Goal: Task Accomplishment & Management: Manage account settings

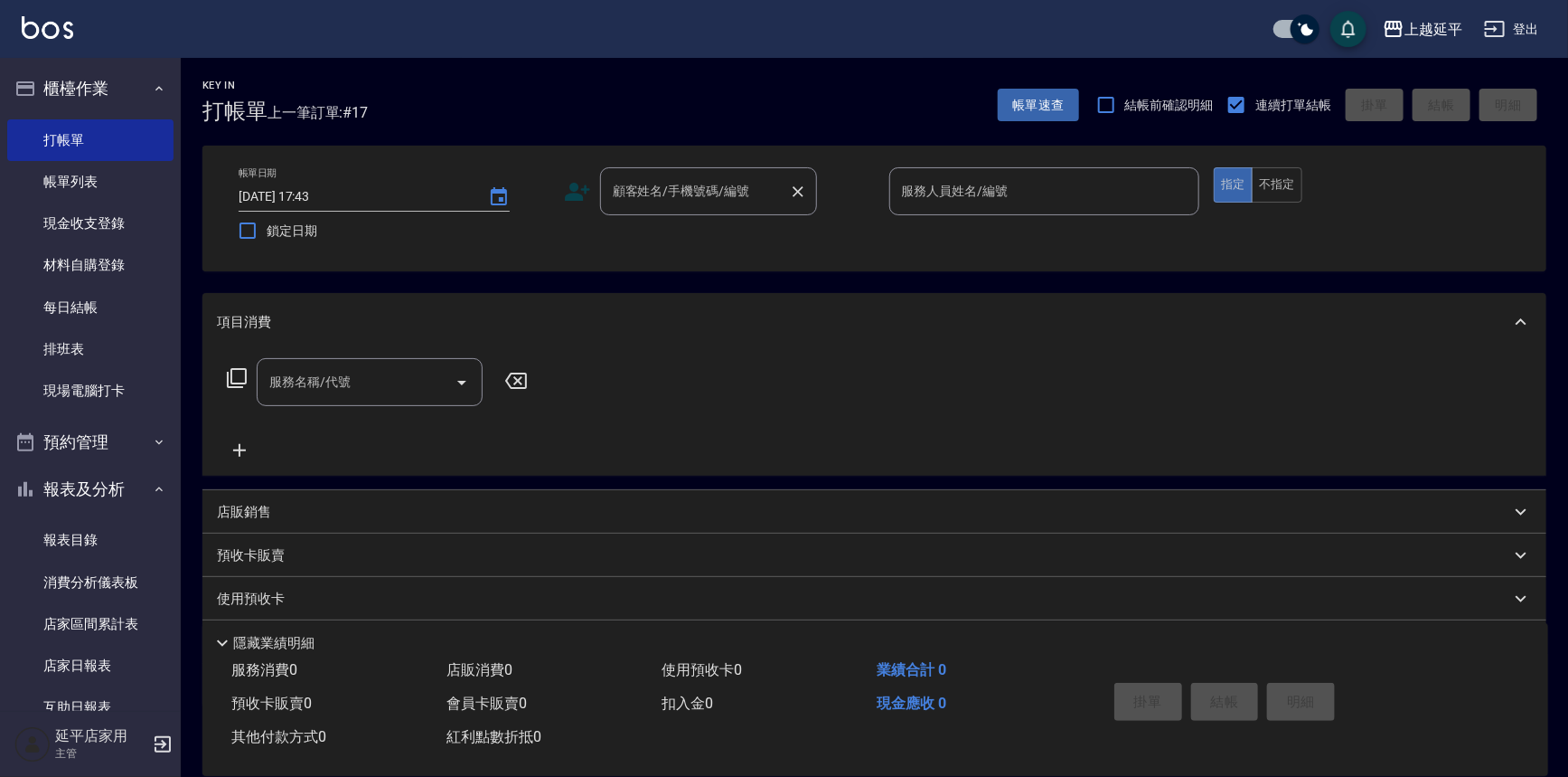
click at [709, 203] on div "顧客姓名/手機號碼/編號 顧客姓名/手機號碼/編號" at bounding box center [709, 191] width 217 height 48
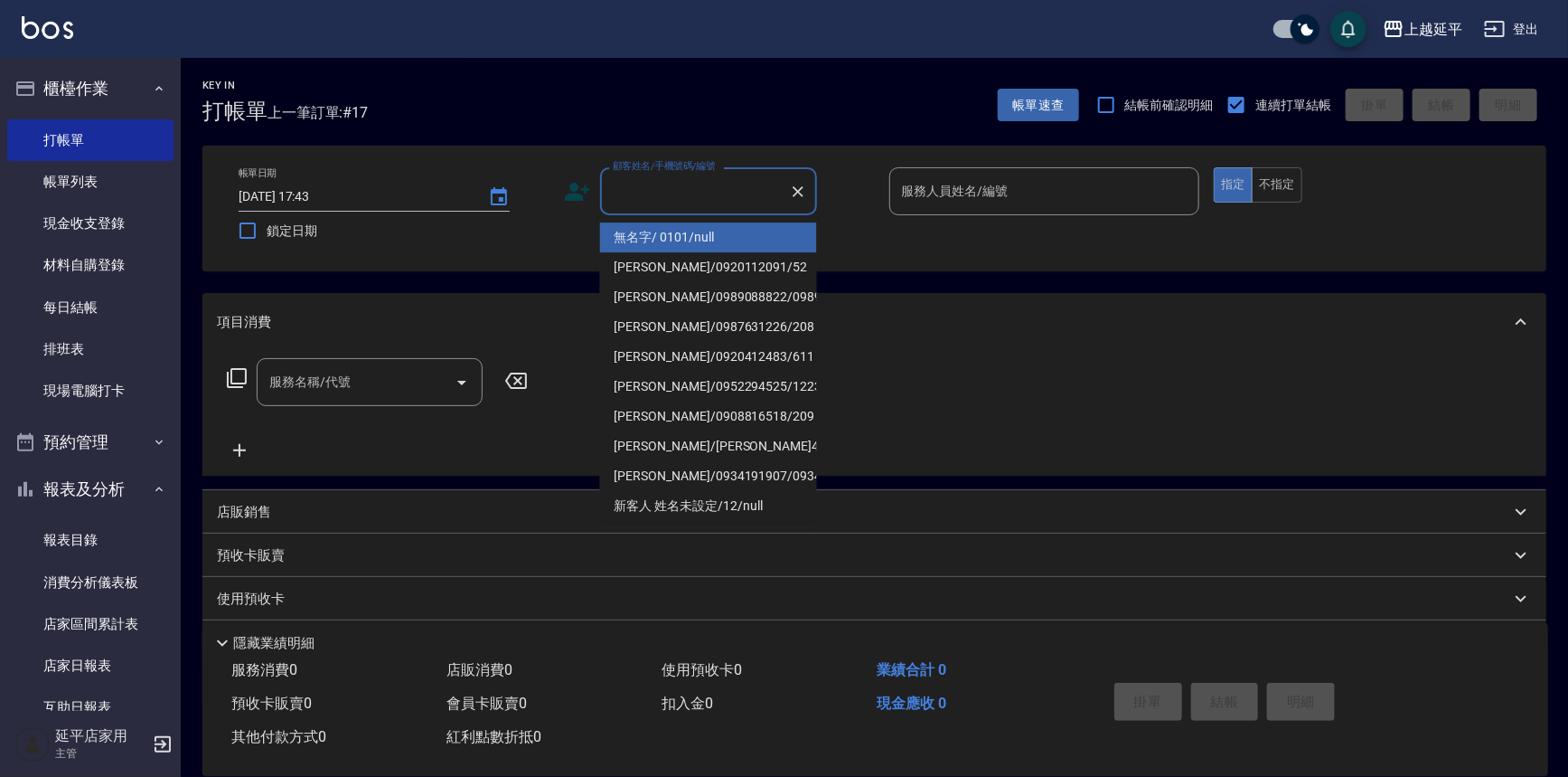
click at [712, 200] on input "顧客姓名/手機號碼/編號" at bounding box center [694, 191] width 173 height 32
click at [712, 231] on li "無名字/ 0101/null" at bounding box center [709, 237] width 217 height 30
type input "無名字/ 0101/null"
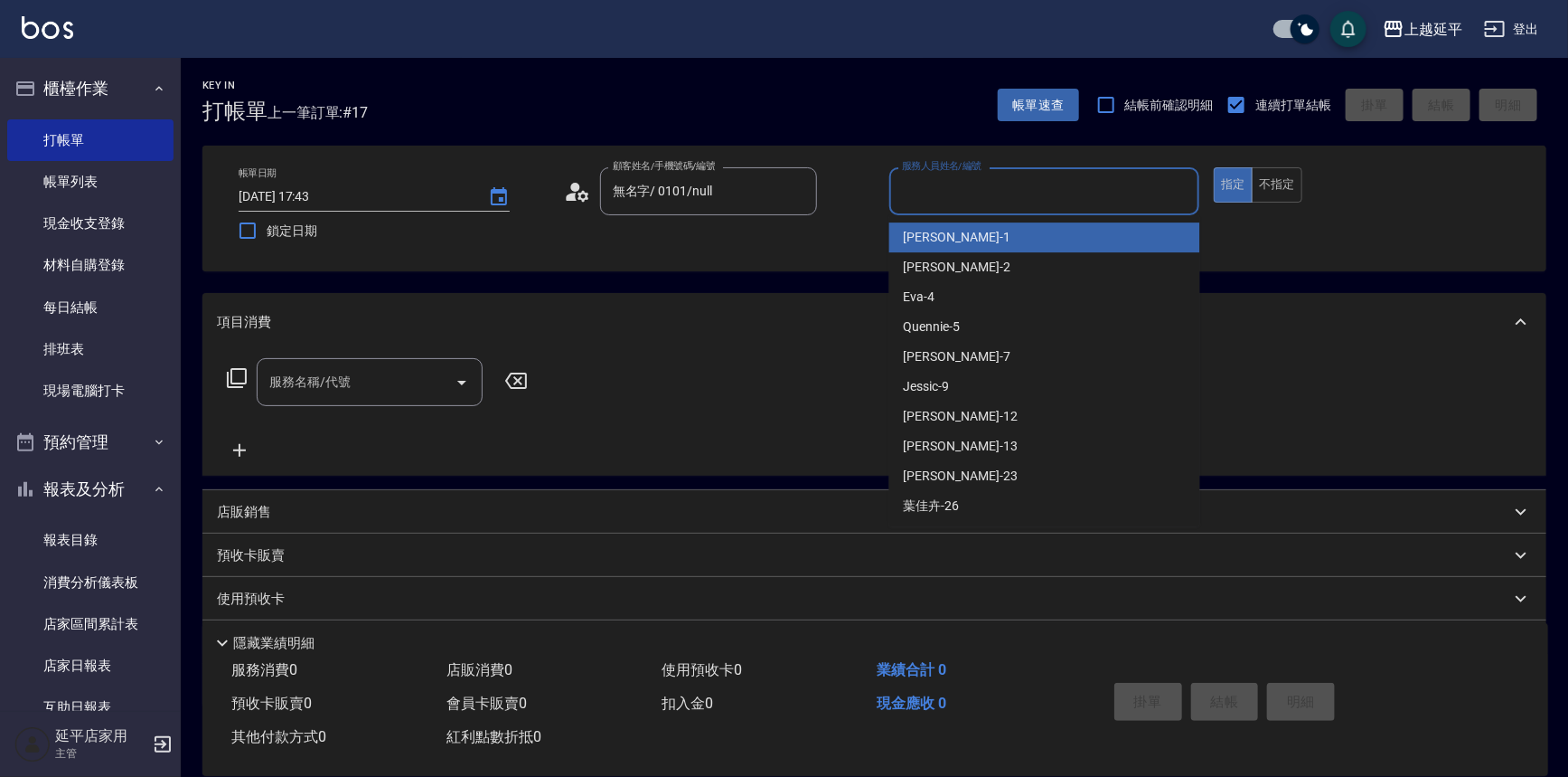
drag, startPoint x: 946, startPoint y: 193, endPoint x: 949, endPoint y: 204, distance: 11.4
click at [949, 204] on input "服務人員姓名/編號" at bounding box center [1044, 191] width 295 height 32
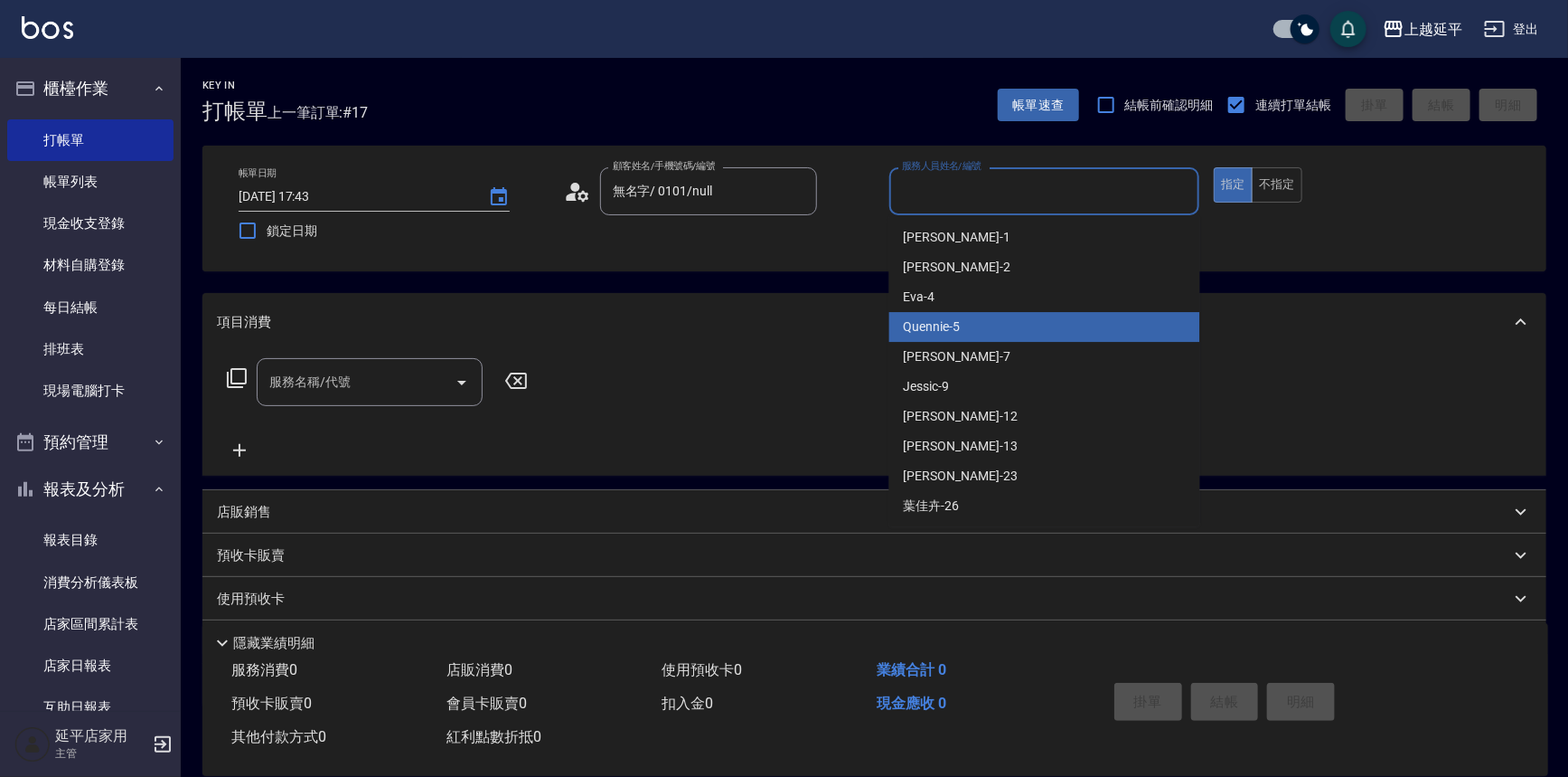
click at [976, 314] on div "Quennie -5" at bounding box center [1044, 326] width 310 height 30
type input "Quennie-5"
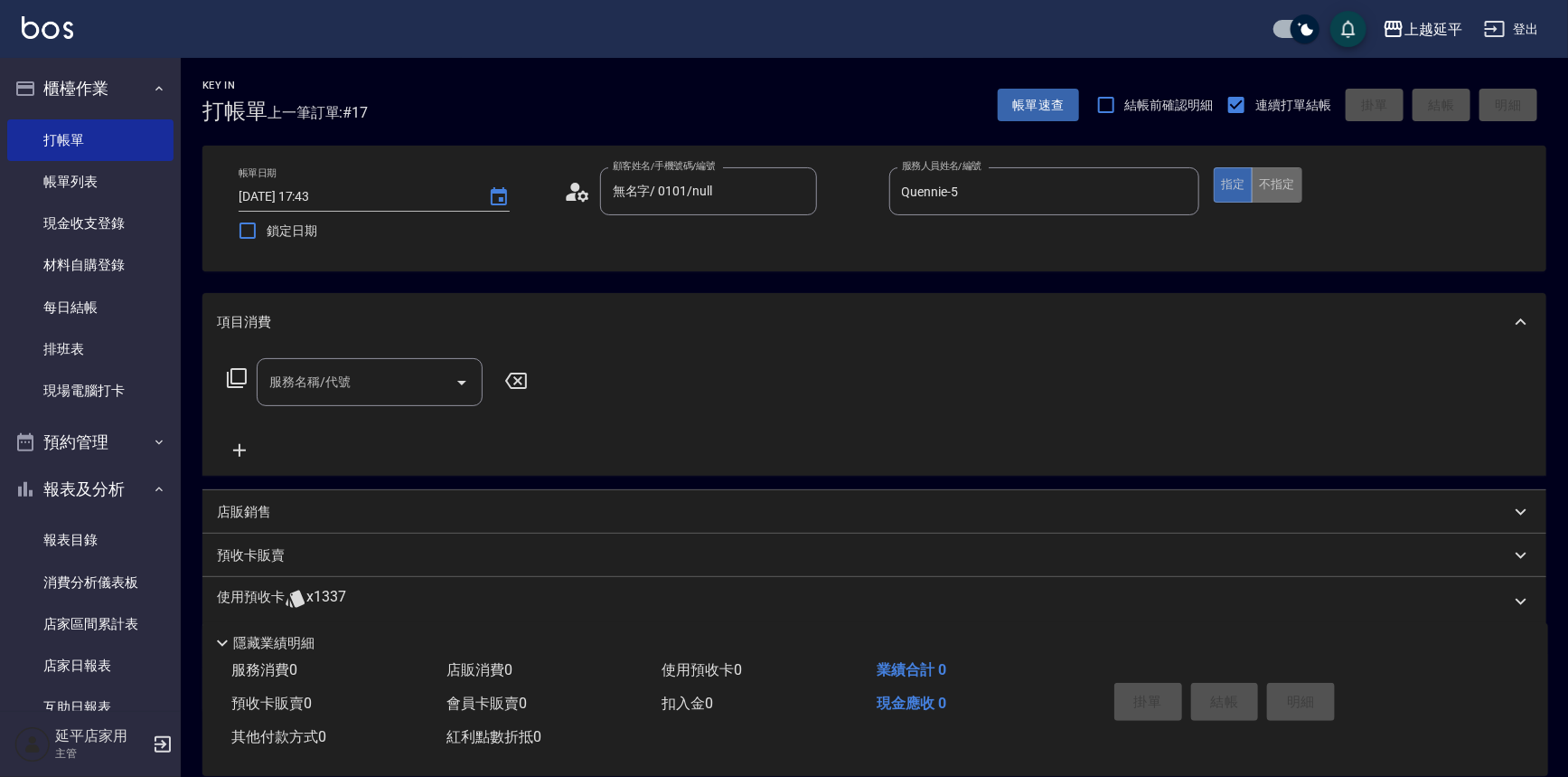
click at [1285, 181] on button "不指定" at bounding box center [1277, 185] width 51 height 35
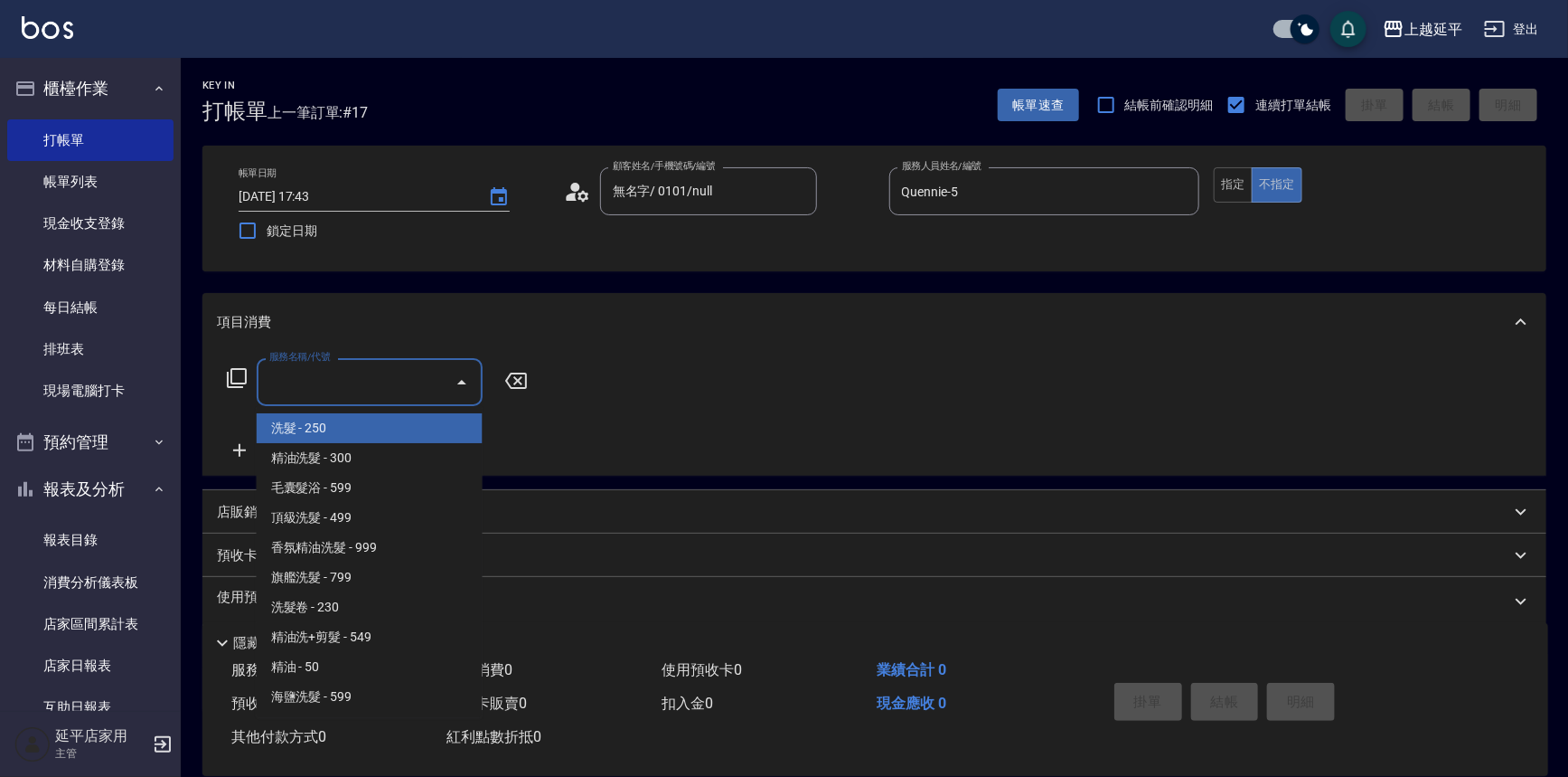
click at [321, 382] on input "服務名稱/代號" at bounding box center [356, 382] width 183 height 32
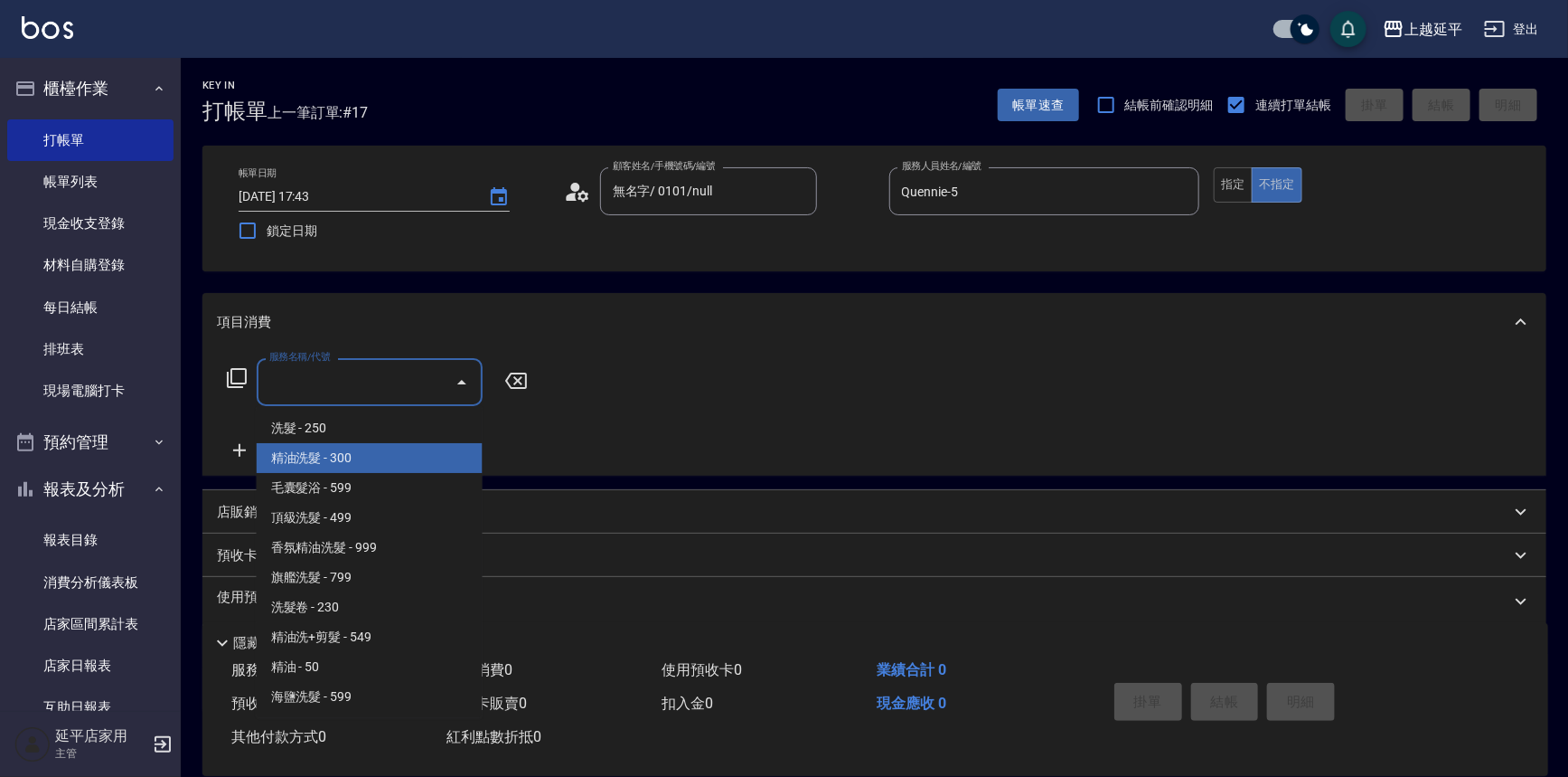
click at [337, 452] on span "精油洗髮 - 300" at bounding box center [370, 458] width 226 height 30
type input "精油洗髮(102)"
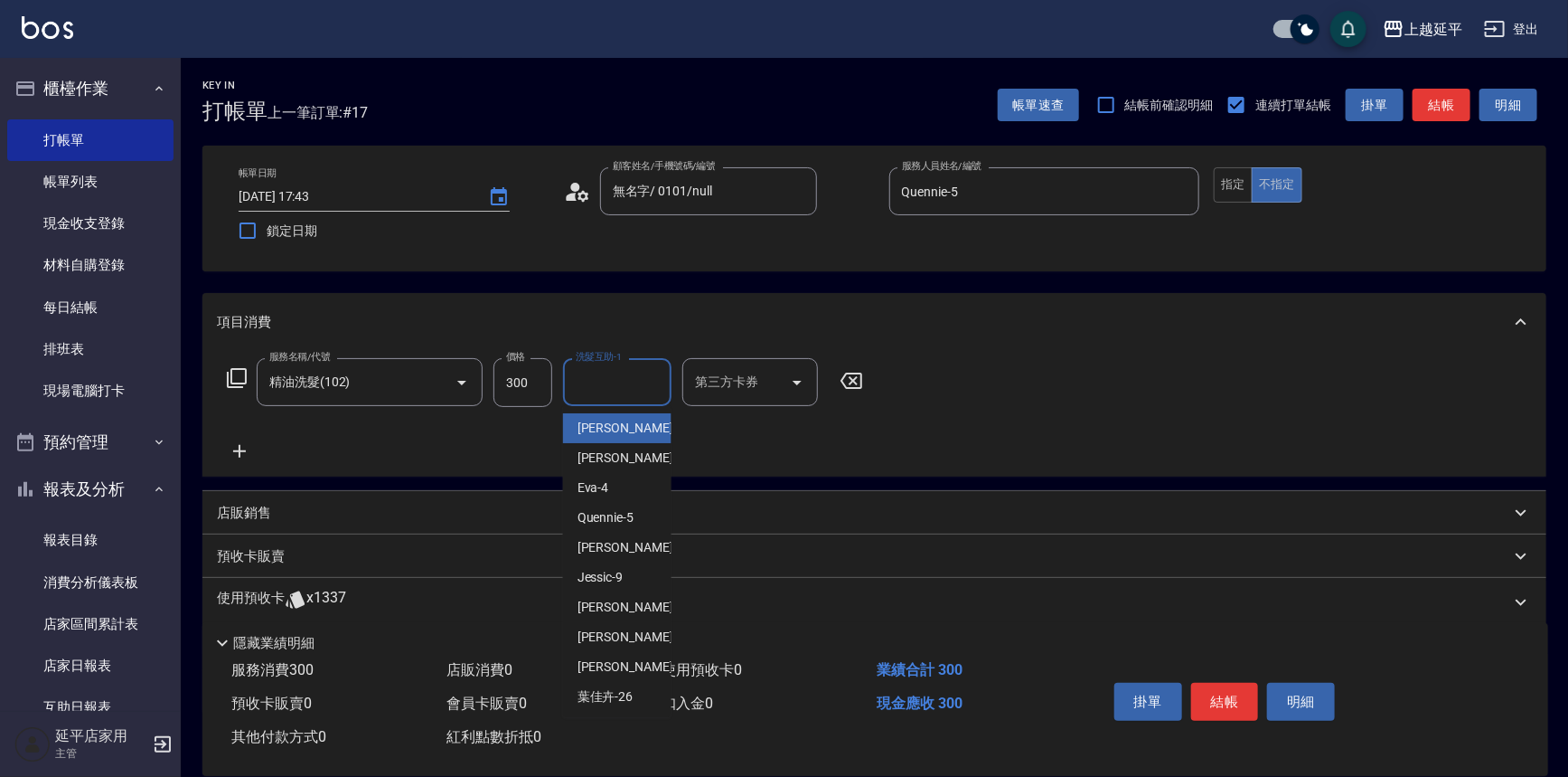
click at [594, 380] on input "洗髮互助-1" at bounding box center [616, 382] width 92 height 32
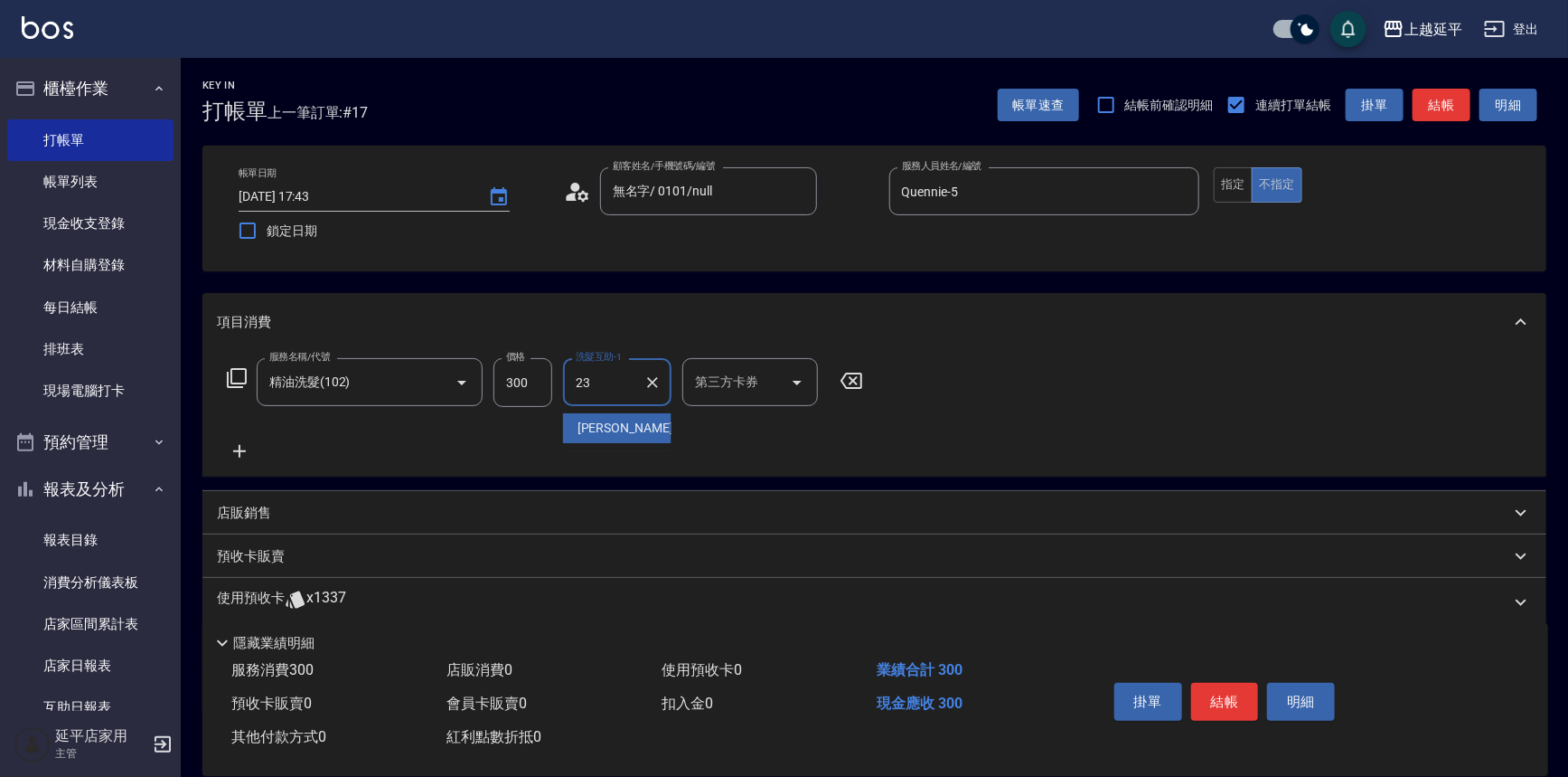
type input "恩恩-23"
click at [1233, 687] on button "結帳" at bounding box center [1224, 701] width 68 height 38
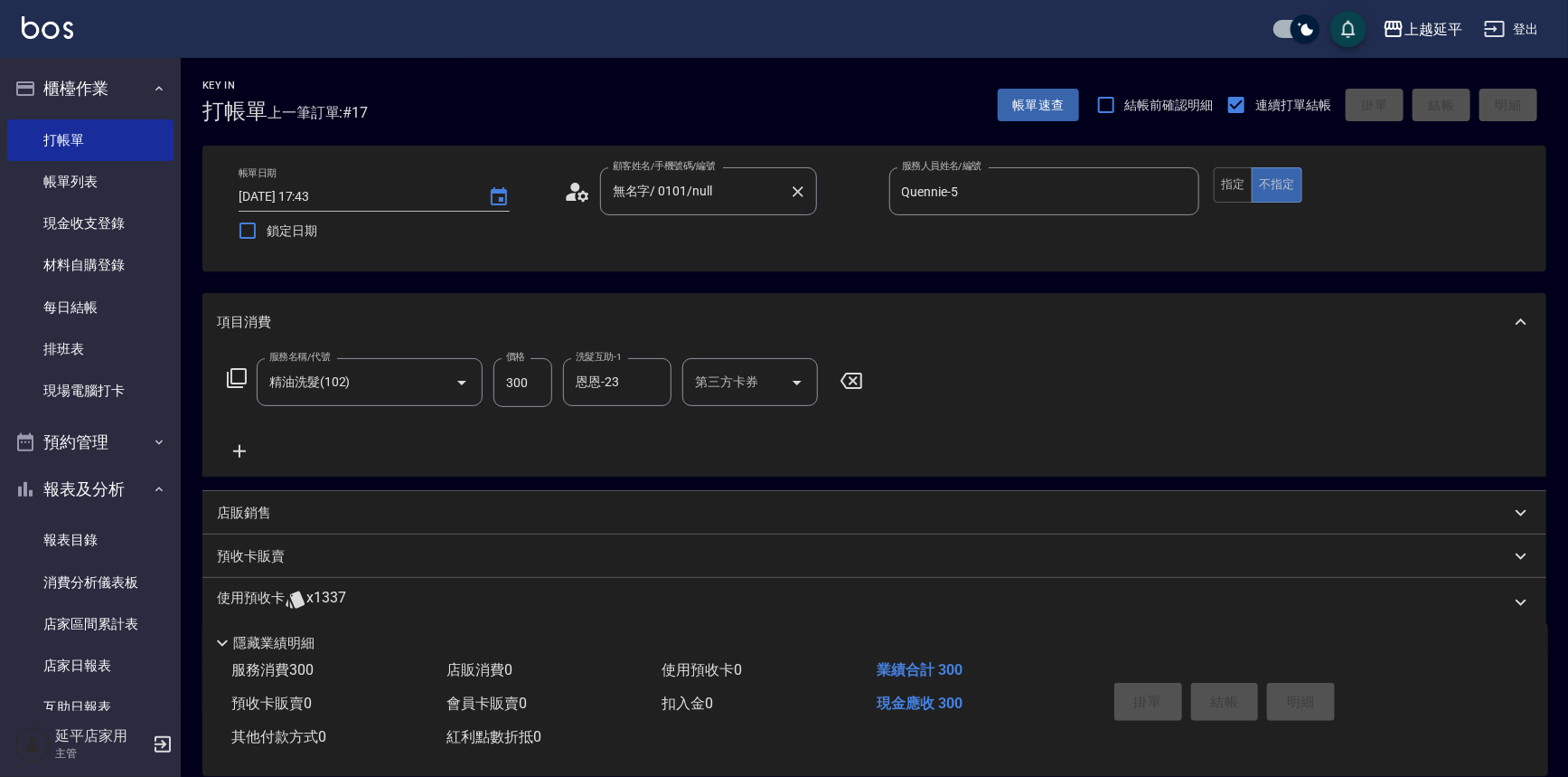
type input "[DATE] 18:18"
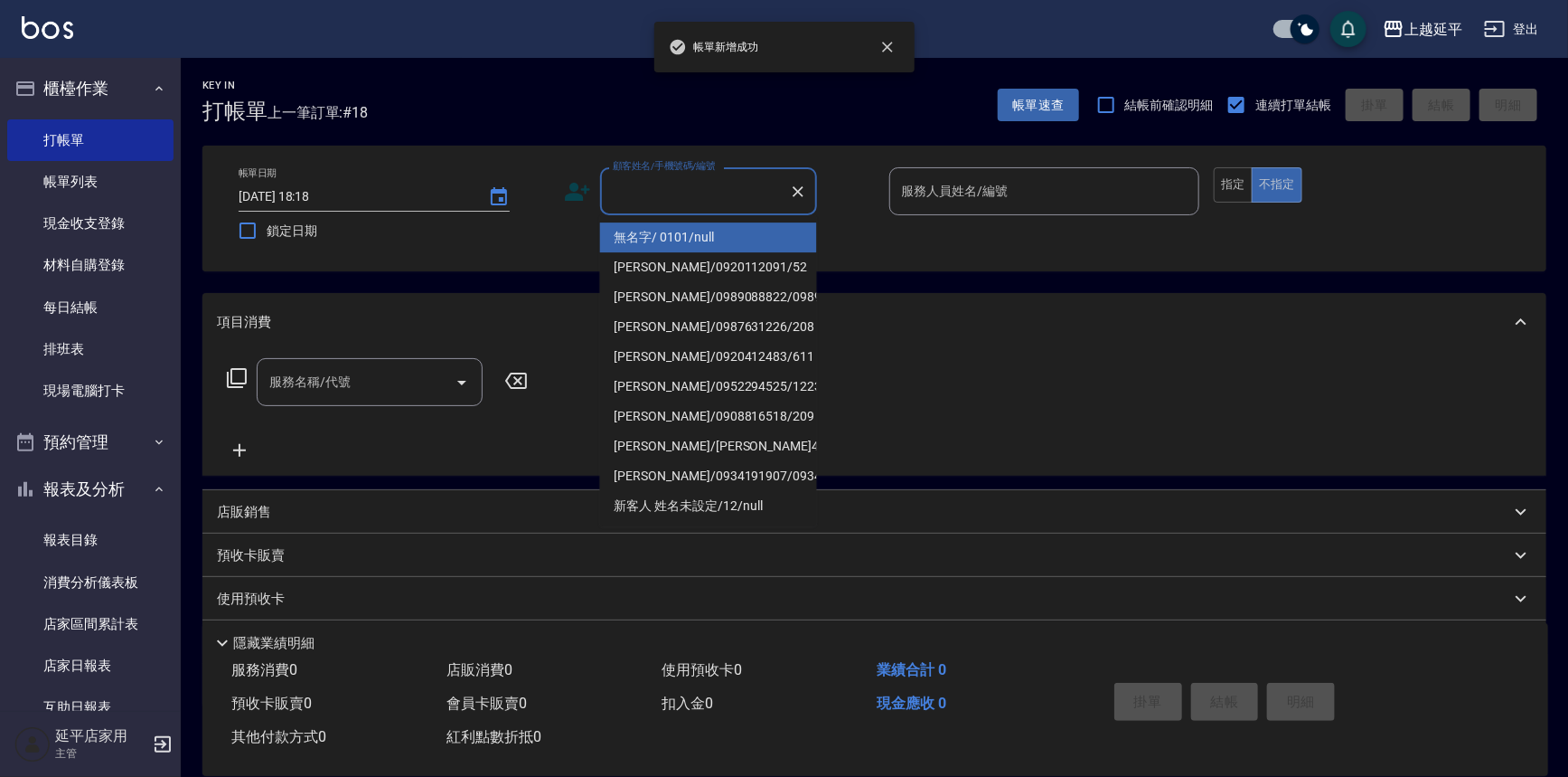
click at [677, 182] on input "顧客姓名/手機號碼/編號" at bounding box center [694, 191] width 173 height 32
click at [710, 232] on li "無名字/ 0101/null" at bounding box center [709, 237] width 217 height 30
type input "無名字/ 0101/null"
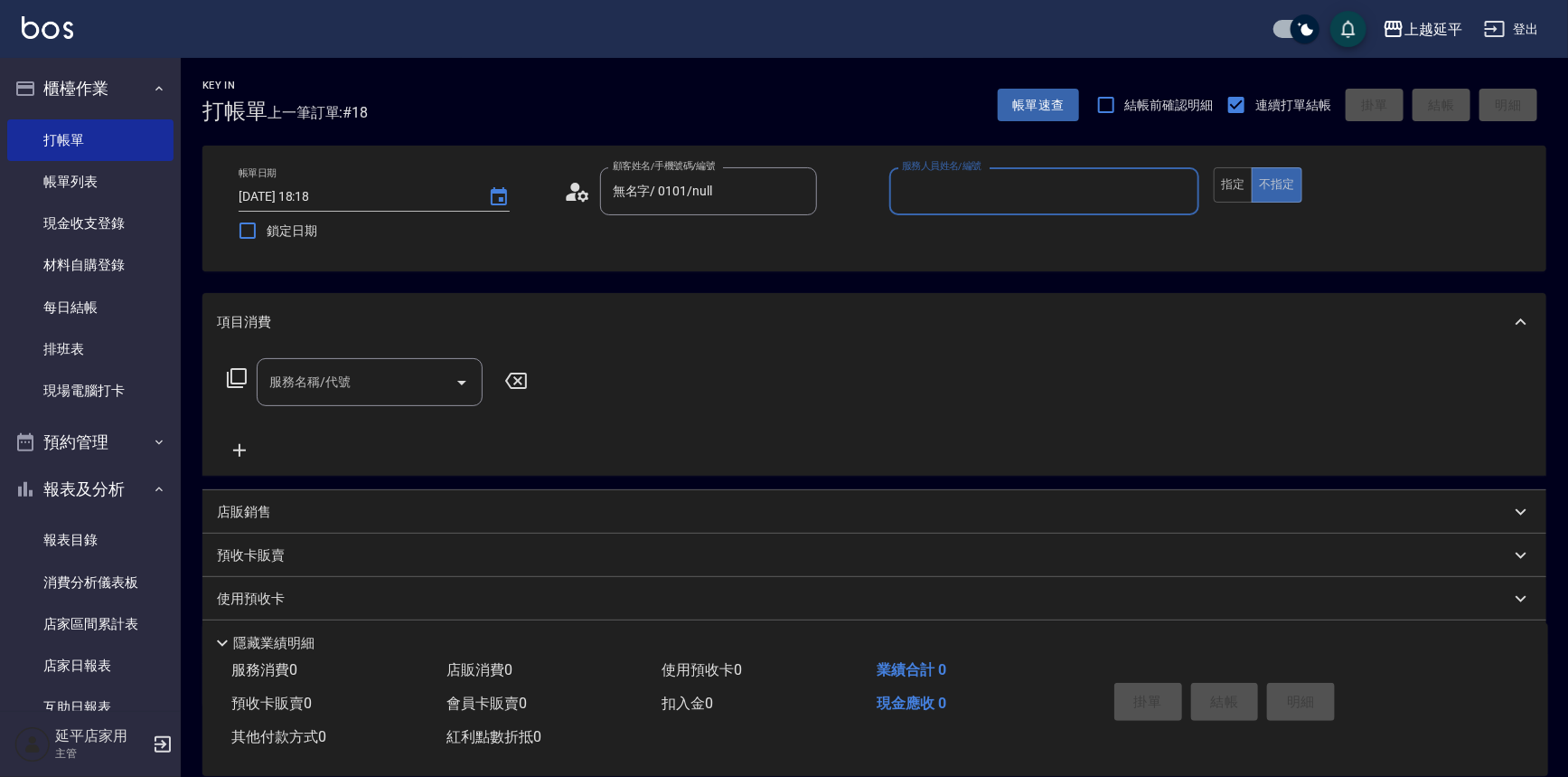
click at [986, 185] on input "服務人員姓名/編號" at bounding box center [1044, 191] width 295 height 32
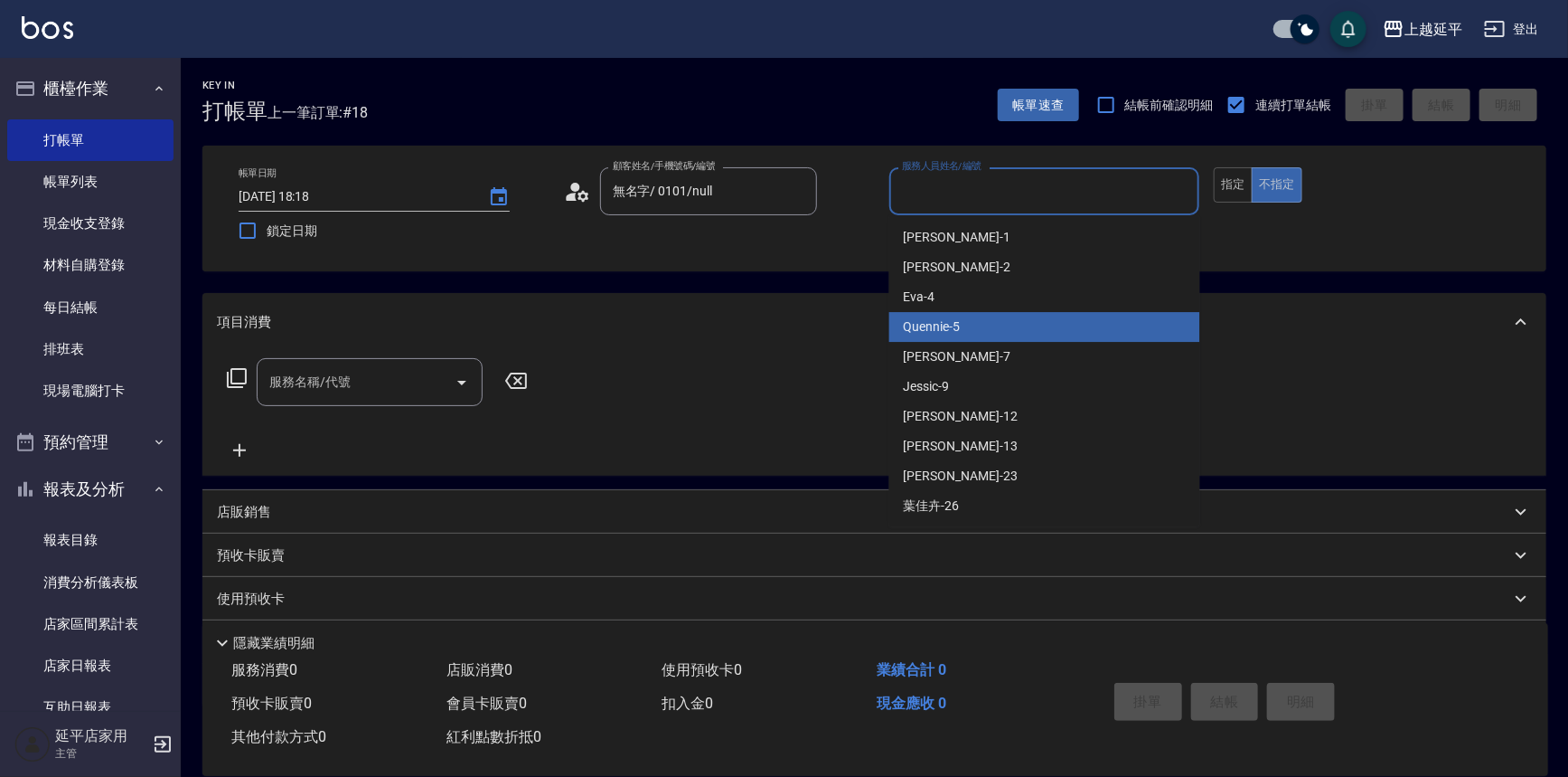
click at [1034, 324] on div "Quennie -5" at bounding box center [1044, 326] width 310 height 30
type input "Quennie-5"
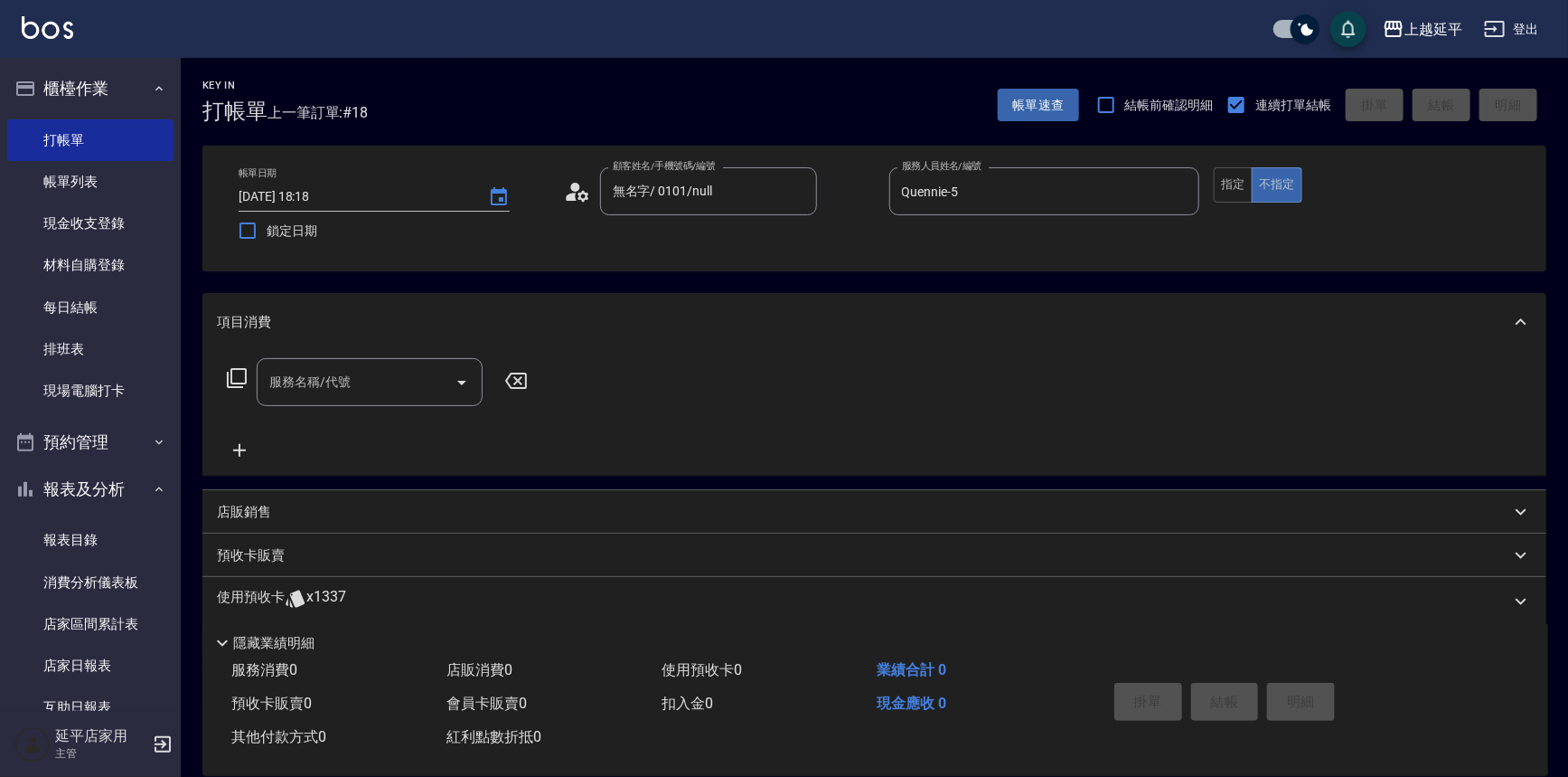
click at [227, 373] on icon at bounding box center [236, 377] width 19 height 19
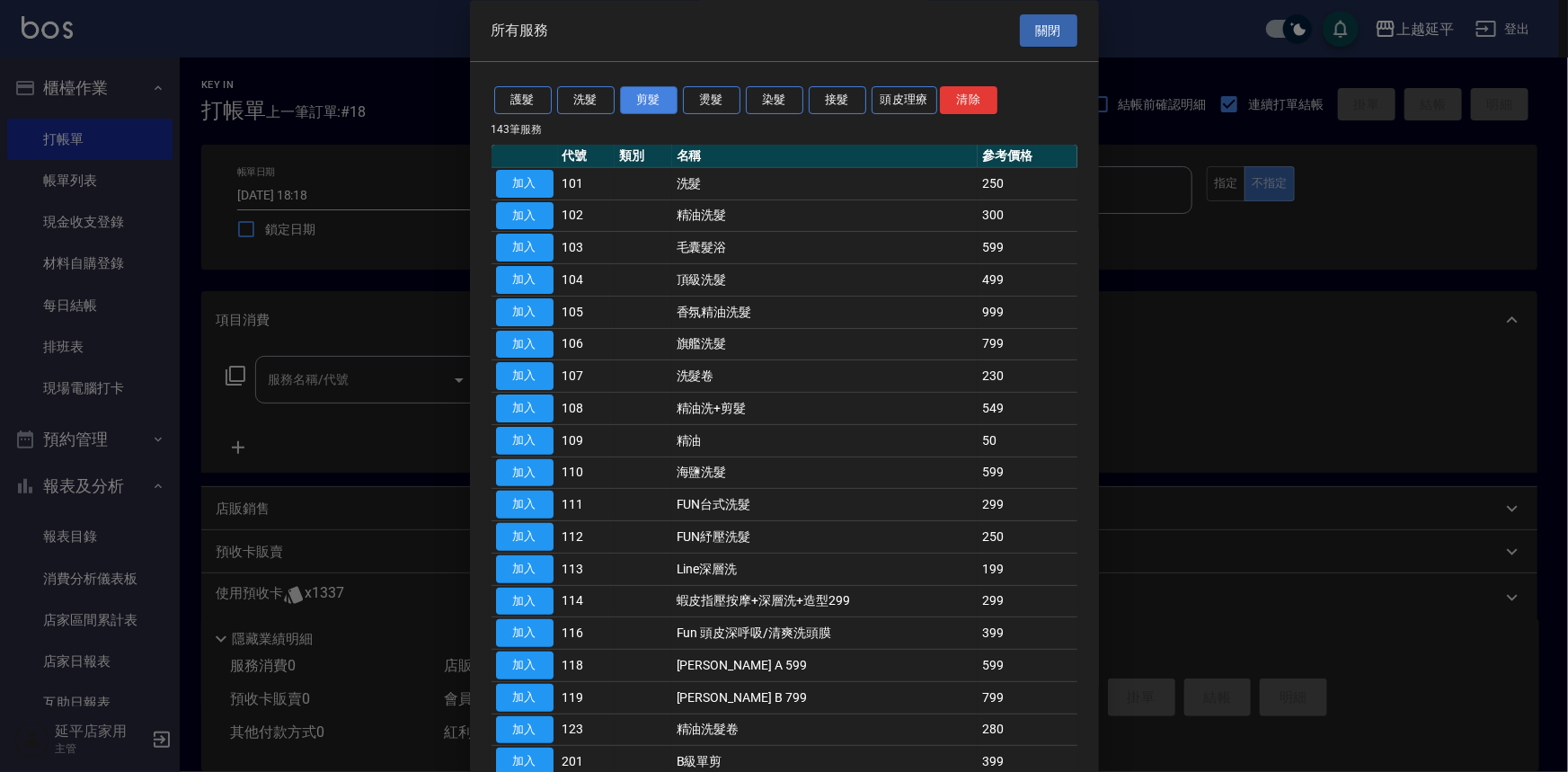
click at [651, 108] on button "剪髮" at bounding box center [649, 101] width 57 height 28
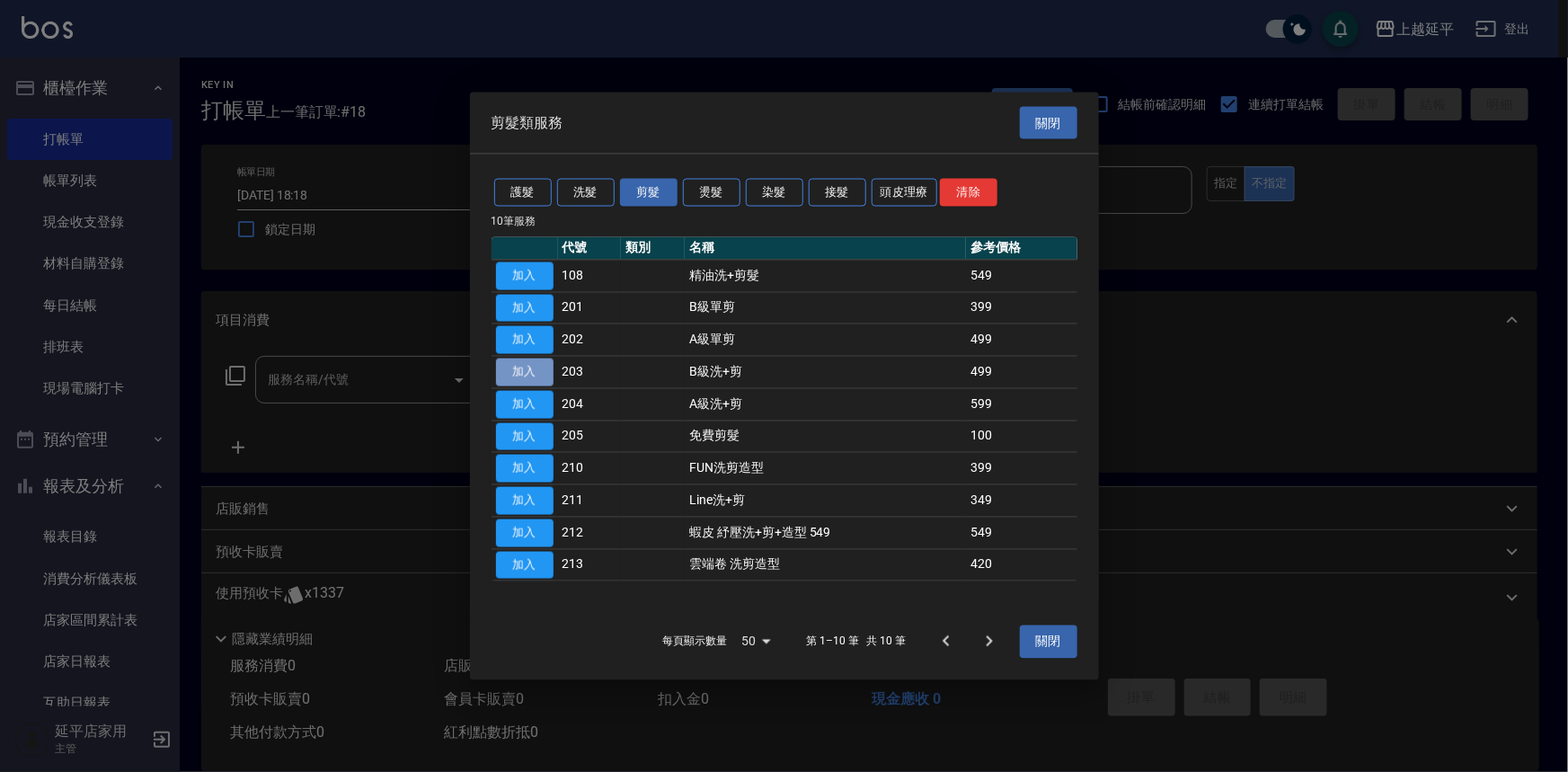
click at [528, 362] on button "加入" at bounding box center [524, 372] width 57 height 28
type input "B級洗+剪(203)"
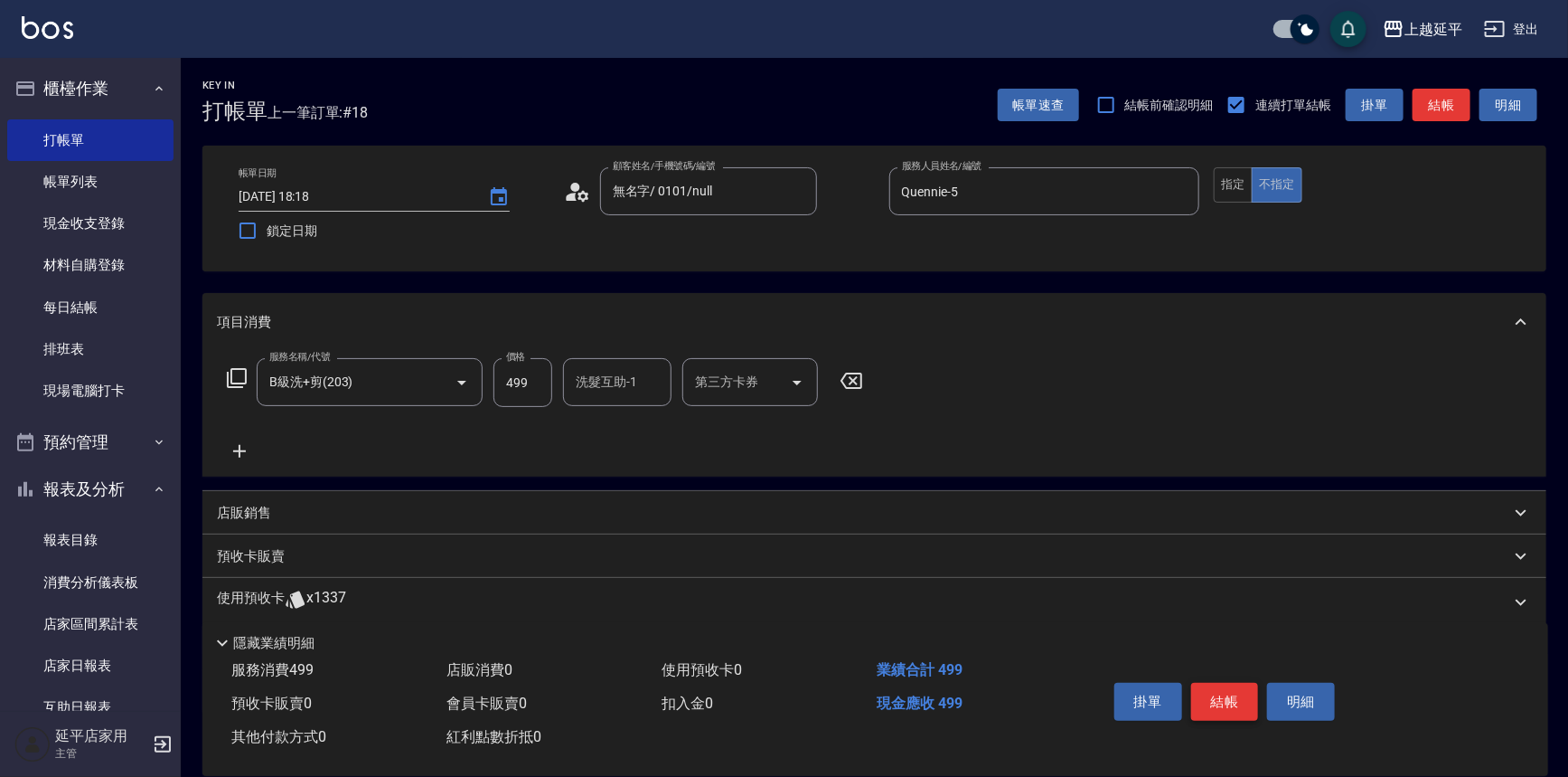
click at [1235, 700] on button "結帳" at bounding box center [1224, 701] width 68 height 38
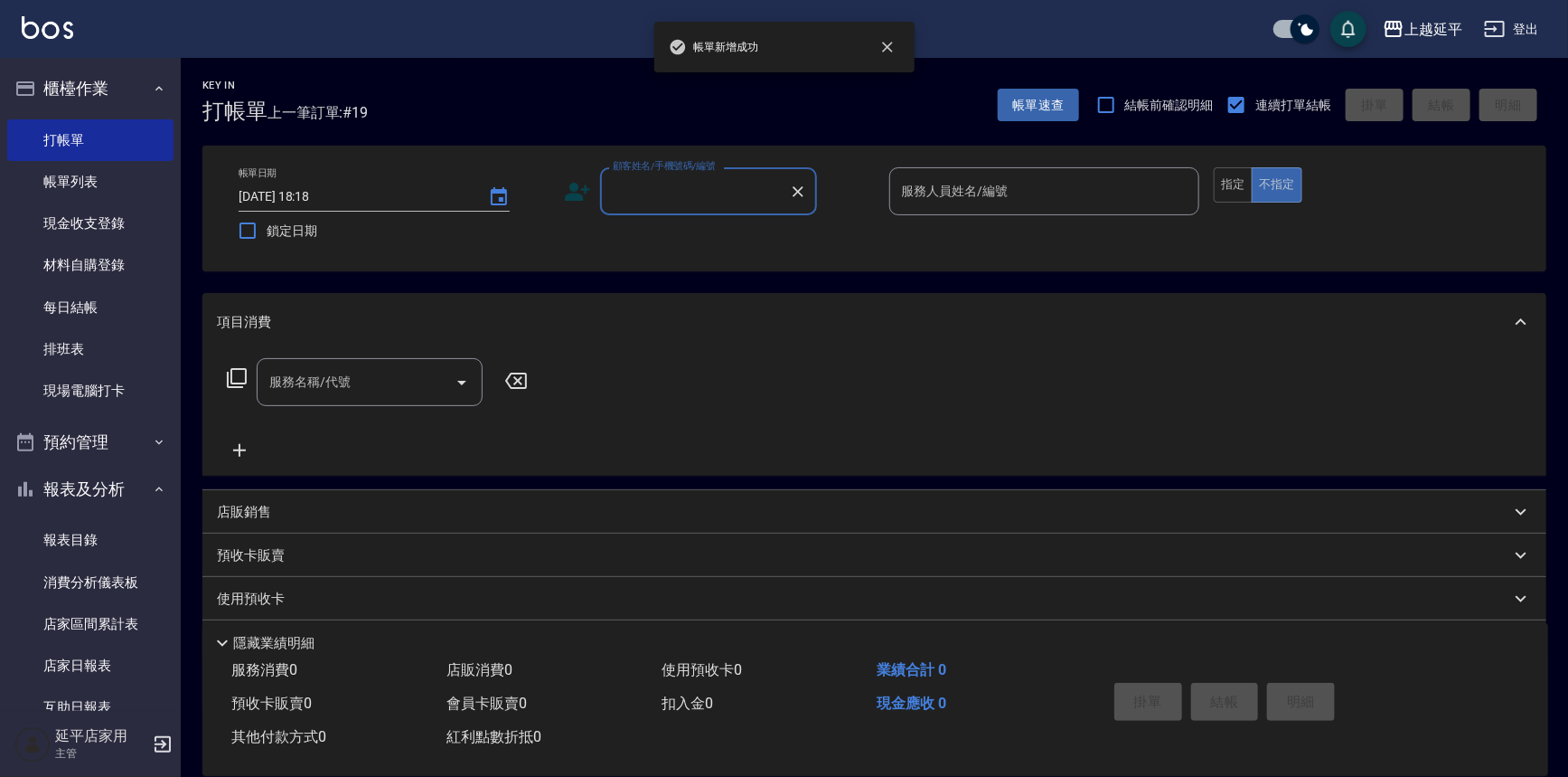
click at [663, 185] on input "顧客姓名/手機號碼/編號" at bounding box center [694, 191] width 173 height 32
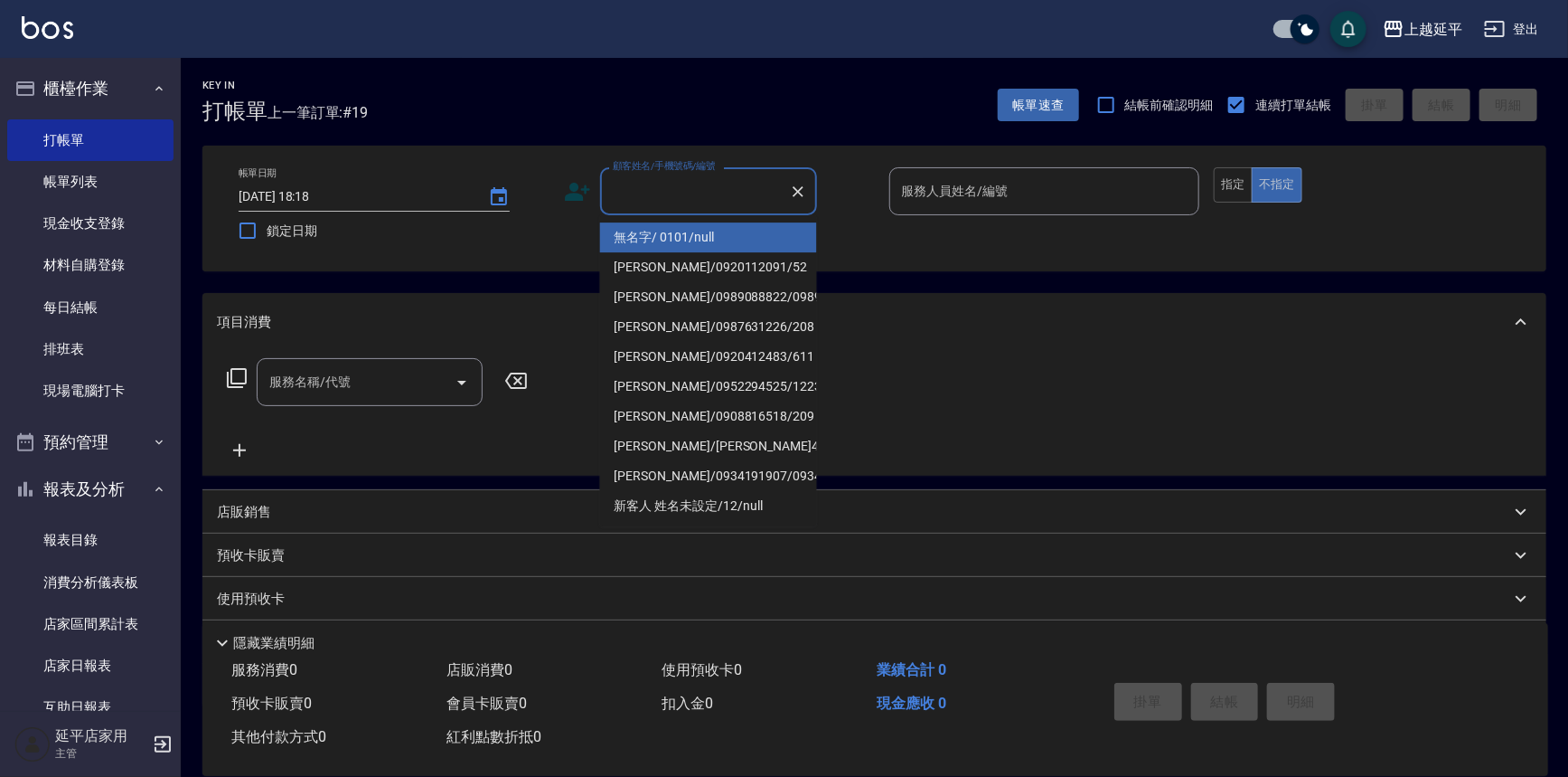
drag, startPoint x: 688, startPoint y: 222, endPoint x: 1035, endPoint y: 225, distance: 347.0
click at [1002, 232] on body "上越延平 登出 櫃檯作業 打帳單 帳單列表 現金收支登錄 材料自購登錄 每日結帳 排班表 現場電腦打卡 預約管理 預約管理 單日預約紀錄 單週預約紀錄 報表及…" at bounding box center [784, 439] width 1568 height 877
click at [778, 233] on li "無名字/ 0101/null" at bounding box center [709, 237] width 217 height 30
type input "無名字/ 0101/null"
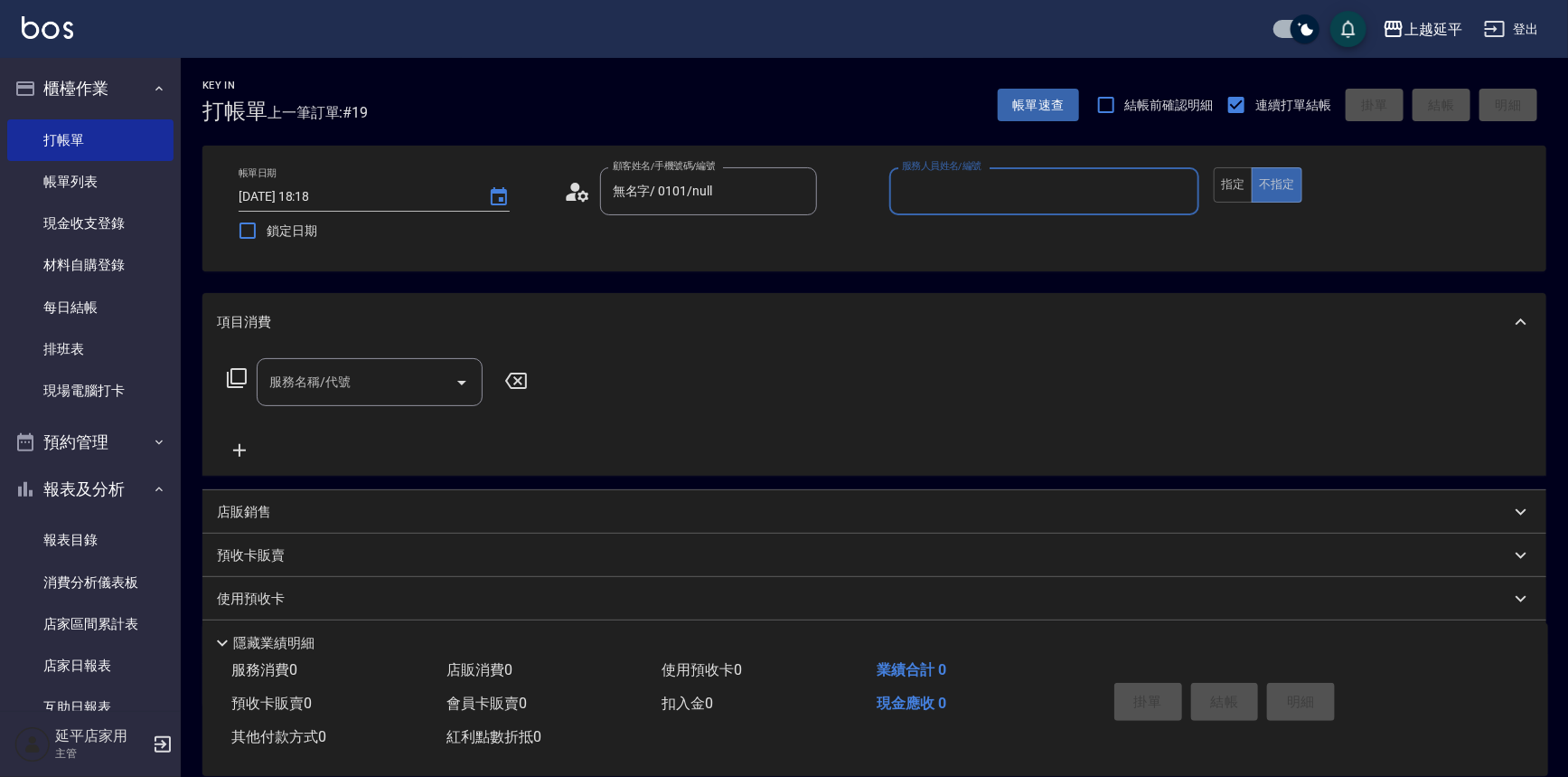
click at [949, 192] on input "服務人員姓名/編號" at bounding box center [1044, 191] width 295 height 32
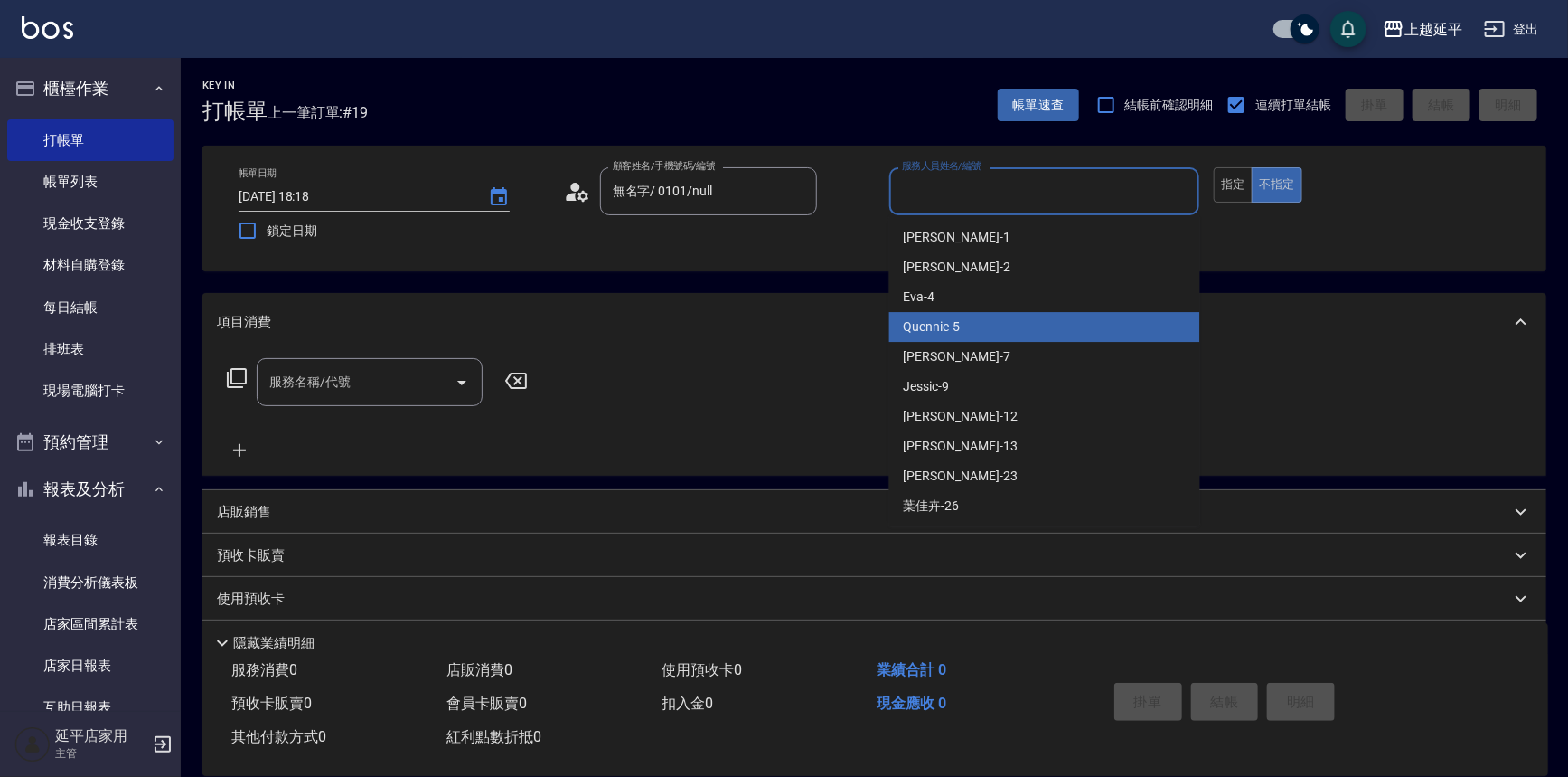
click at [949, 312] on div "Quennie -5" at bounding box center [1044, 326] width 310 height 30
type input "Quennie-5"
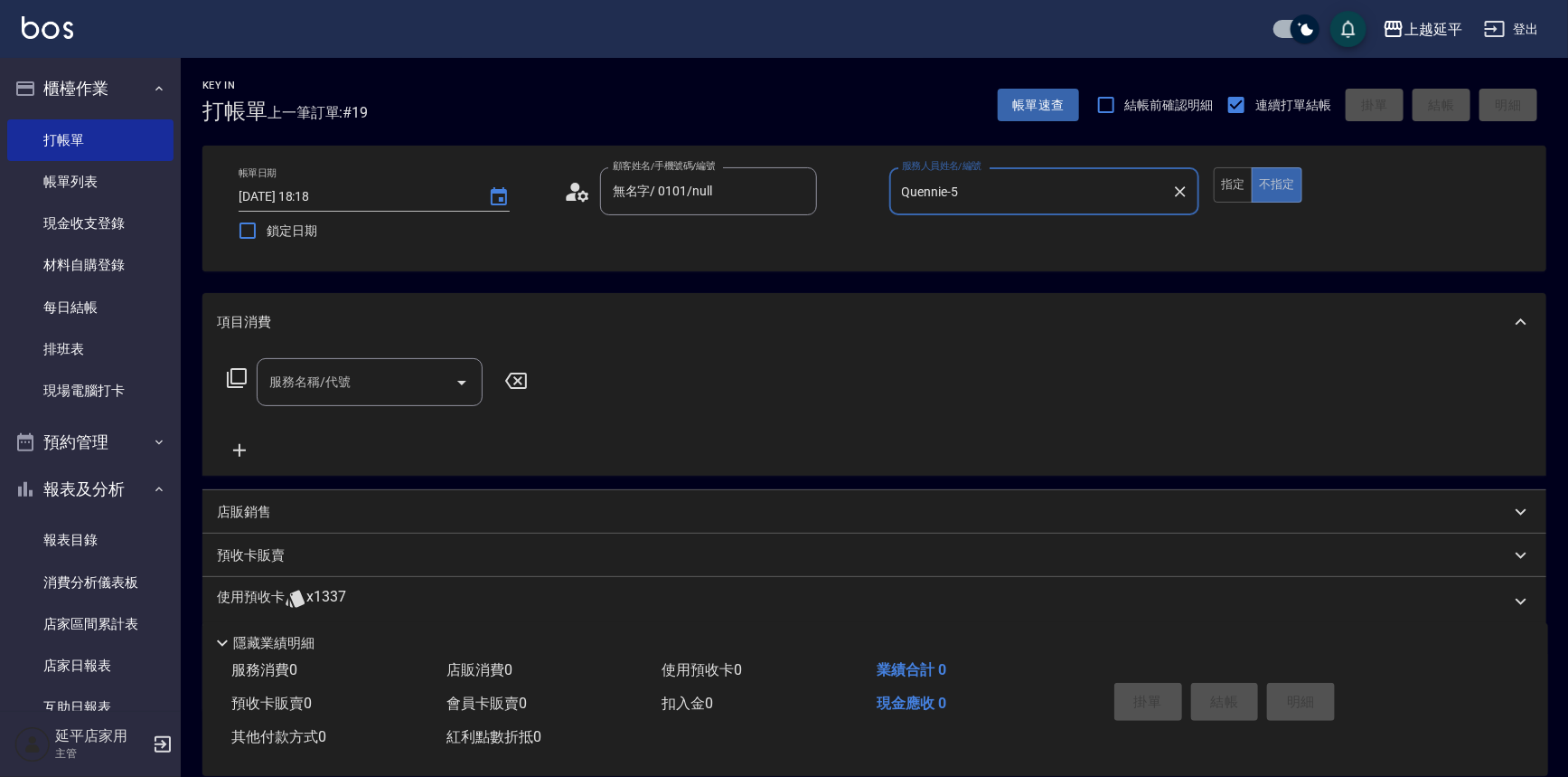
click at [239, 380] on icon at bounding box center [236, 377] width 21 height 21
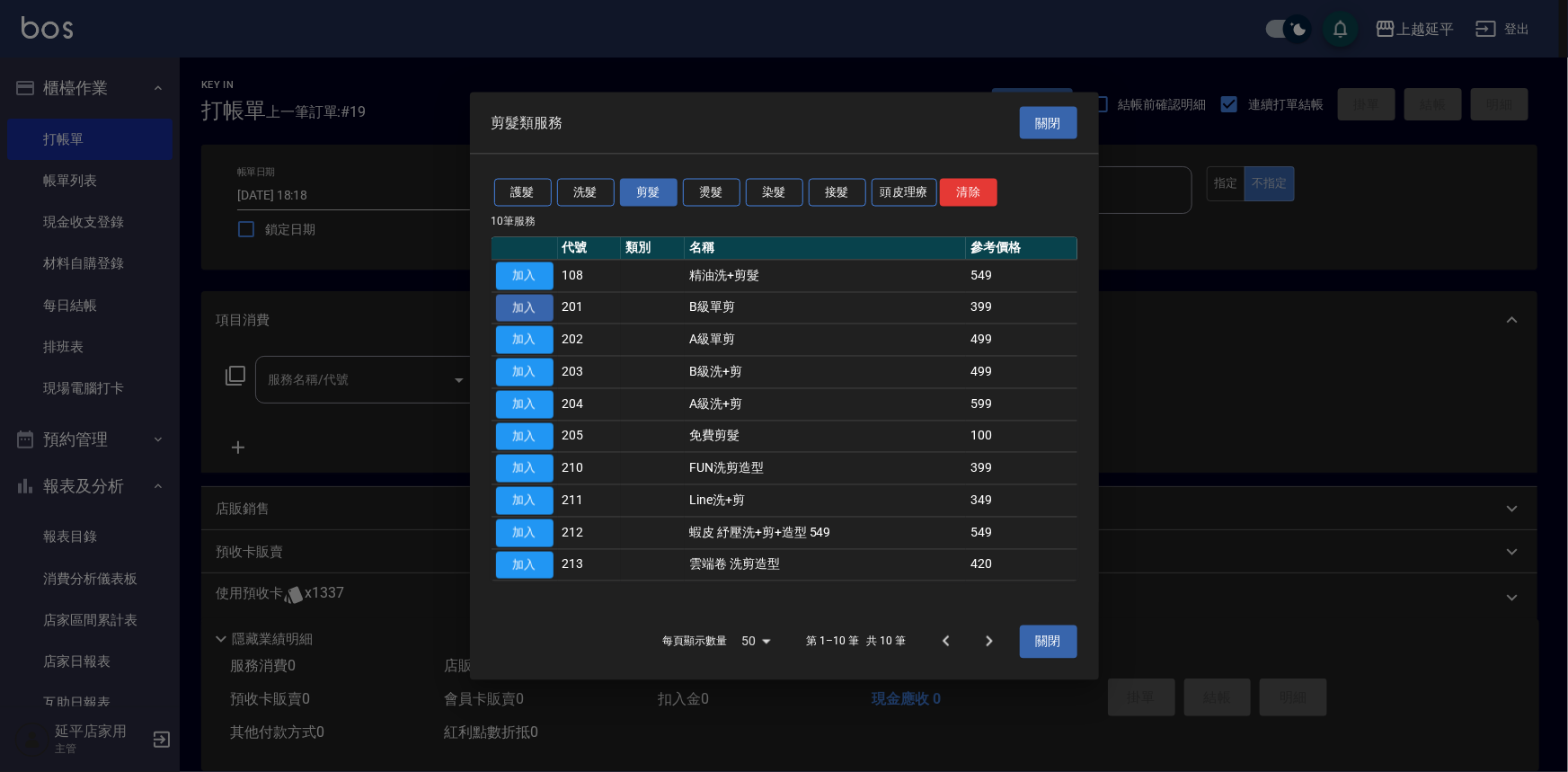
click at [522, 300] on button "加入" at bounding box center [524, 308] width 57 height 28
type input "B級單剪(201)"
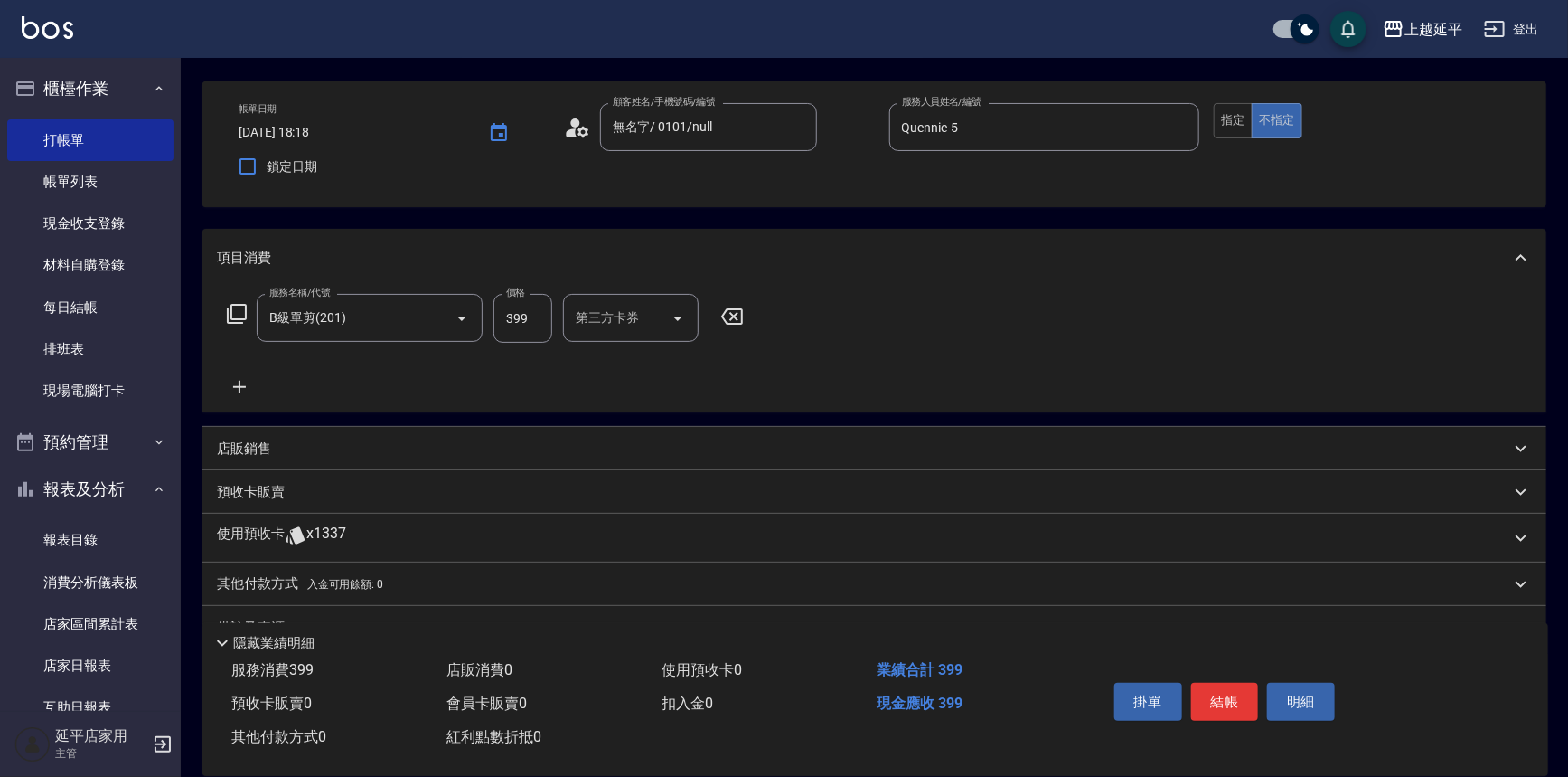
scroll to position [23, 0]
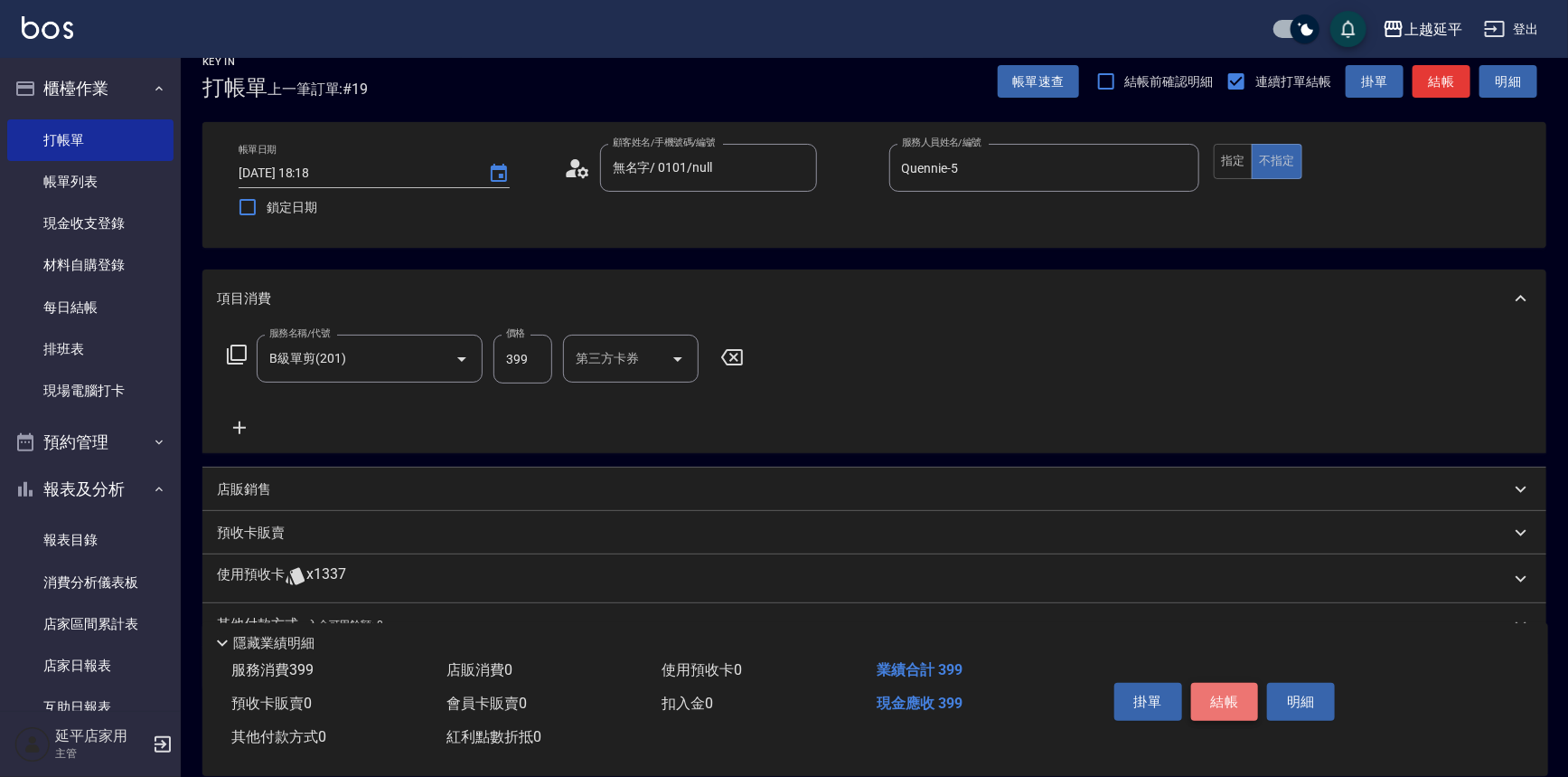
click at [1226, 696] on button "結帳" at bounding box center [1224, 701] width 68 height 38
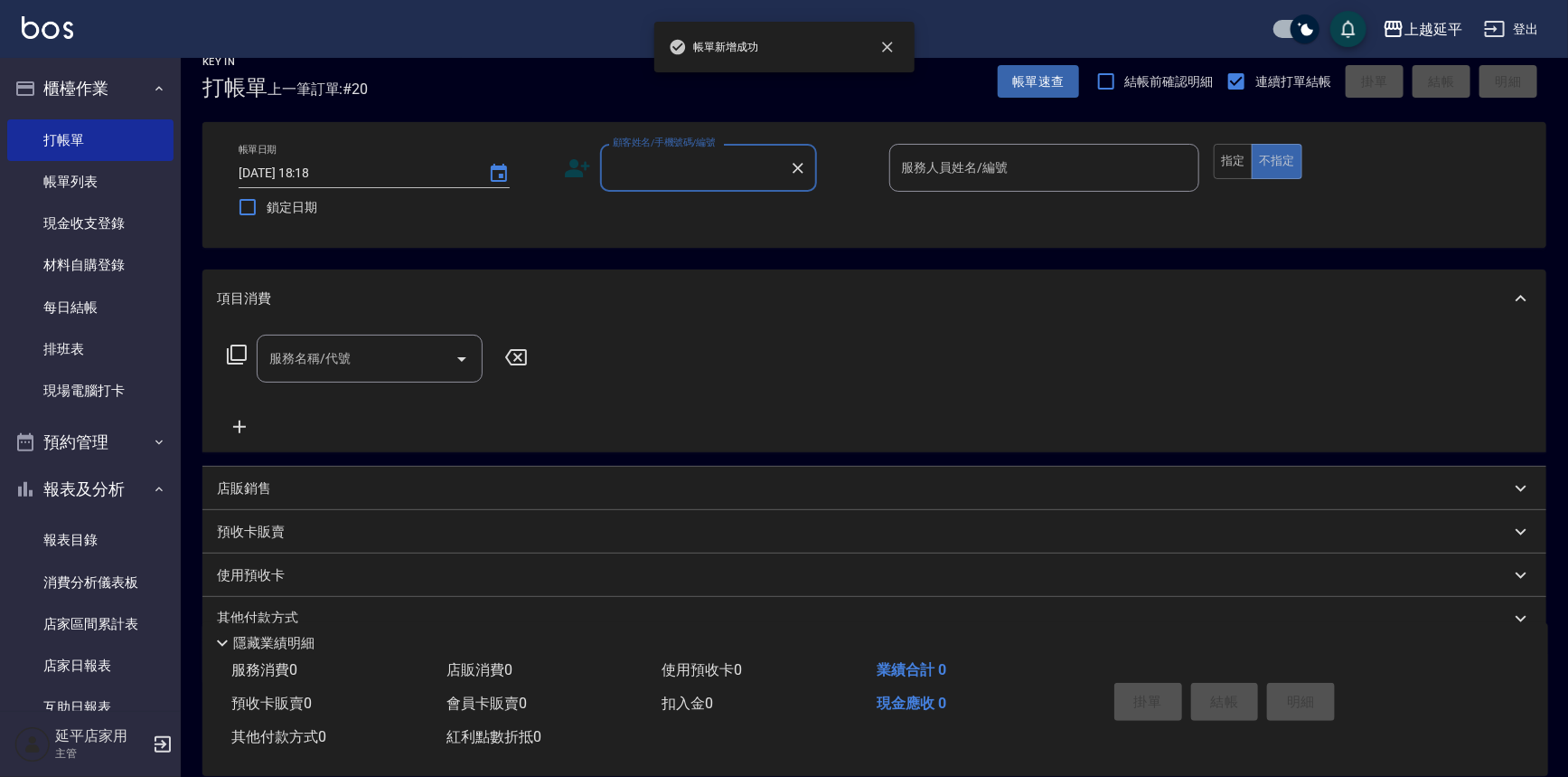
click at [738, 171] on input "顧客姓名/手機號碼/編號" at bounding box center [694, 168] width 173 height 32
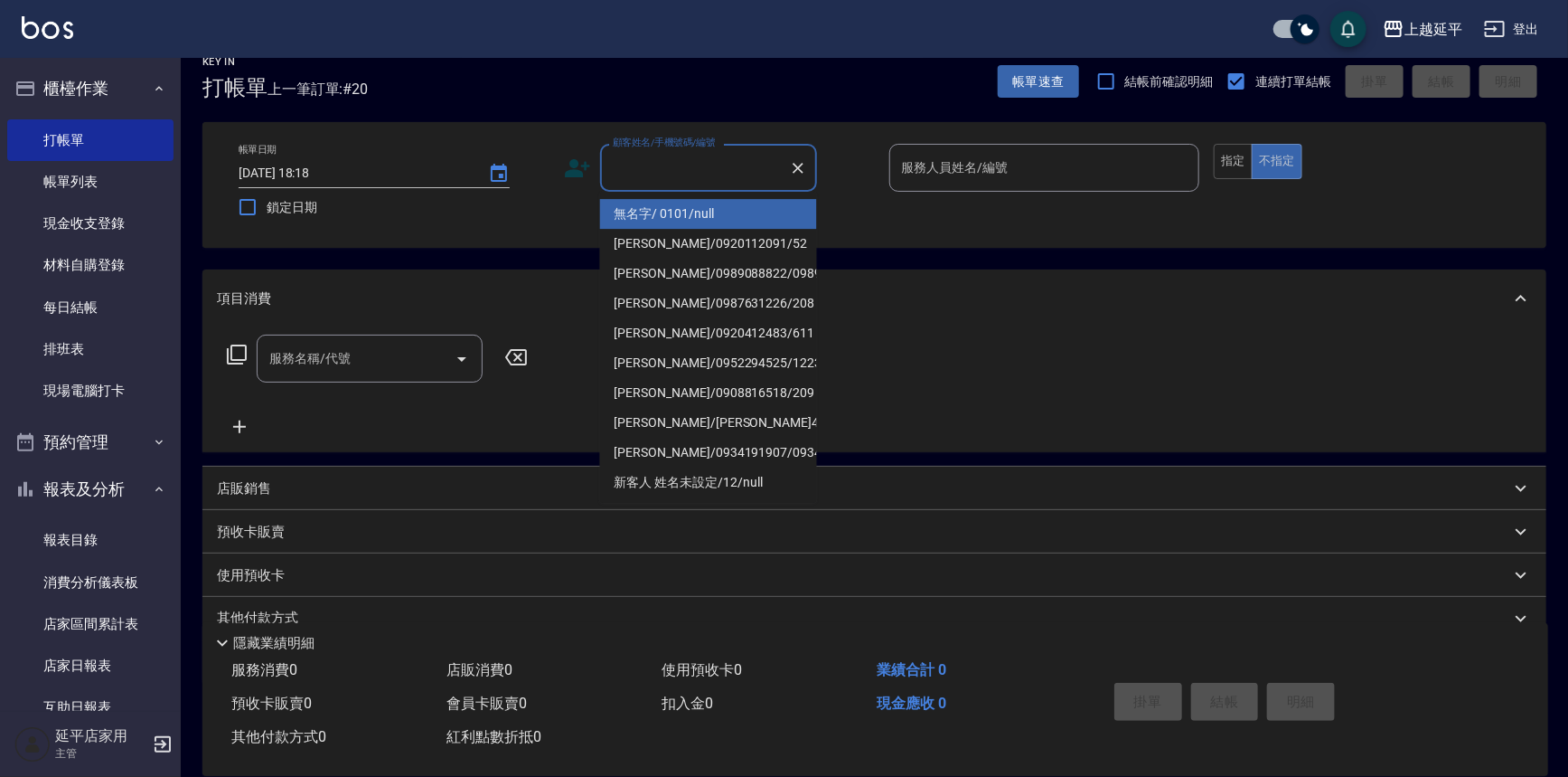
click at [716, 197] on ul "無名字/ 0101/null [PERSON_NAME]/0920112091/52 [PERSON_NAME]/0989088822/0989088822 …" at bounding box center [709, 347] width 217 height 311
click at [728, 204] on li "無名字/ 0101/null" at bounding box center [709, 214] width 217 height 30
type input "無名字/ 0101/null"
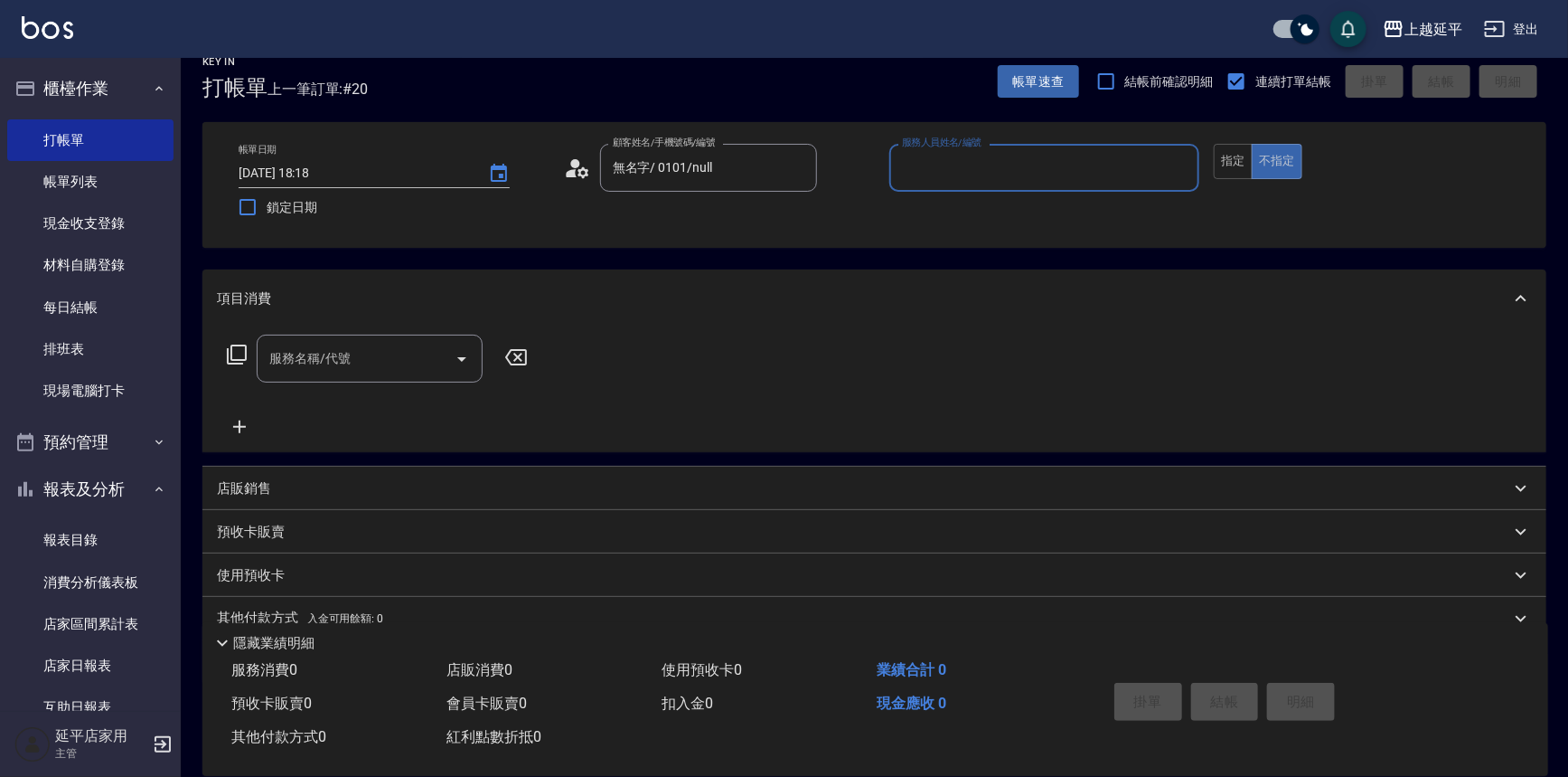
click at [932, 188] on div "服務人員姓名/編號" at bounding box center [1044, 168] width 310 height 48
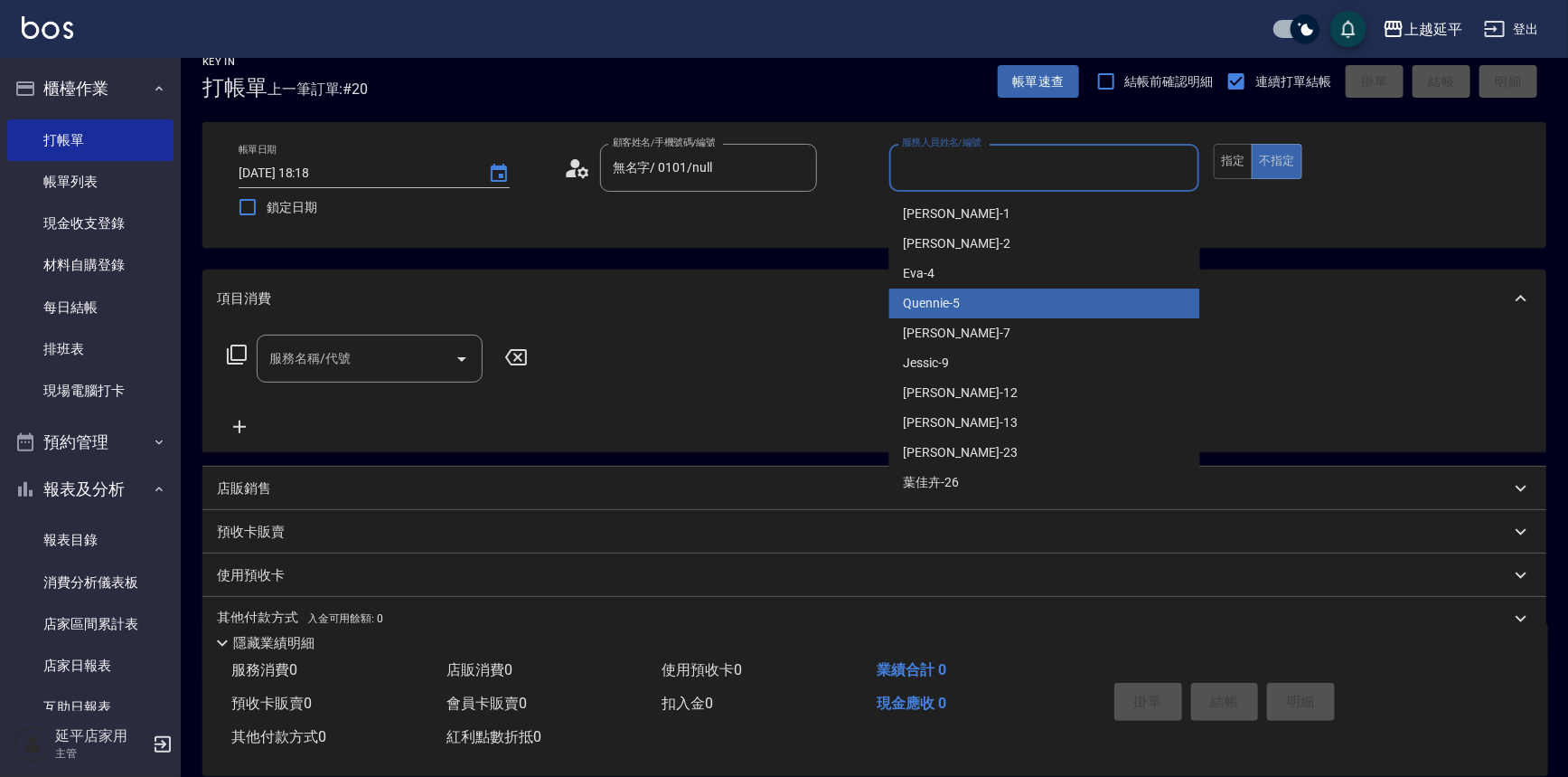
click at [980, 296] on div "Quennie -5" at bounding box center [1044, 303] width 310 height 30
type input "Quennie-5"
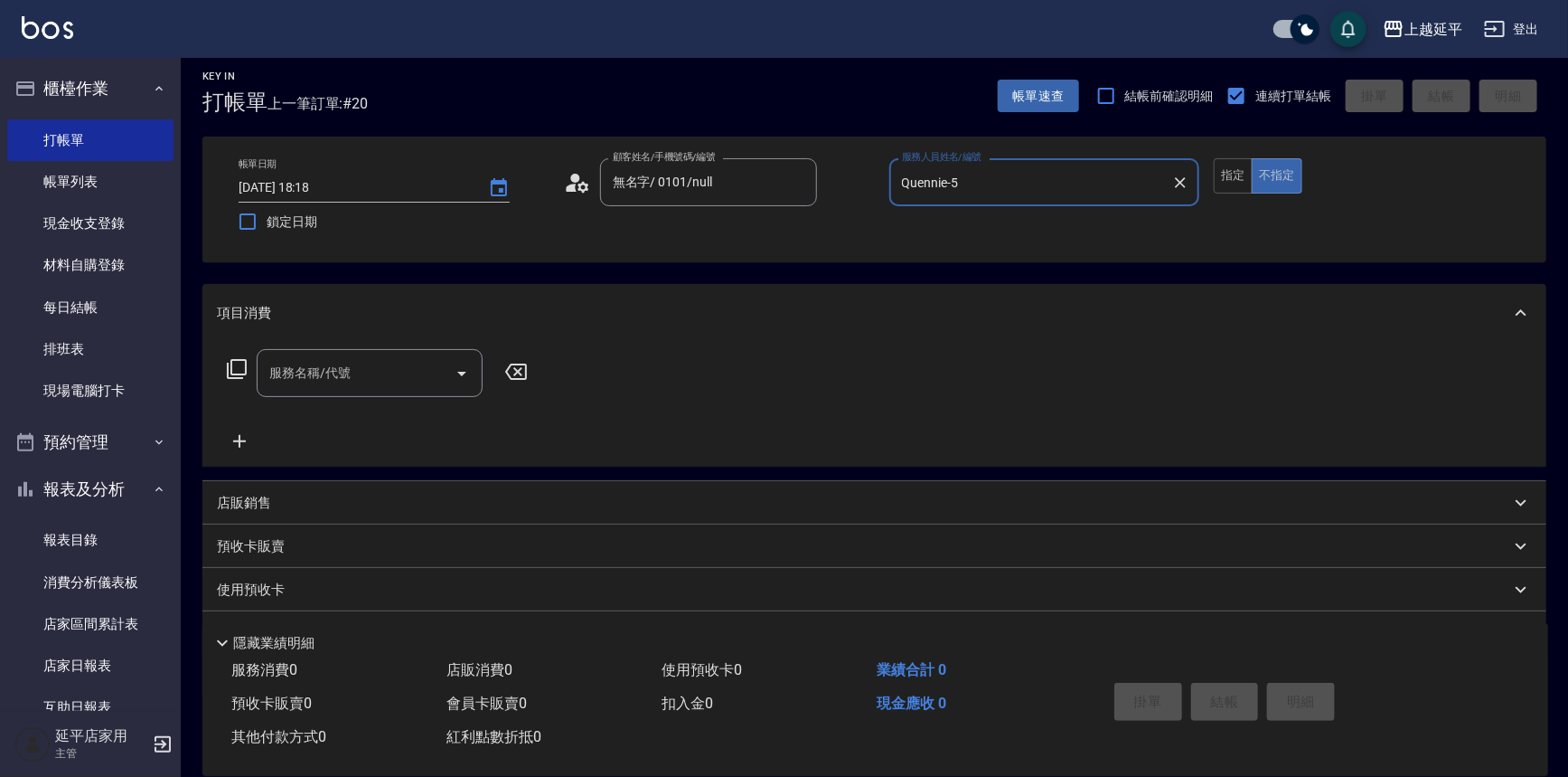
scroll to position [0, 0]
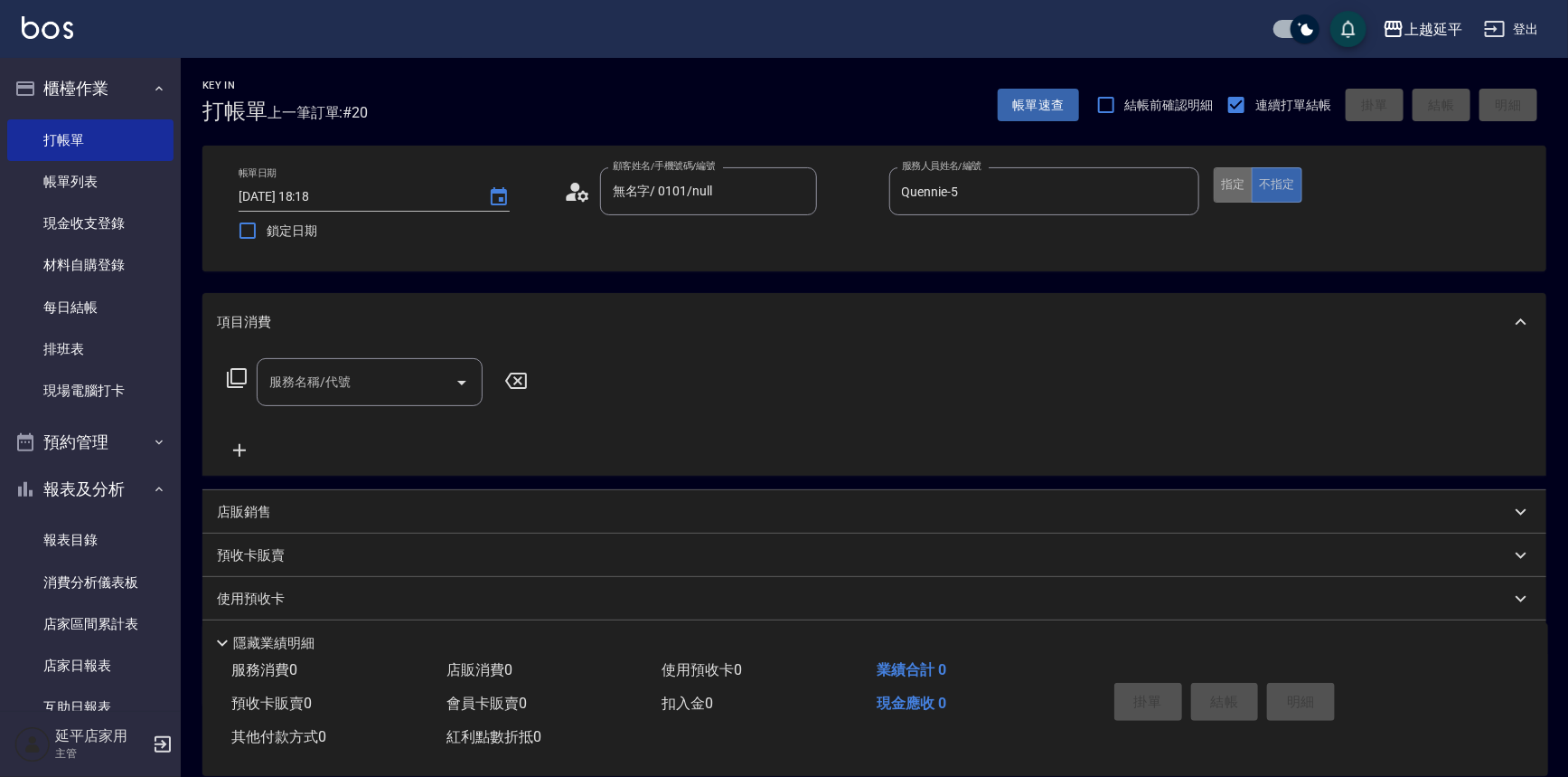
click at [1236, 181] on button "指定" at bounding box center [1233, 185] width 39 height 35
click at [235, 367] on icon at bounding box center [236, 377] width 21 height 21
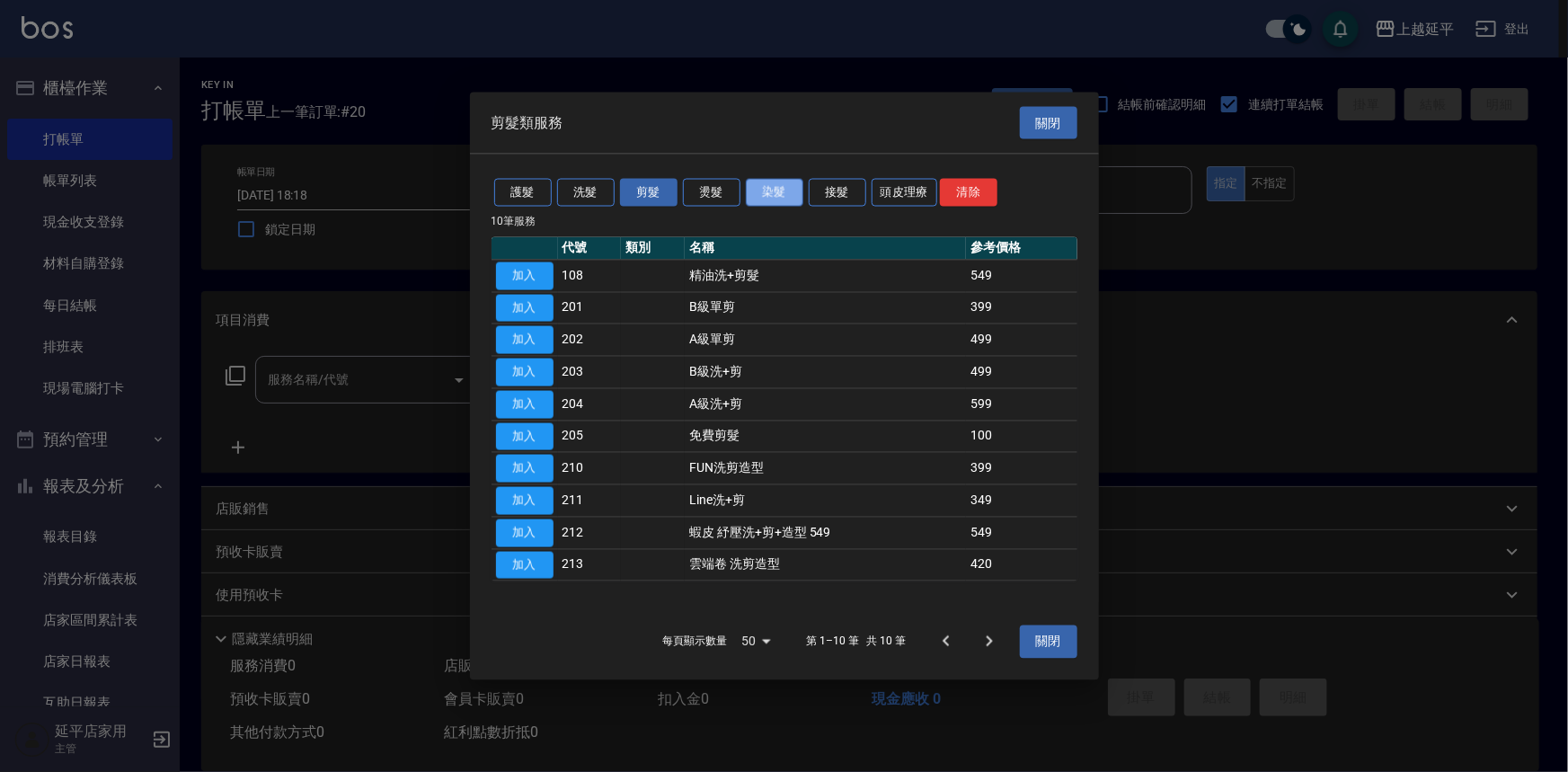
click at [765, 192] on button "染髮" at bounding box center [774, 193] width 57 height 28
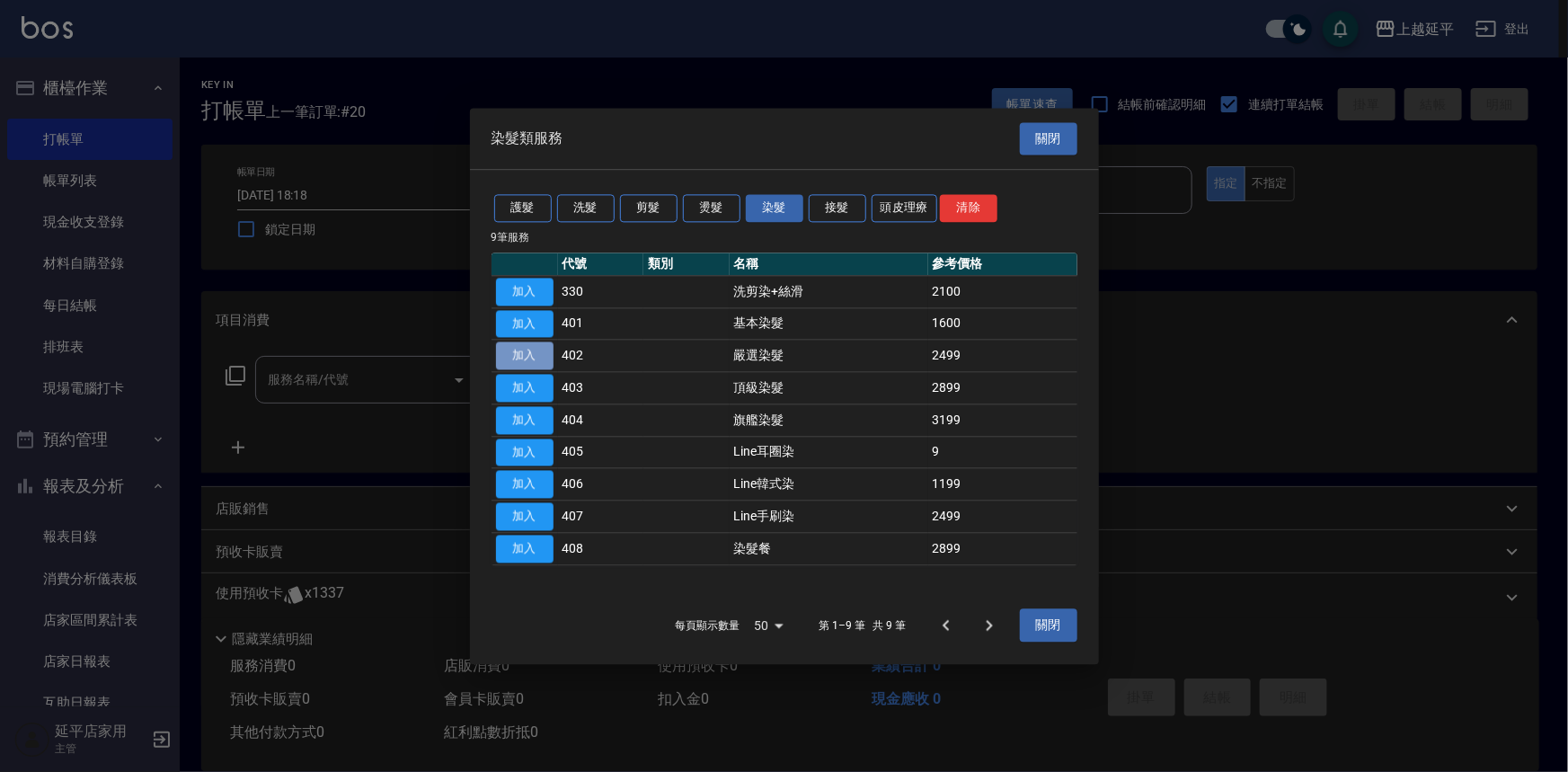
click at [536, 358] on button "加入" at bounding box center [524, 357] width 57 height 28
type input "嚴選染髮(402)"
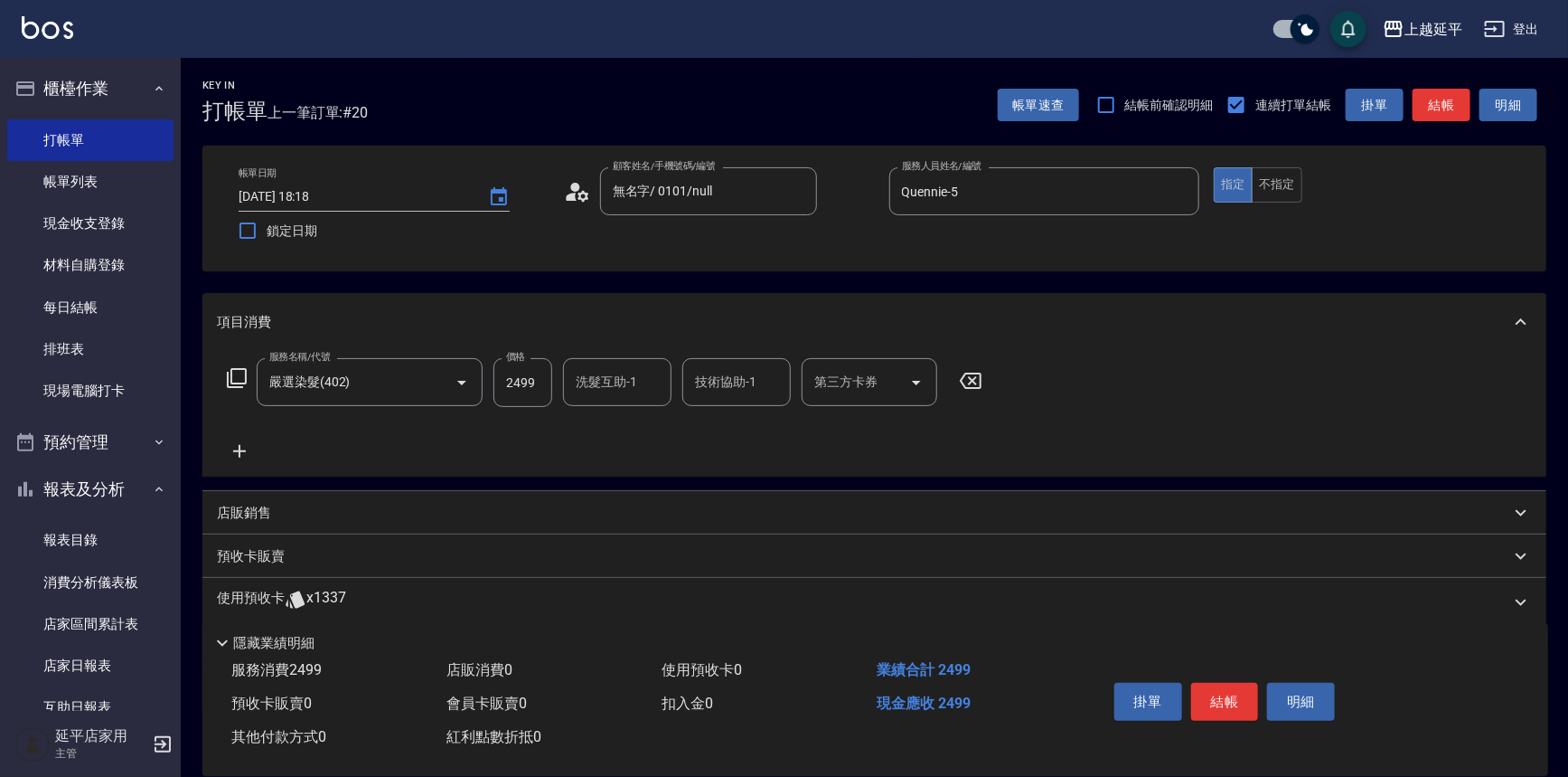
click at [643, 380] on input "洗髮互助-1" at bounding box center [616, 382] width 92 height 32
type input "恩恩-23"
click at [1249, 700] on button "結帳" at bounding box center [1224, 701] width 68 height 38
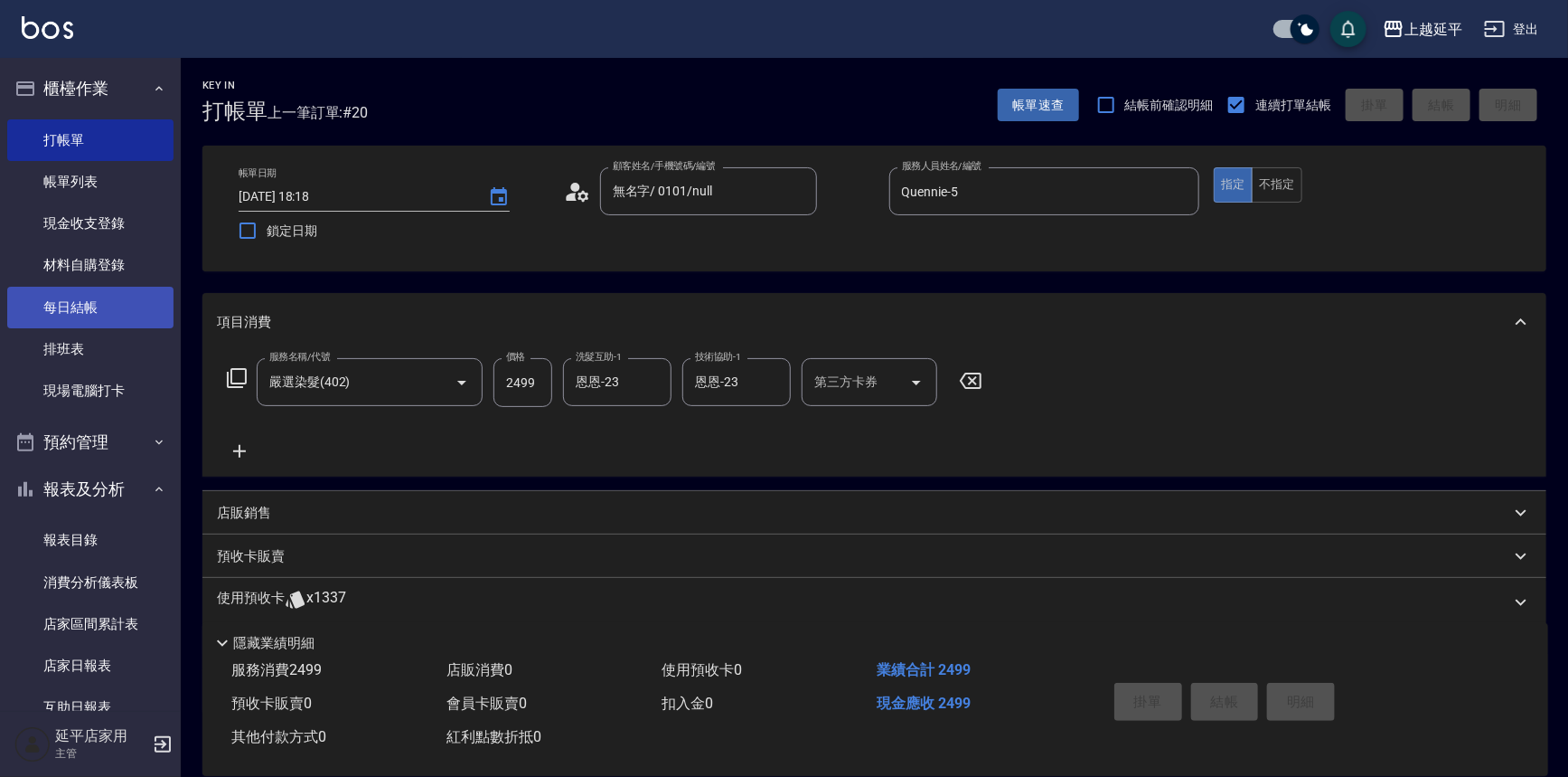
type input "[DATE] 18:19"
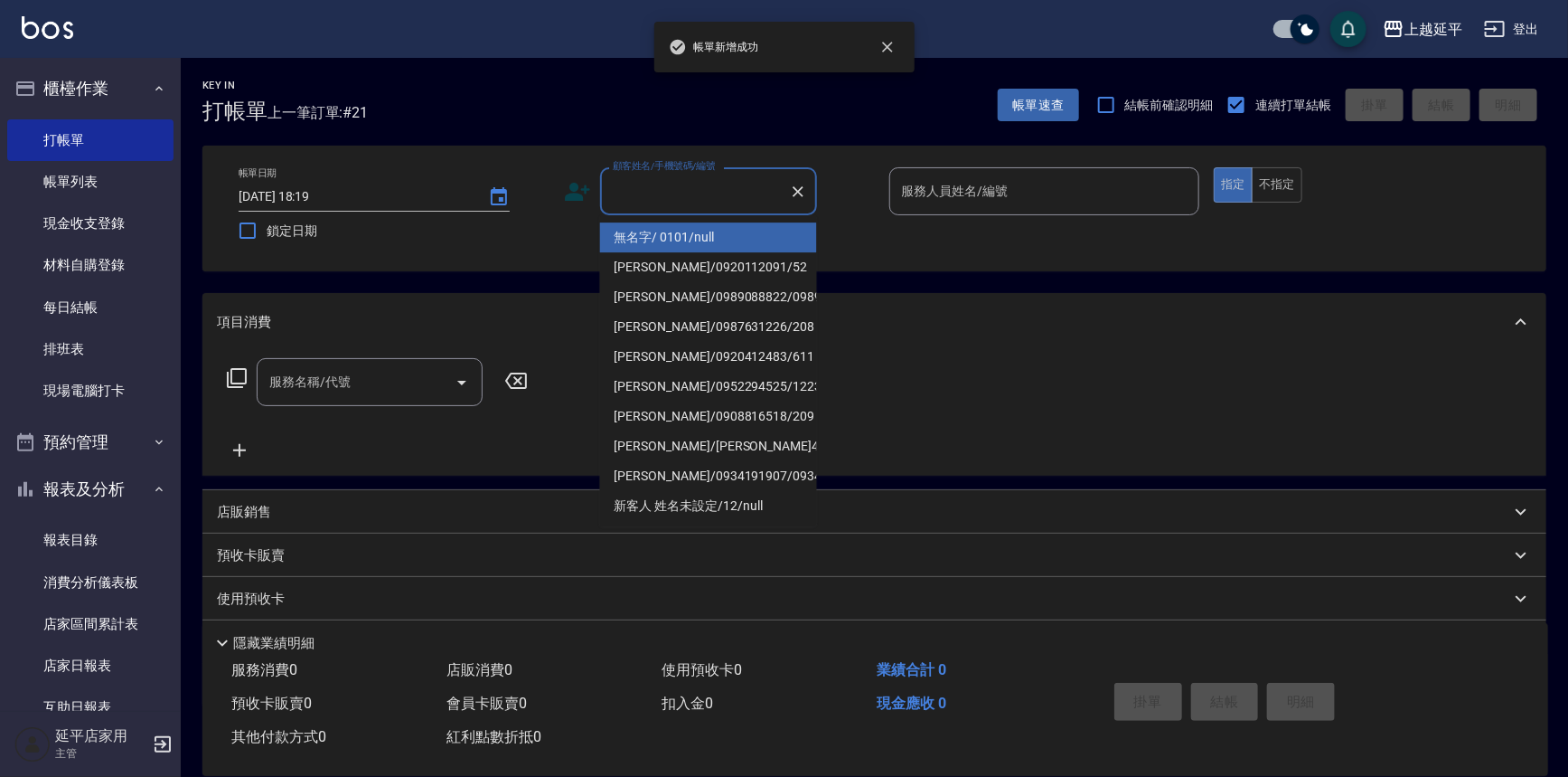
click at [737, 175] on input "顧客姓名/手機號碼/編號" at bounding box center [694, 191] width 173 height 32
click at [706, 236] on li "無名字/ 0101/null" at bounding box center [709, 237] width 217 height 30
type input "無名字/ 0101/null"
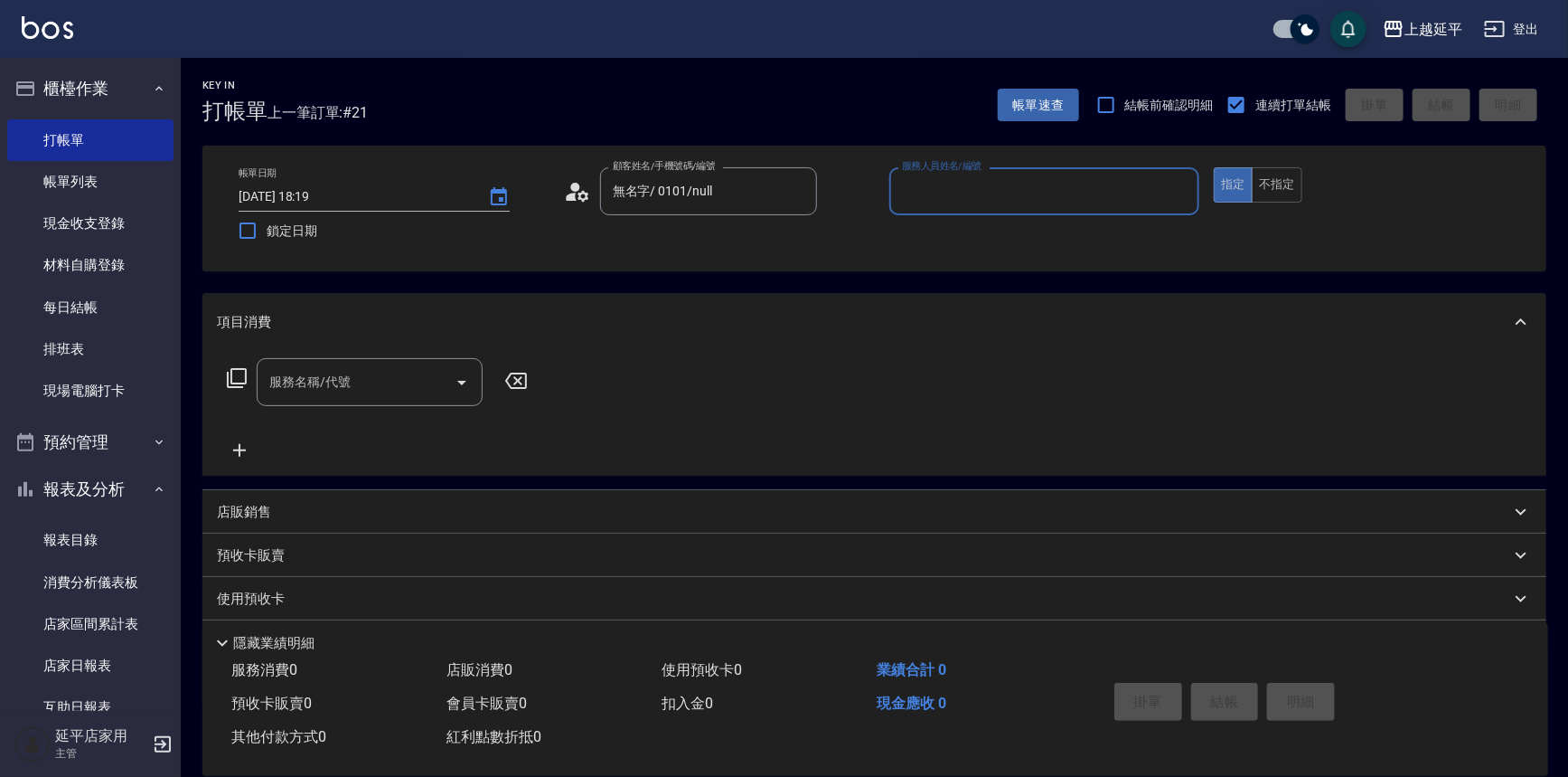
drag, startPoint x: 967, startPoint y: 197, endPoint x: 985, endPoint y: 206, distance: 20.1
click at [982, 206] on input "服務人員姓名/編號" at bounding box center [1044, 191] width 295 height 32
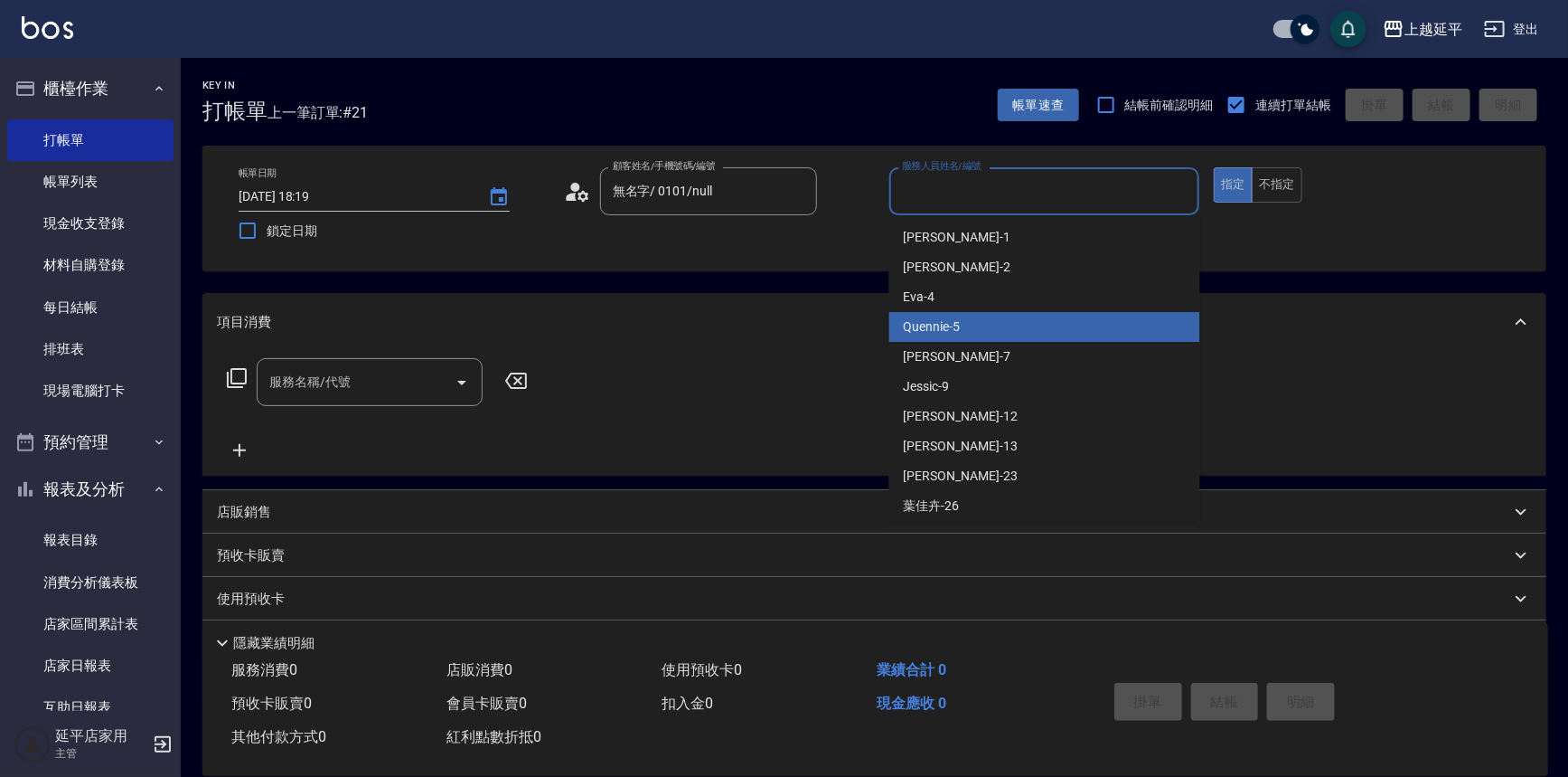
click at [979, 326] on div "Quennie -5" at bounding box center [1044, 326] width 310 height 30
type input "Quennie-5"
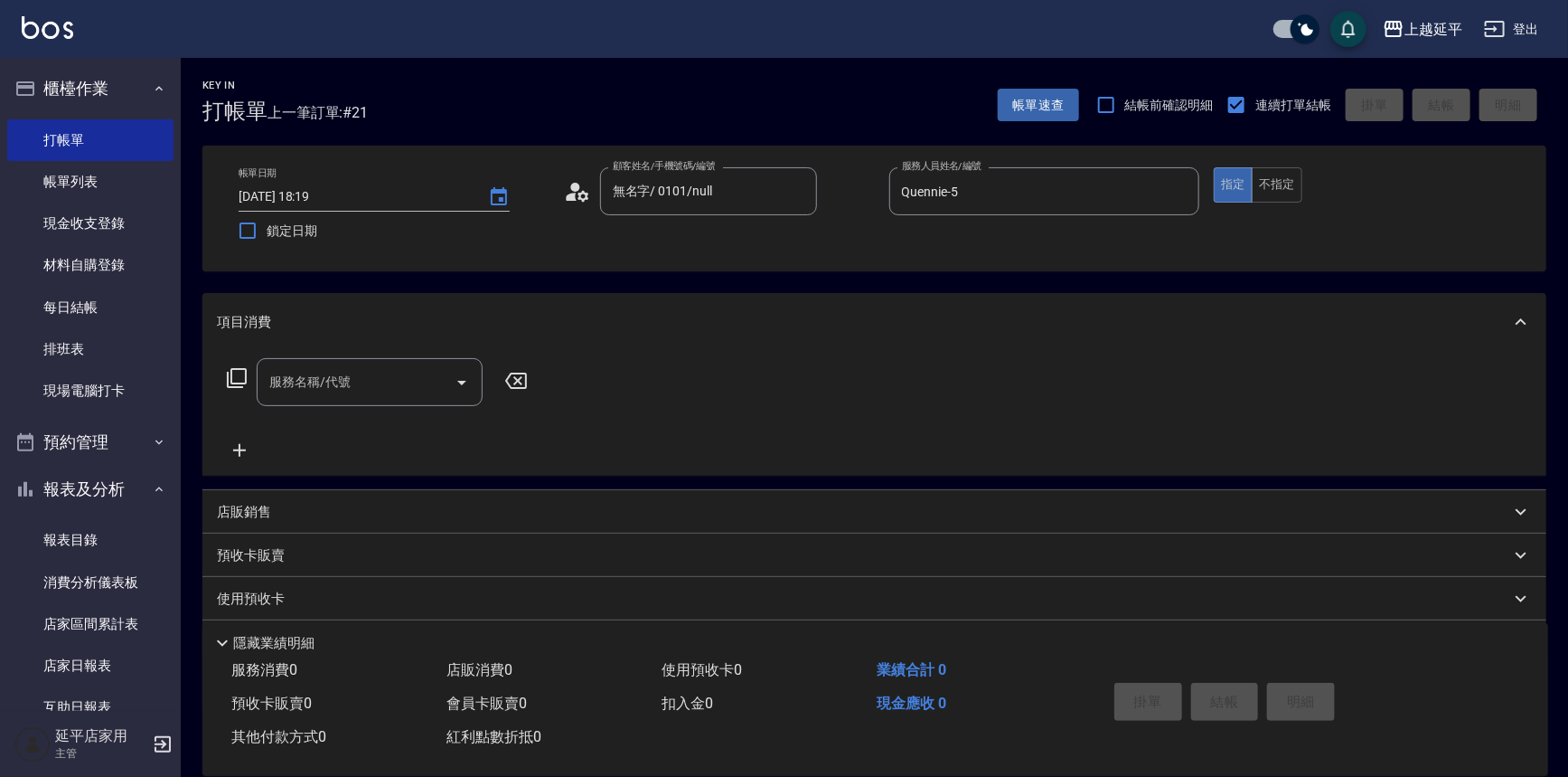
click at [239, 370] on icon at bounding box center [236, 377] width 21 height 21
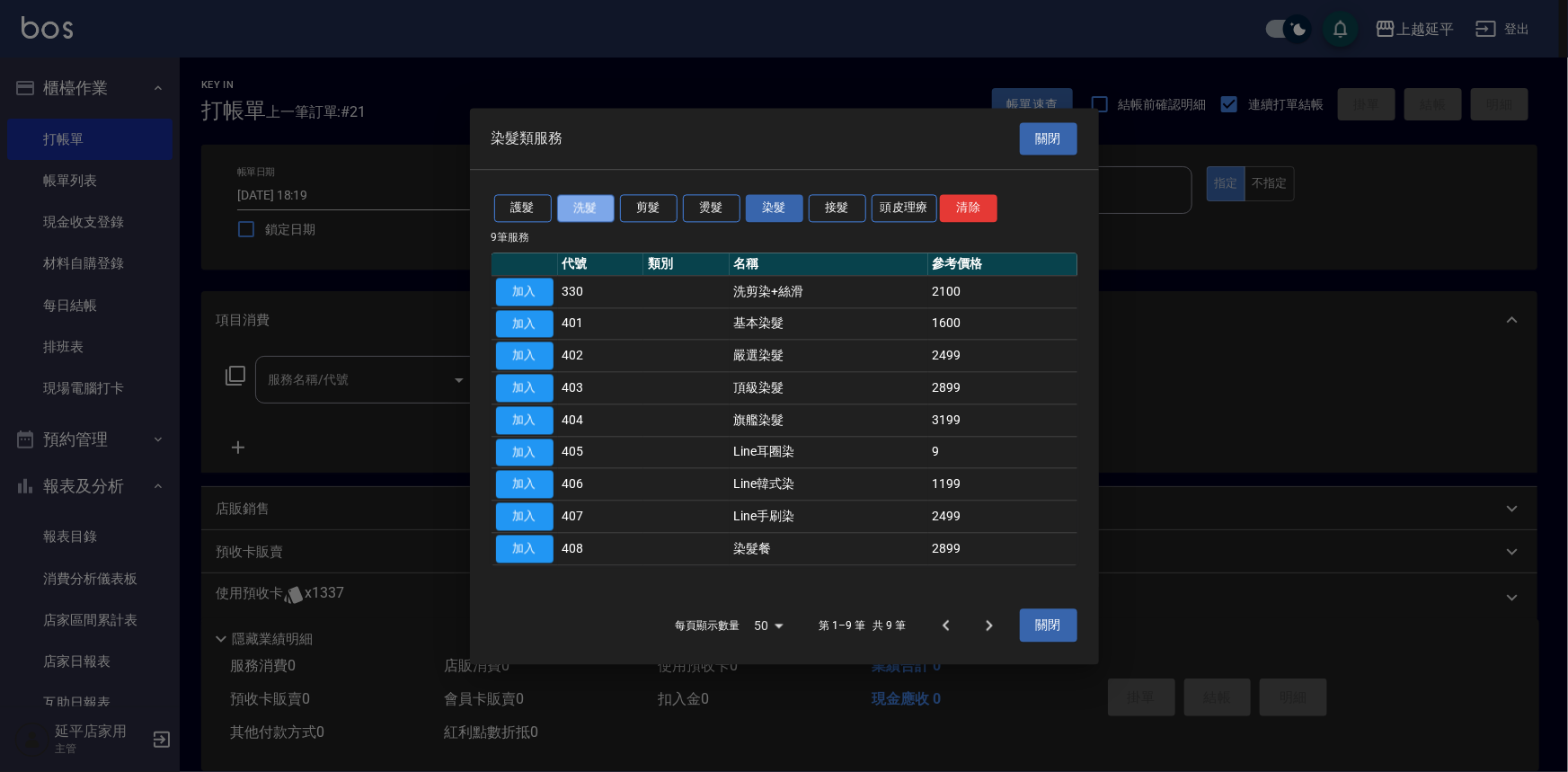
click at [594, 206] on button "洗髮" at bounding box center [586, 208] width 57 height 28
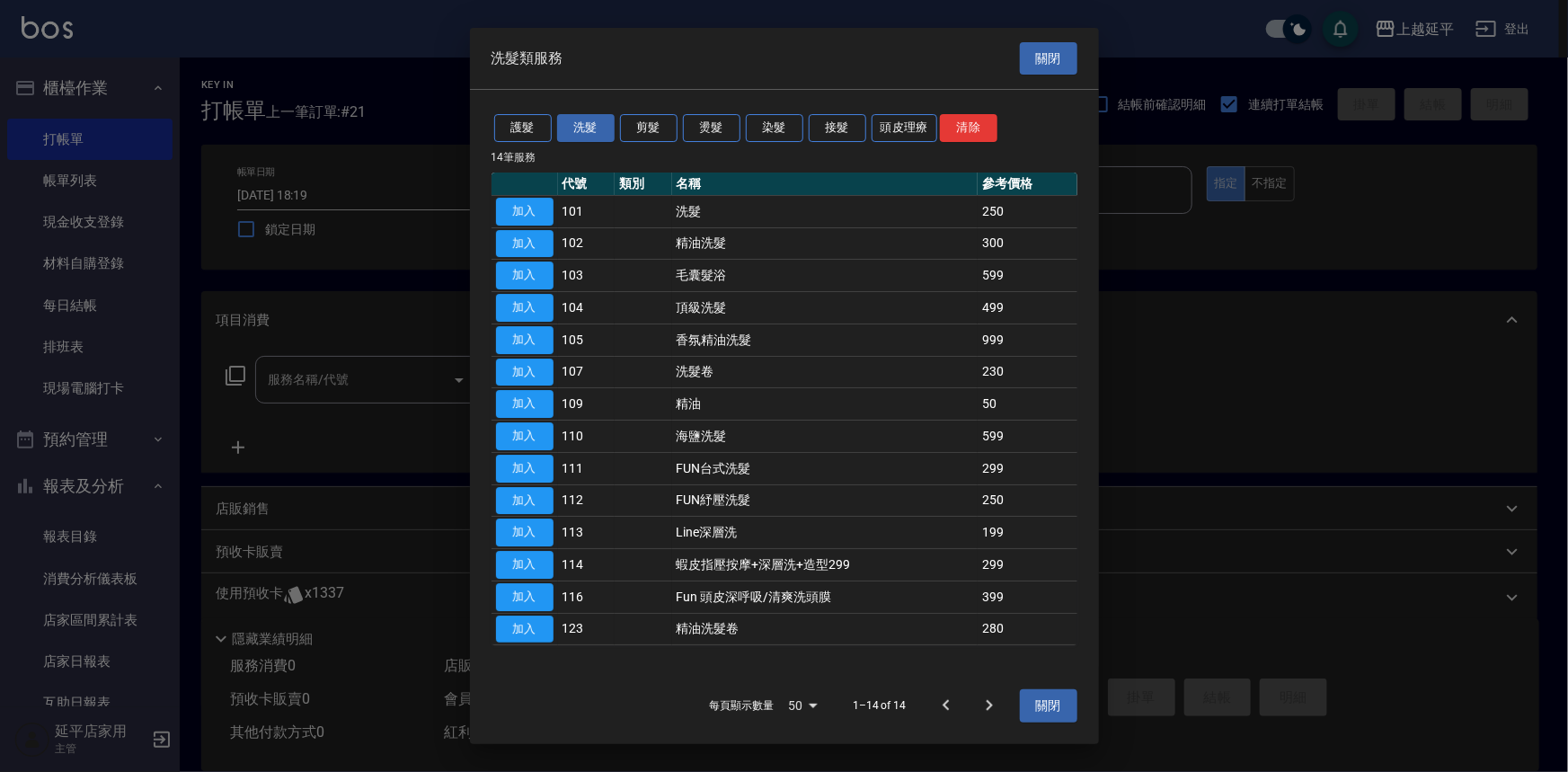
click at [653, 205] on td at bounding box center [643, 211] width 57 height 32
click at [661, 126] on button "剪髮" at bounding box center [649, 128] width 57 height 28
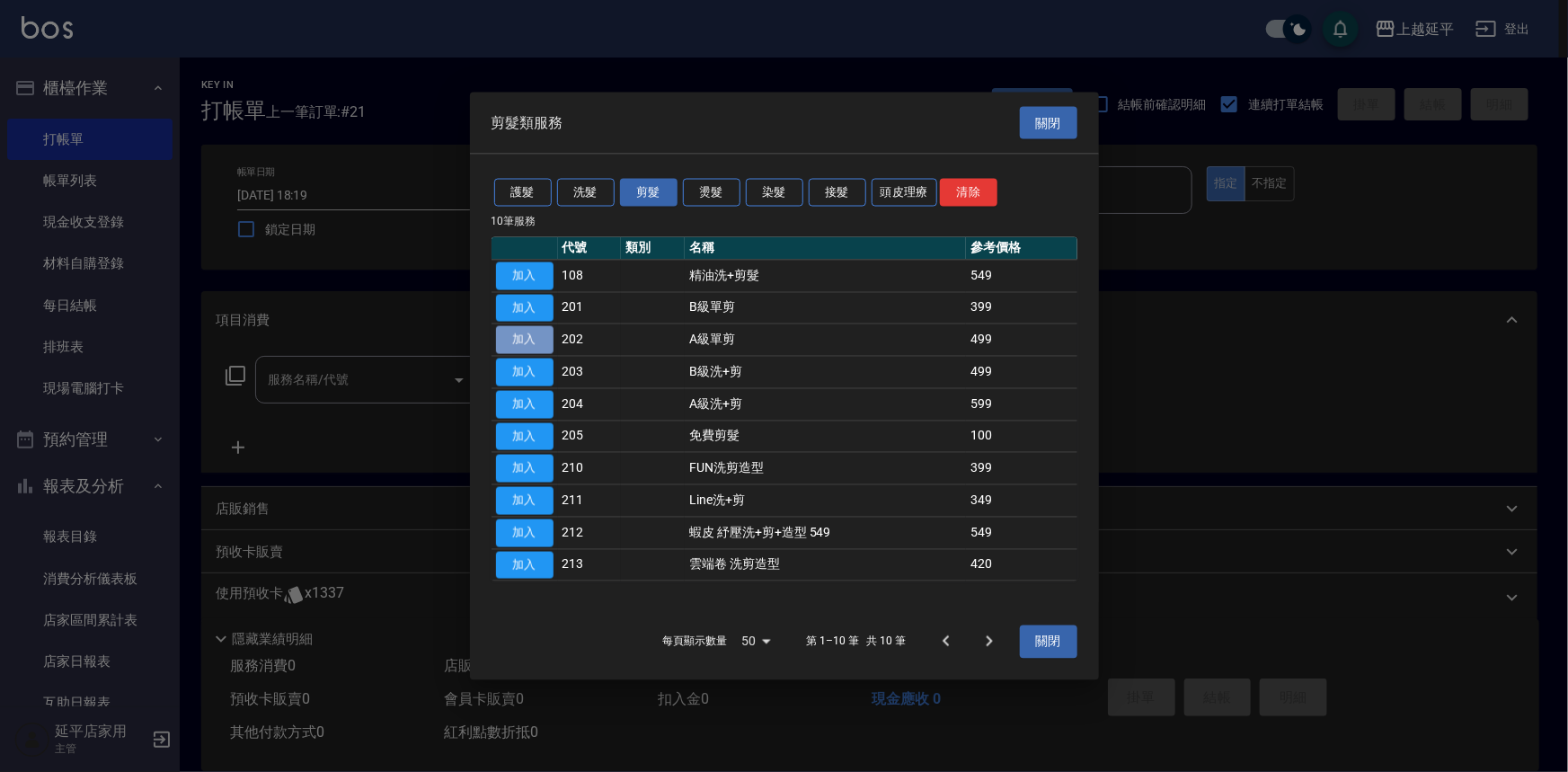
click at [533, 334] on button "加入" at bounding box center [524, 340] width 57 height 28
type input "A級單剪(202)"
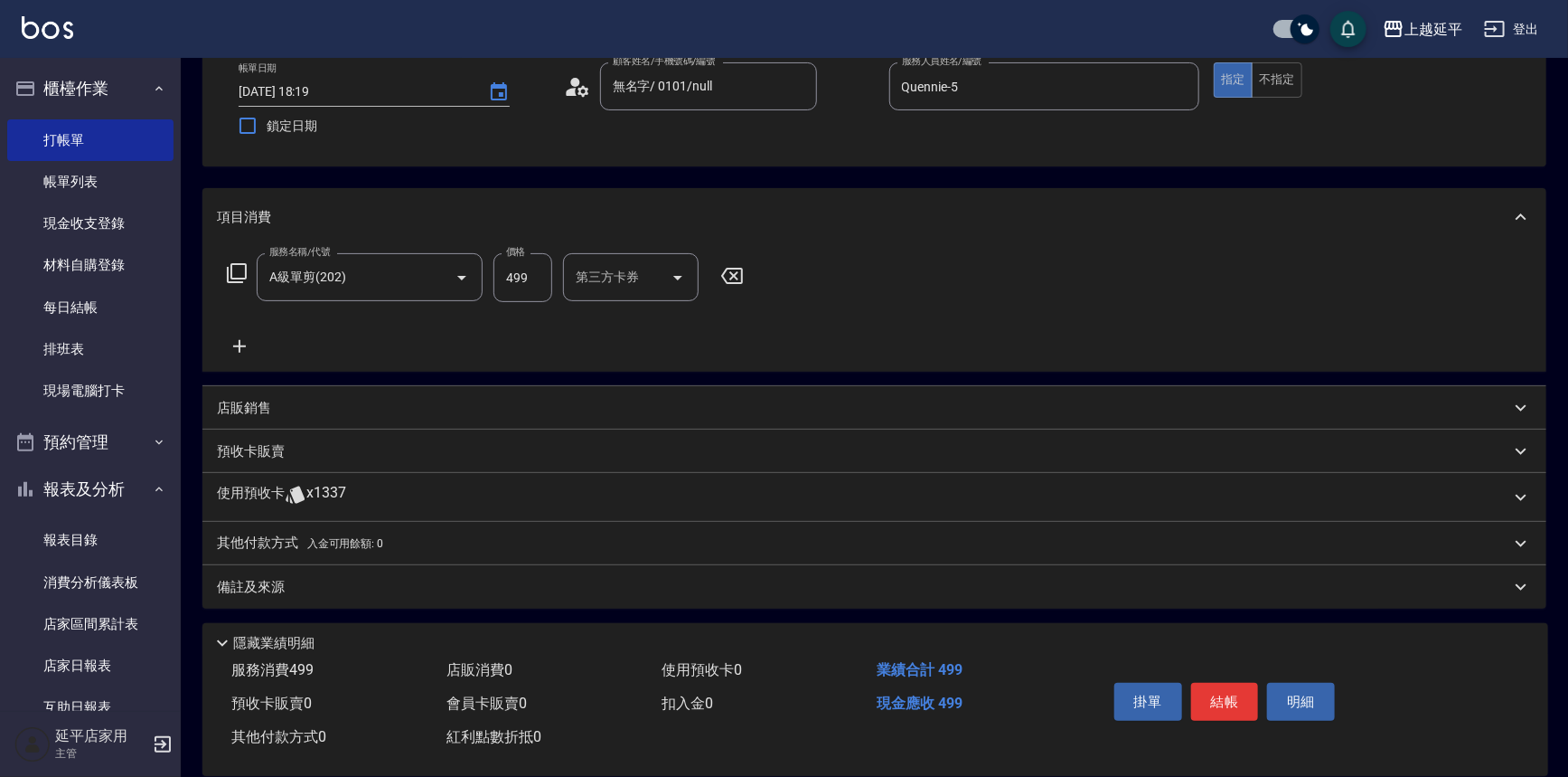
scroll to position [106, 0]
click at [1233, 697] on button "結帳" at bounding box center [1224, 701] width 68 height 38
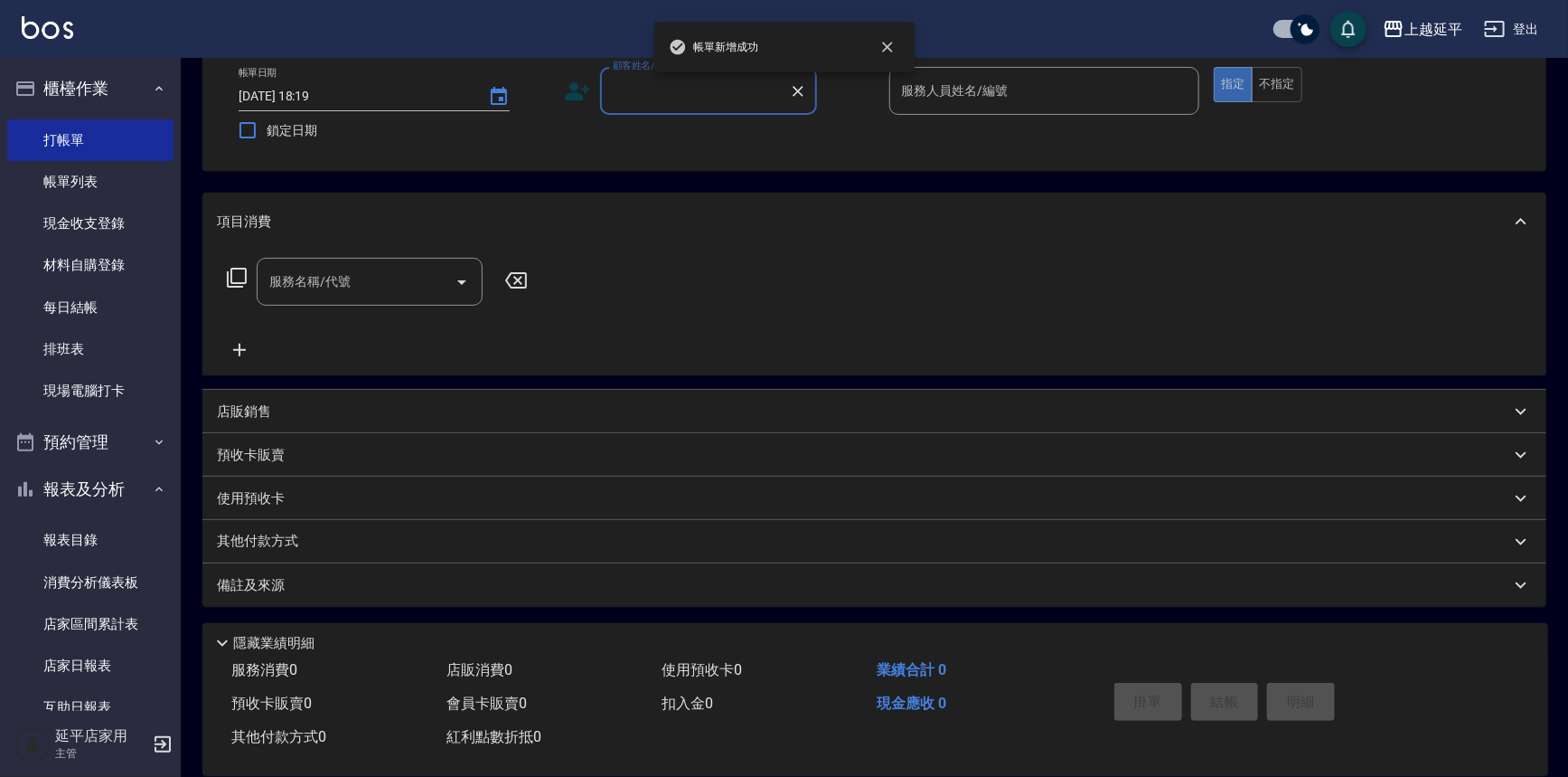
scroll to position [99, 0]
click at [677, 97] on input "顧客姓名/手機號碼/編號" at bounding box center [694, 92] width 173 height 32
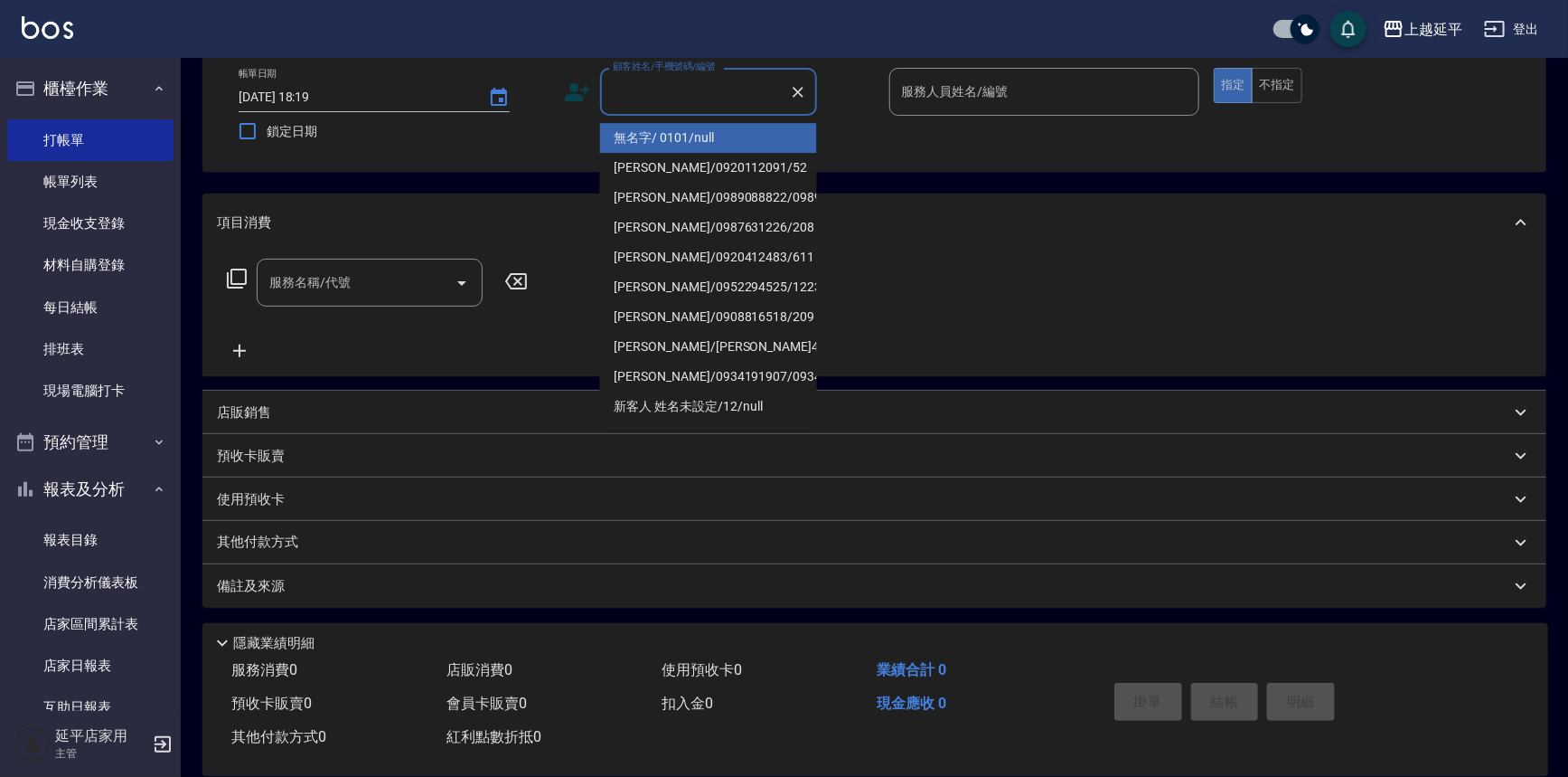
click at [699, 135] on li "無名字/ 0101/null" at bounding box center [709, 138] width 217 height 30
type input "無名字/ 0101/null"
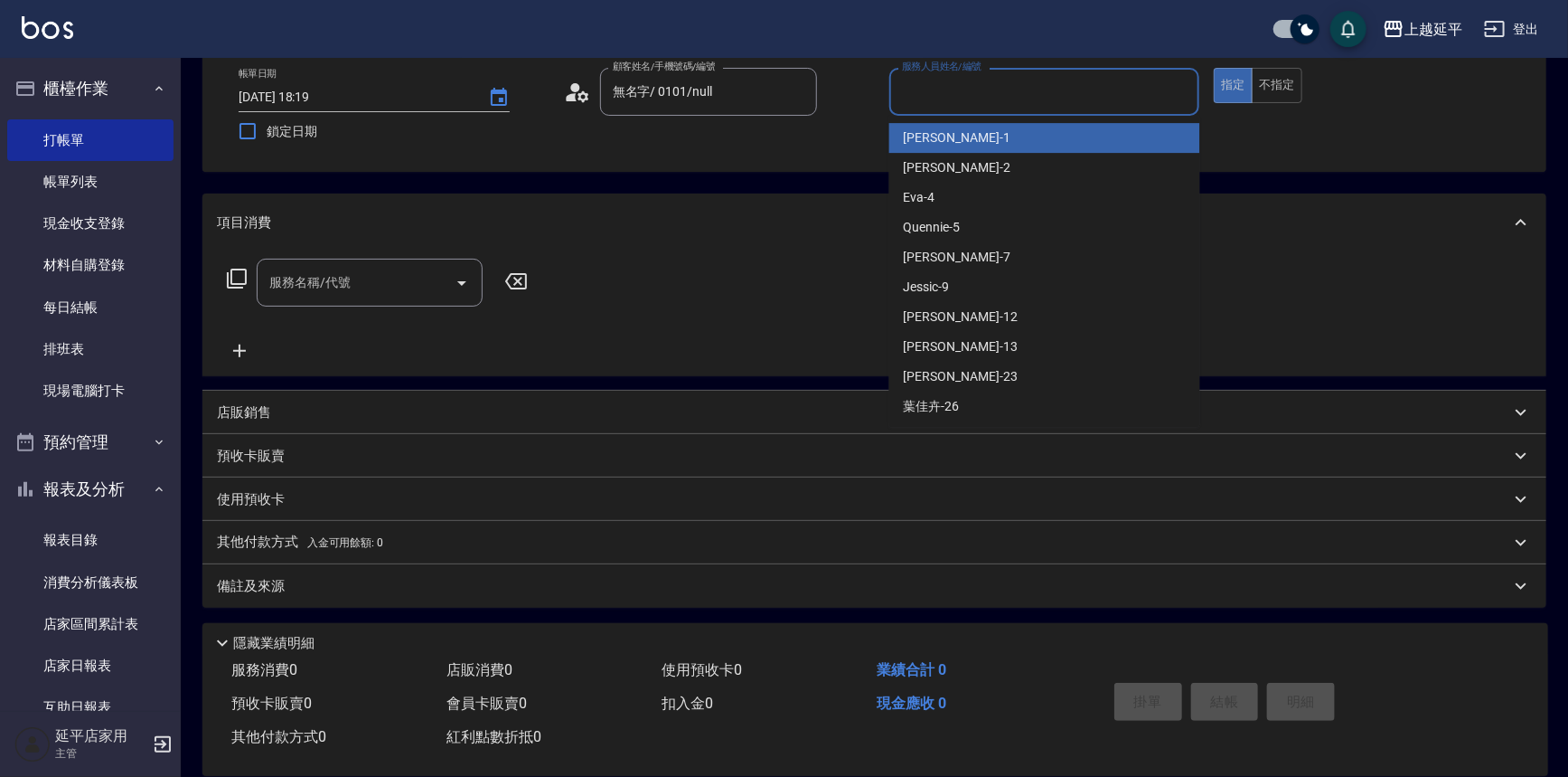
click at [1007, 82] on input "服務人員姓名/編號" at bounding box center [1044, 92] width 295 height 32
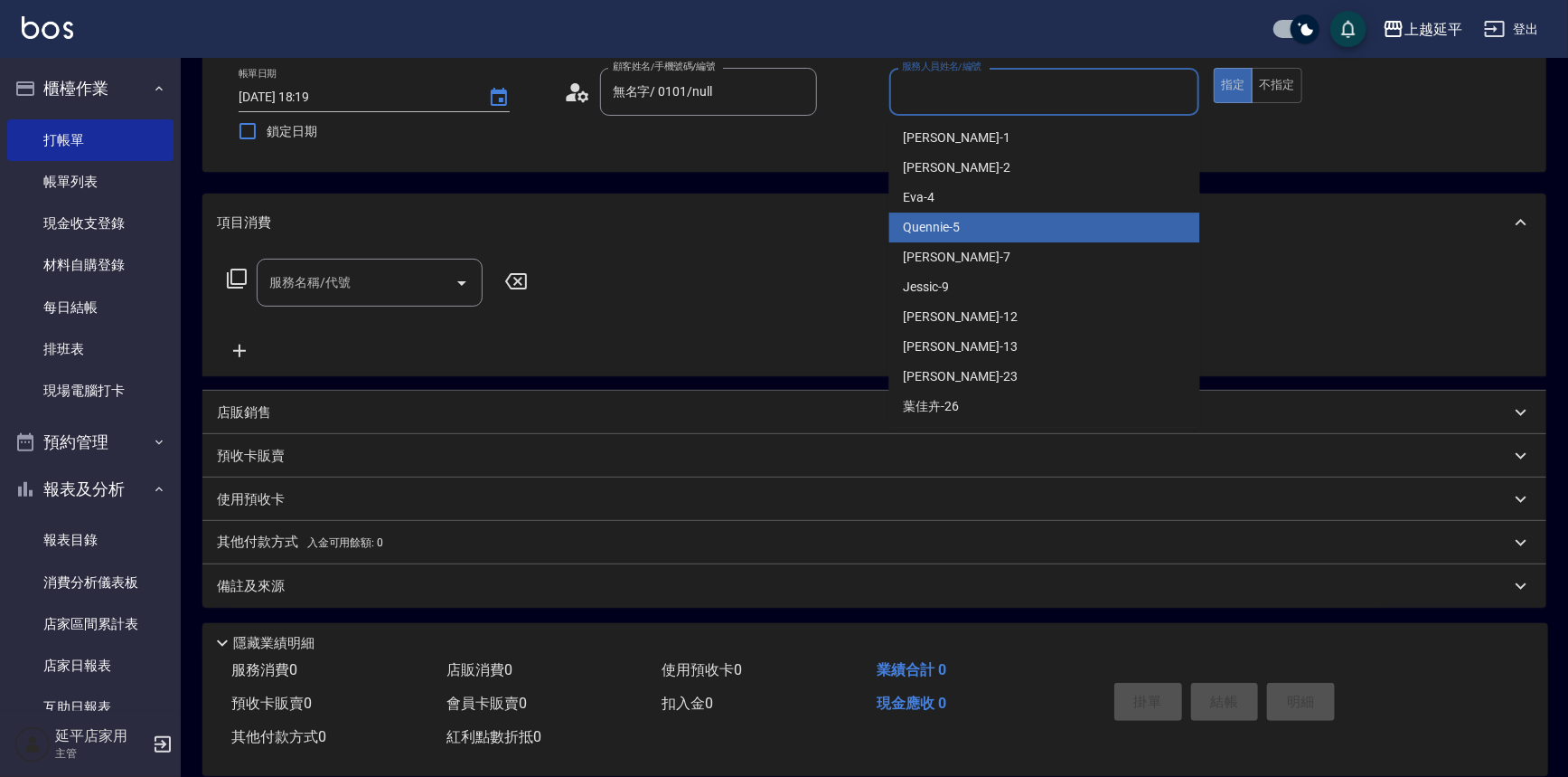
click at [1014, 215] on div "Quennie -5" at bounding box center [1044, 227] width 310 height 30
type input "Quennie-5"
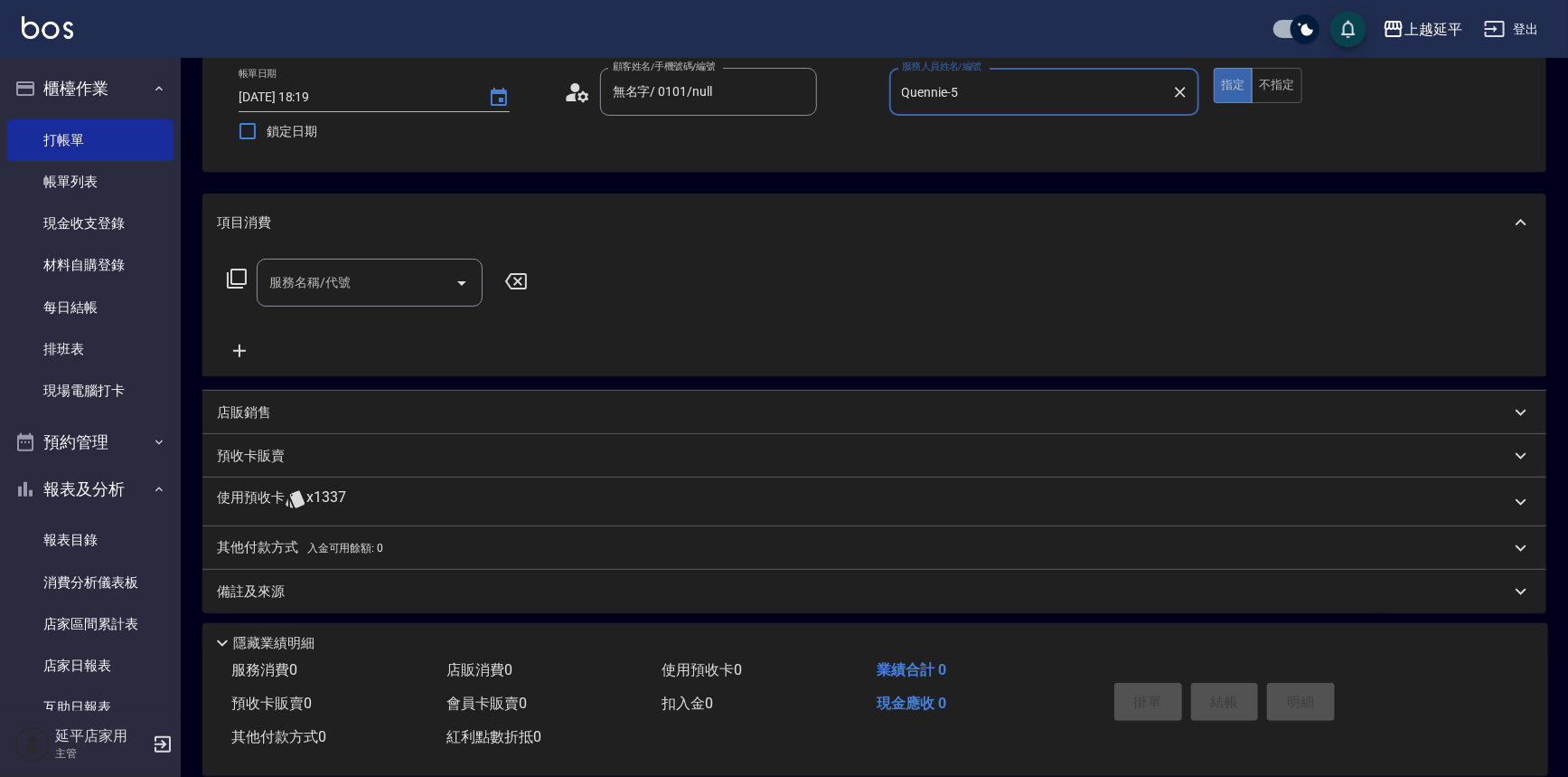
click at [288, 283] on div "服務名稱/代號 服務名稱/代號" at bounding box center [370, 283] width 226 height 48
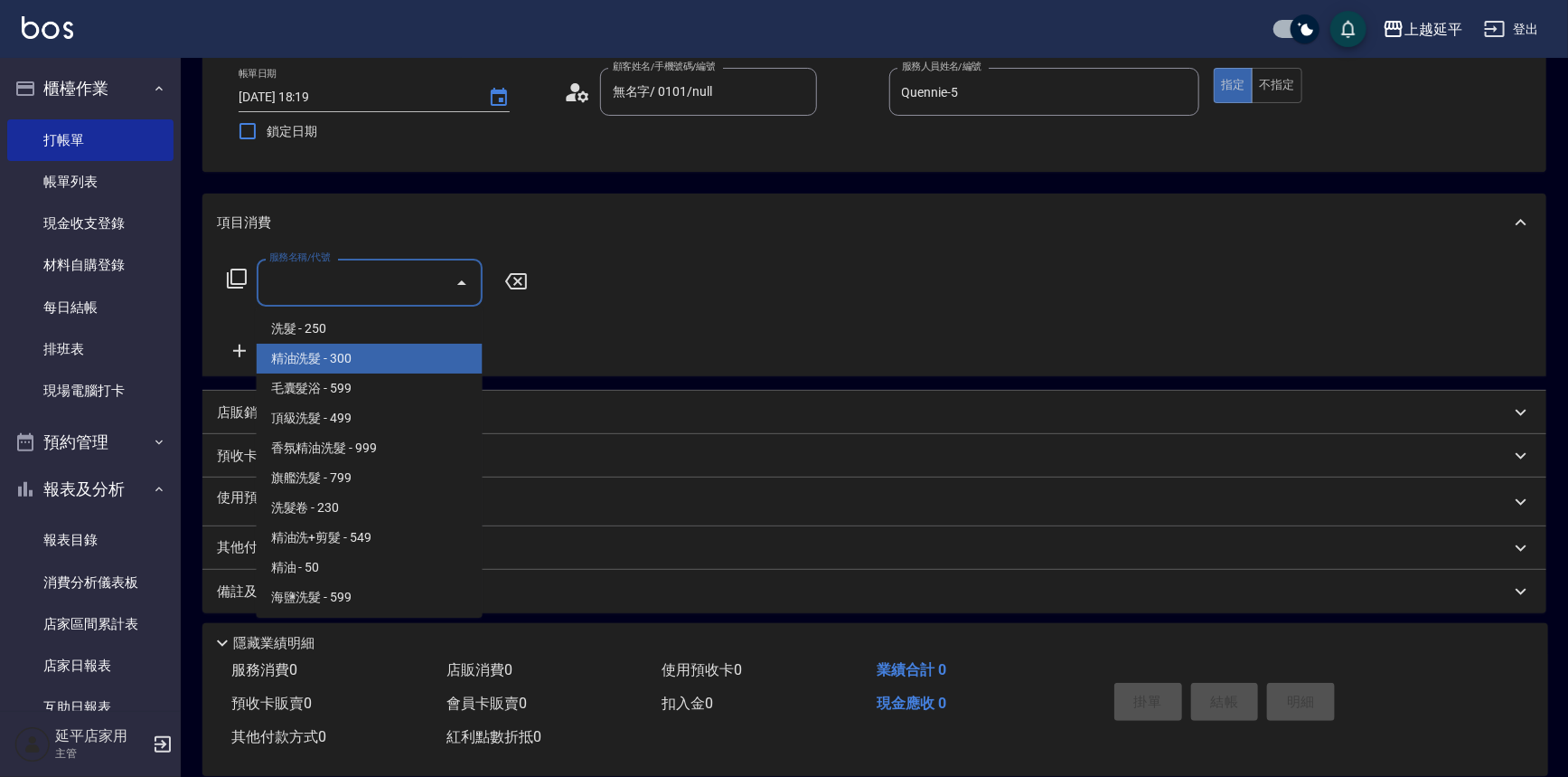
click at [348, 369] on span "精油洗髮 - 300" at bounding box center [370, 359] width 226 height 30
type input "精油洗髮(102)"
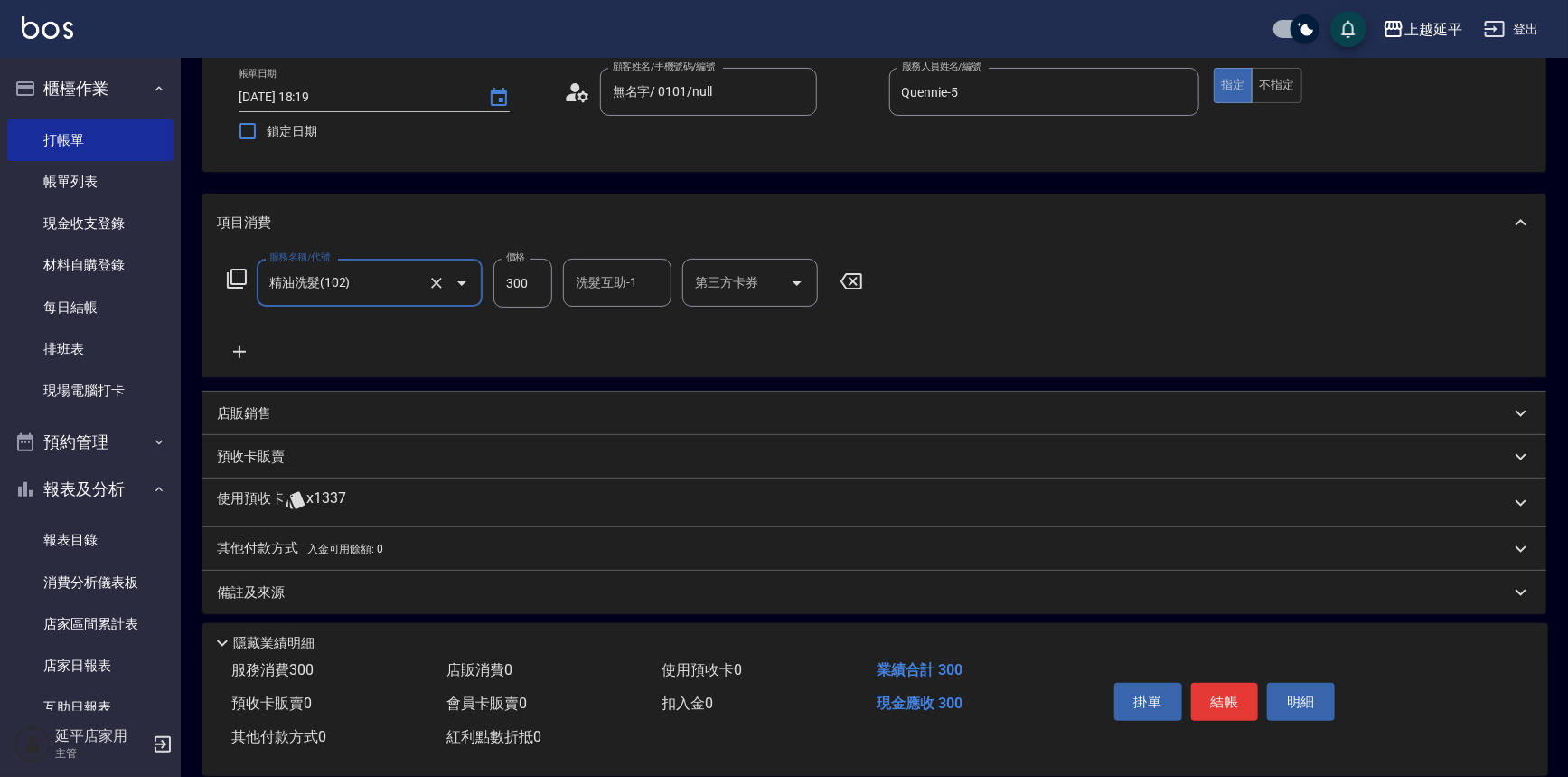
click at [581, 288] on div "洗髮互助-1 洗髮互助-1" at bounding box center [617, 283] width 108 height 48
type input "[PERSON_NAME]-34"
click at [1229, 698] on button "結帳" at bounding box center [1224, 701] width 68 height 38
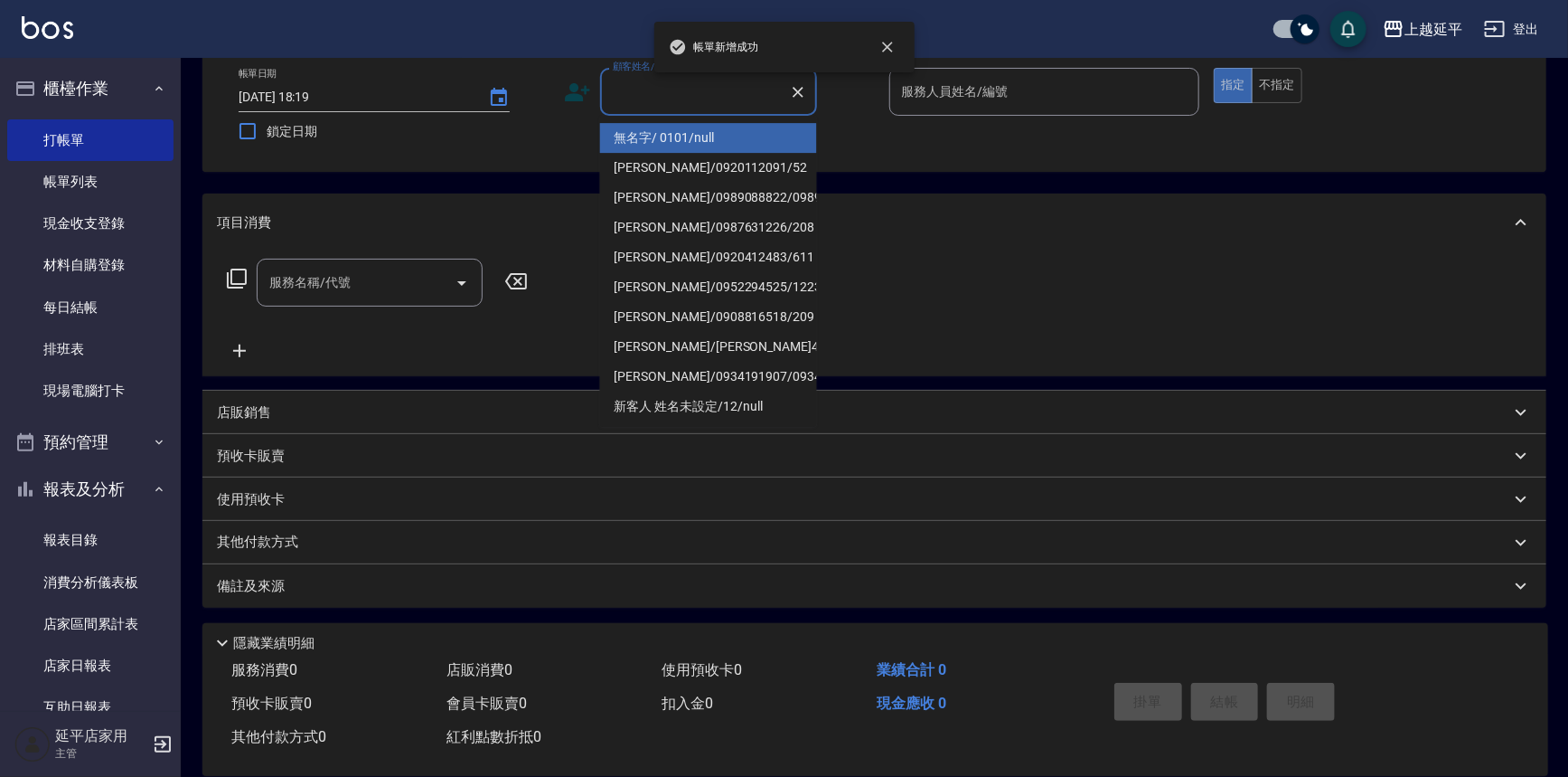
click at [707, 99] on input "顧客姓名/手機號碼/編號" at bounding box center [694, 92] width 173 height 32
click at [700, 140] on li "無名字/ 0101/null" at bounding box center [709, 138] width 217 height 30
type input "無名字/ 0101/null"
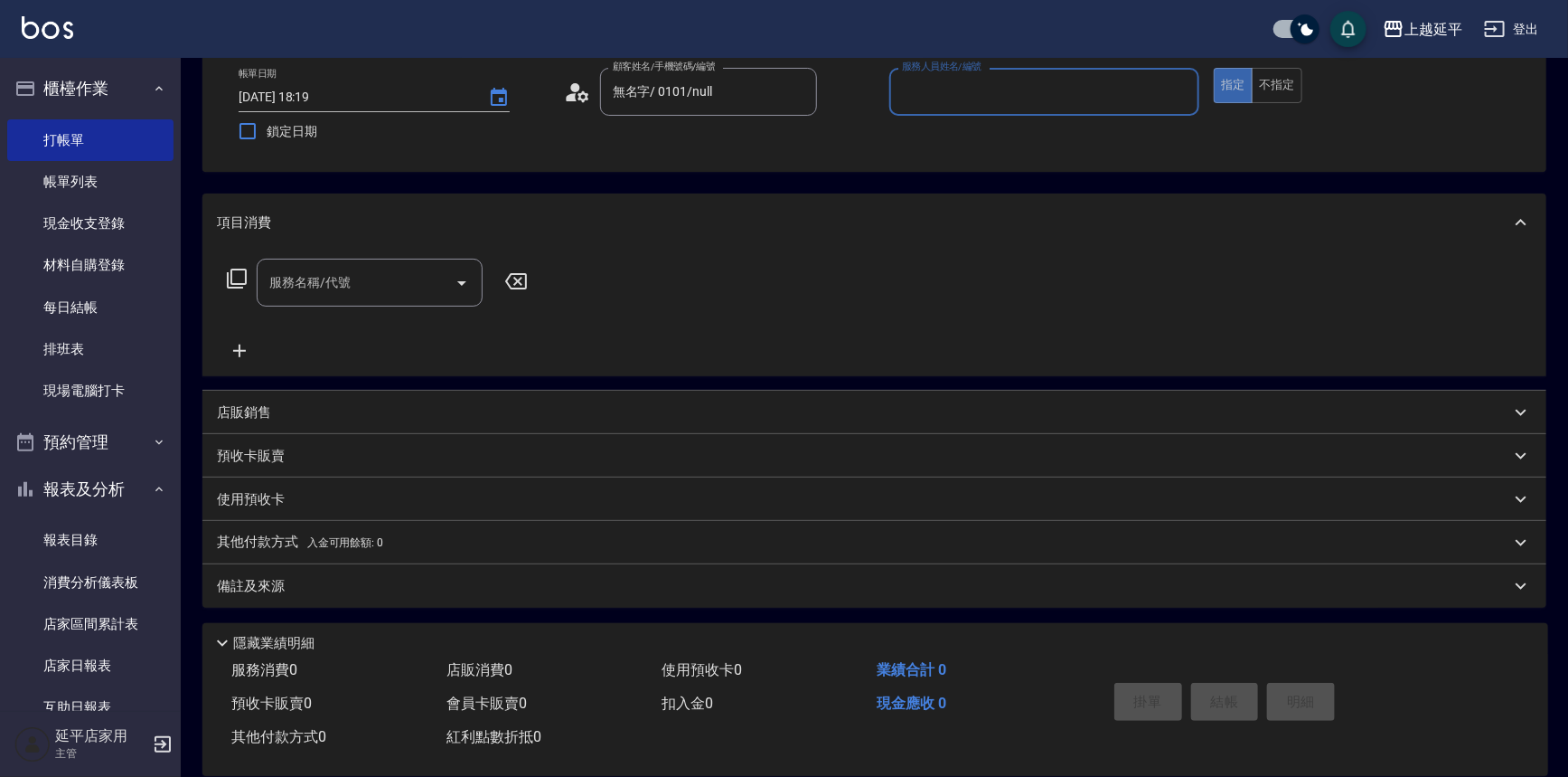
click at [960, 82] on input "服務人員姓名/編號" at bounding box center [1044, 92] width 295 height 32
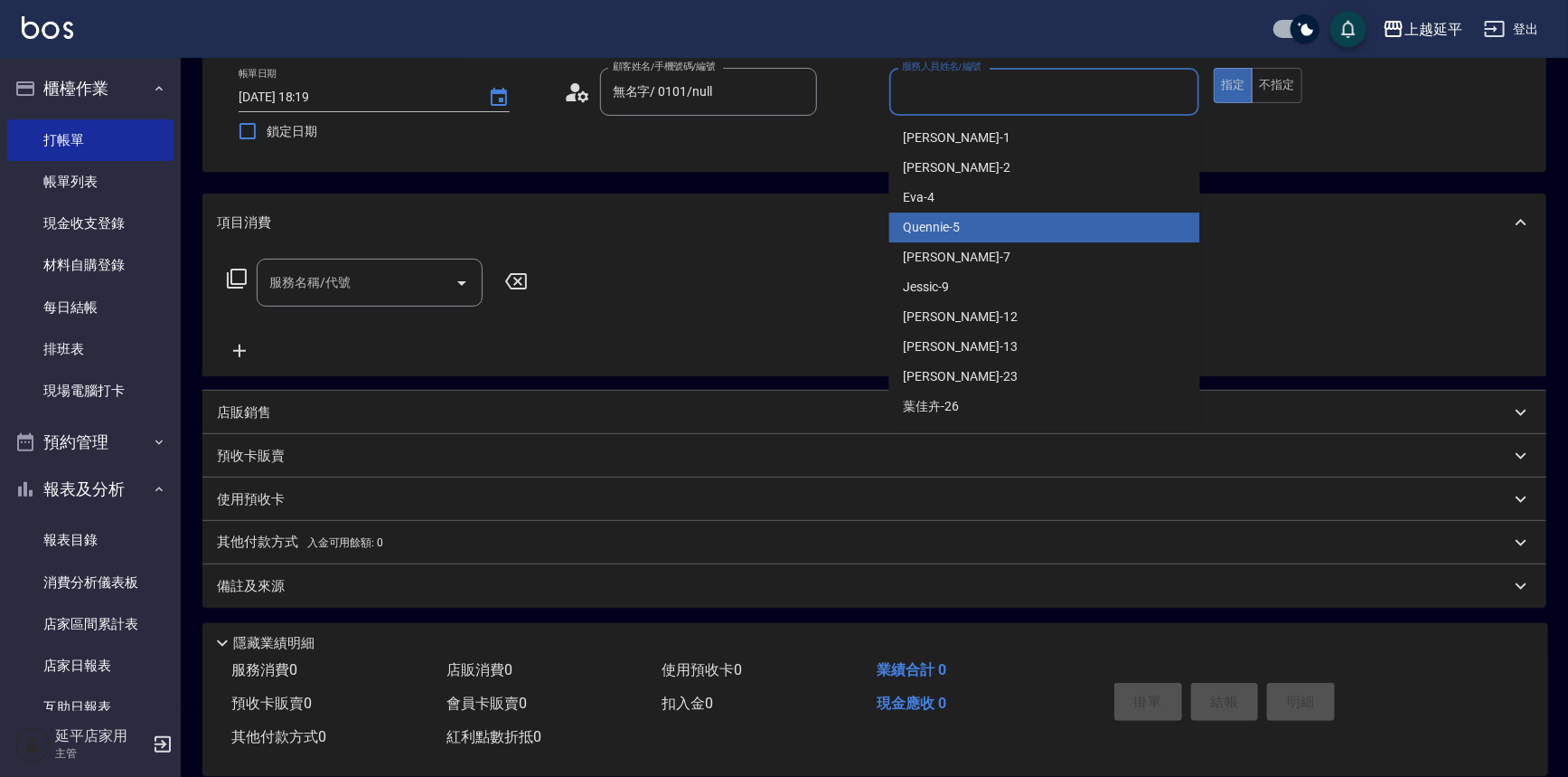
click at [982, 221] on div "Quennie -5" at bounding box center [1044, 227] width 310 height 30
type input "Quennie-5"
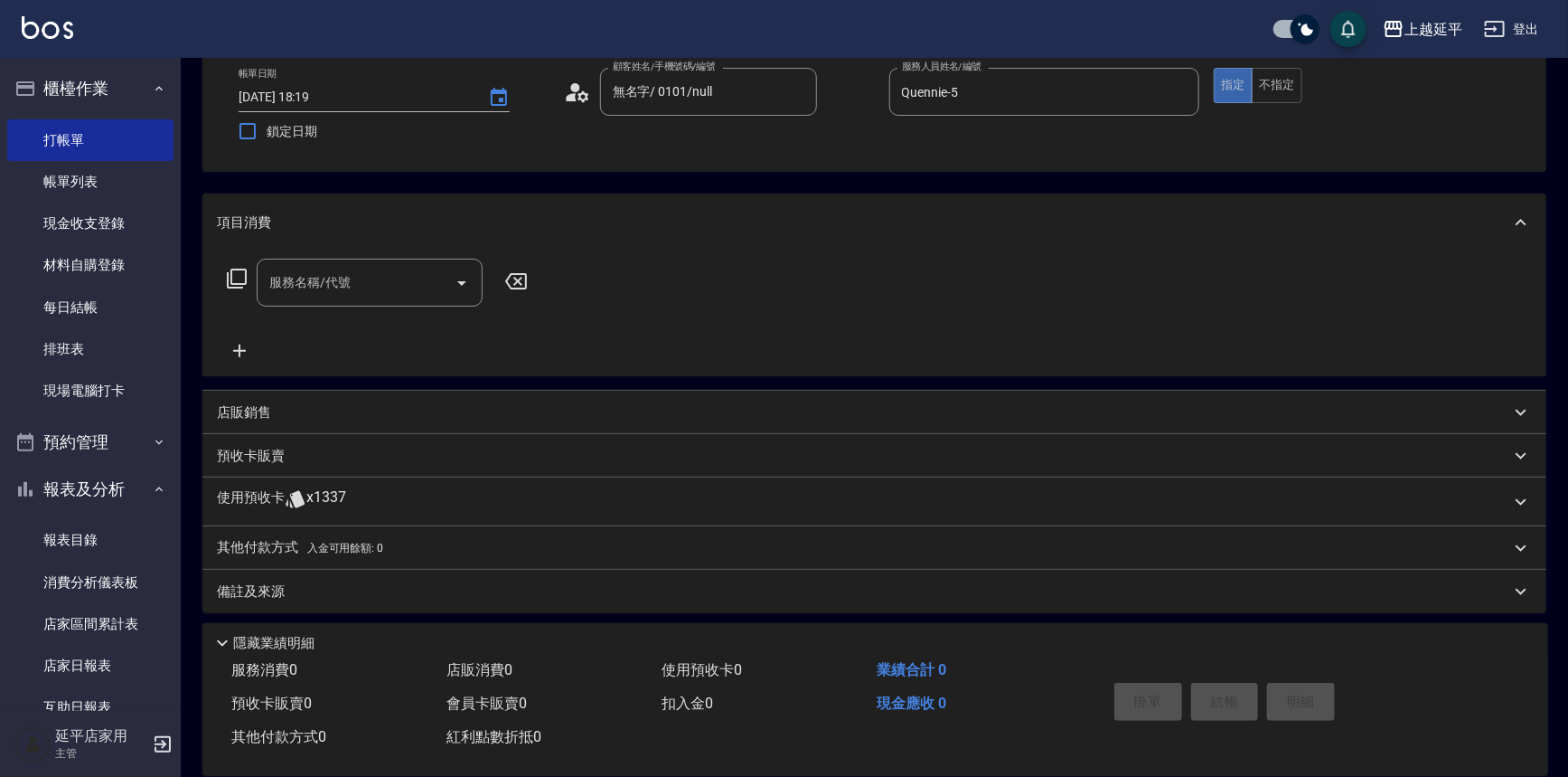
click at [244, 270] on icon at bounding box center [236, 278] width 21 height 21
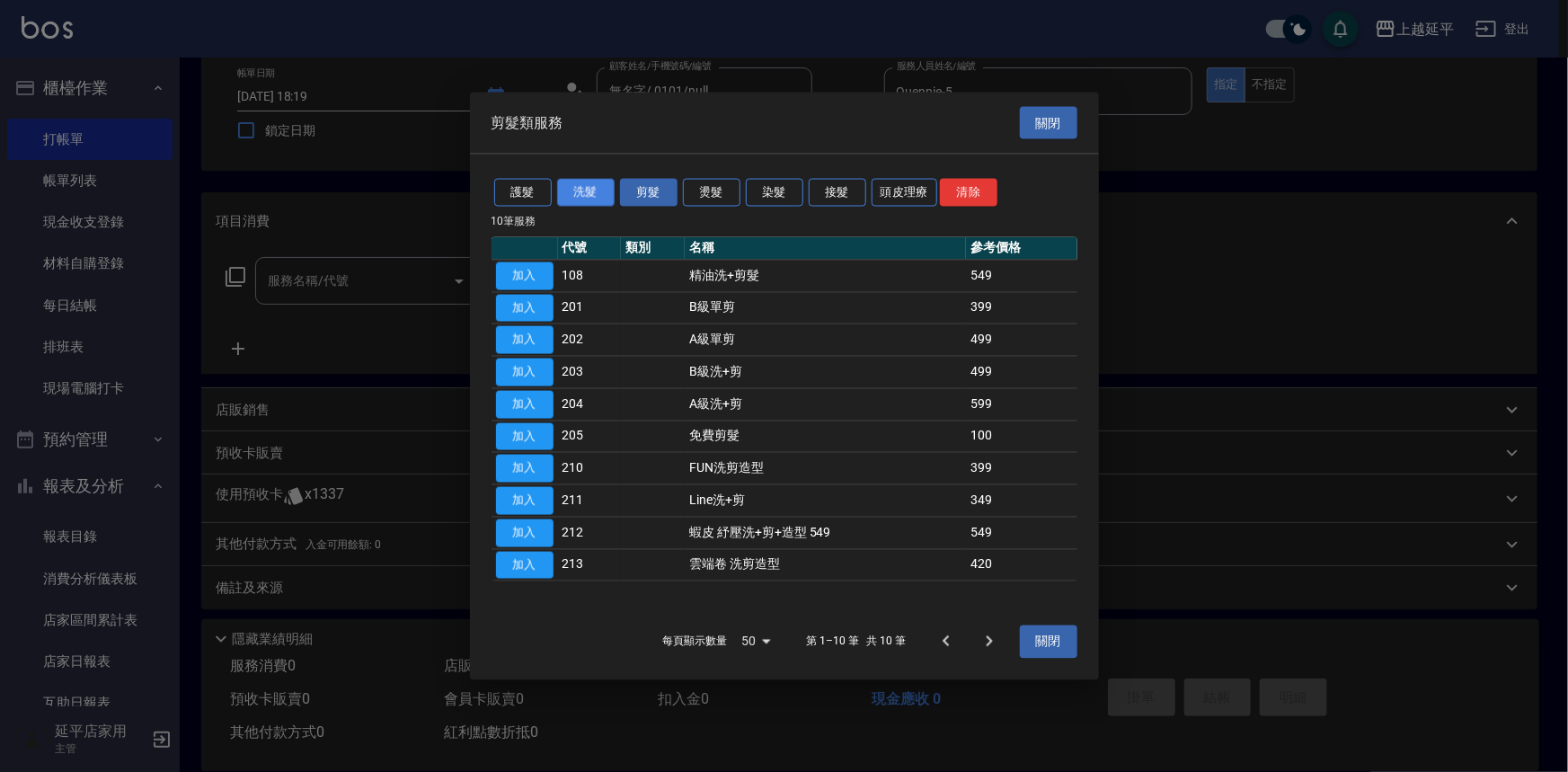
click at [586, 188] on button "洗髮" at bounding box center [586, 193] width 57 height 28
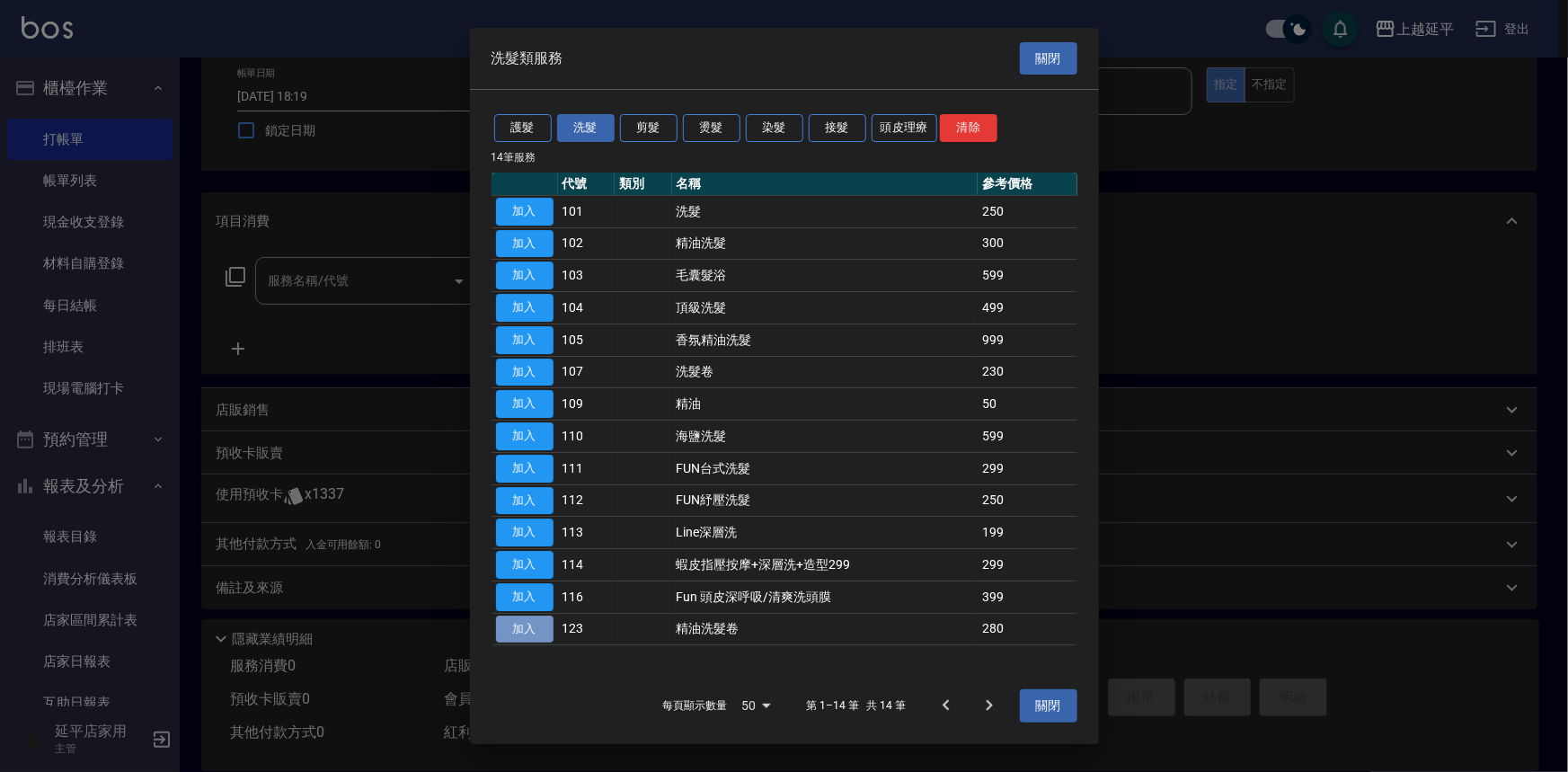
click at [509, 636] on button "加入" at bounding box center [524, 629] width 57 height 28
type input "精油洗髮卷(123)"
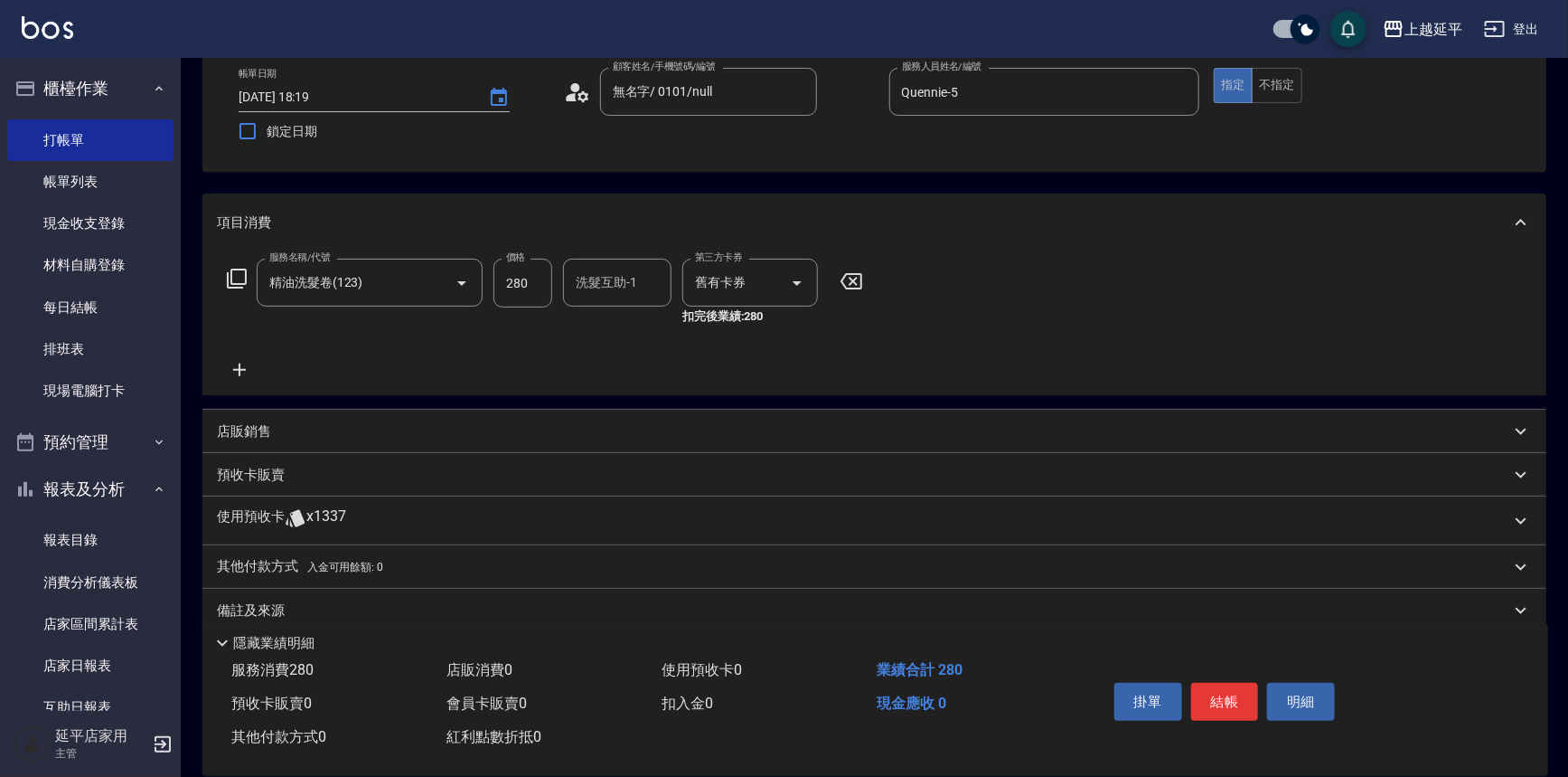
click at [610, 281] on div "洗髮互助-1 洗髮互助-1" at bounding box center [617, 283] width 108 height 48
type input "[PERSON_NAME]-34"
click at [1233, 690] on button "結帳" at bounding box center [1224, 701] width 68 height 38
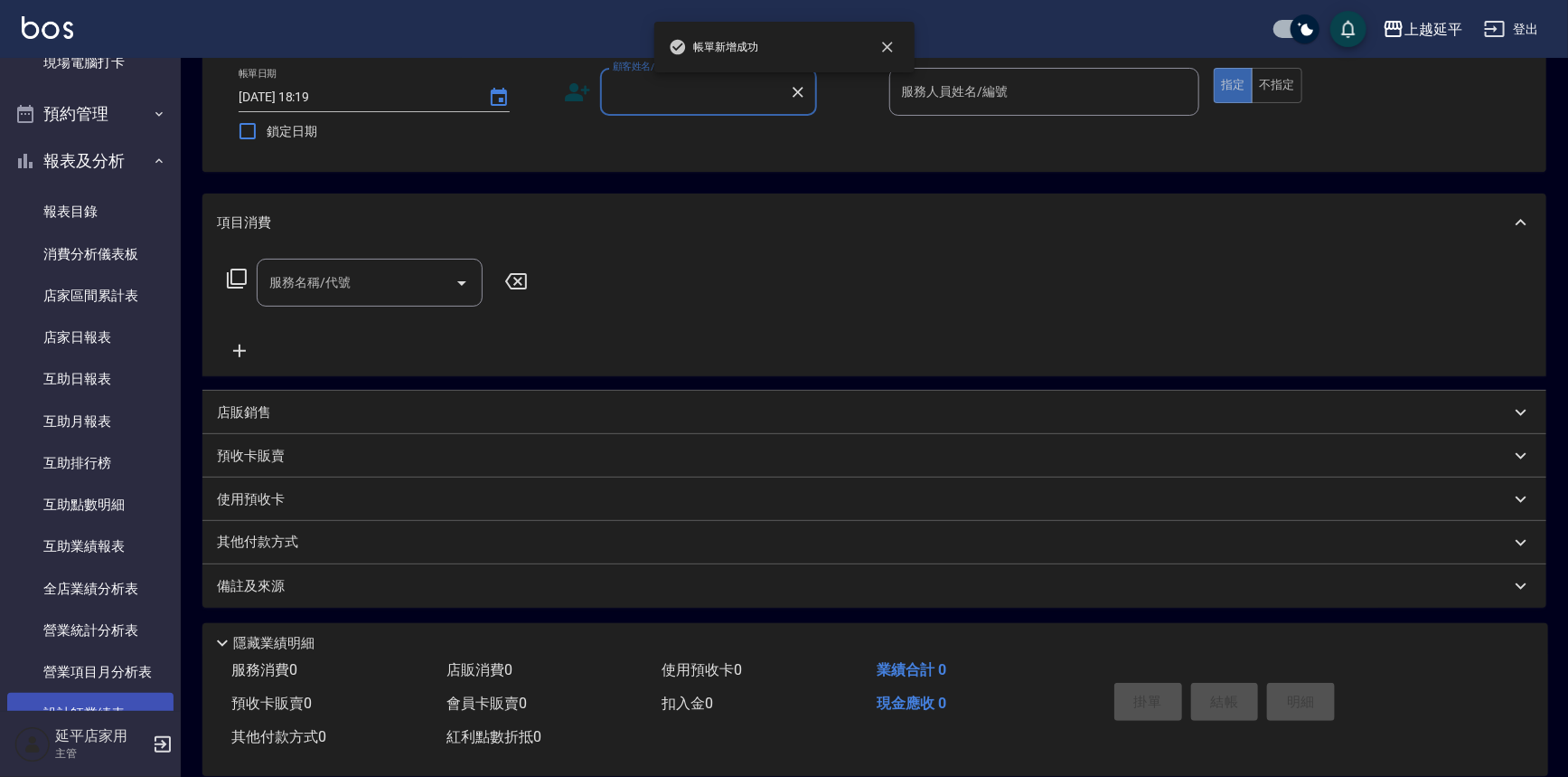
scroll to position [411, 0]
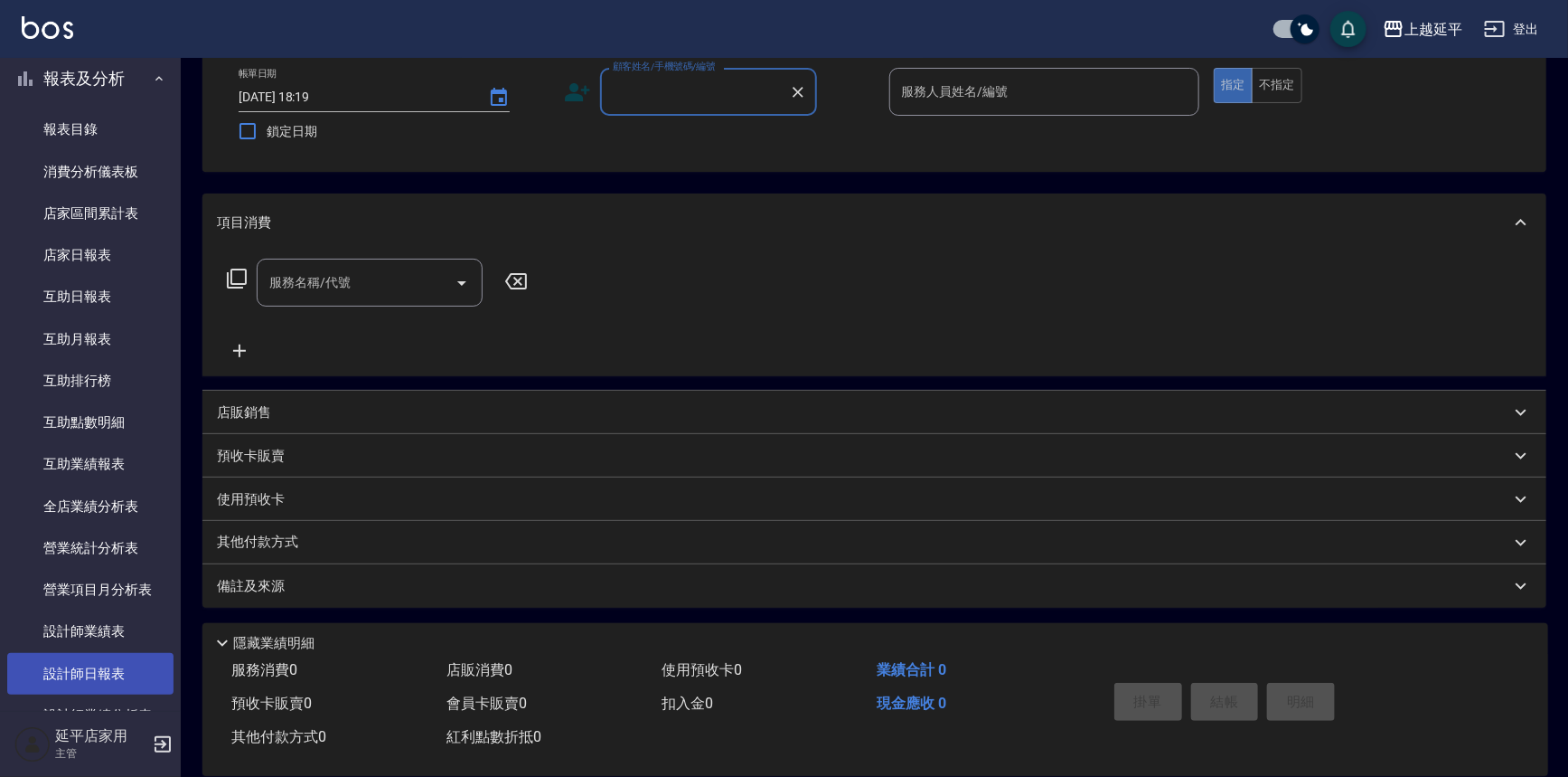
click at [98, 662] on link "設計師日報表" at bounding box center [90, 673] width 166 height 42
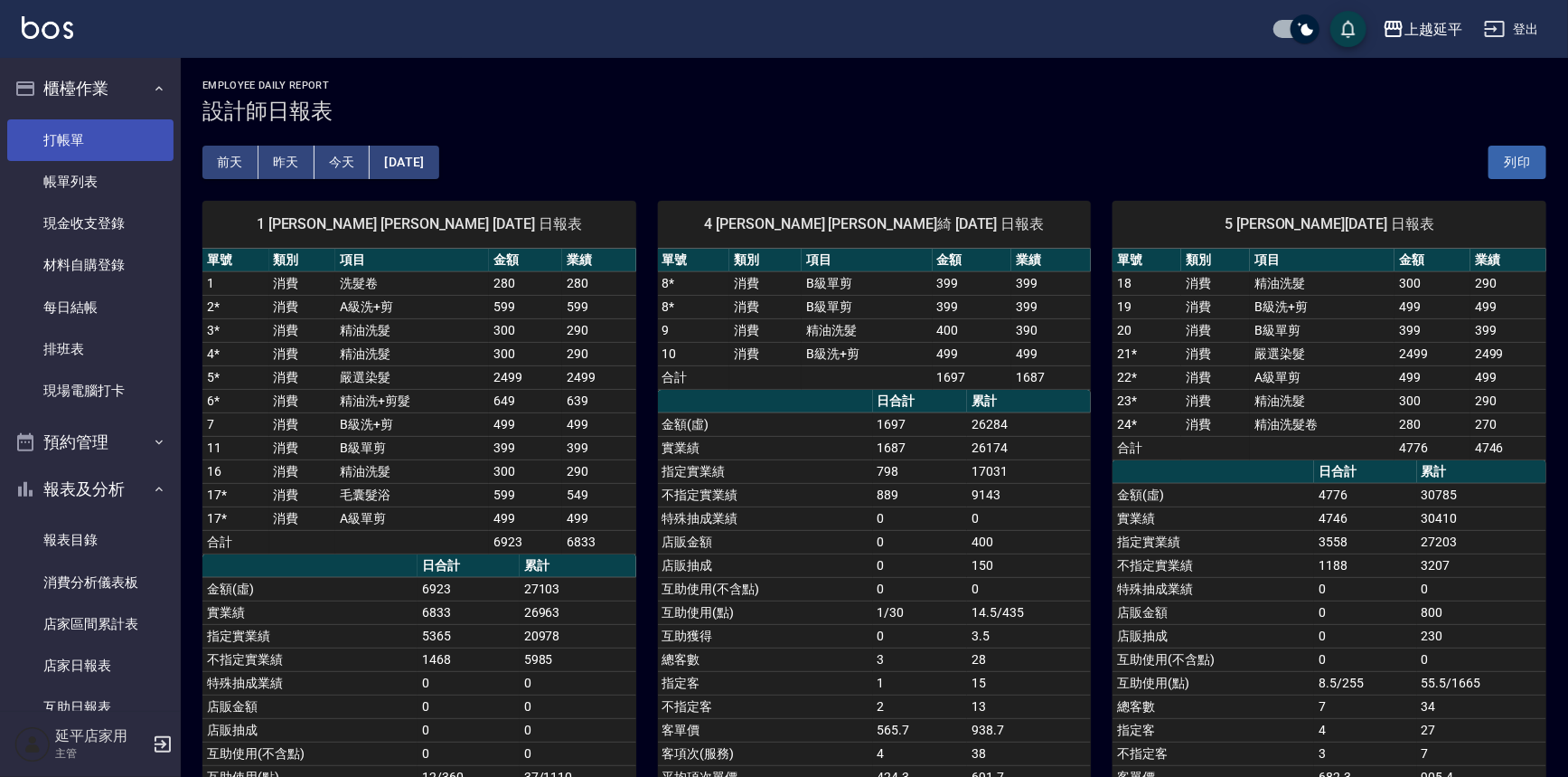
click at [123, 142] on link "打帳單" at bounding box center [90, 140] width 166 height 42
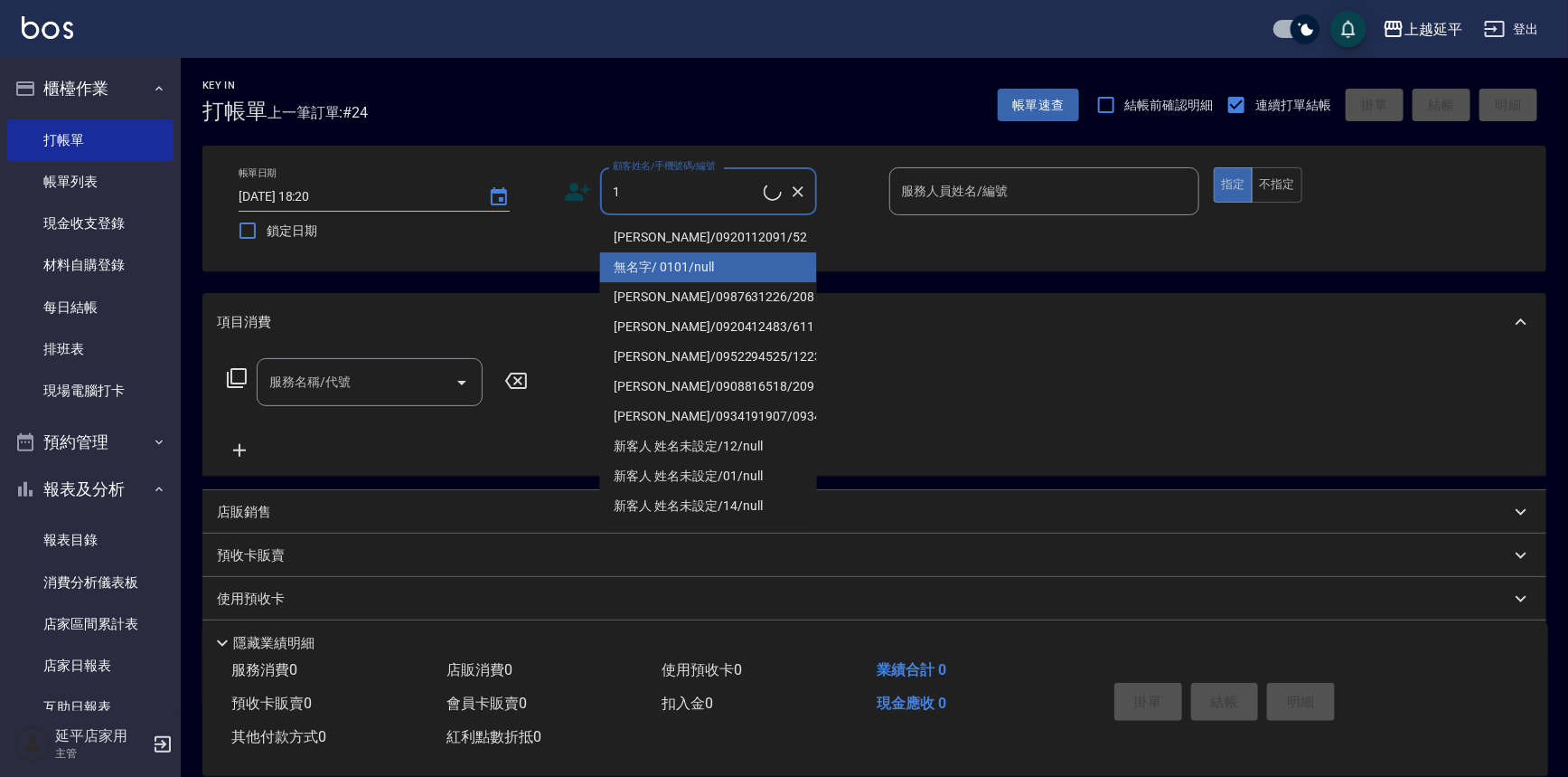
click at [664, 274] on li "無名字/ 0101/null" at bounding box center [709, 267] width 217 height 30
type input "無名字/ 0101/null"
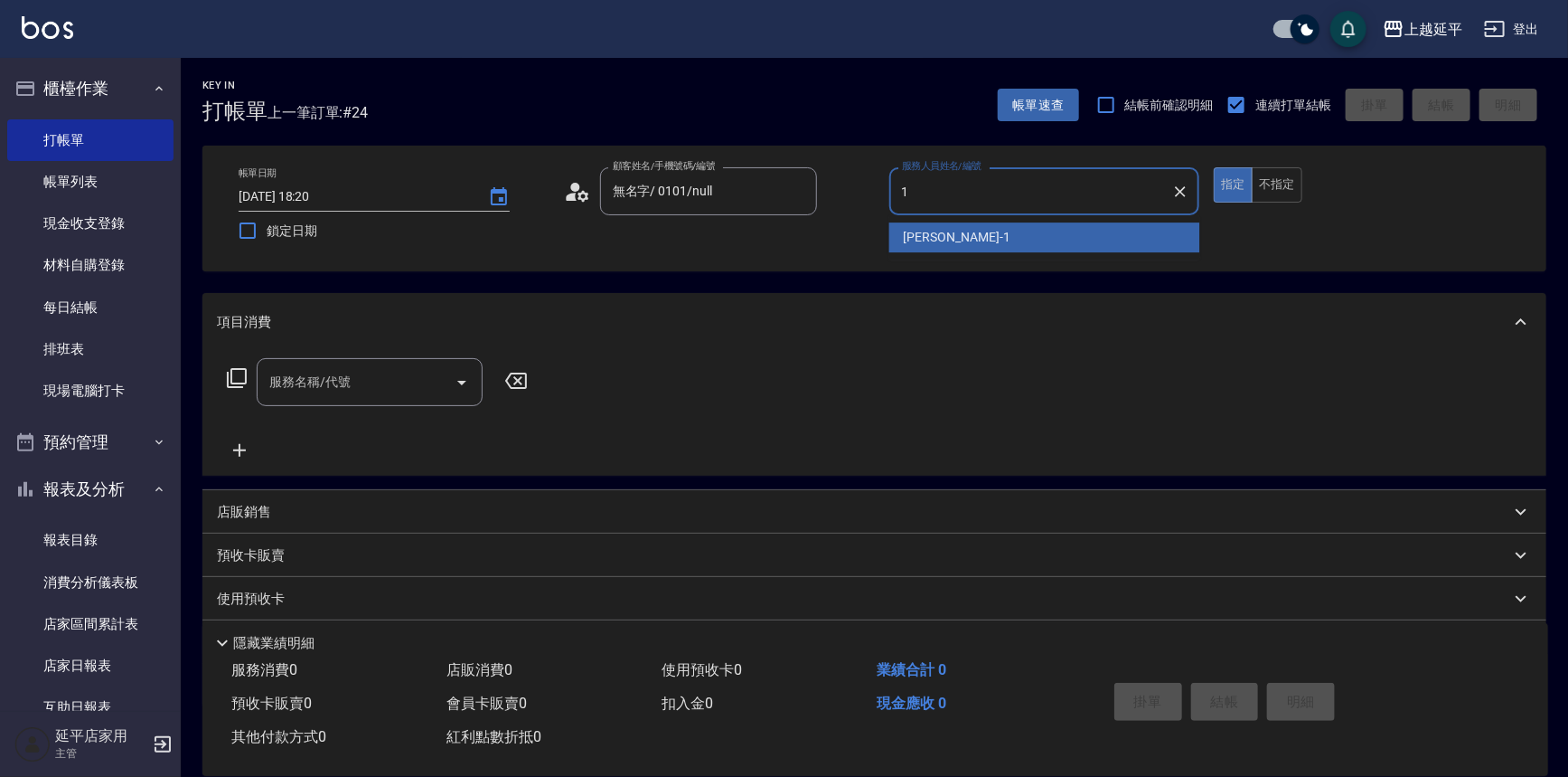
click at [911, 235] on span "[PERSON_NAME]-1" at bounding box center [956, 237] width 107 height 19
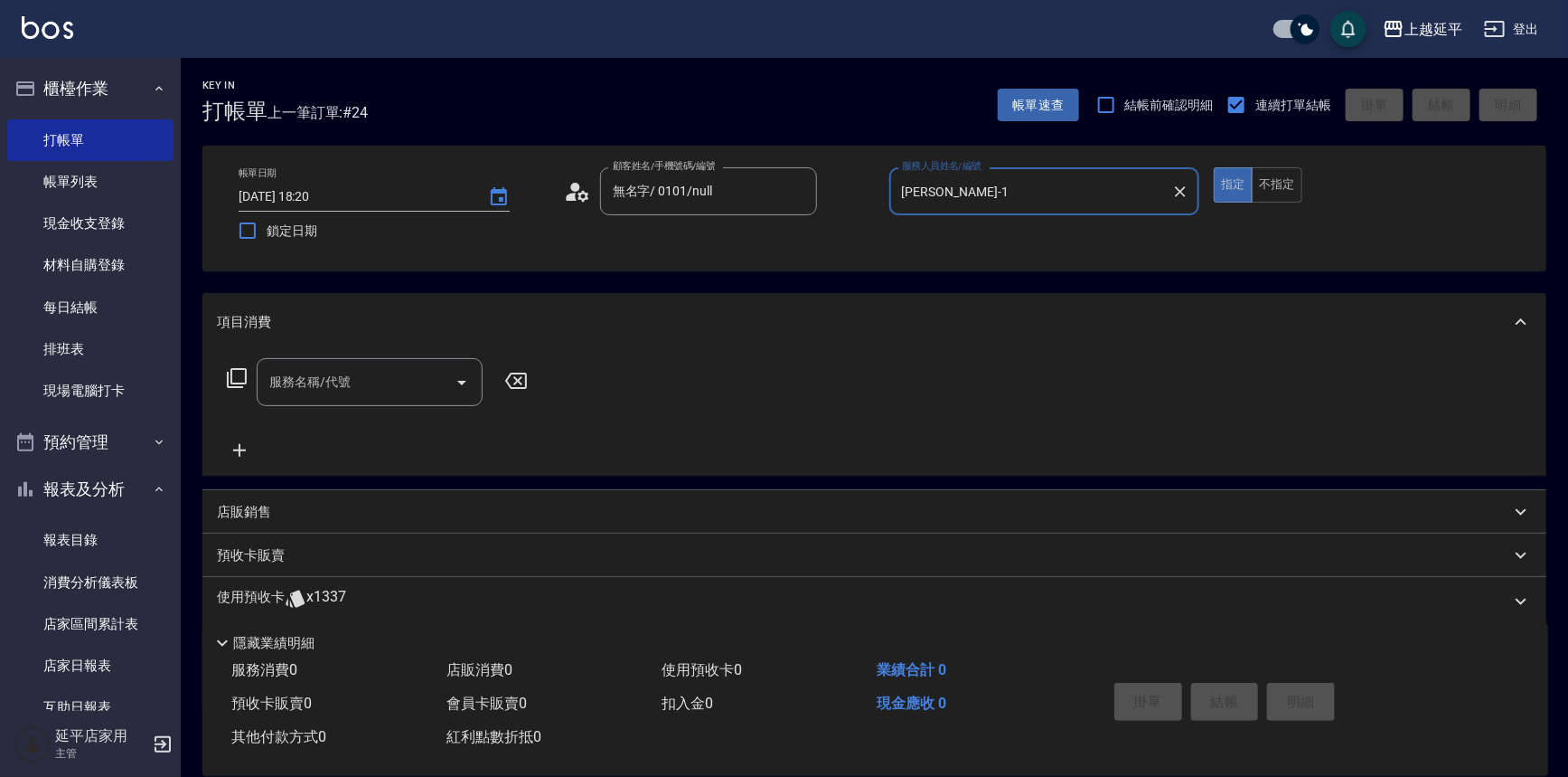
click at [456, 381] on icon "Open" at bounding box center [462, 382] width 21 height 21
type input "[PERSON_NAME]-1"
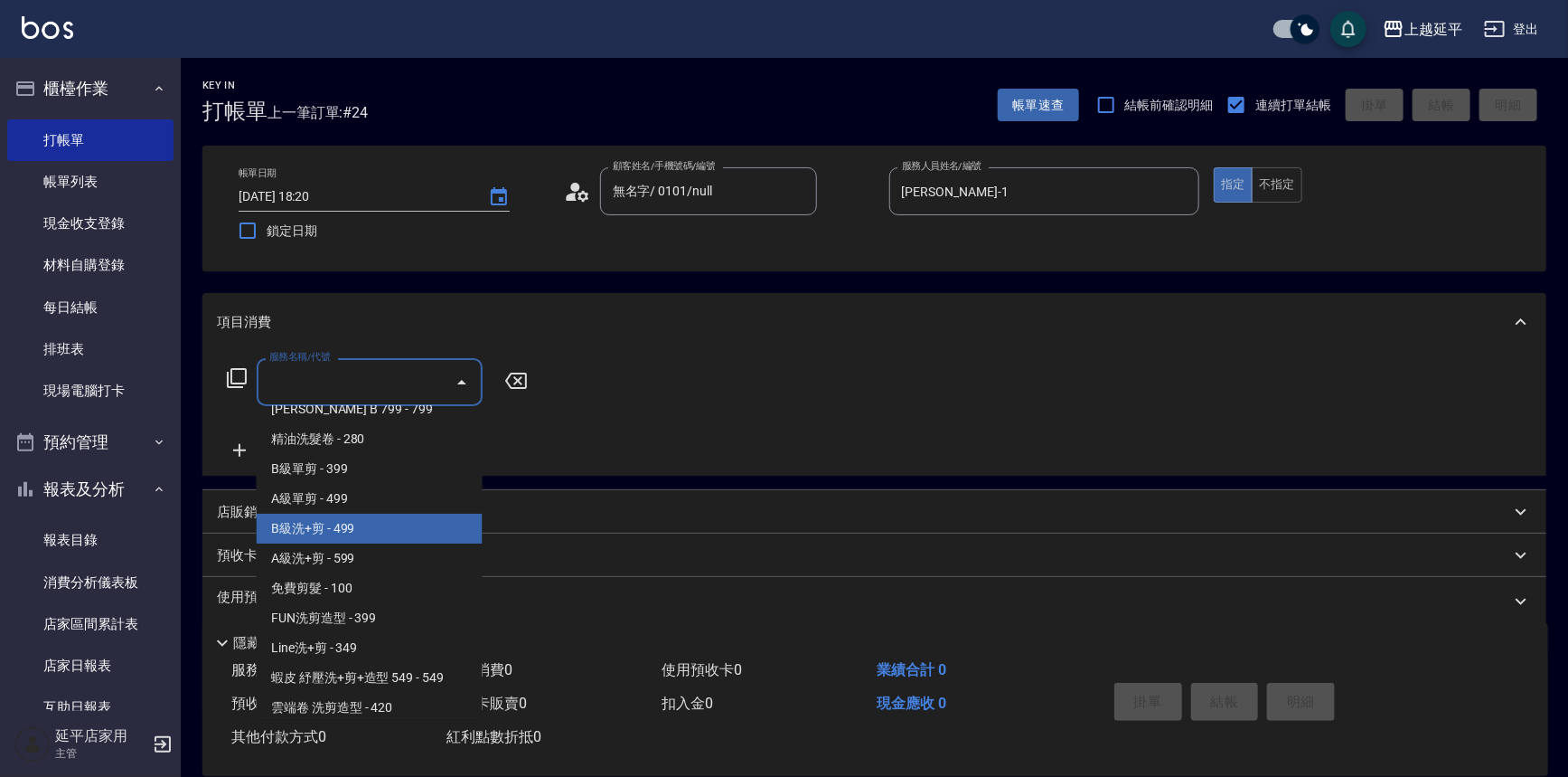
scroll to position [575, 0]
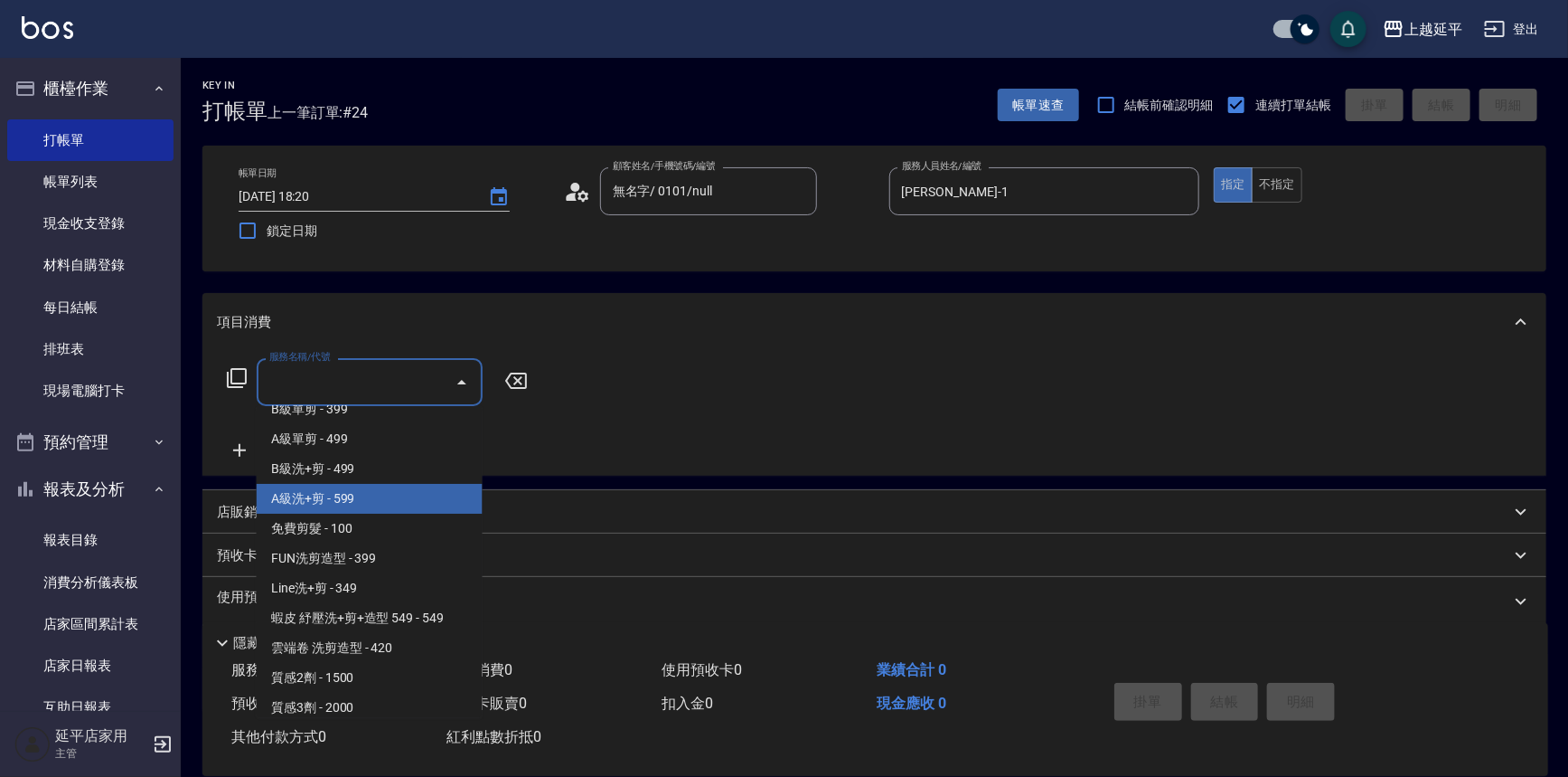
click at [376, 501] on span "A級洗+剪 - 599" at bounding box center [370, 499] width 226 height 30
type input "A級洗+剪(204)"
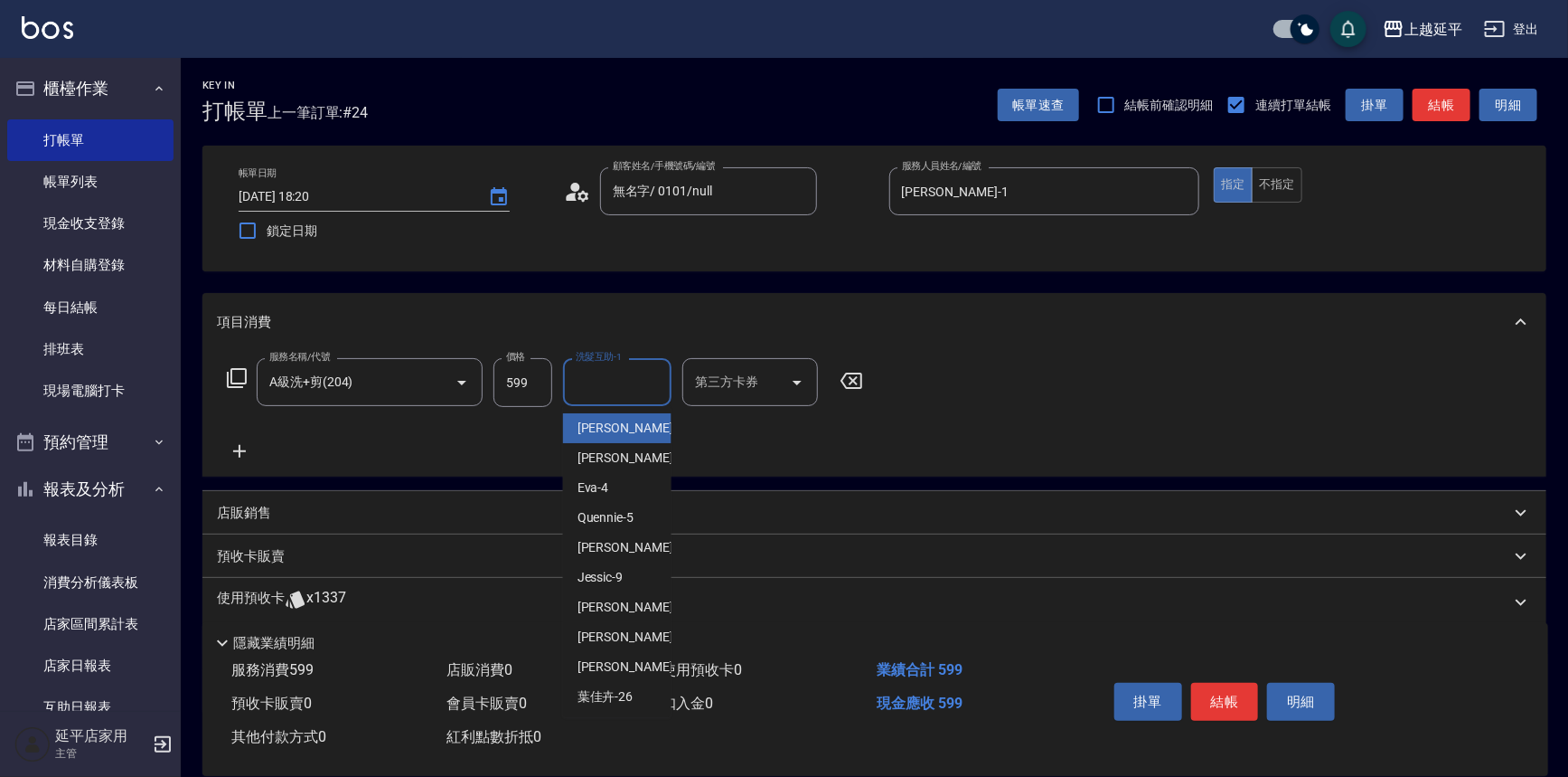
click at [601, 390] on input "洗髮互助-1" at bounding box center [616, 382] width 92 height 32
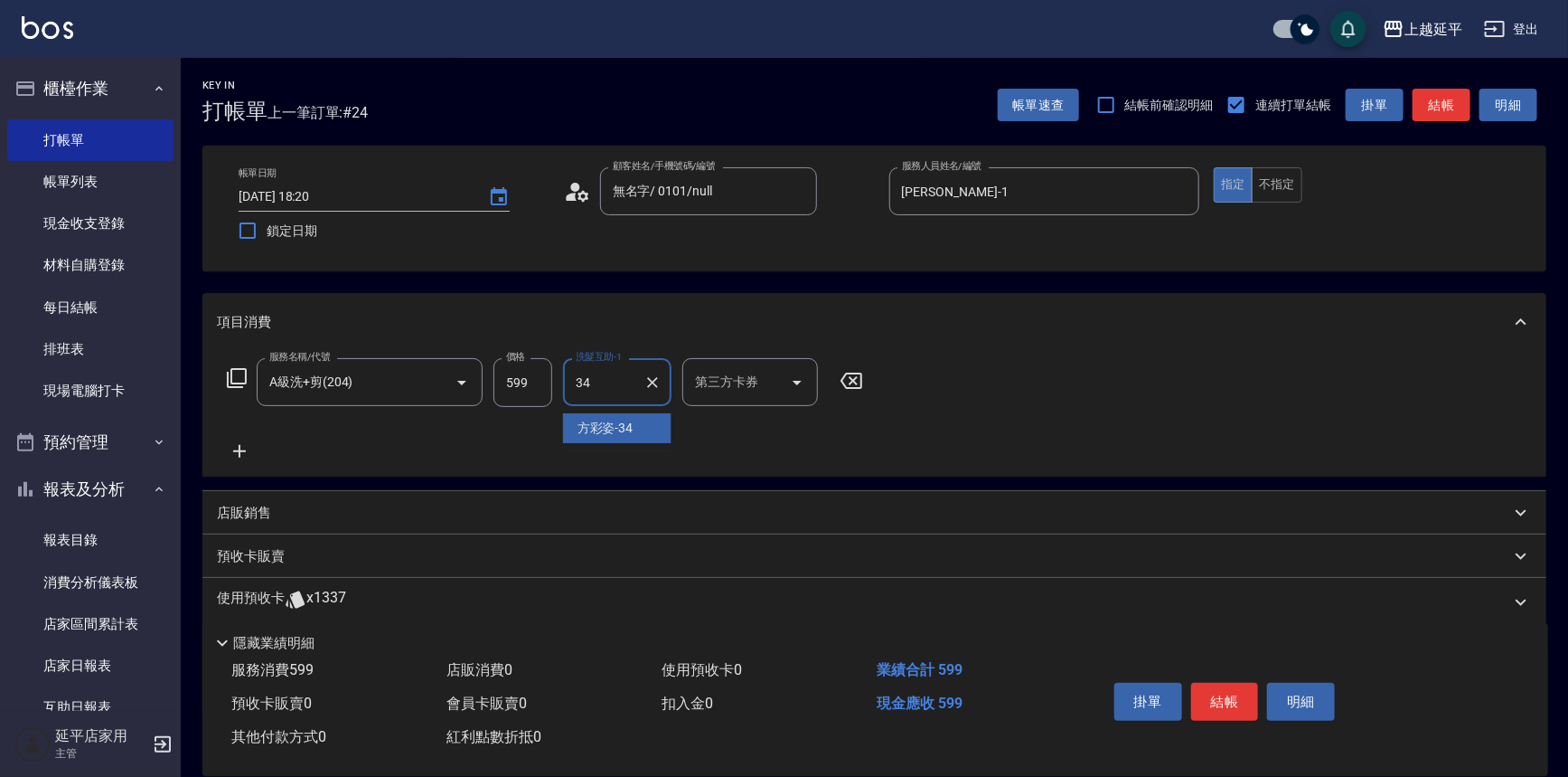
click at [600, 429] on span "[PERSON_NAME]-34" at bounding box center [605, 428] width 56 height 19
type input "[PERSON_NAME]-34"
click at [1230, 696] on button "結帳" at bounding box center [1224, 701] width 68 height 38
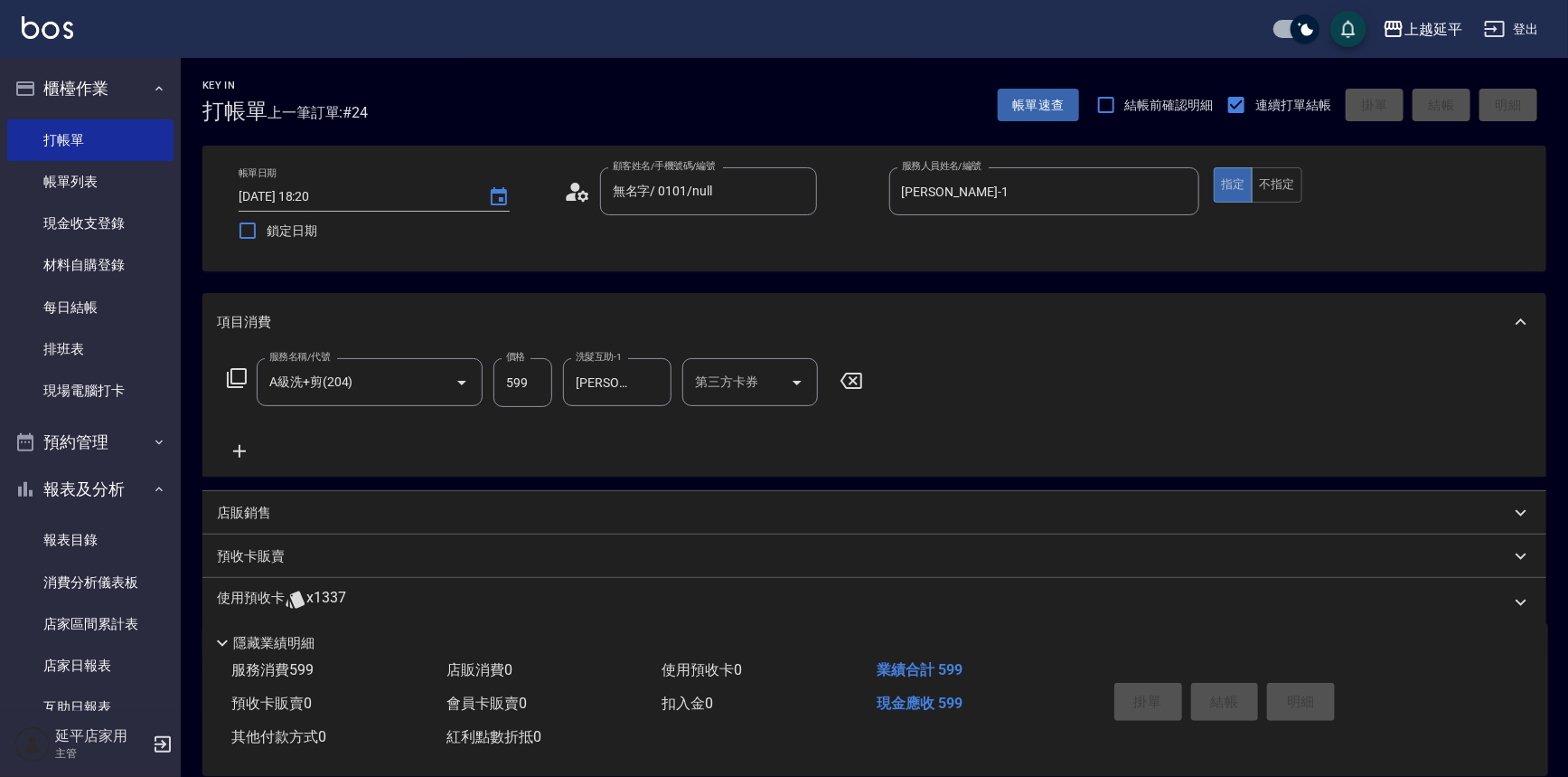
type input "[DATE] 18:29"
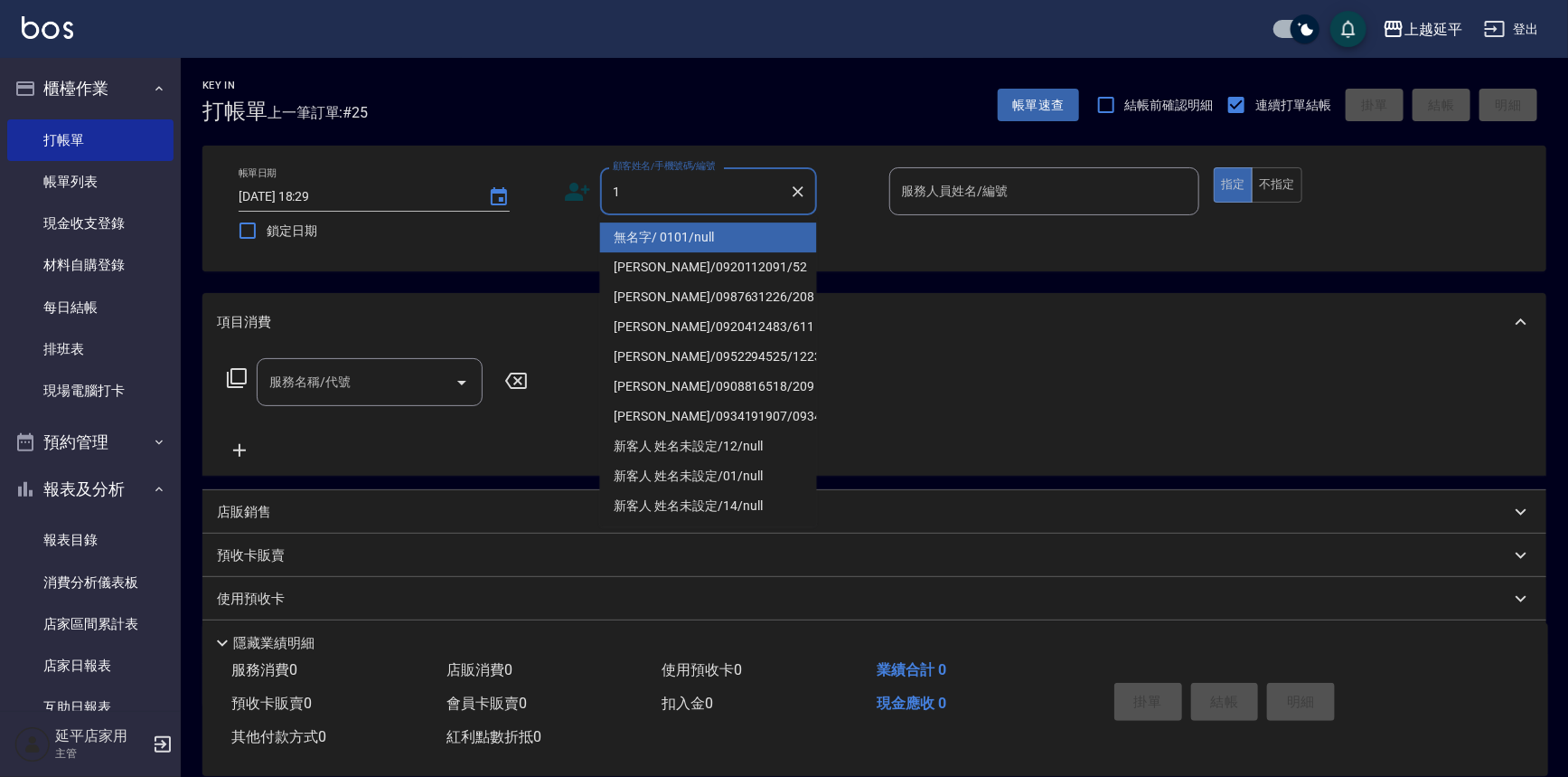
click at [734, 235] on li "無名字/ 0101/null" at bounding box center [709, 237] width 217 height 30
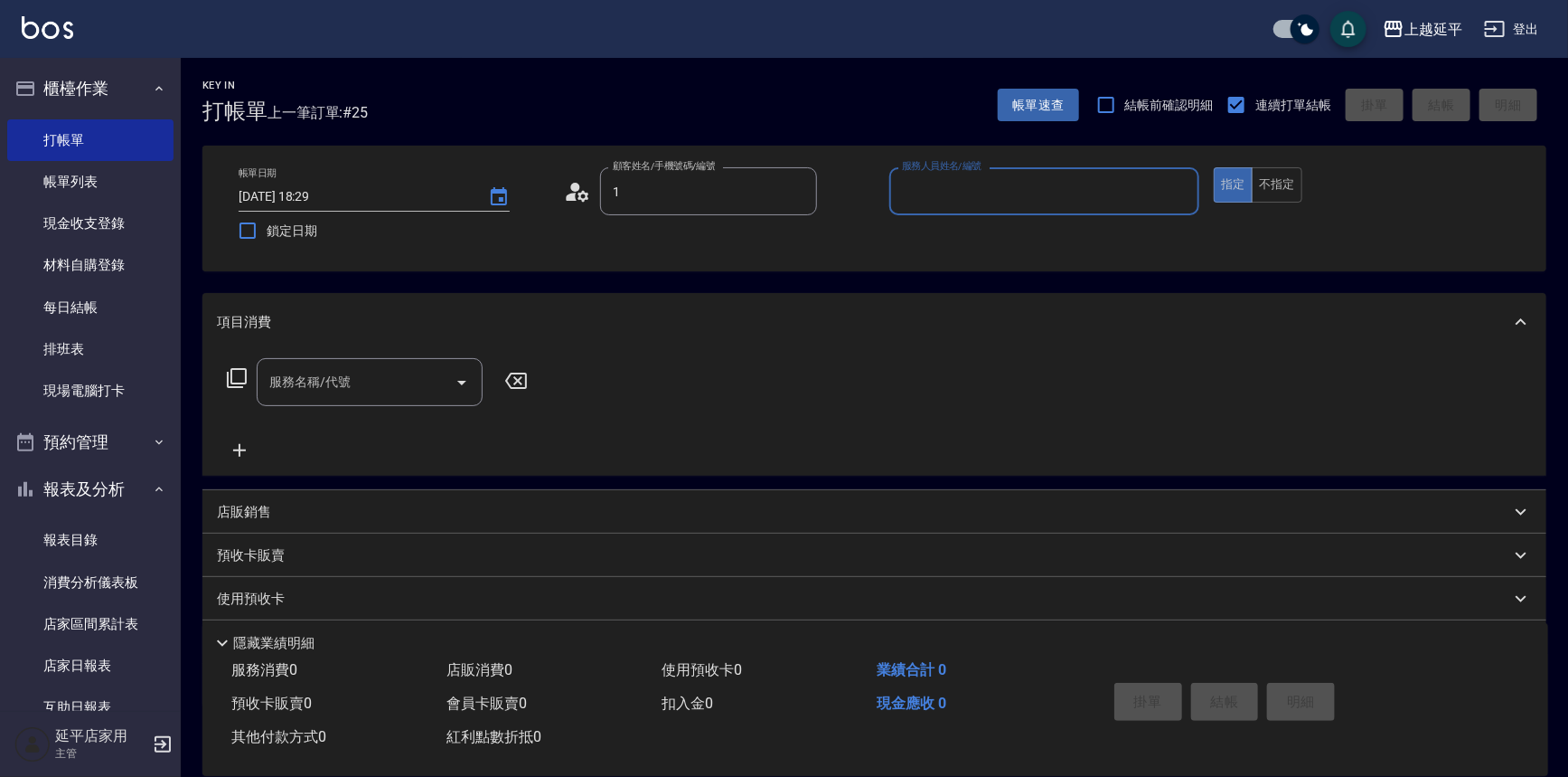
type input "無名字/ 0101/null"
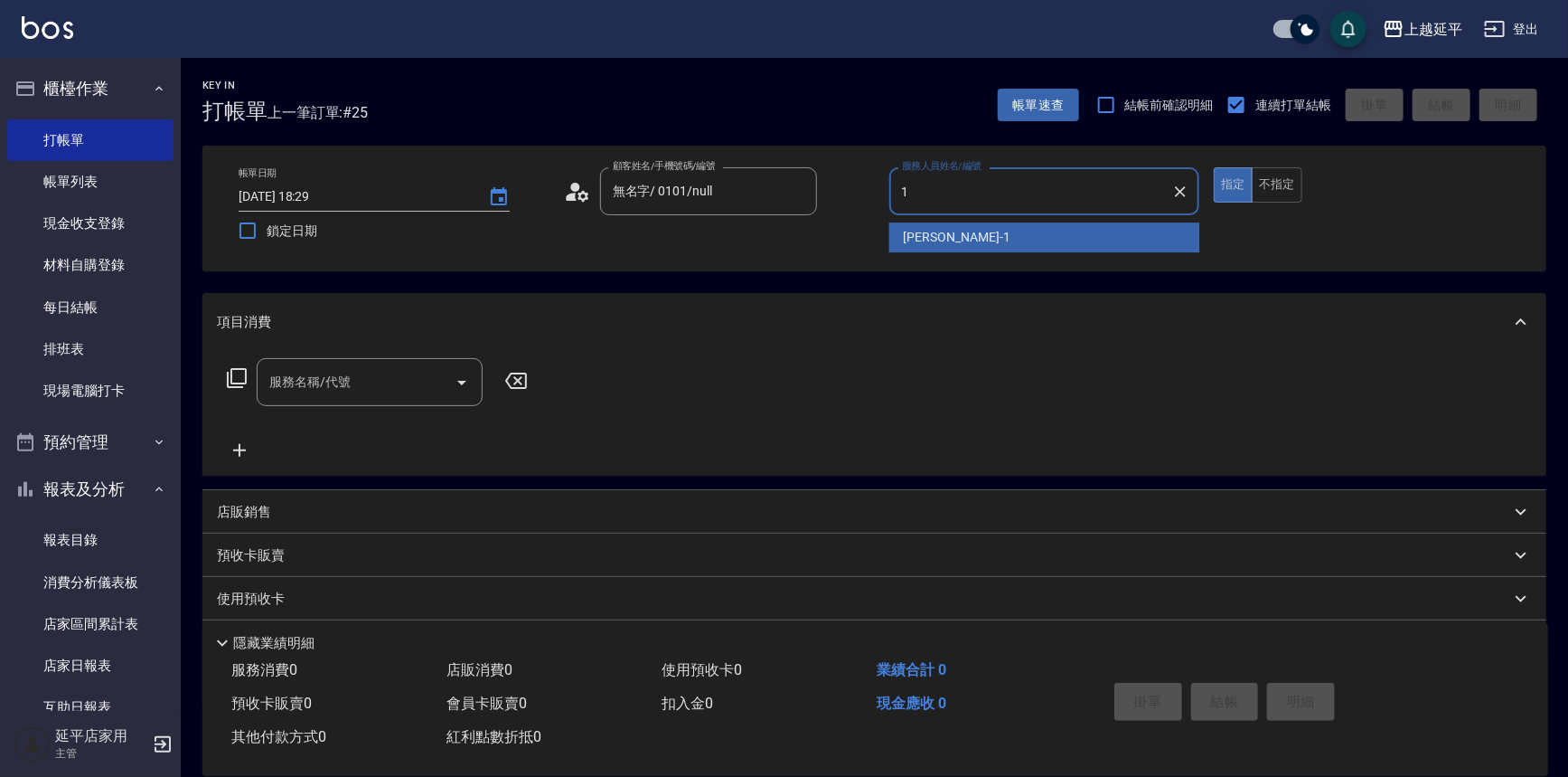
click at [947, 231] on span "[PERSON_NAME]-1" at bounding box center [956, 237] width 107 height 19
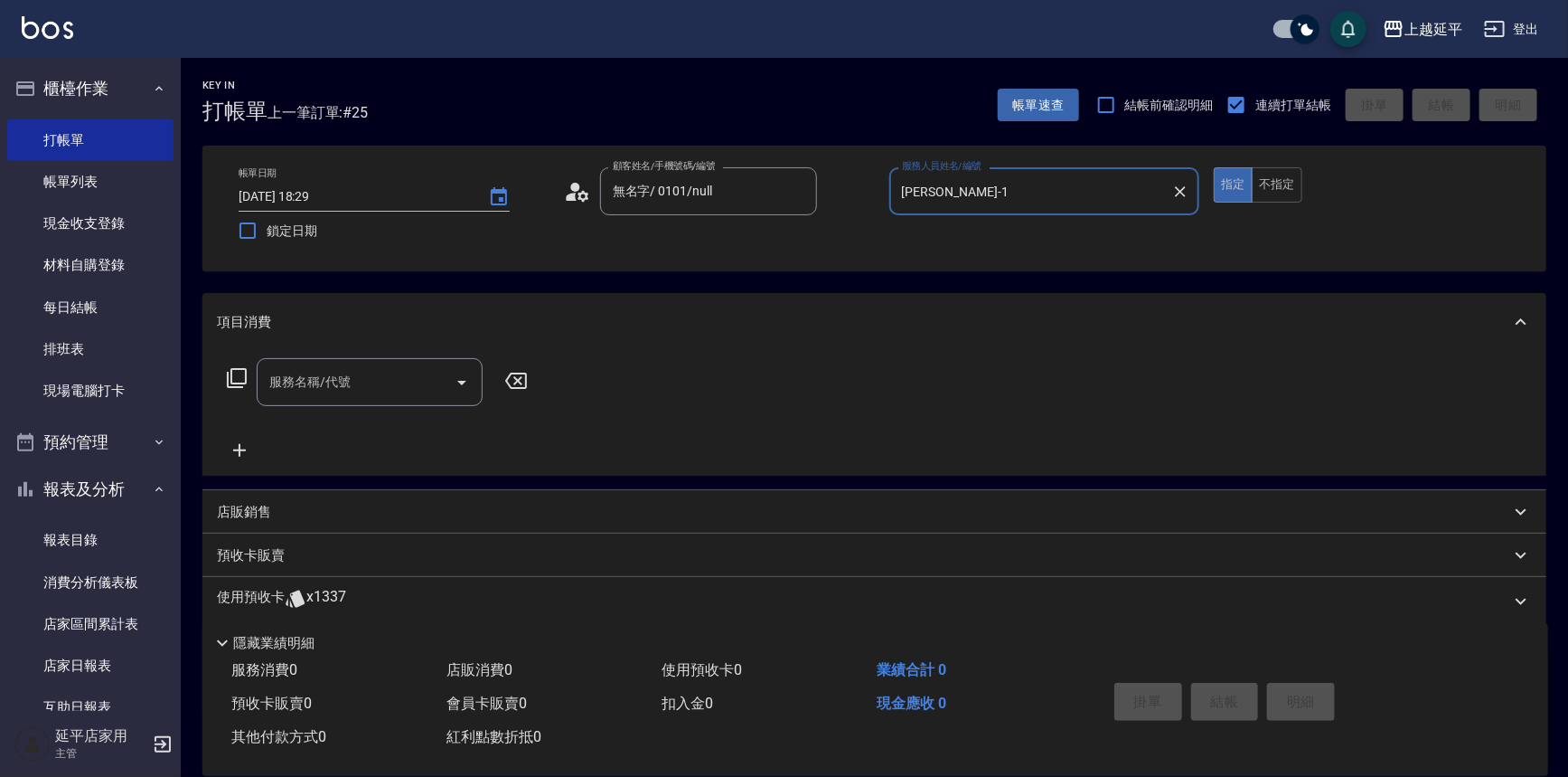
click at [452, 379] on icon "Open" at bounding box center [462, 382] width 21 height 21
type input "[PERSON_NAME]-1"
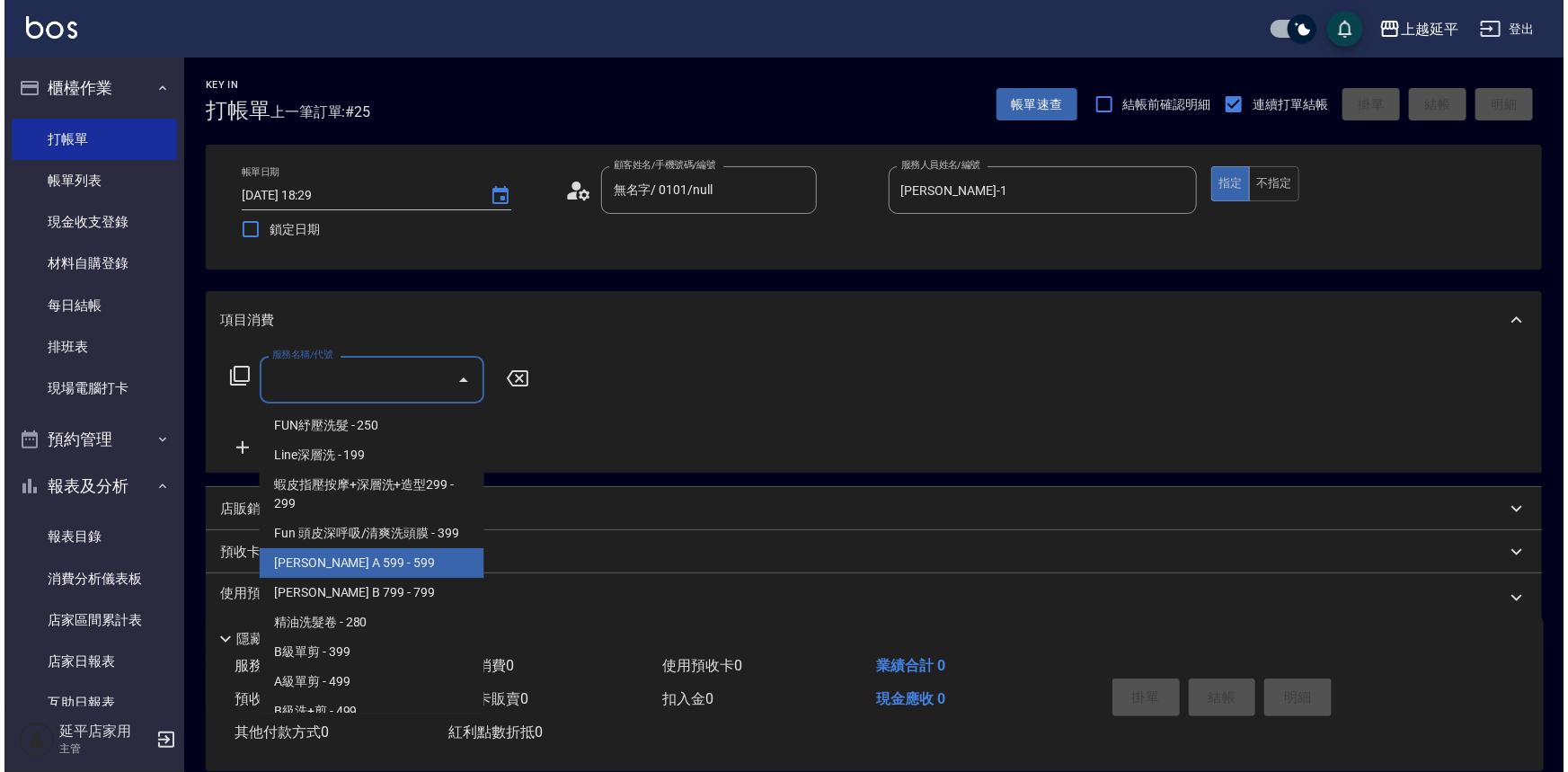
scroll to position [489, 0]
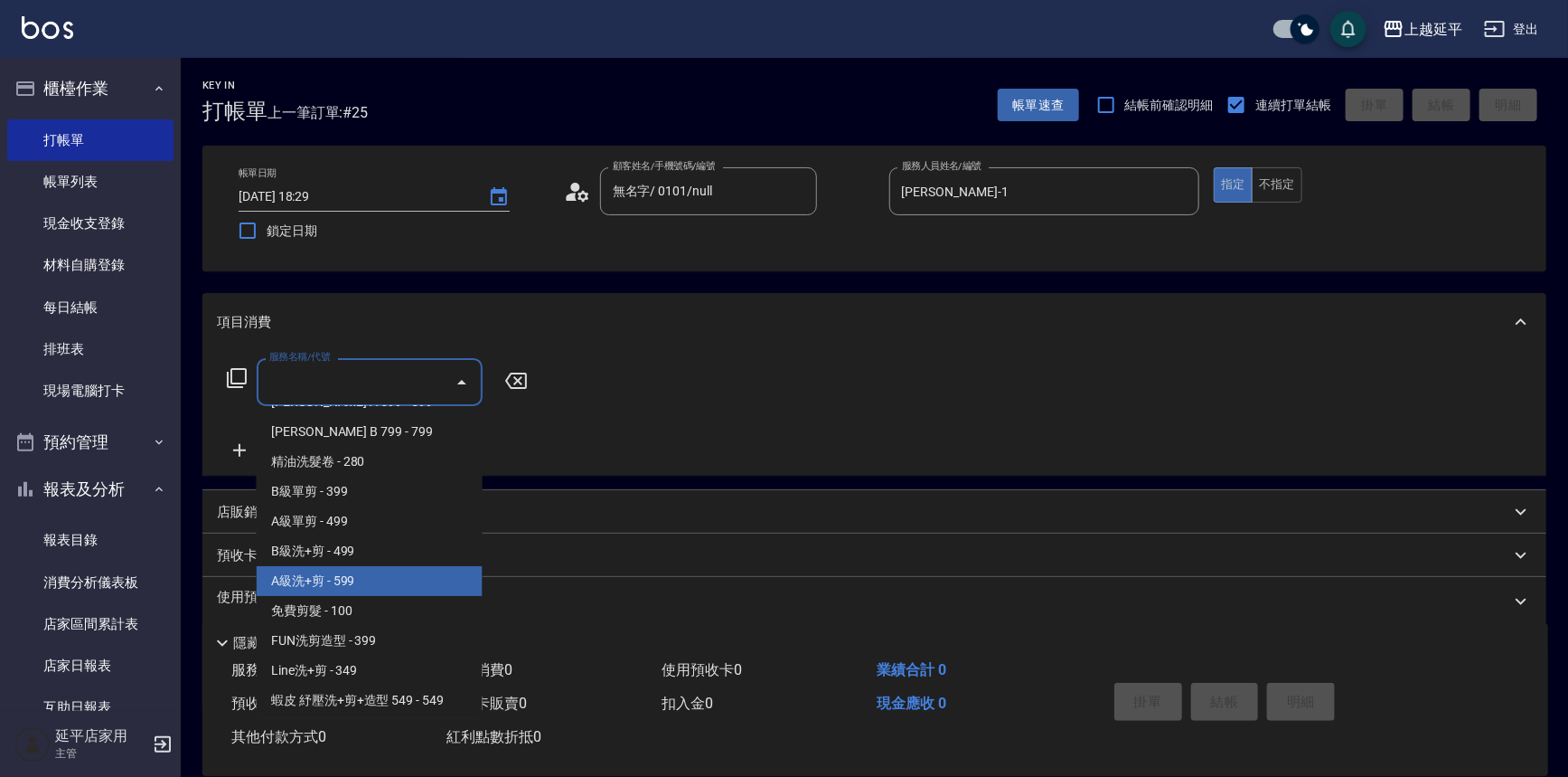
click at [311, 594] on span "A級洗+剪 - 599" at bounding box center [370, 580] width 226 height 30
type input "A級洗+剪(204)"
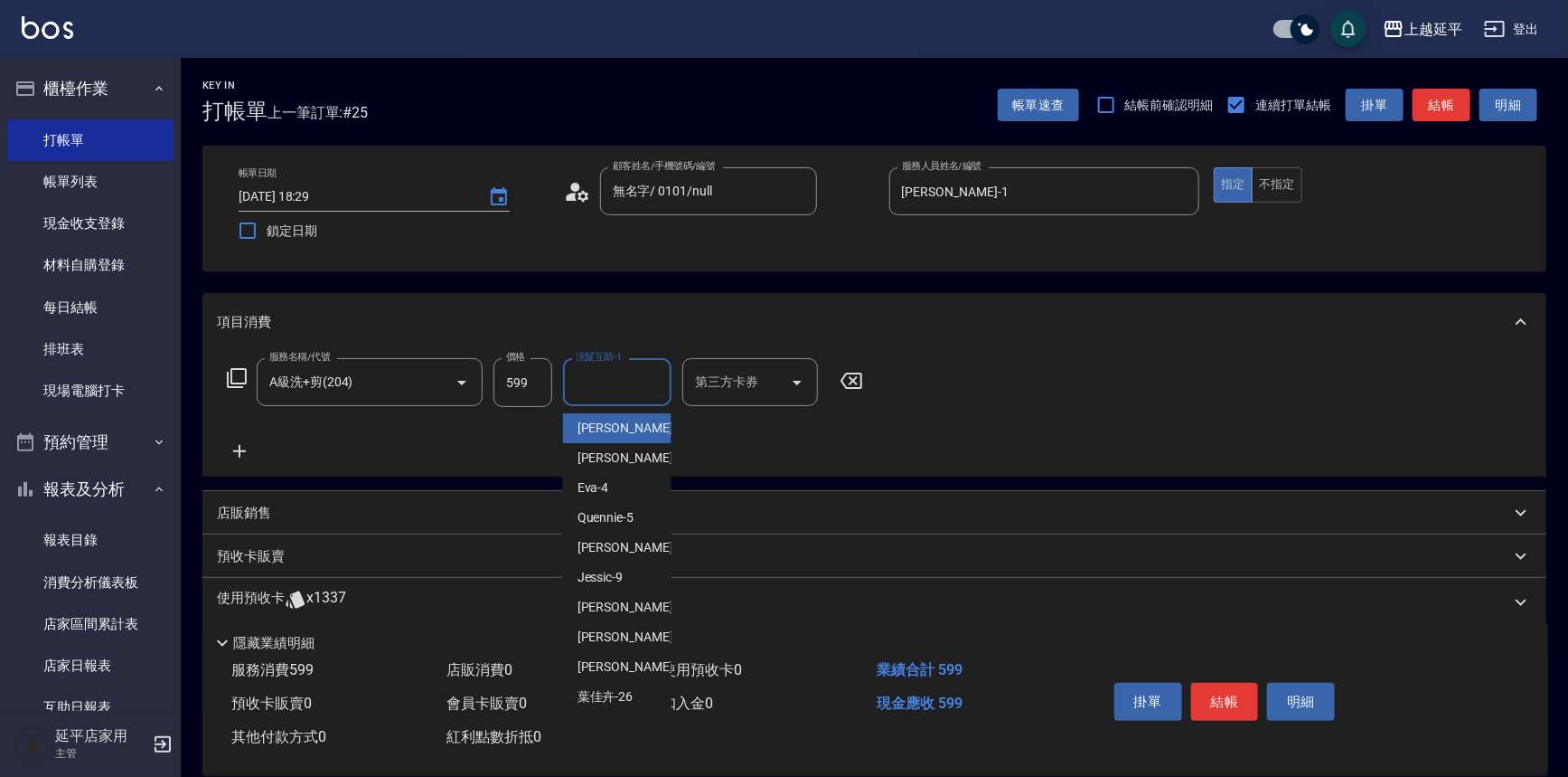
click at [622, 382] on div "洗髮互助-1 洗髮互助-1" at bounding box center [617, 382] width 108 height 48
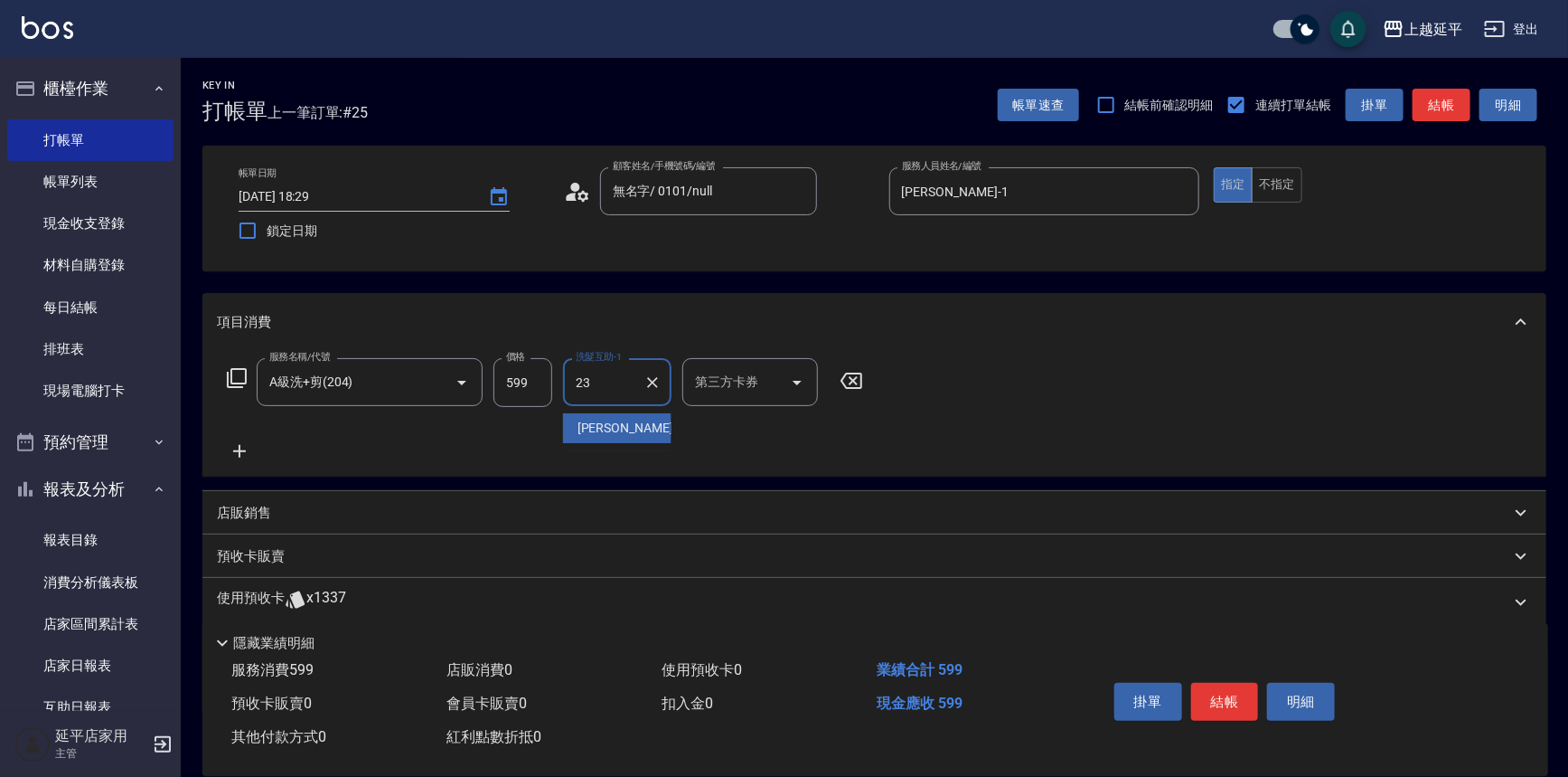
click at [622, 421] on div "恩恩 -23" at bounding box center [617, 428] width 108 height 30
type input "恩恩-23"
click at [1227, 698] on button "結帳" at bounding box center [1224, 701] width 68 height 38
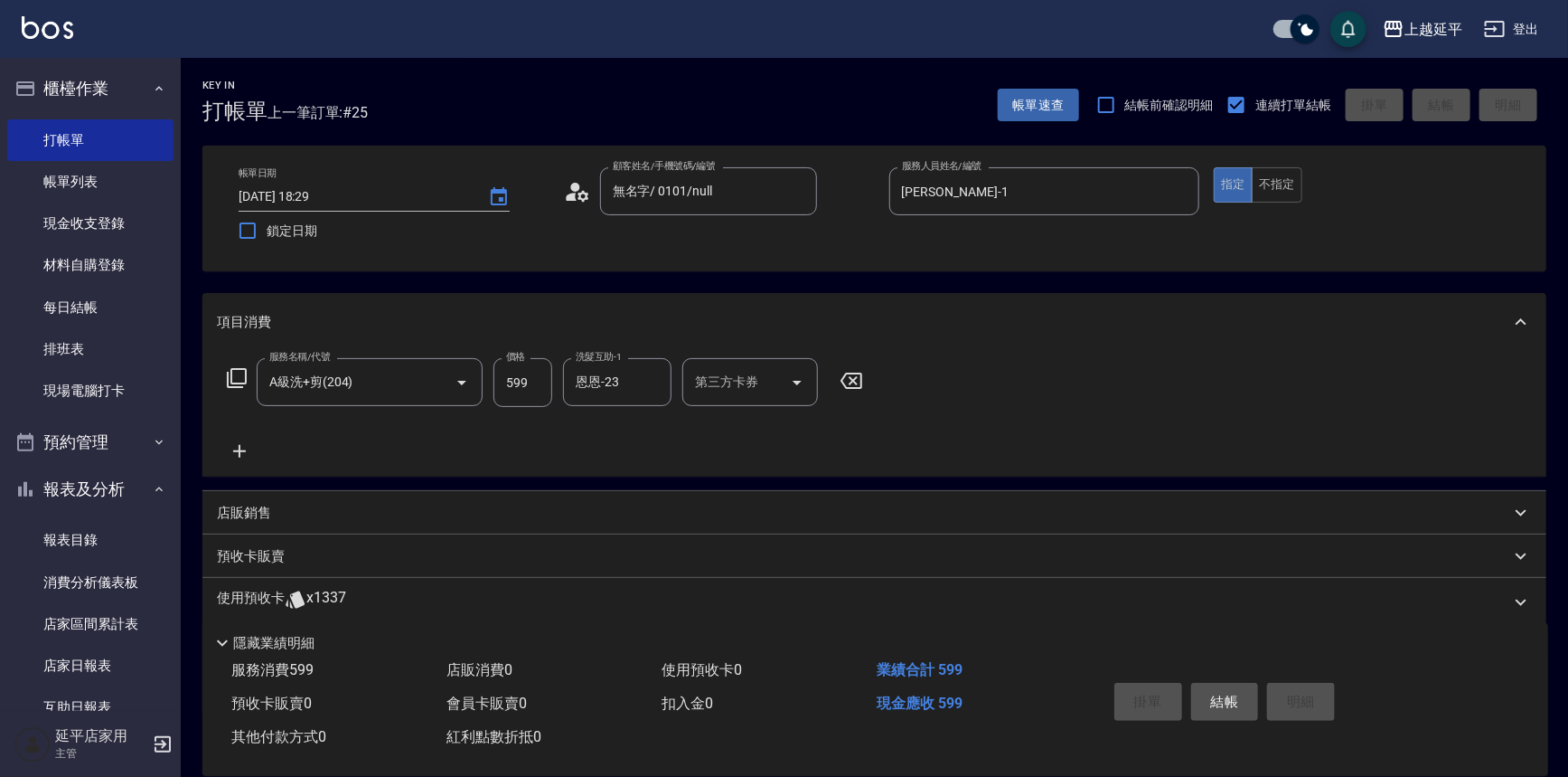
type input "[DATE] 18:30"
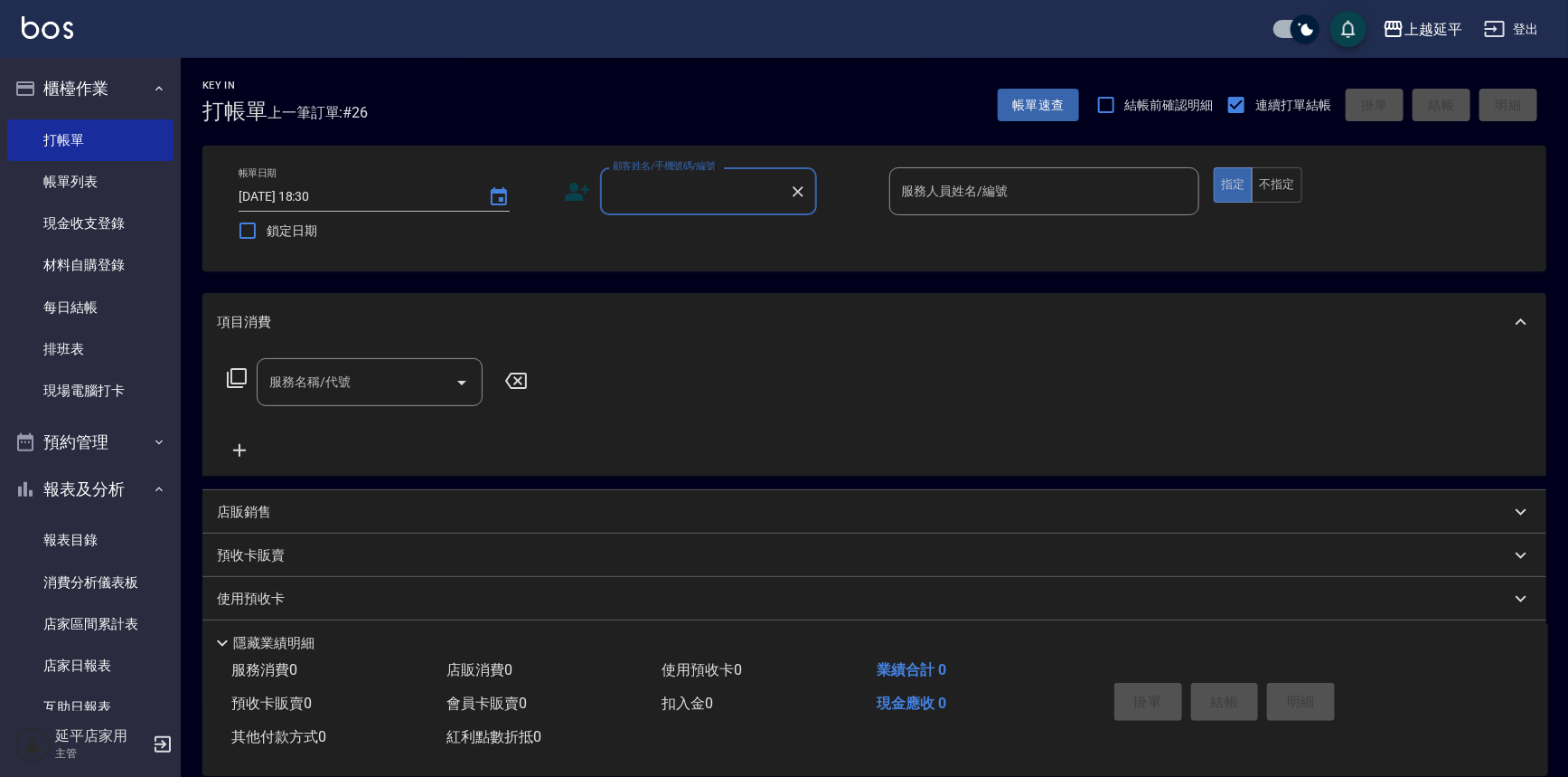
drag, startPoint x: 1227, startPoint y: 698, endPoint x: 1205, endPoint y: 694, distance: 22.4
click at [1230, 676] on div "掛單 結帳 明細" at bounding box center [1225, 703] width 236 height 57
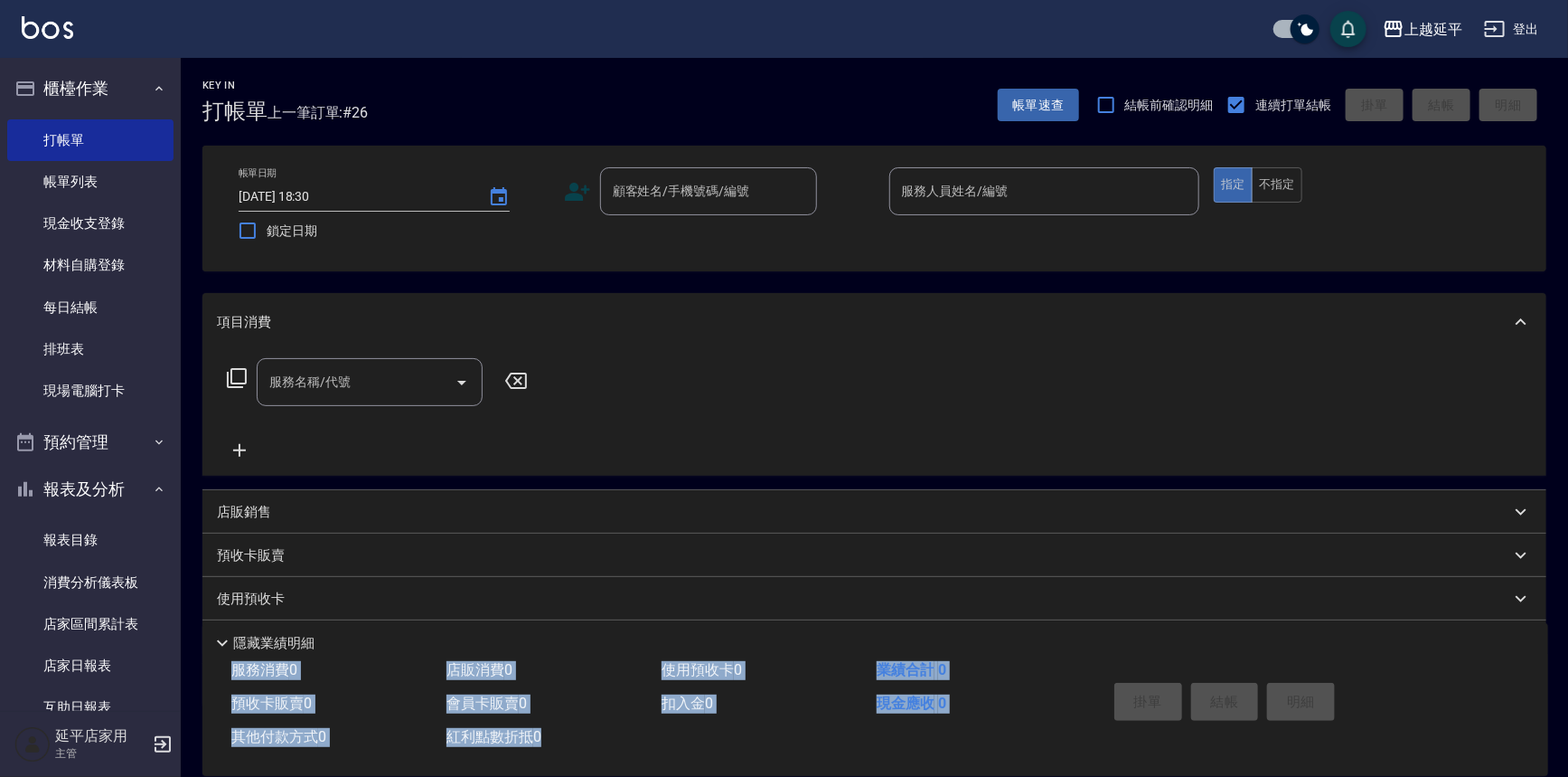
drag, startPoint x: 1342, startPoint y: 649, endPoint x: 1345, endPoint y: 679, distance: 30.1
click at [1345, 675] on div "隱藏業績明細 服務消費 0 店販消費 0 使用預收卡 0 業績合計 0 預收卡販賣 0 會員卡販賣 0 扣入金 0 現金應收 0 其他付款方式 0 紅利點數折…" at bounding box center [875, 699] width 1346 height 153
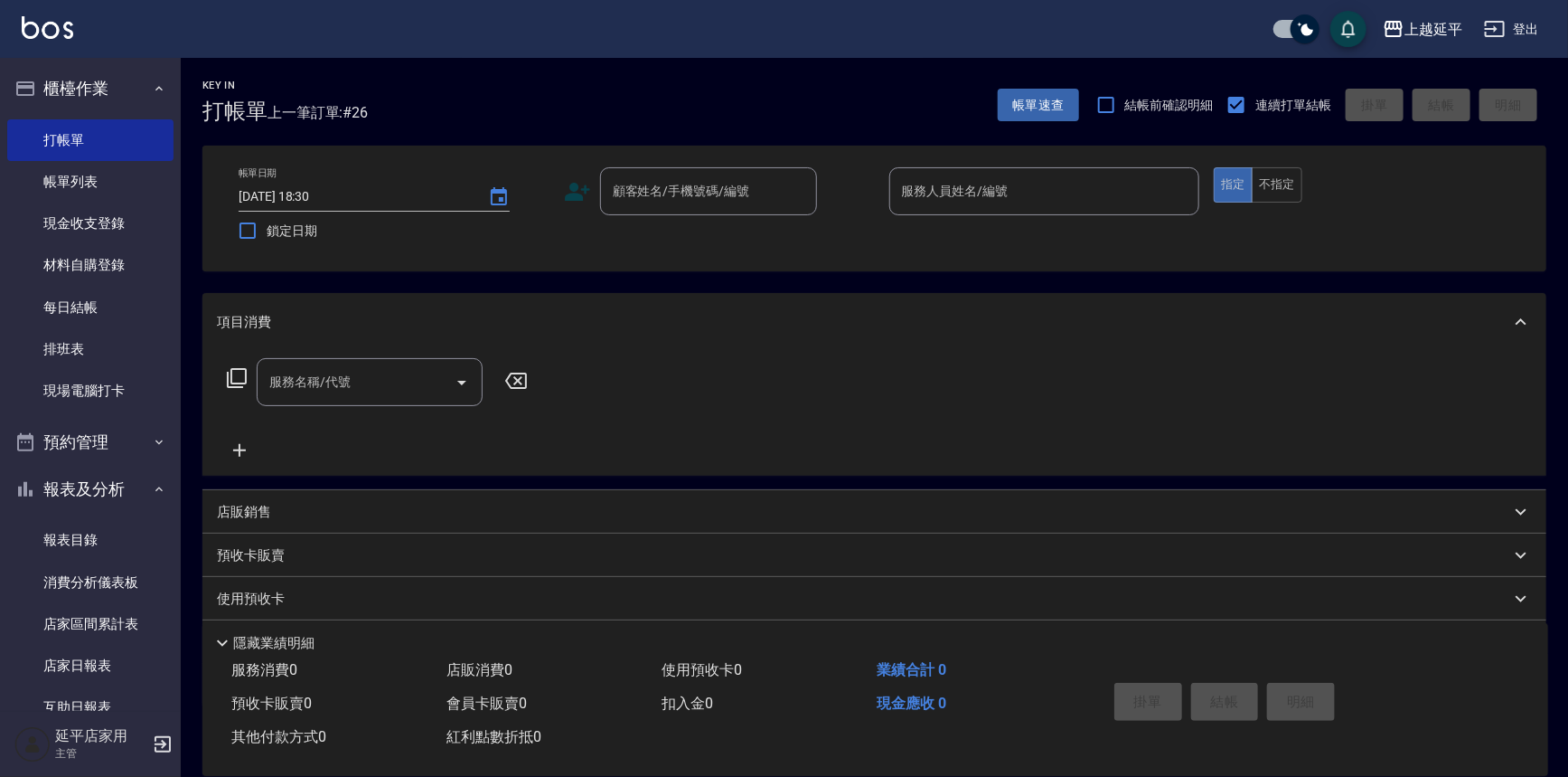
drag, startPoint x: 1339, startPoint y: 694, endPoint x: 1351, endPoint y: 711, distance: 20.8
click at [1346, 705] on div "掛單 結帳 明細" at bounding box center [1306, 704] width 441 height 100
drag, startPoint x: 1484, startPoint y: 731, endPoint x: 1467, endPoint y: 672, distance: 61.4
click at [1484, 732] on div "掛單 結帳 明細" at bounding box center [1306, 704] width 441 height 100
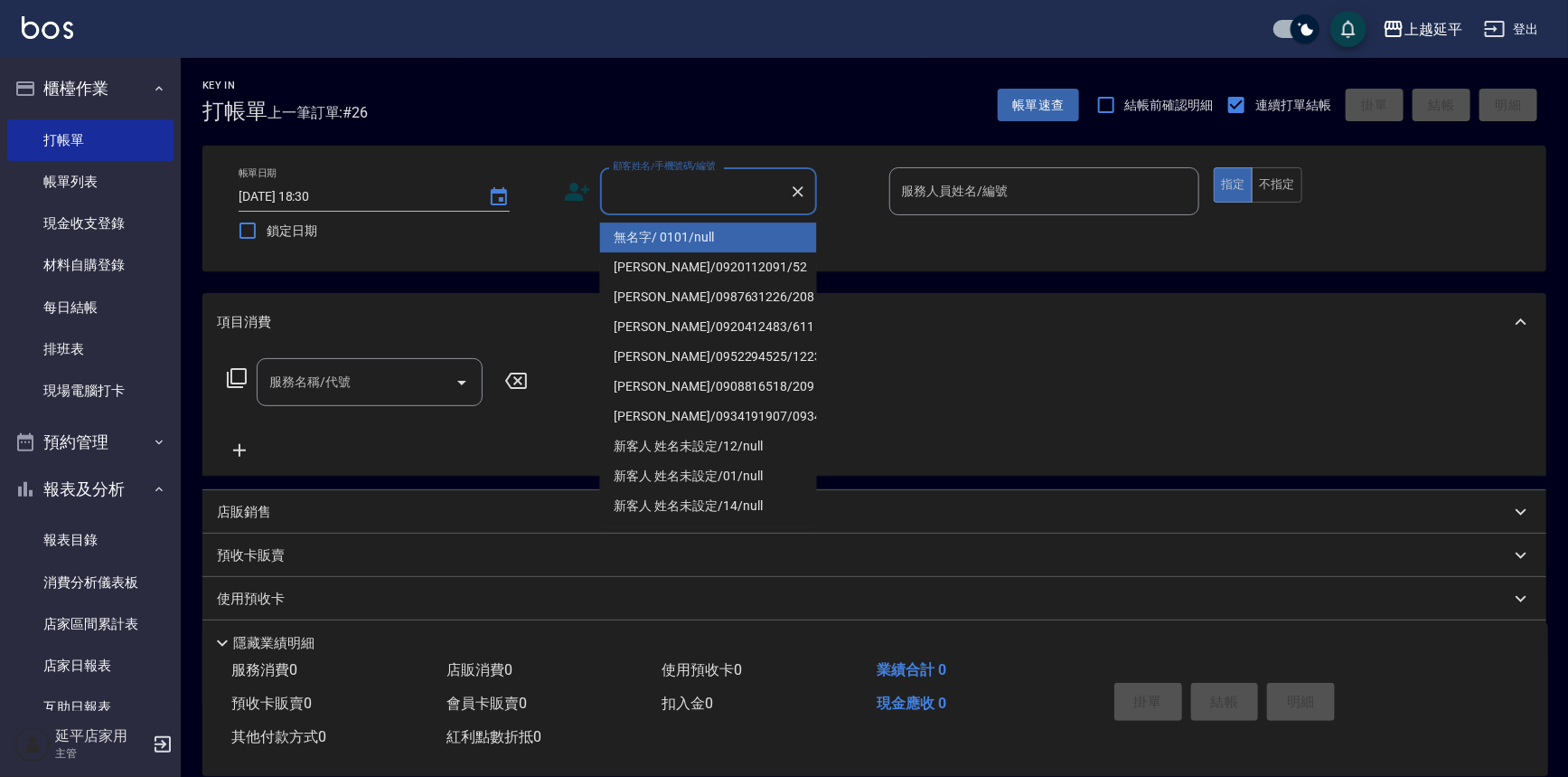
click at [673, 201] on input "顧客姓名/手機號碼/編號" at bounding box center [694, 191] width 173 height 32
click at [679, 238] on li "[PERSON_NAME]/0920112091/52" at bounding box center [709, 237] width 217 height 30
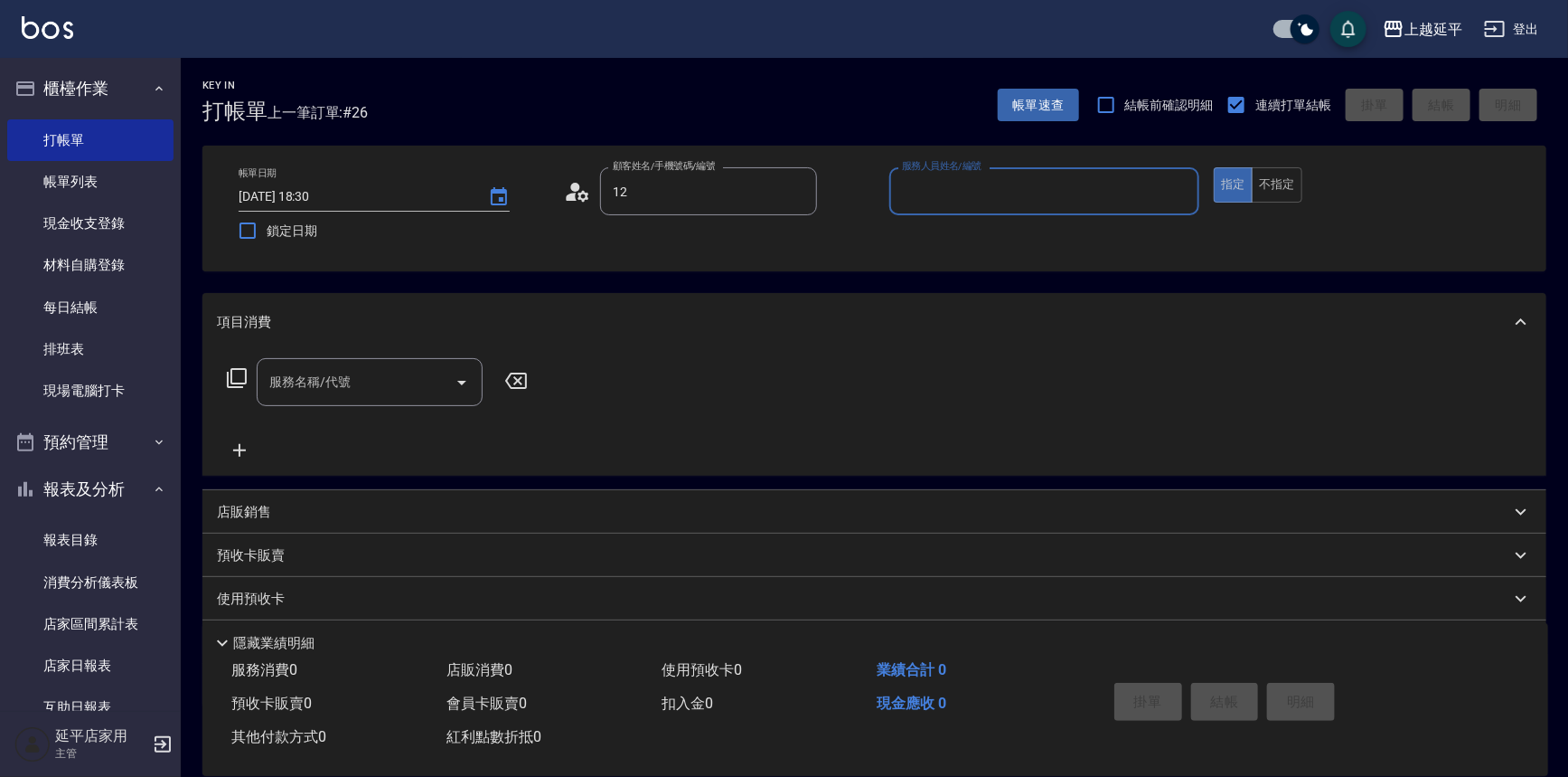
type input "[PERSON_NAME]/0920112091/52"
type input "[PERSON_NAME]-12"
click at [1265, 186] on button "不指定" at bounding box center [1277, 185] width 51 height 35
click at [387, 377] on input "服務名稱/代號" at bounding box center [356, 382] width 183 height 32
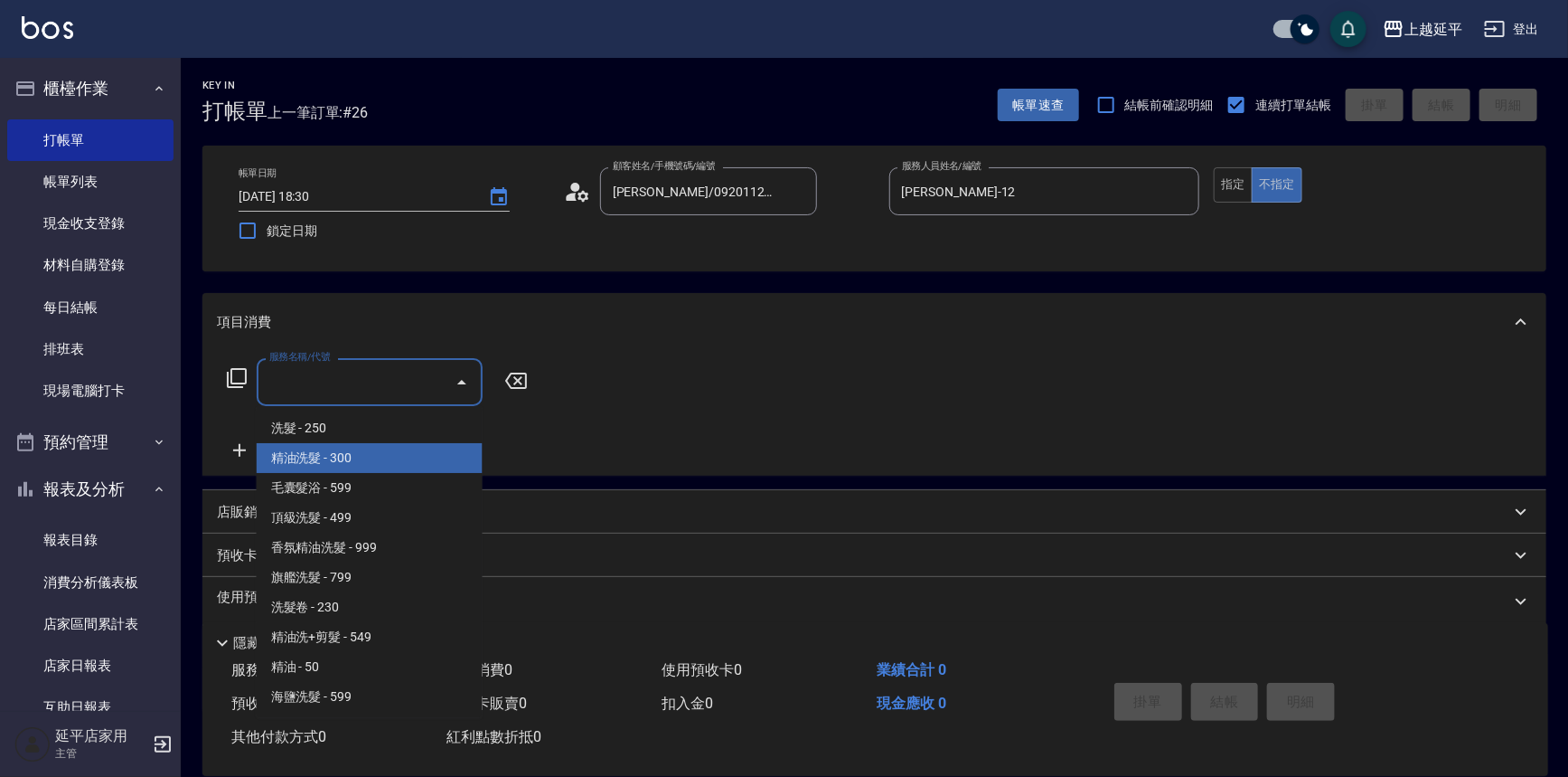
click at [394, 452] on span "精油洗髮 - 300" at bounding box center [370, 458] width 226 height 30
type input "精油洗髮(102)"
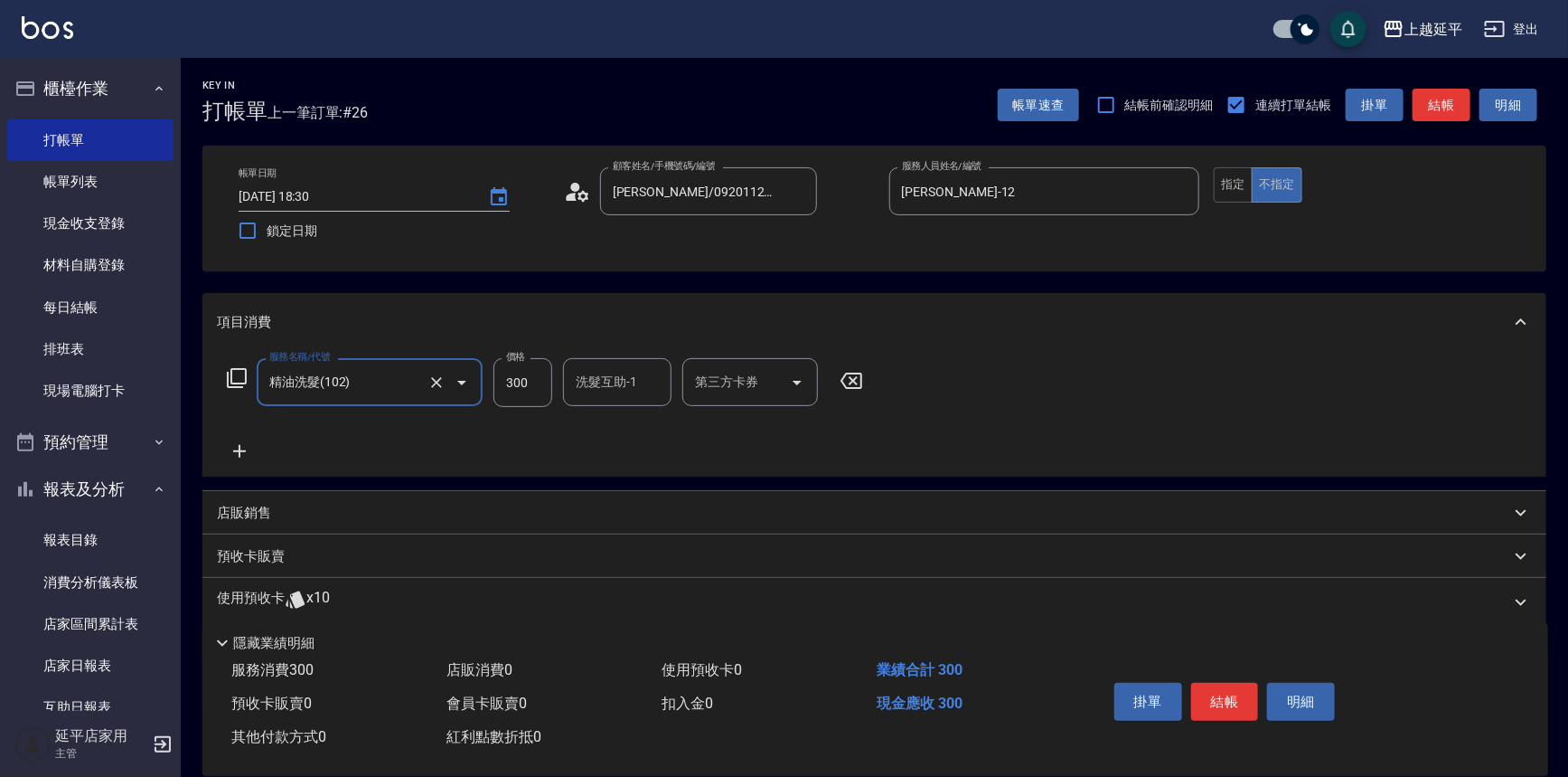
click at [1464, 104] on button "結帳" at bounding box center [1441, 106] width 57 height 33
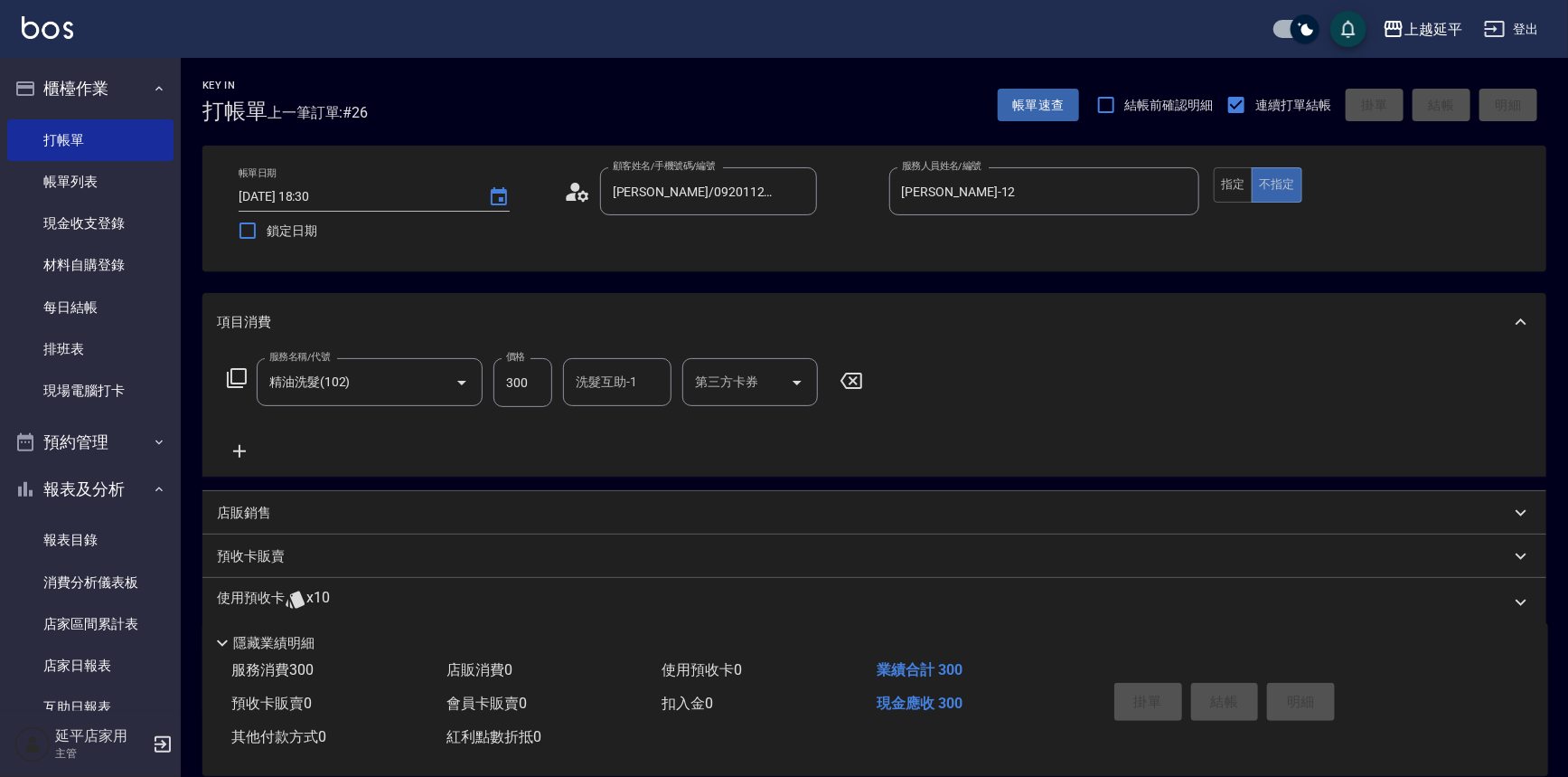
type input "[DATE] 18:38"
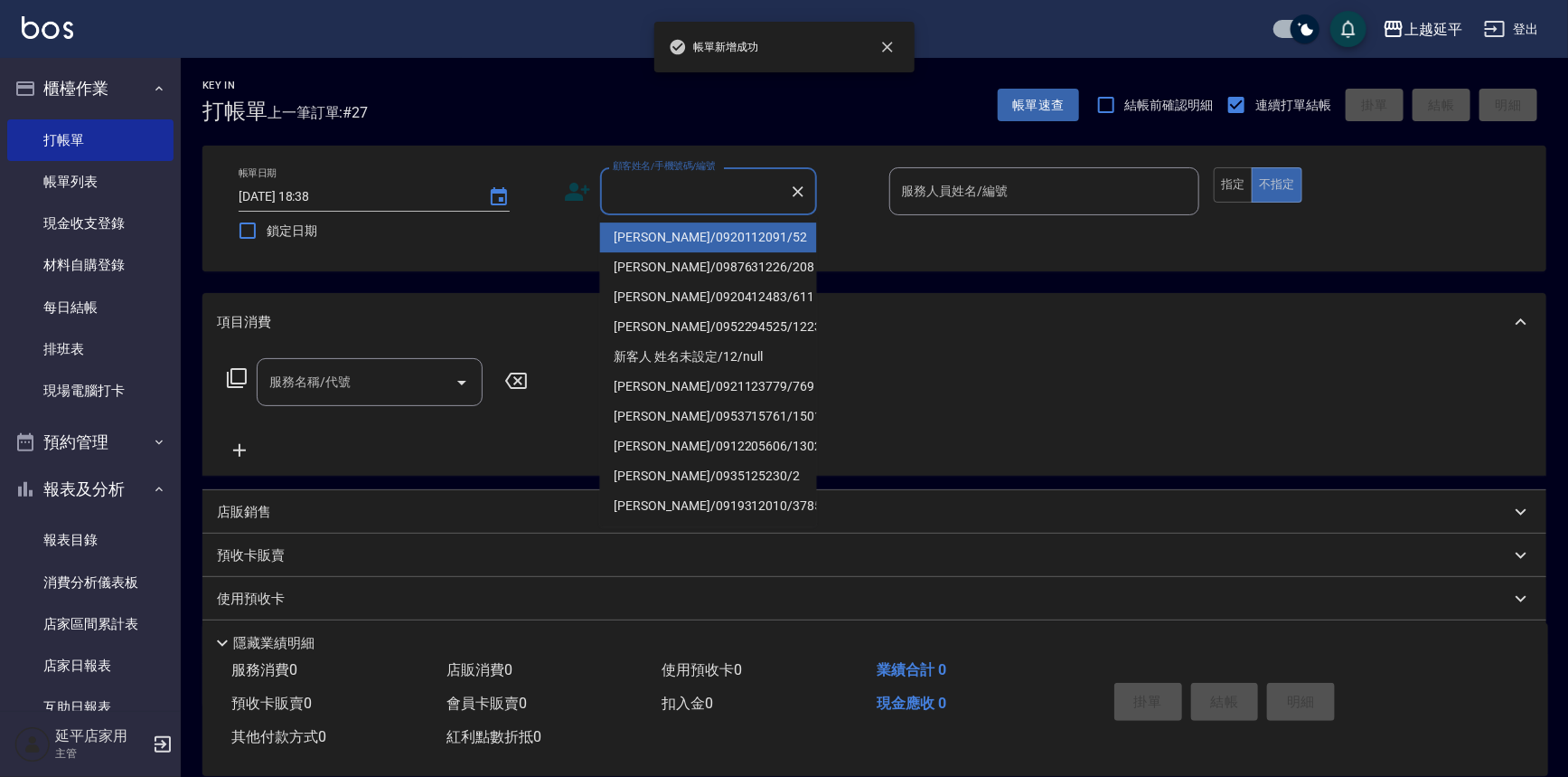
drag, startPoint x: 735, startPoint y: 185, endPoint x: 732, endPoint y: 213, distance: 28.2
click at [734, 185] on input "顧客姓名/手機號碼/編號" at bounding box center [694, 191] width 173 height 32
drag, startPoint x: 732, startPoint y: 215, endPoint x: 736, endPoint y: 229, distance: 14.6
click at [733, 224] on body "上越延平 登出 櫃檯作業 打帳單 帳單列表 現金收支登錄 材料自購登錄 每日結帳 排班表 現場電腦打卡 預約管理 預約管理 單日預約紀錄 單週預約紀錄 報表及…" at bounding box center [784, 439] width 1568 height 877
drag, startPoint x: 737, startPoint y: 239, endPoint x: 879, endPoint y: 216, distance: 143.9
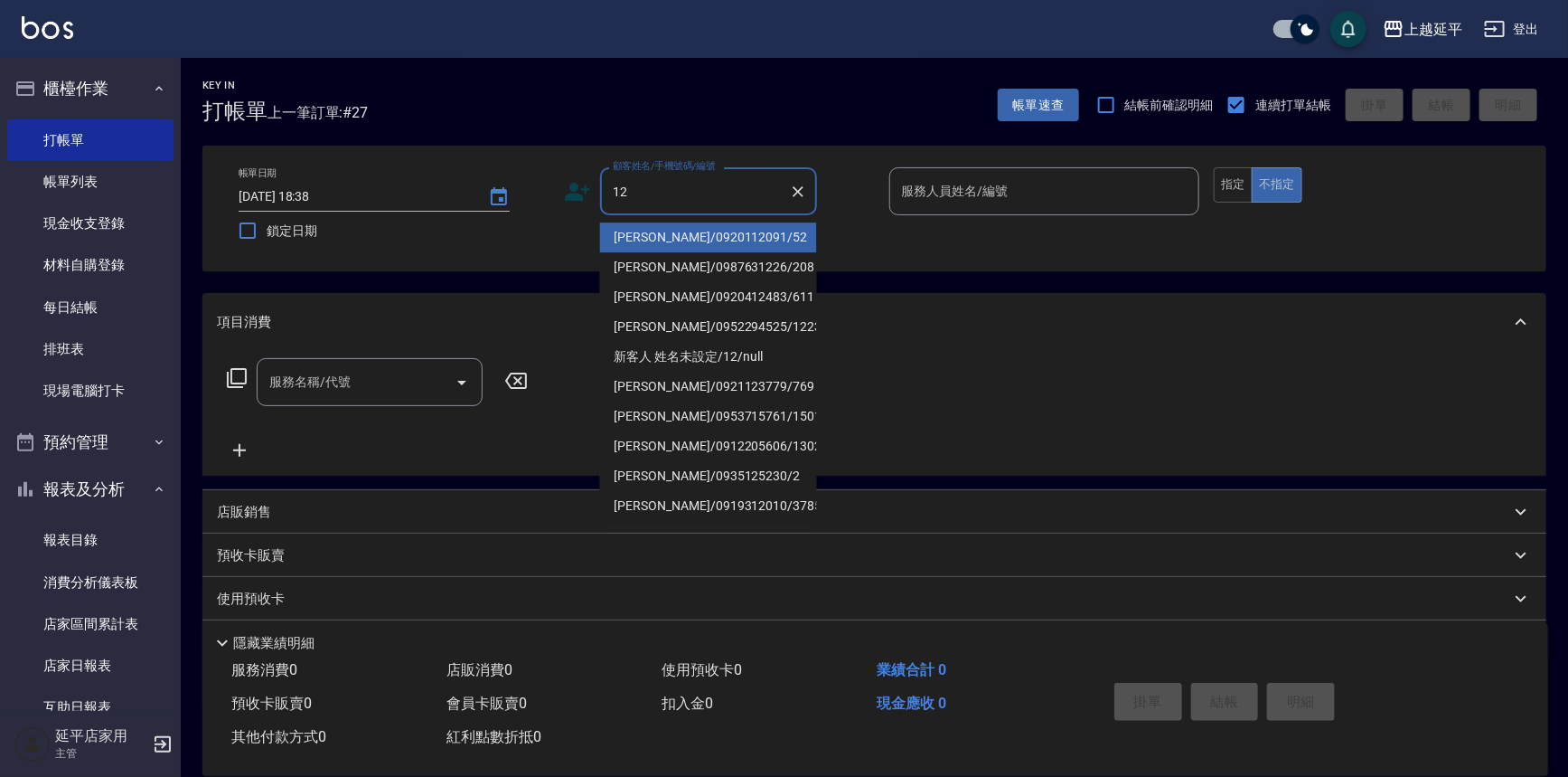
click at [739, 237] on li "[PERSON_NAME]/0920112091/52" at bounding box center [709, 237] width 217 height 30
type input "[PERSON_NAME]/0920112091/52"
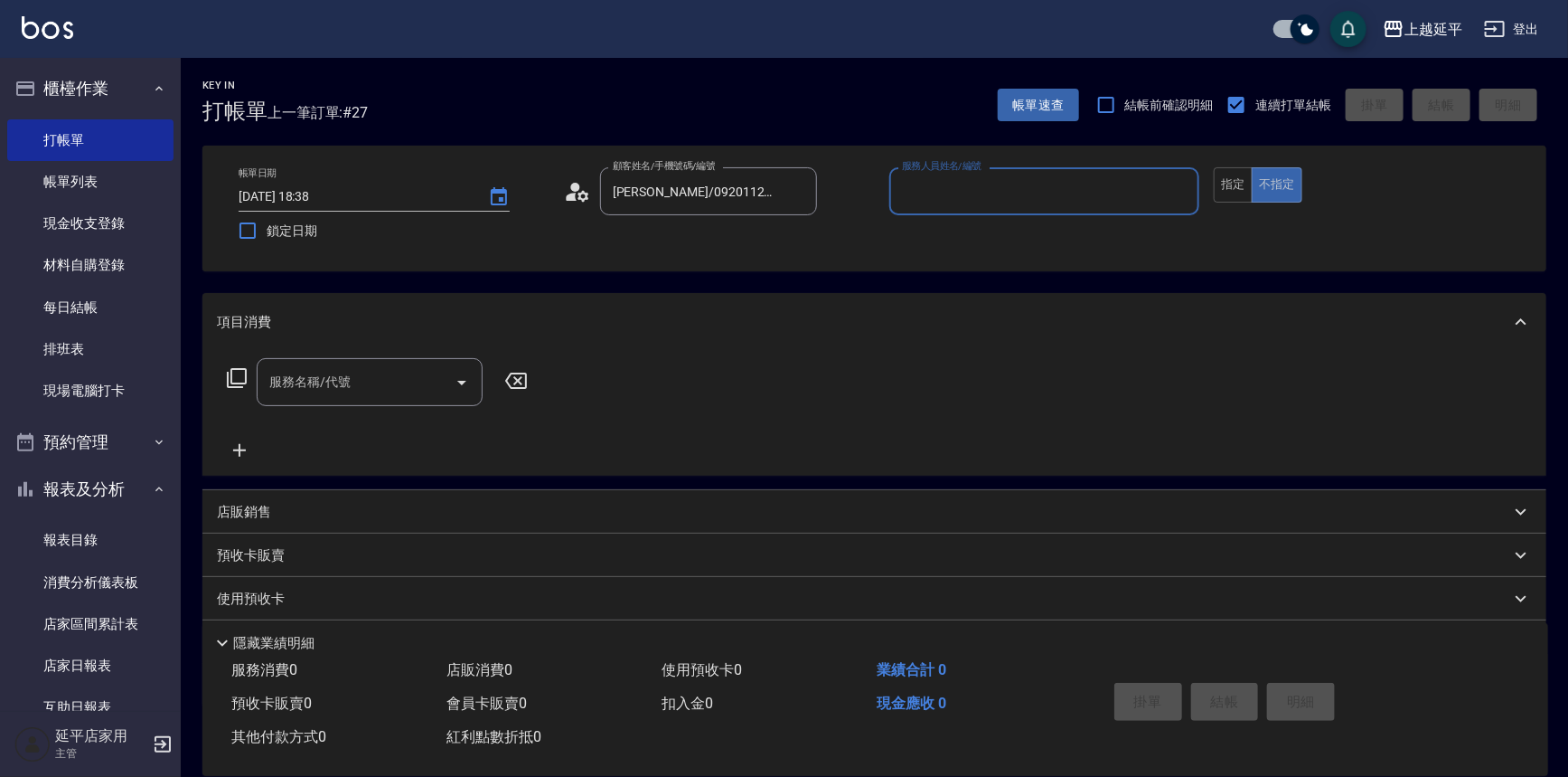
type input "[PERSON_NAME]-12"
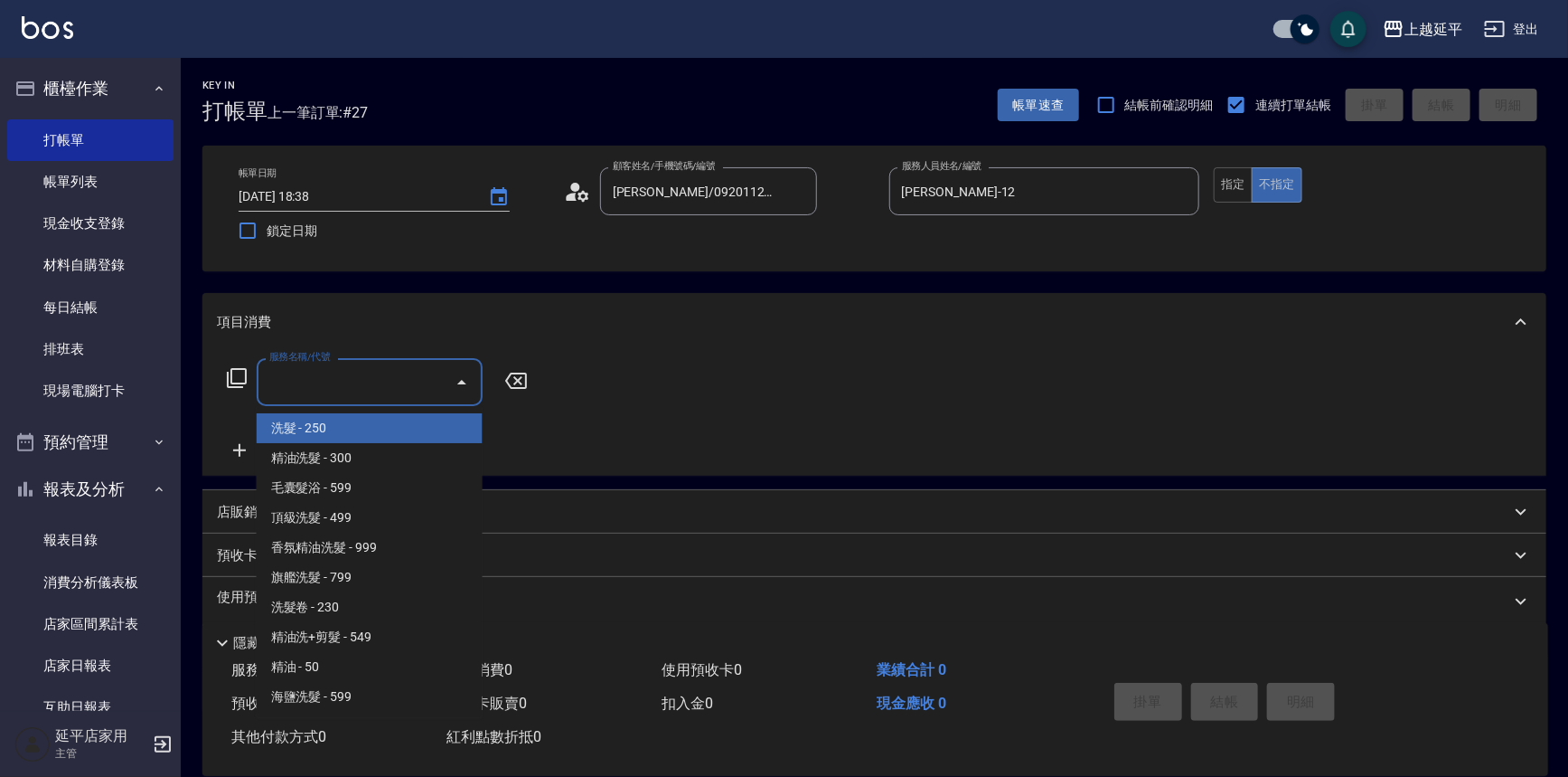
click at [410, 391] on input "服務名稱/代號" at bounding box center [356, 382] width 183 height 32
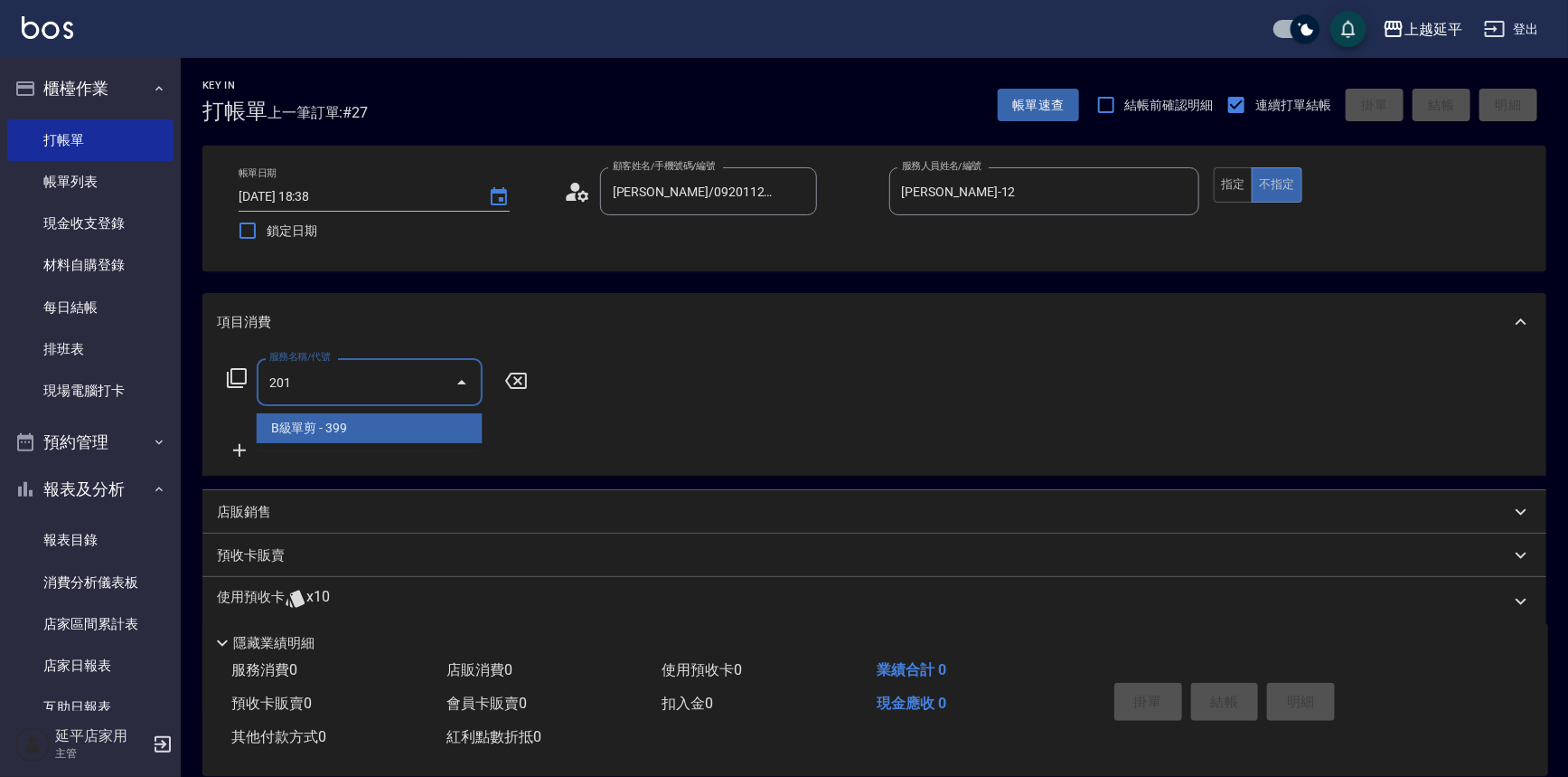
click at [416, 429] on span "B級單剪 - 399" at bounding box center [370, 428] width 226 height 30
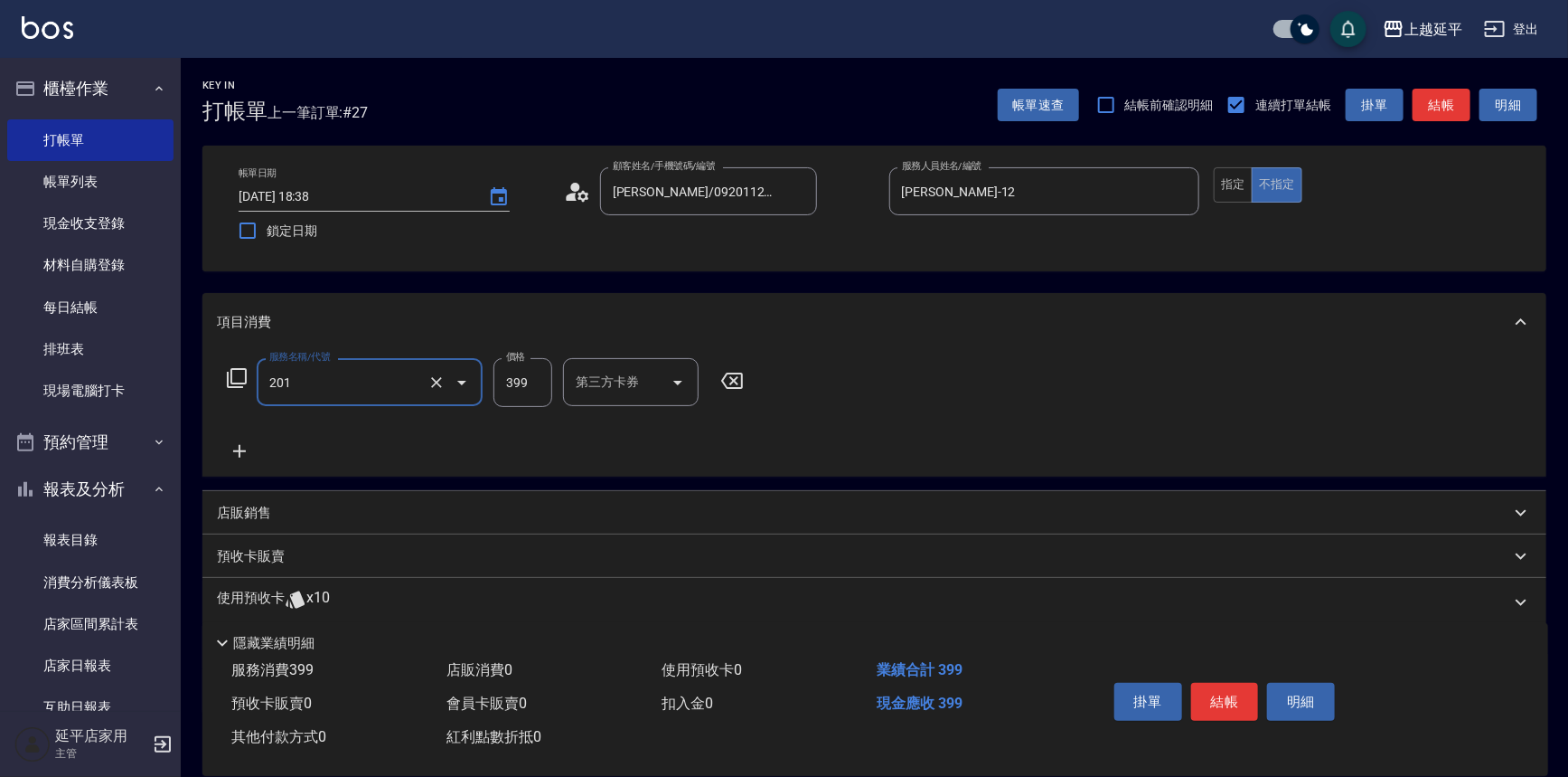
type input "B級單剪(201)"
click at [527, 387] on input "399" at bounding box center [522, 382] width 58 height 49
type input "100"
click at [1239, 707] on button "結帳" at bounding box center [1224, 701] width 68 height 38
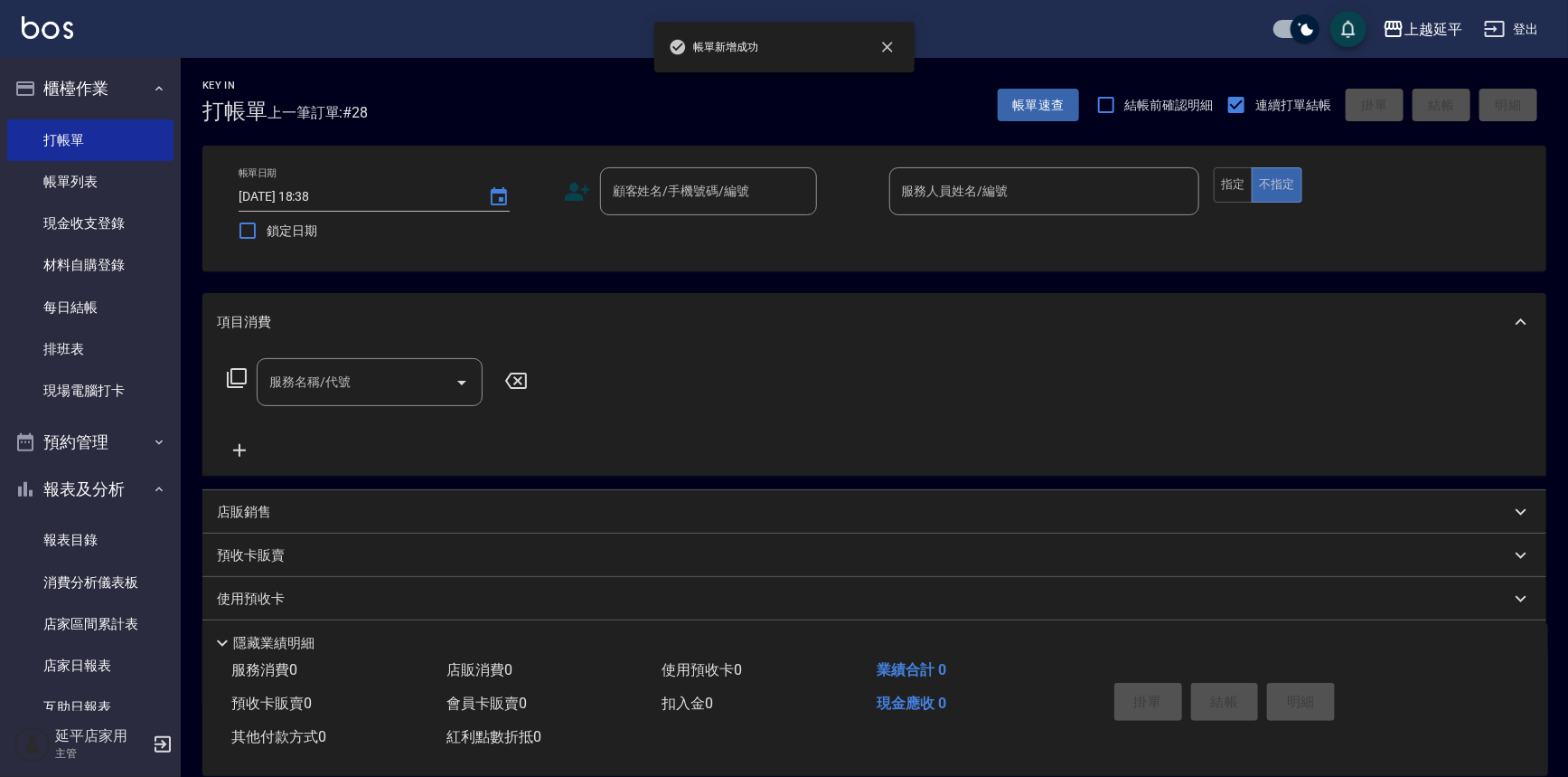
click at [1397, 776] on html "帳[PERSON_NAME]成功 上越延平 登出 櫃檯作業 打帳單 帳單列表 現金收支登錄 材料自購登錄 每日結帳 排班表 現場電腦打卡 預約管理 預約管理 …" at bounding box center [784, 439] width 1568 height 877
drag, startPoint x: 1101, startPoint y: 394, endPoint x: 1062, endPoint y: 383, distance: 40.5
click at [1096, 392] on div "服務名稱/代號 服務名稱/代號" at bounding box center [874, 413] width 1344 height 125
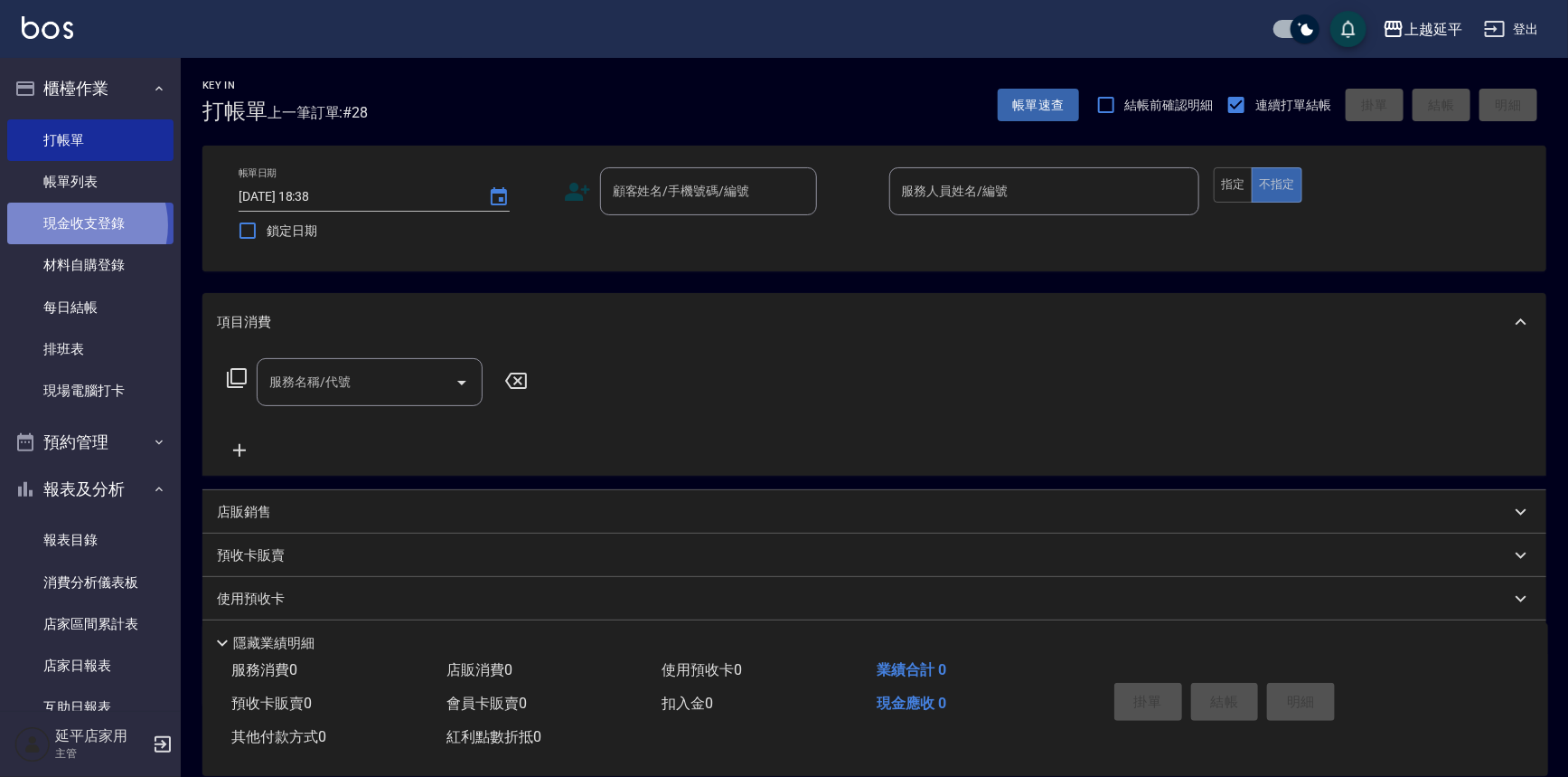
click at [77, 225] on link "現金收支登錄" at bounding box center [90, 223] width 166 height 42
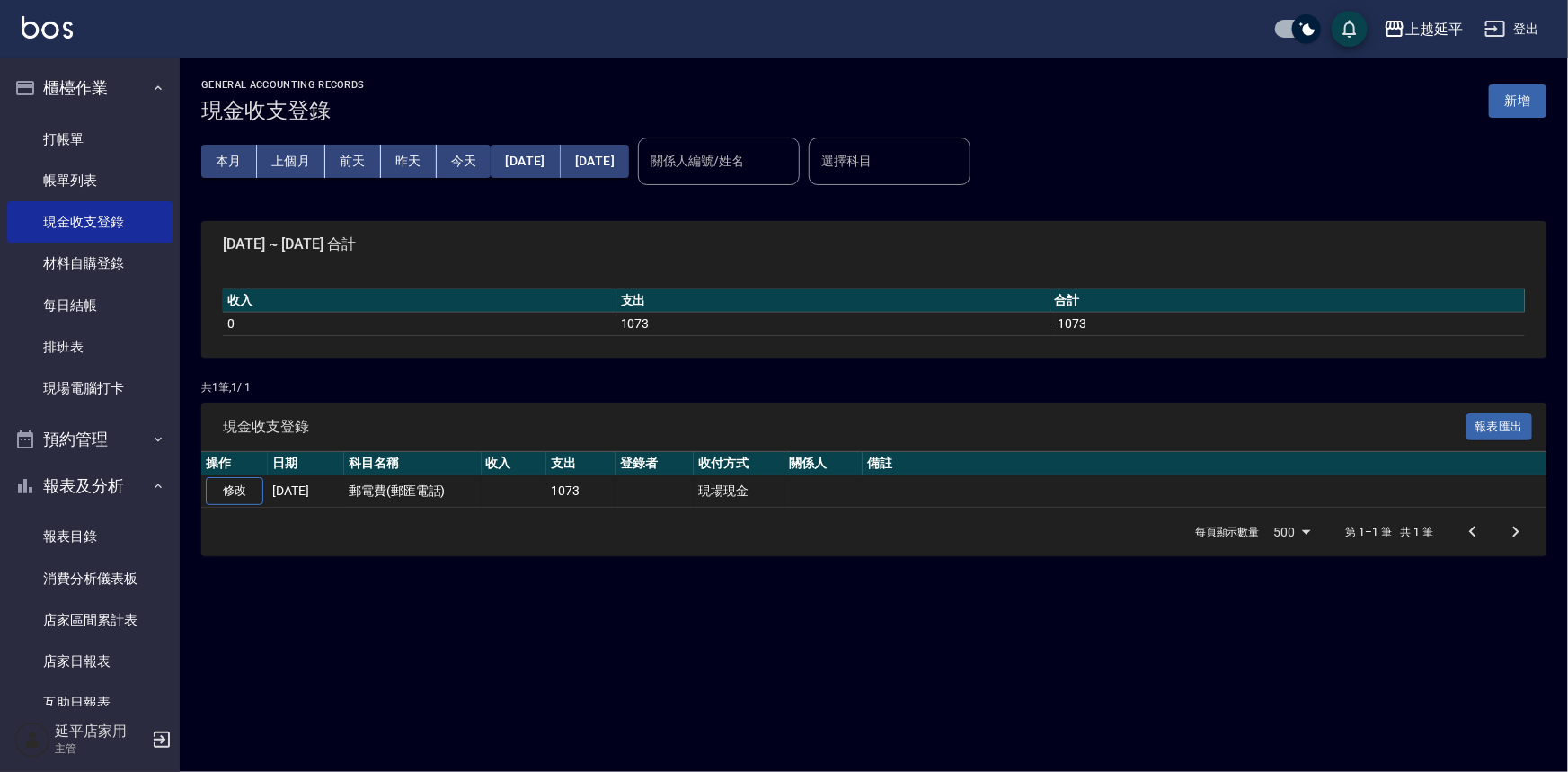
drag, startPoint x: 1507, startPoint y: 101, endPoint x: 1395, endPoint y: 155, distance: 124.3
click at [1504, 102] on button "新增" at bounding box center [1517, 101] width 57 height 33
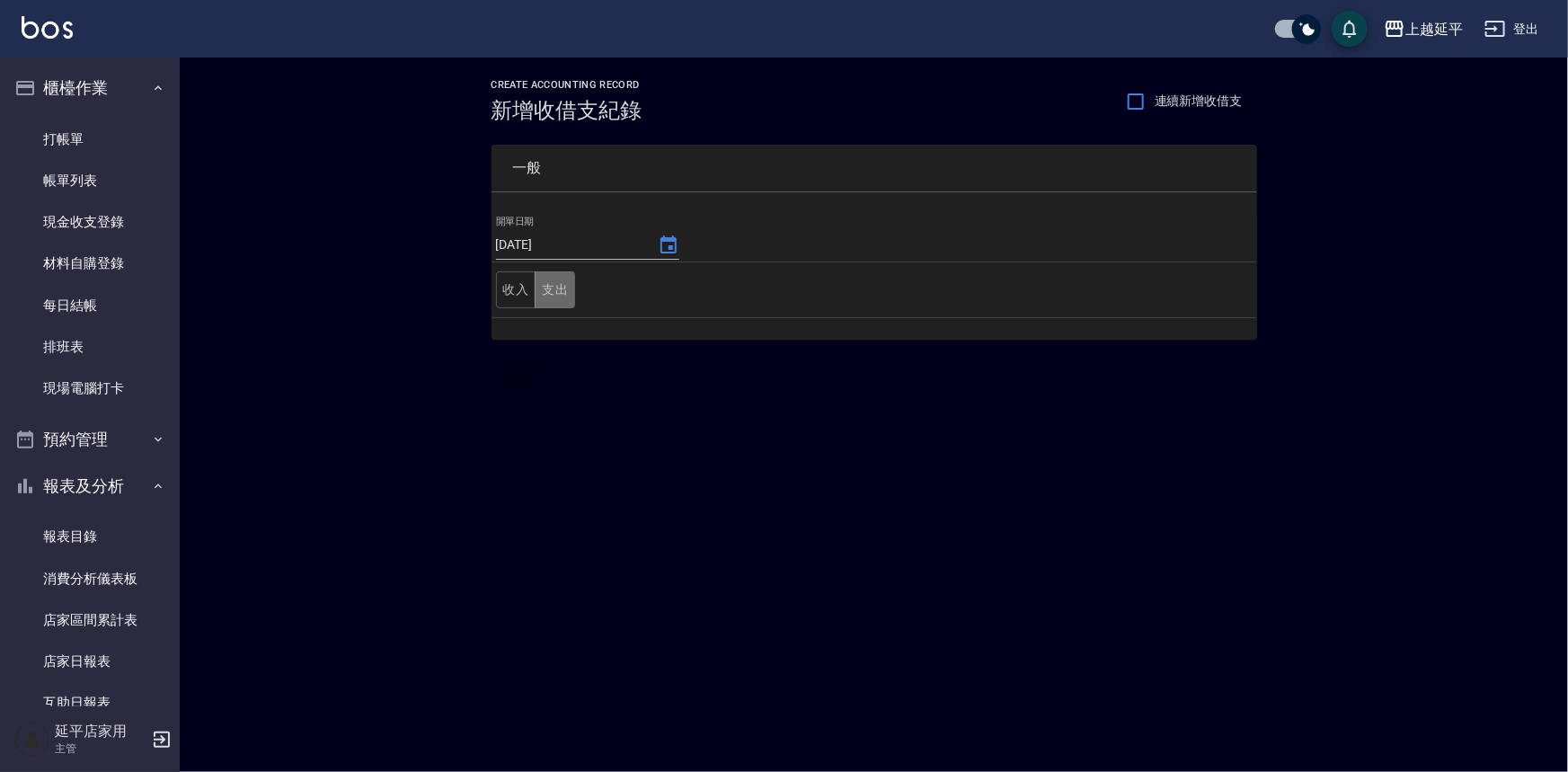
drag, startPoint x: 562, startPoint y: 287, endPoint x: 550, endPoint y: 303, distance: 20.0
click at [561, 287] on button "支出" at bounding box center [555, 290] width 41 height 37
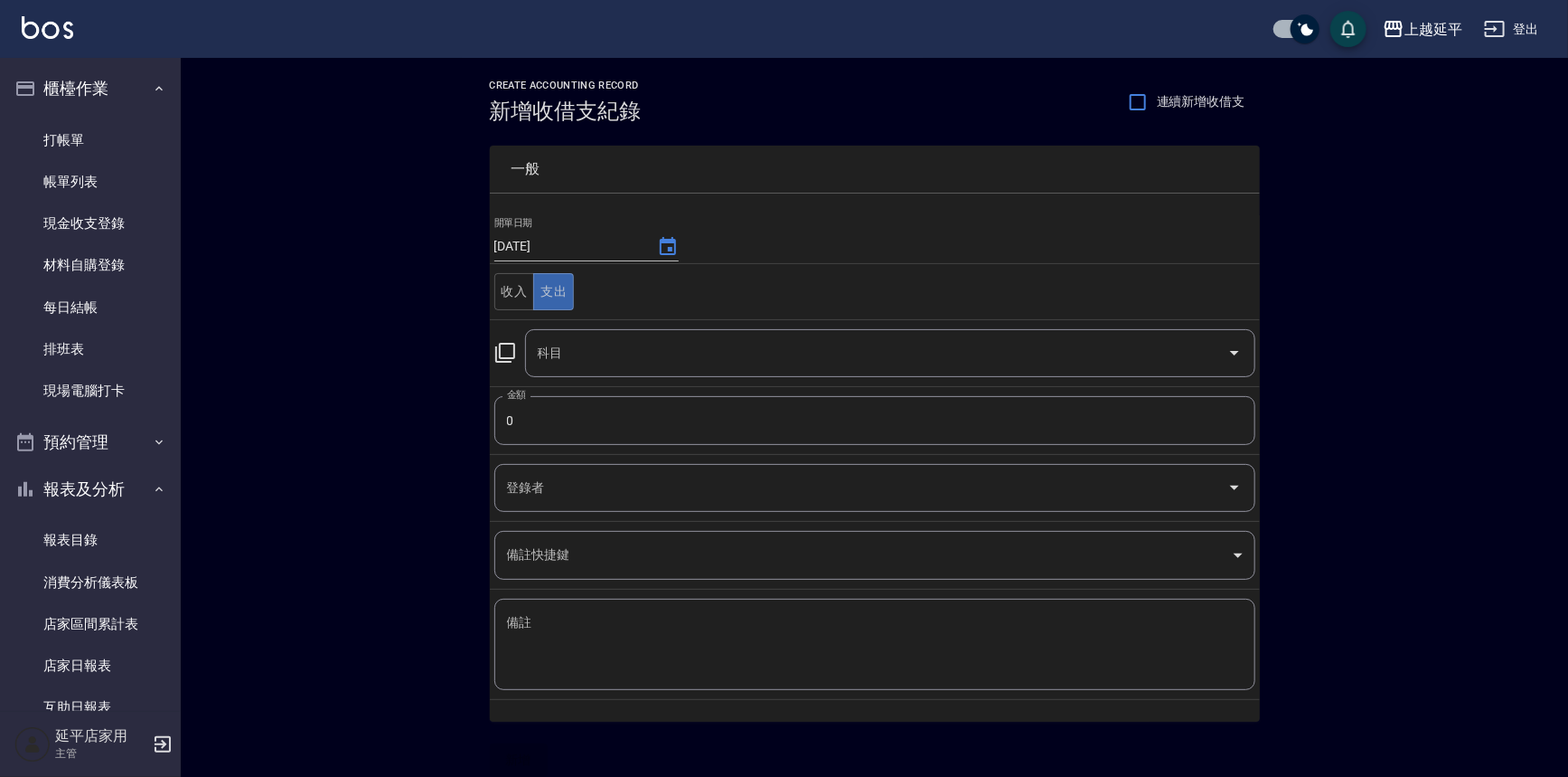
click at [502, 356] on icon at bounding box center [504, 352] width 21 height 21
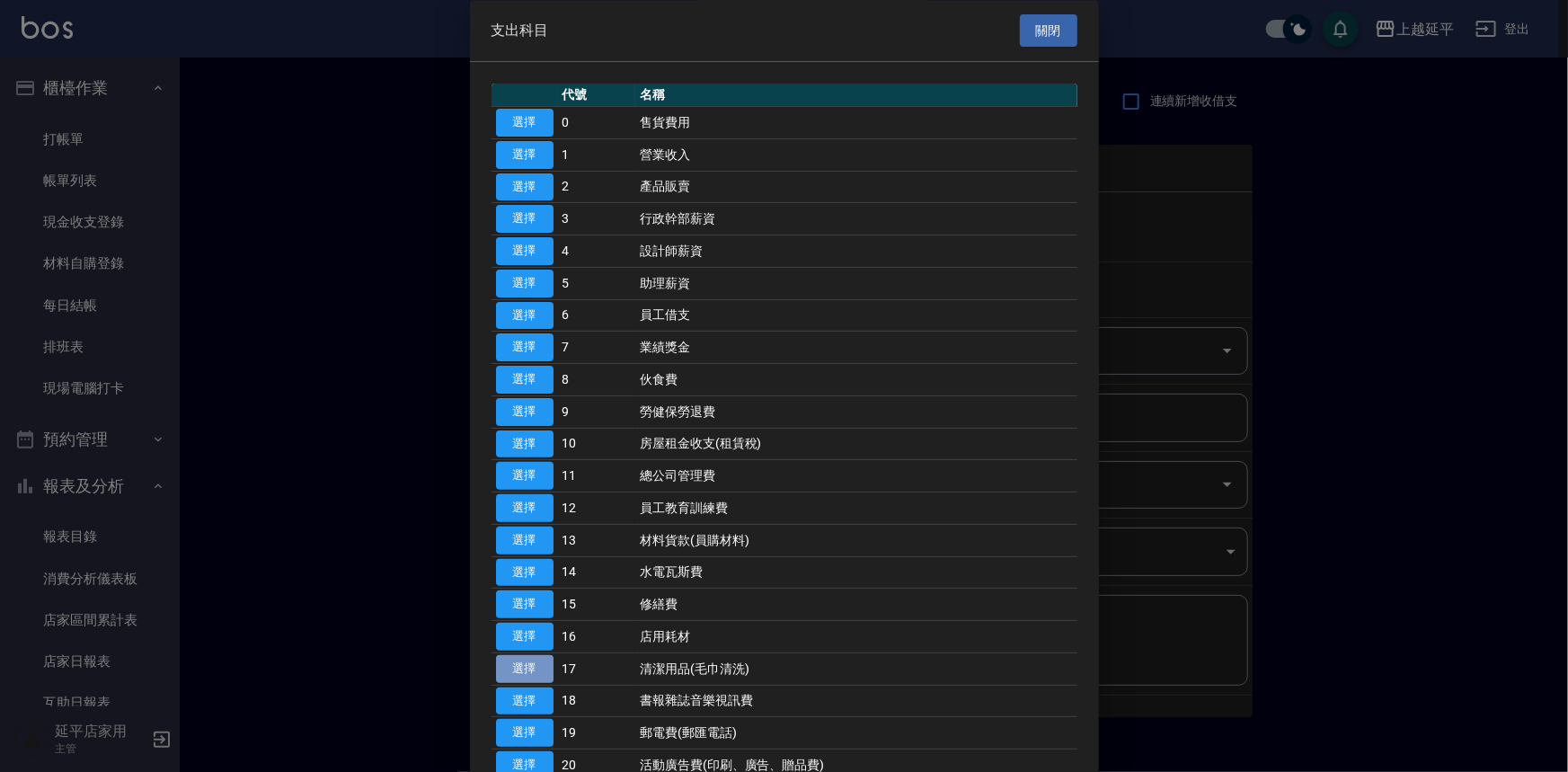
click at [527, 668] on button "選擇" at bounding box center [524, 669] width 57 height 28
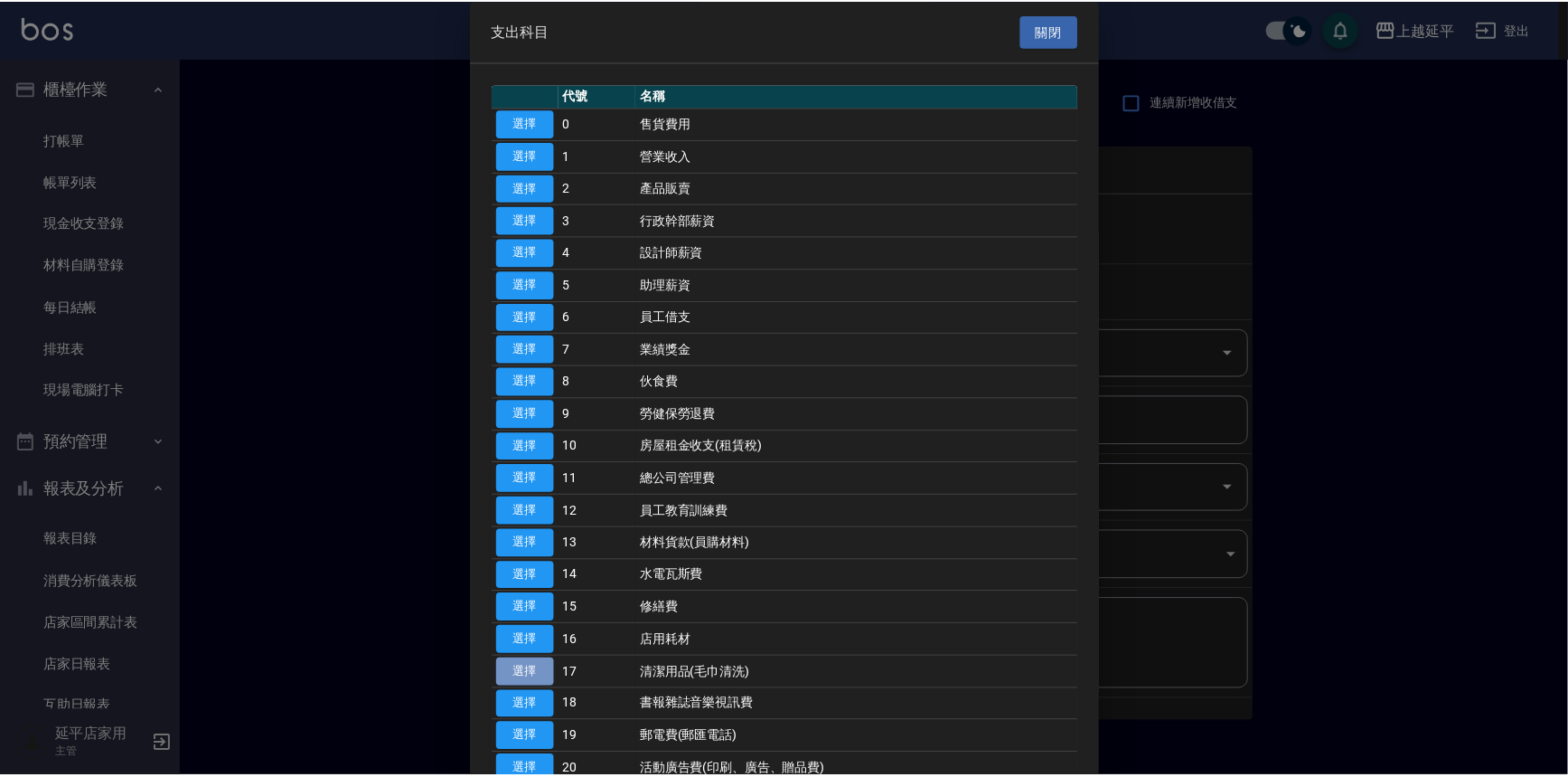
type input "17 清潔用品(毛巾清洗)"
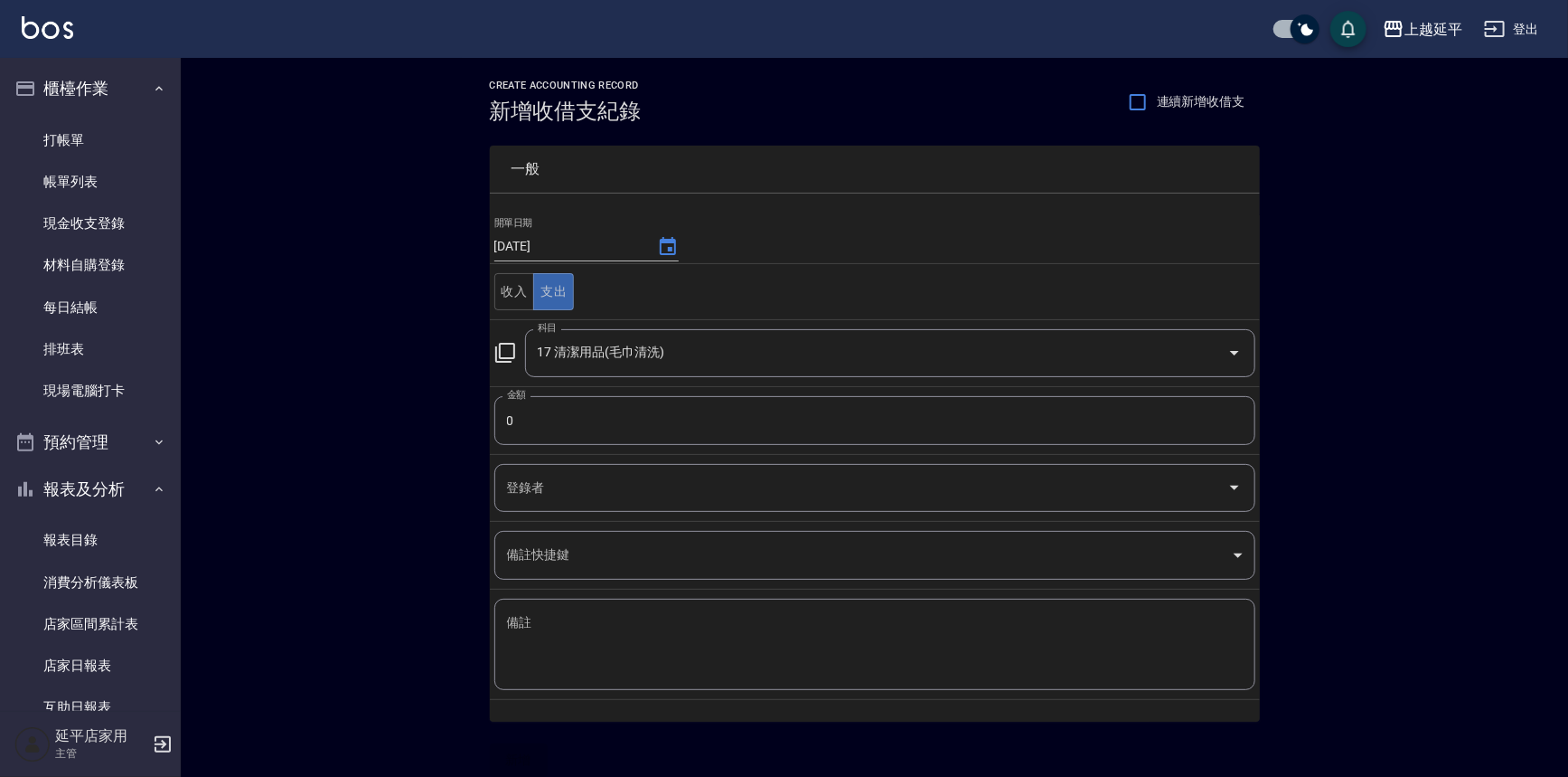
click at [537, 406] on input "0" at bounding box center [874, 420] width 761 height 49
type input "297"
click at [539, 627] on textarea "備註" at bounding box center [875, 644] width 736 height 61
drag, startPoint x: 550, startPoint y: 616, endPoint x: 490, endPoint y: 615, distance: 60.0
click at [490, 615] on td "備註 垃圾袋 x 備註" at bounding box center [875, 644] width 770 height 110
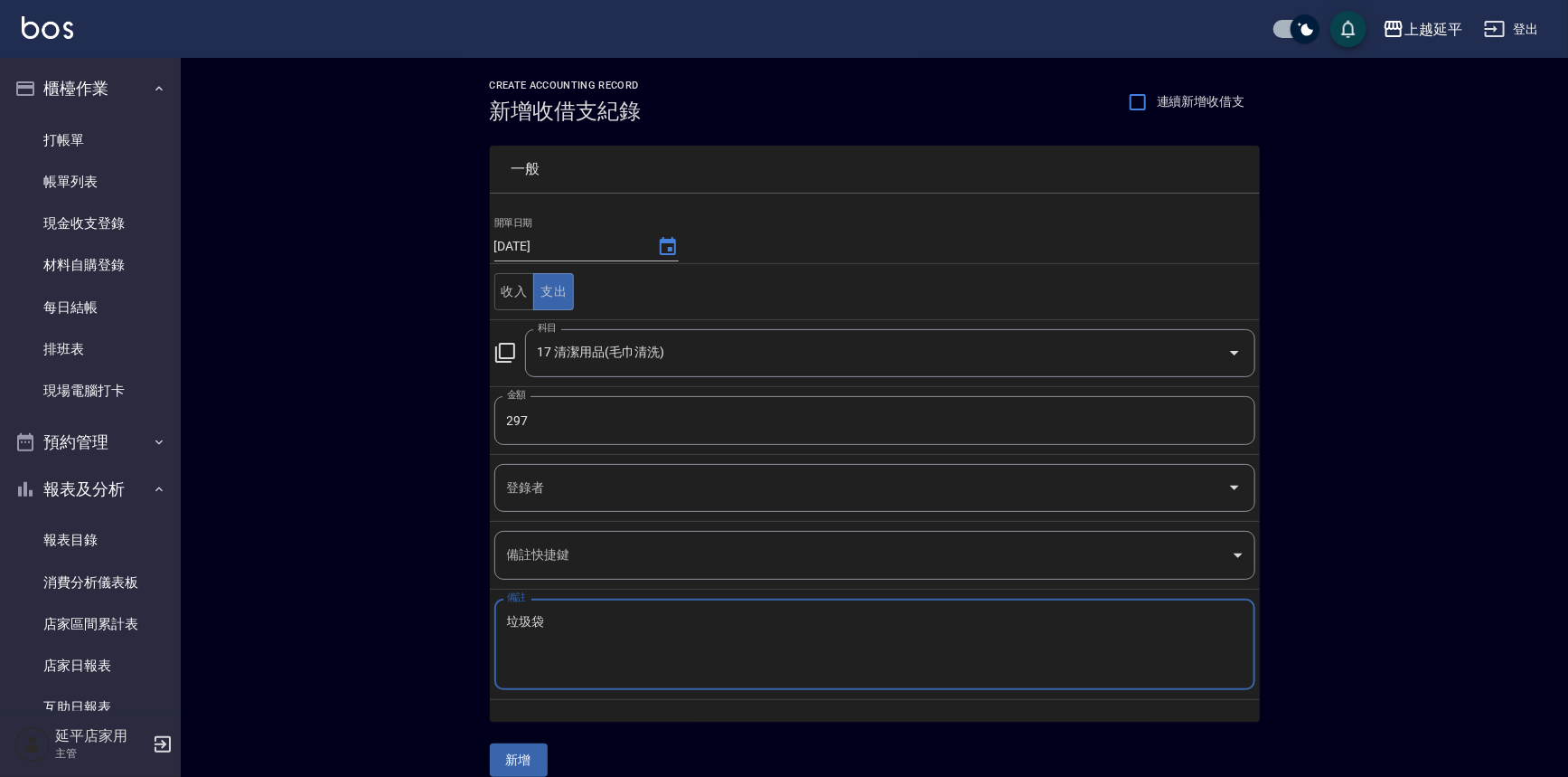
type textarea "垃圾袋"
click at [533, 753] on button "新增" at bounding box center [519, 760] width 57 height 33
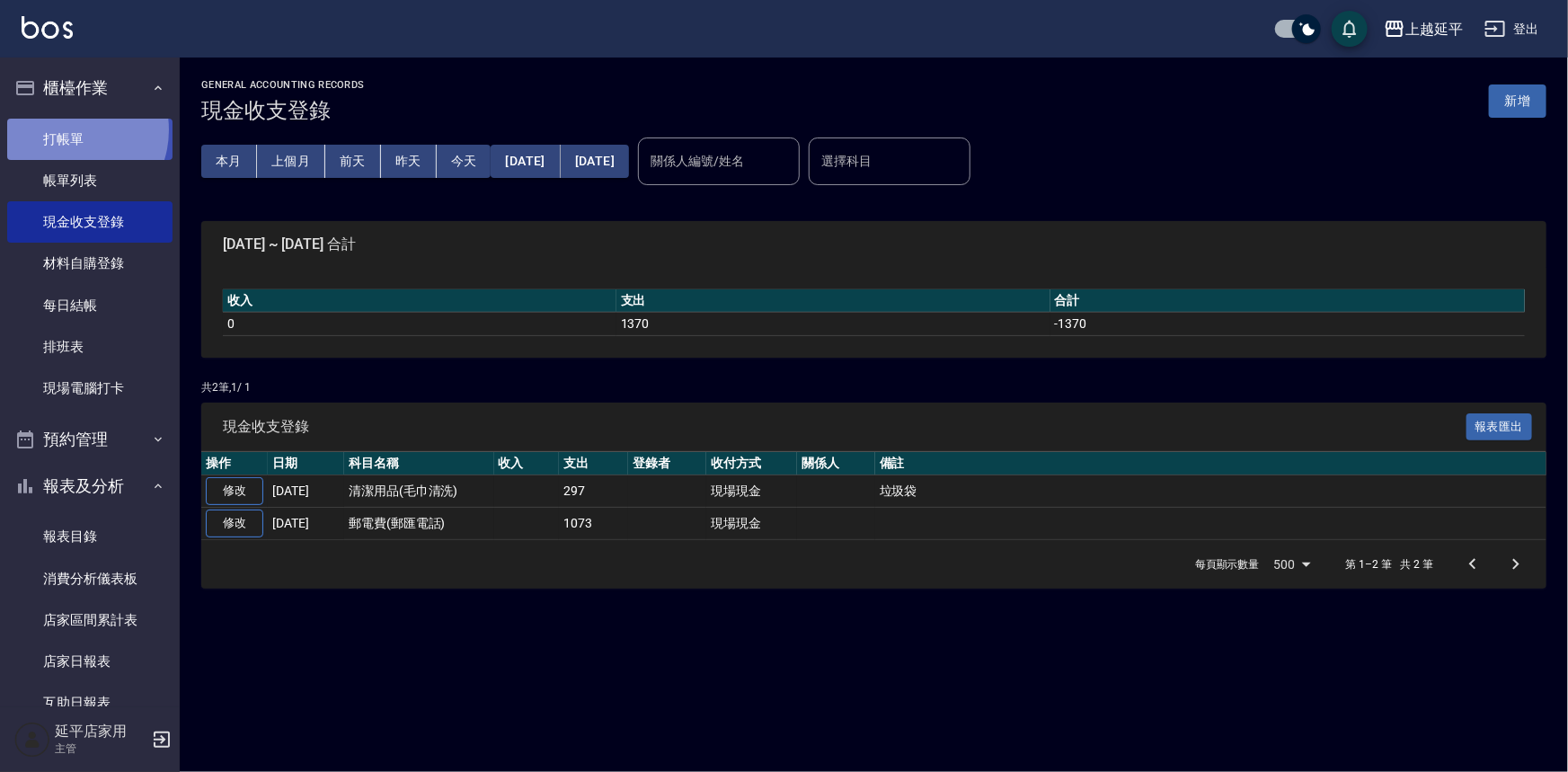
click at [72, 131] on link "打帳單" at bounding box center [89, 139] width 165 height 41
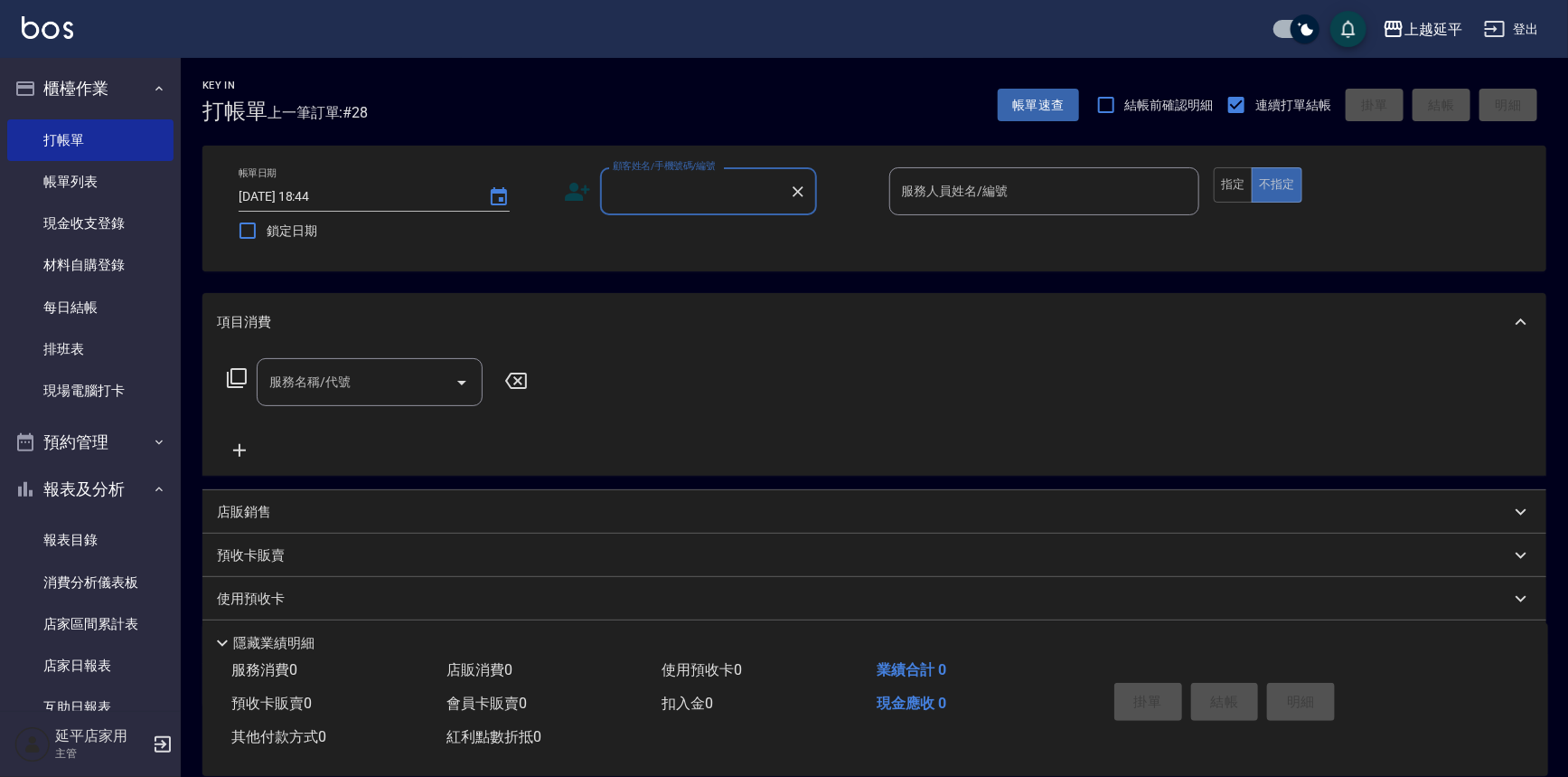
click at [601, 384] on div "服務名稱/代號 服務名稱/代號" at bounding box center [874, 413] width 1344 height 125
click at [600, 372] on div "服務名稱/代號 服務名稱/代號" at bounding box center [874, 413] width 1344 height 125
drag, startPoint x: 636, startPoint y: 452, endPoint x: 607, endPoint y: 396, distance: 63.1
click at [607, 396] on div "服務名稱/代號 服務名稱/代號" at bounding box center [874, 413] width 1344 height 125
click at [609, 396] on div "服務名稱/代號 服務名稱/代號" at bounding box center [874, 413] width 1344 height 125
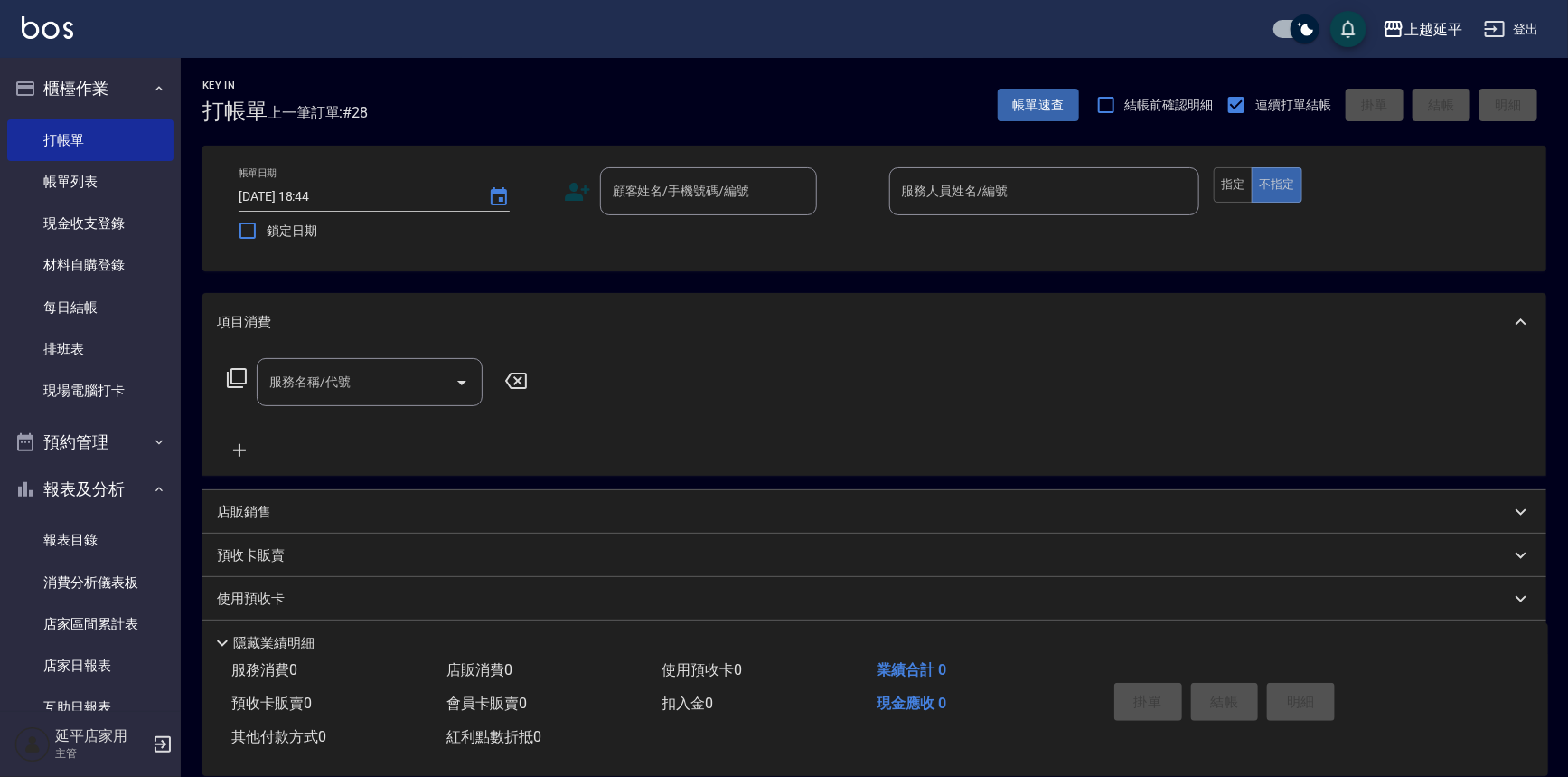
click at [614, 395] on div "服務名稱/代號 服務名稱/代號" at bounding box center [874, 413] width 1344 height 125
drag, startPoint x: 614, startPoint y: 403, endPoint x: 961, endPoint y: 334, distance: 353.8
click at [961, 334] on div "項目消費" at bounding box center [874, 322] width 1344 height 57
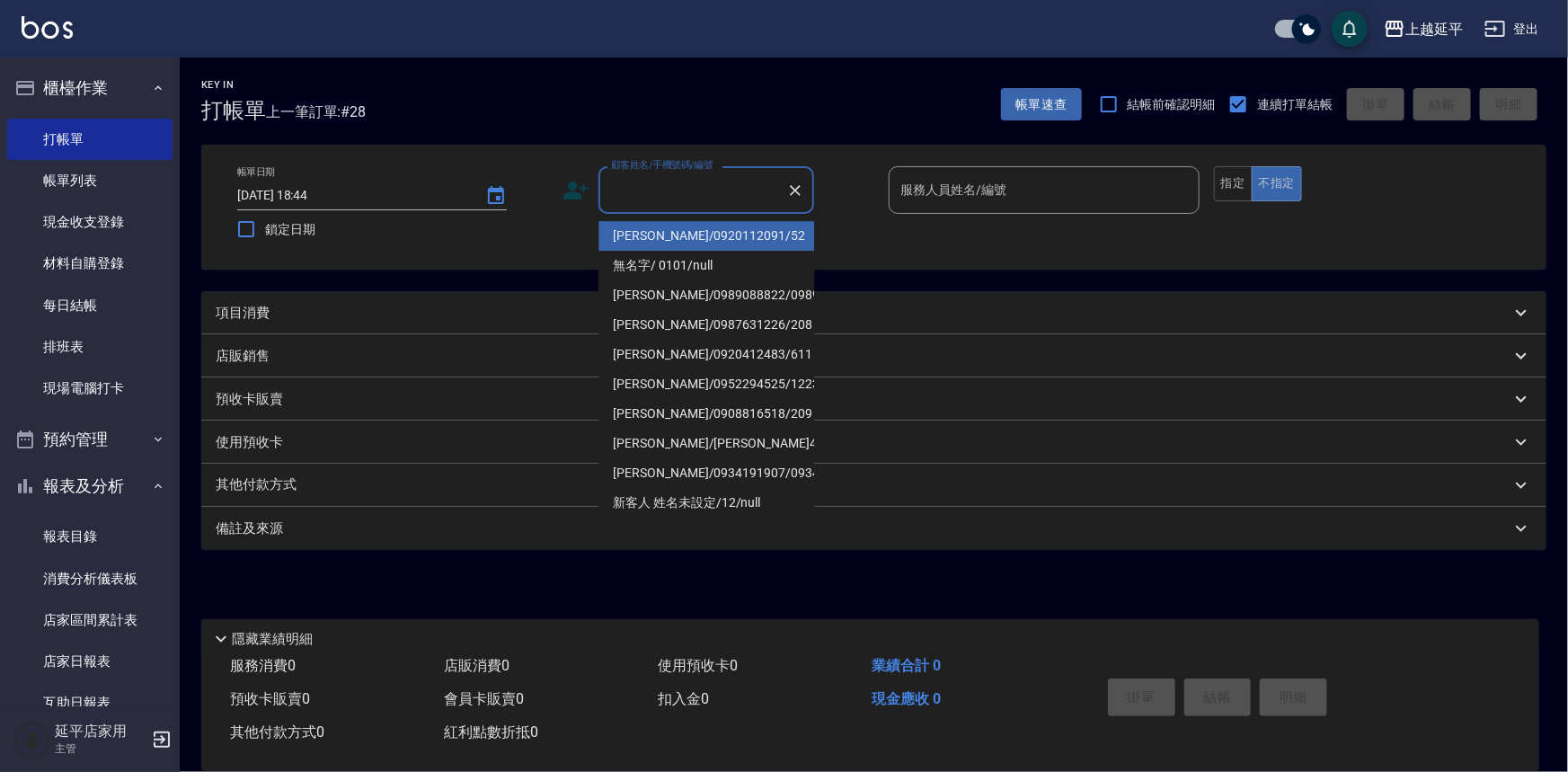
click at [736, 191] on input "顧客姓名/手機號碼/編號" at bounding box center [692, 190] width 172 height 31
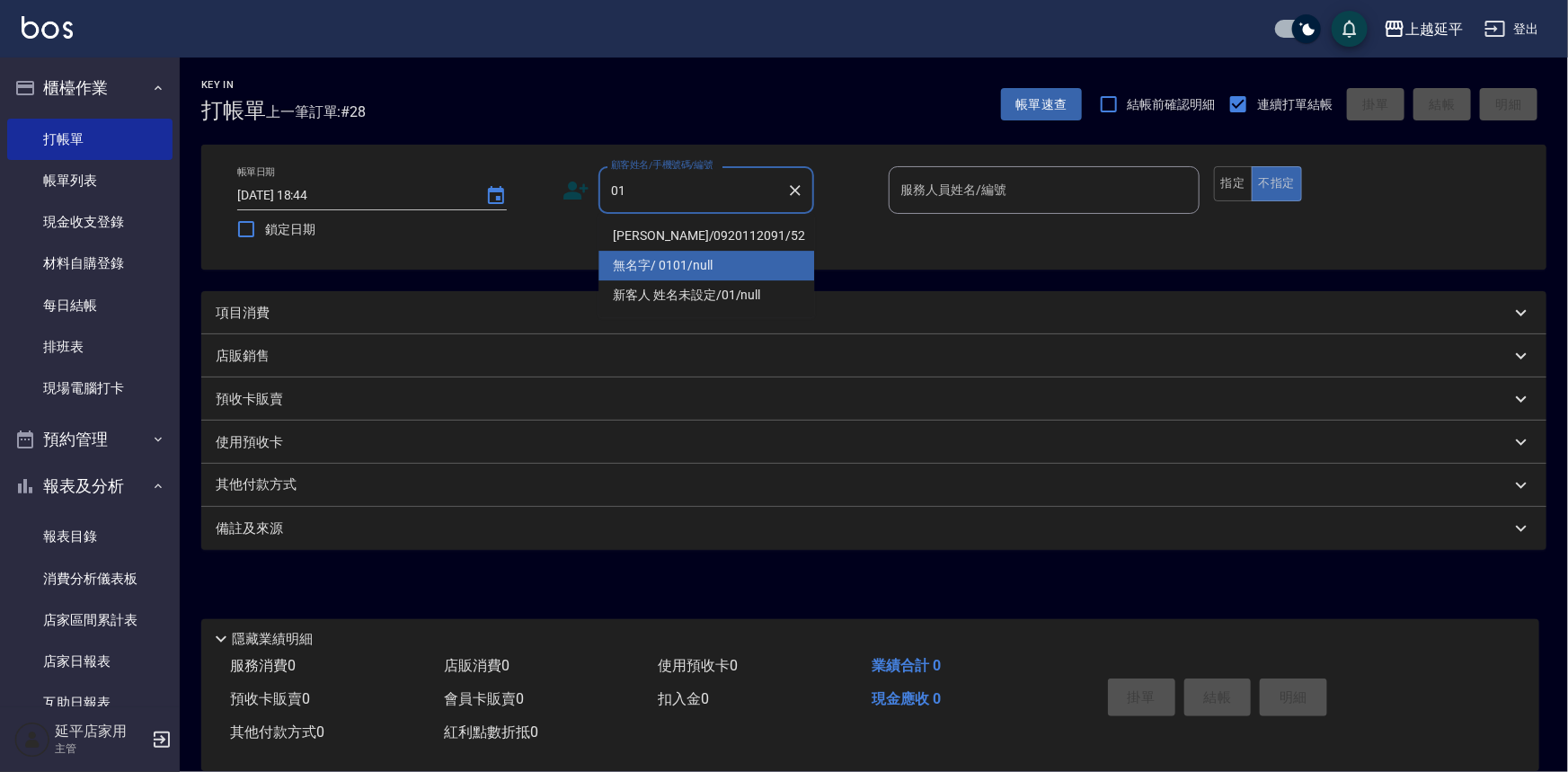
click at [719, 254] on li "無名字/ 0101/null" at bounding box center [706, 265] width 216 height 29
type input "無名字/ 0101/null"
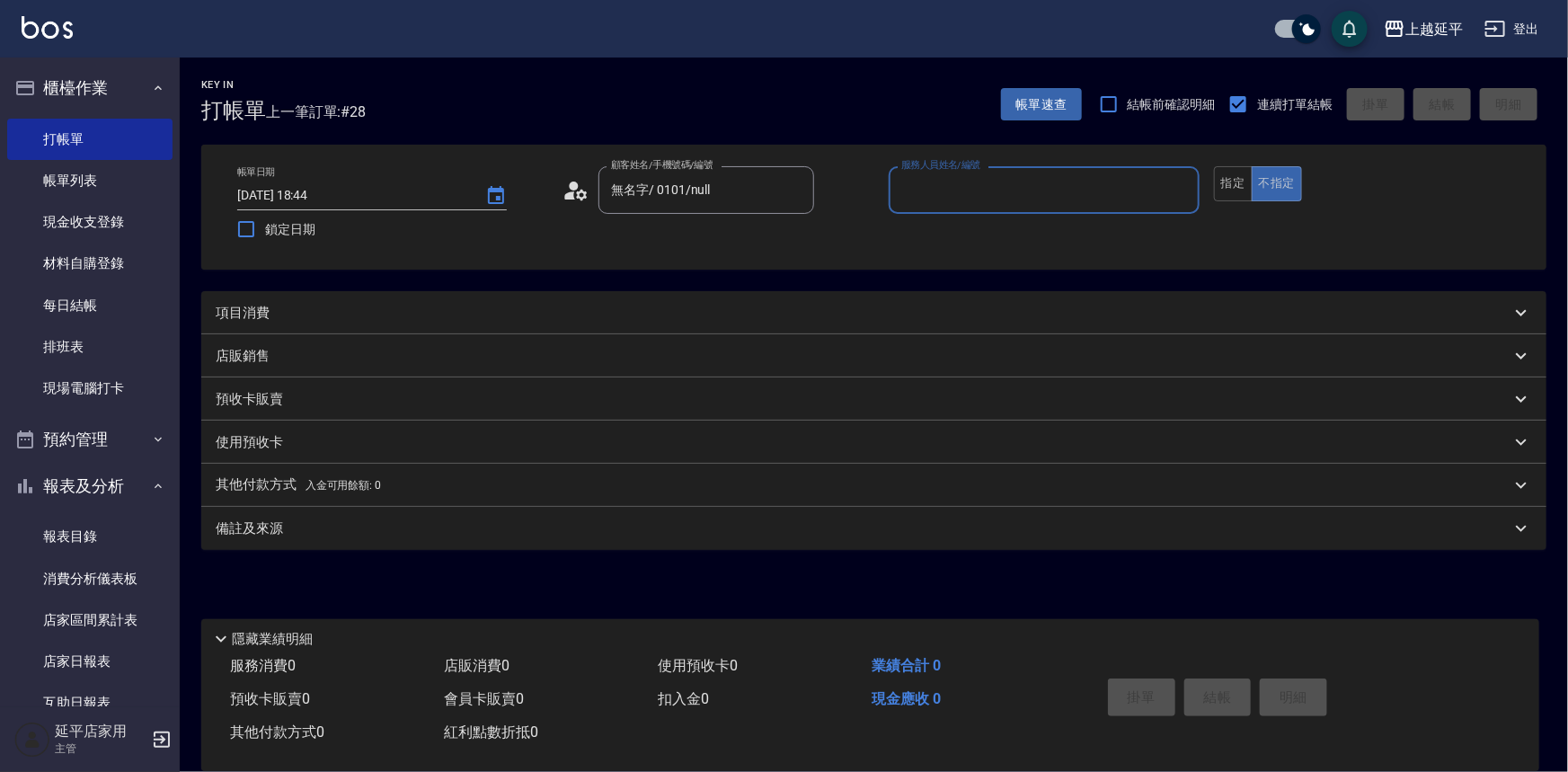
click at [932, 189] on input "服務人員姓名/編號" at bounding box center [1044, 190] width 295 height 31
click at [950, 234] on div "[PERSON_NAME] -4" at bounding box center [1043, 236] width 310 height 29
type input "[PERSON_NAME]-4"
click at [768, 308] on div "項目消費" at bounding box center [862, 313] width 1294 height 18
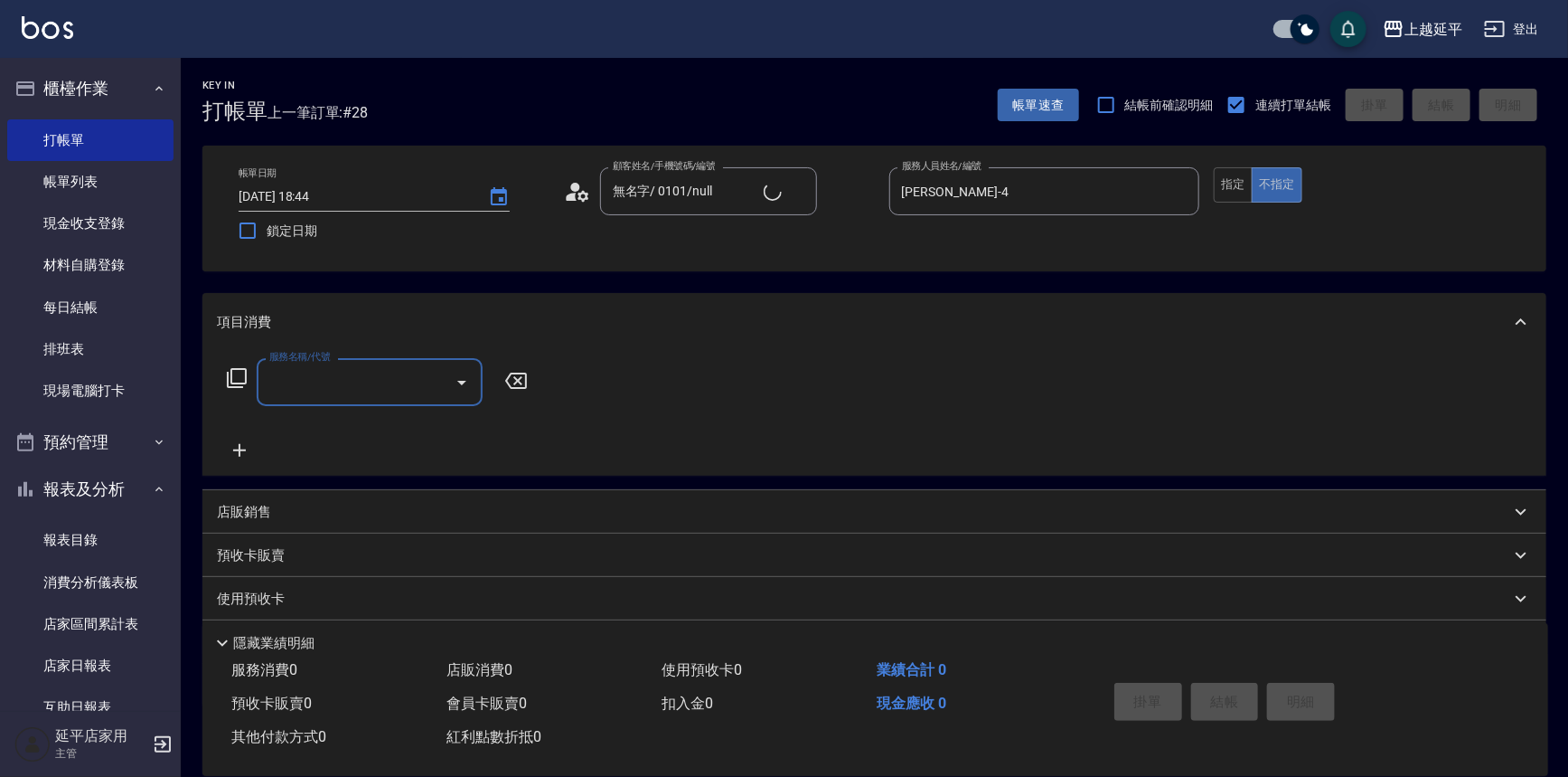
click at [386, 388] on input "服務名稱/代號" at bounding box center [356, 382] width 183 height 32
click at [373, 443] on ul "B級洗+剪 - 499" at bounding box center [370, 428] width 226 height 45
click at [380, 431] on span "B級洗+剪 - 499" at bounding box center [370, 428] width 226 height 30
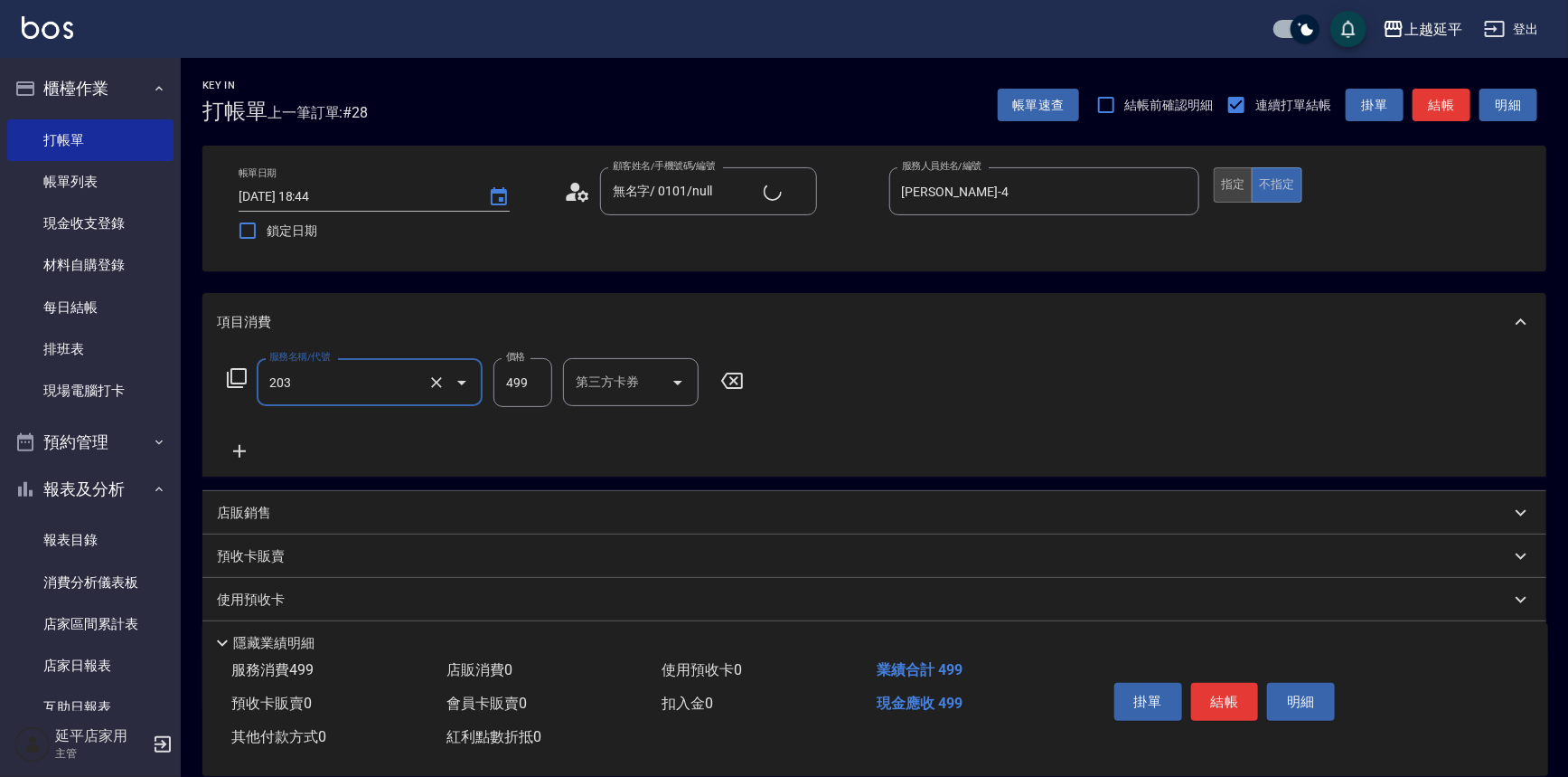
type input "B級洗+剪(203)"
click at [1249, 185] on button "指定" at bounding box center [1233, 185] width 39 height 35
click at [1439, 114] on button "結帳" at bounding box center [1441, 106] width 57 height 33
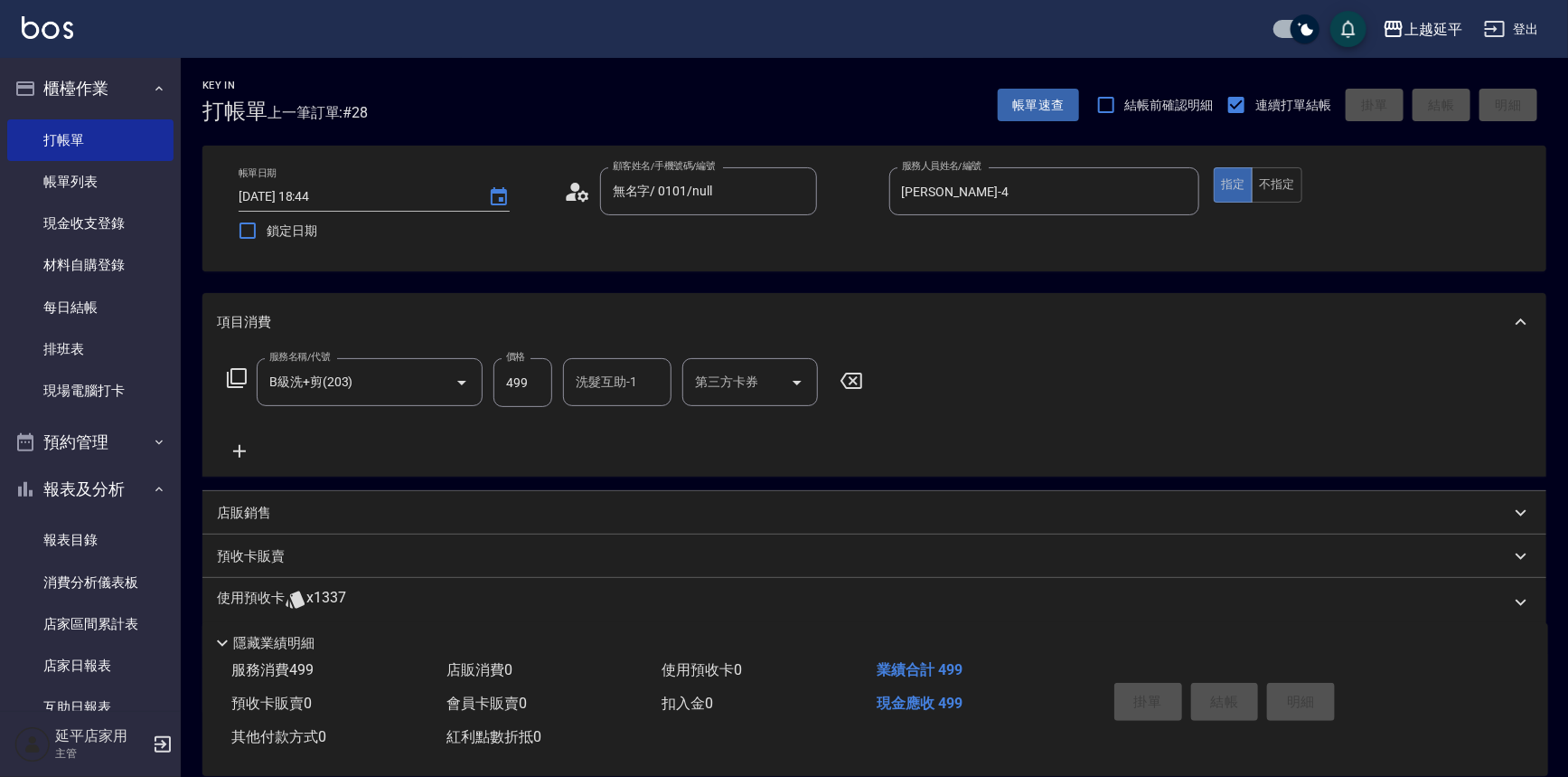
type input "[DATE] 18:57"
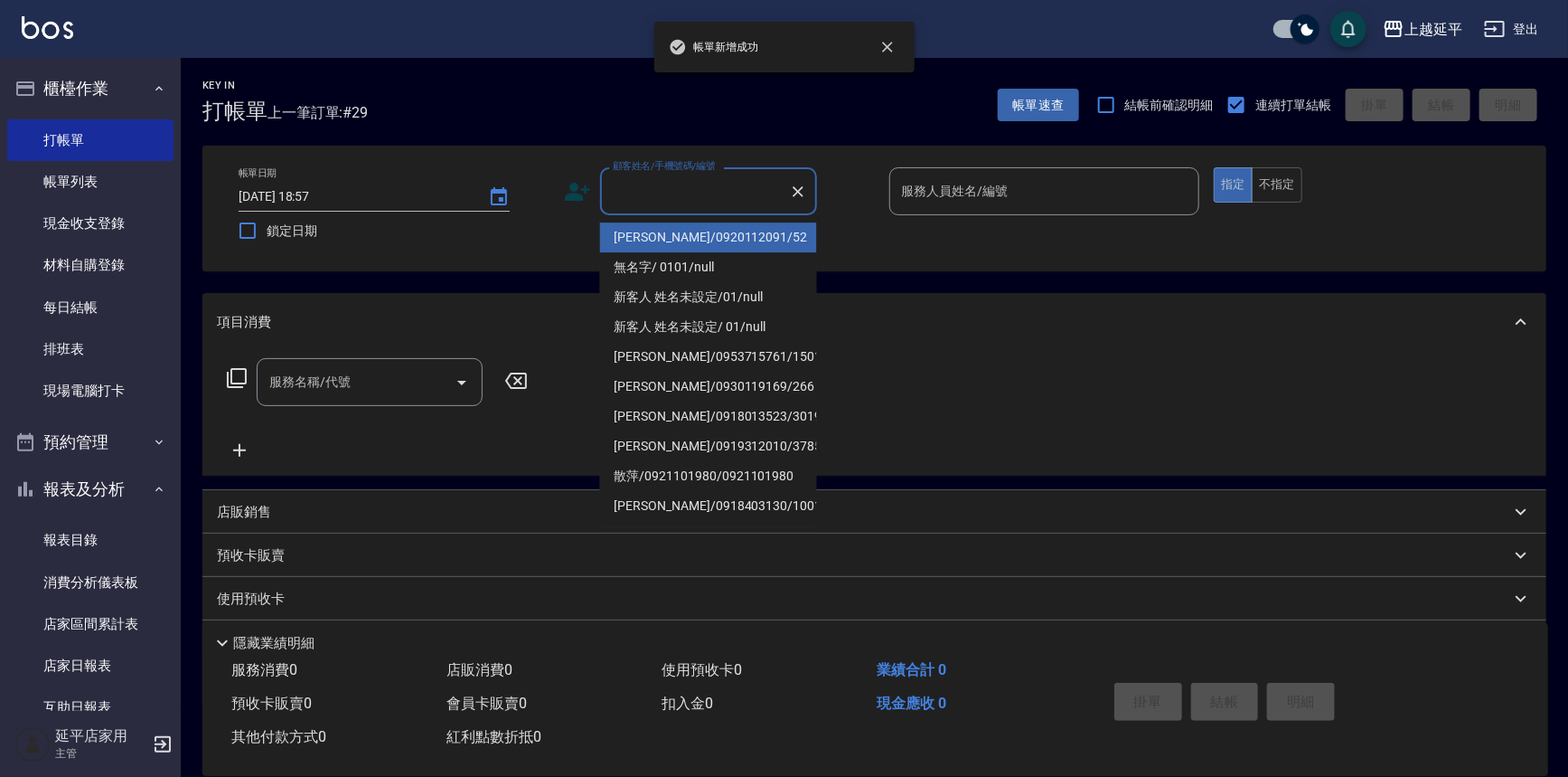
click at [651, 186] on input "顧客姓名/手機號碼/編號" at bounding box center [694, 191] width 173 height 32
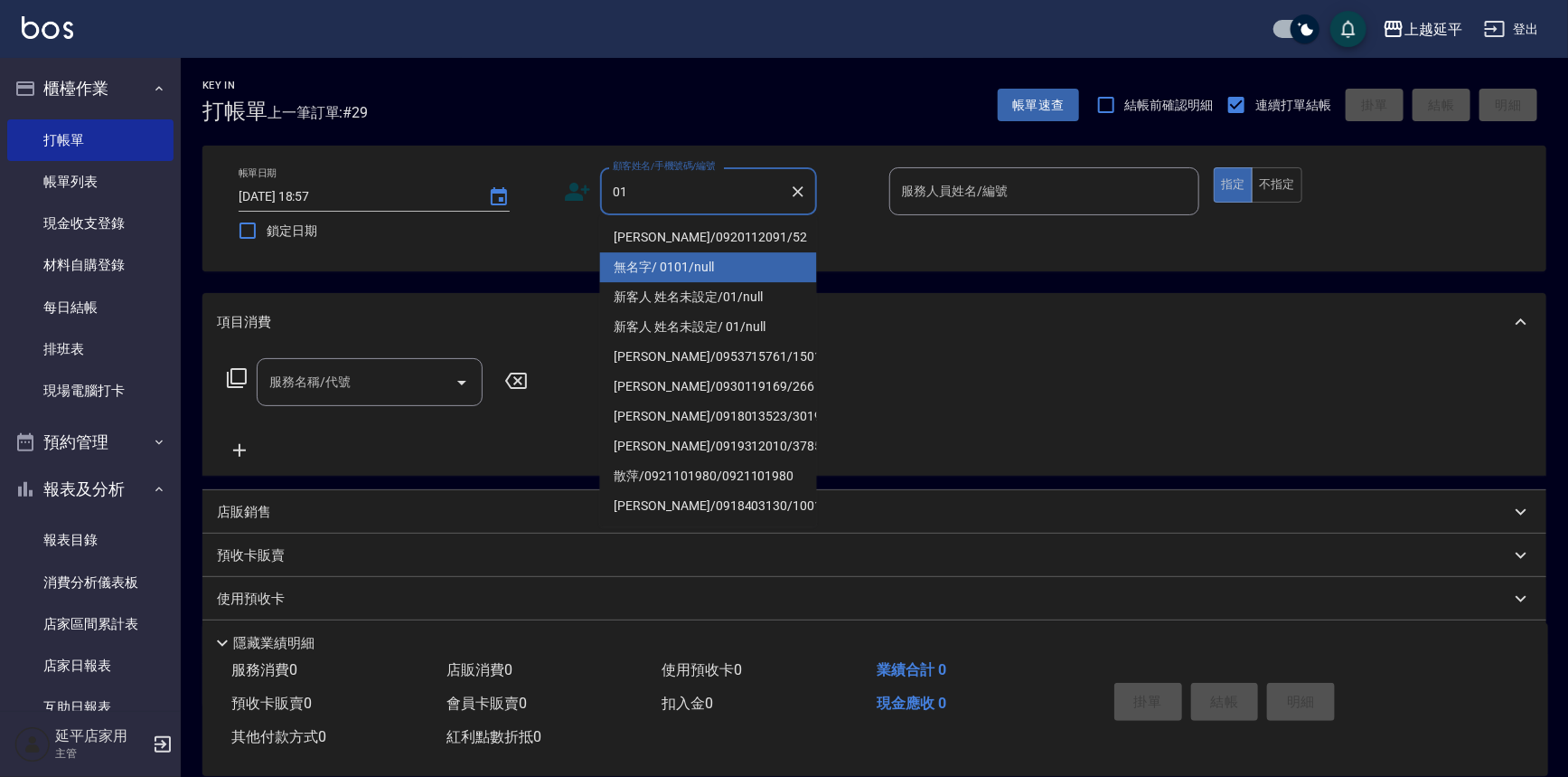
click at [704, 260] on li "無名字/ 0101/null" at bounding box center [709, 267] width 217 height 30
type input "無名字/ 0101/null"
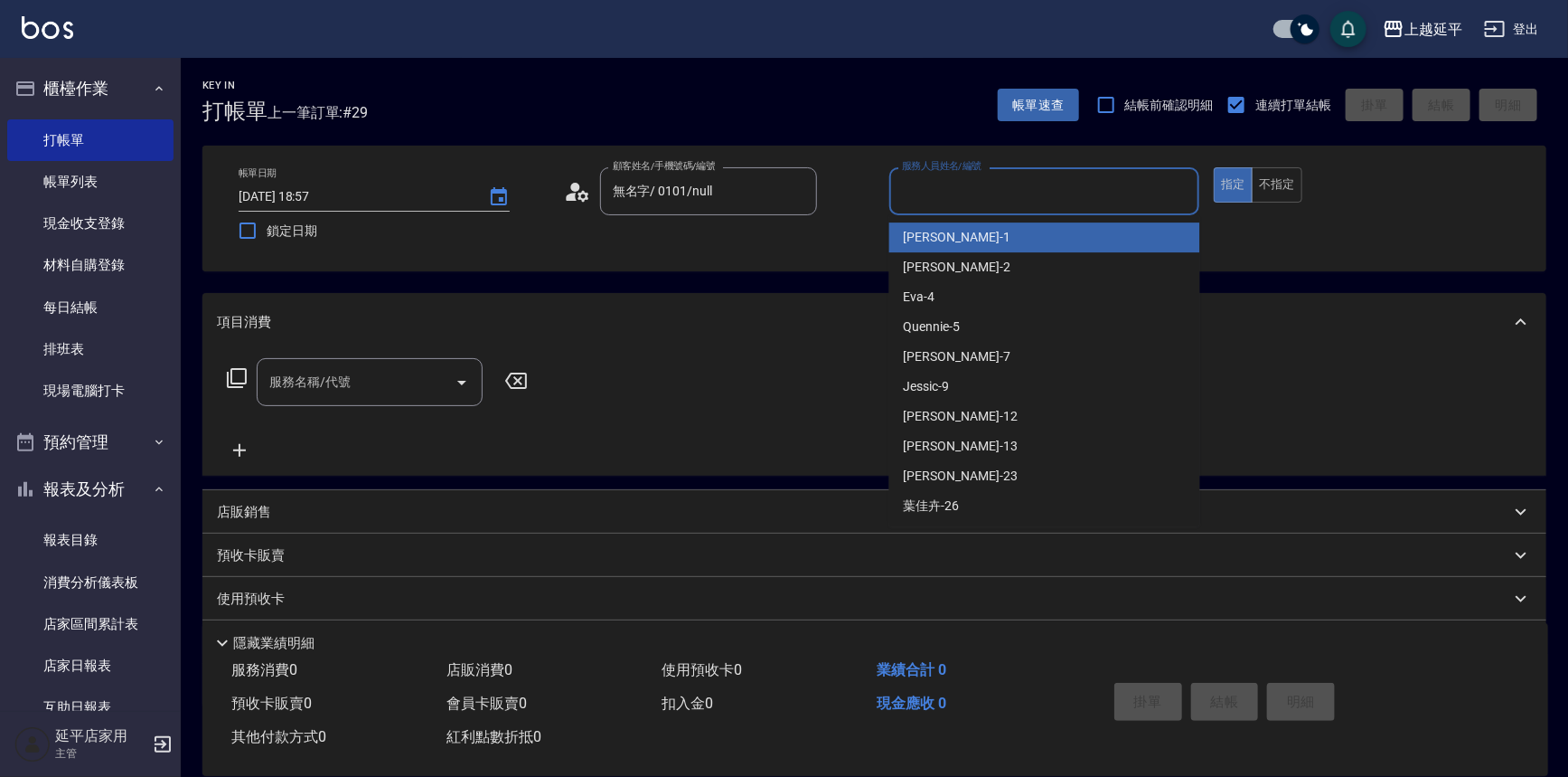
click at [955, 196] on input "服務人員姓名/編號" at bounding box center [1044, 191] width 295 height 32
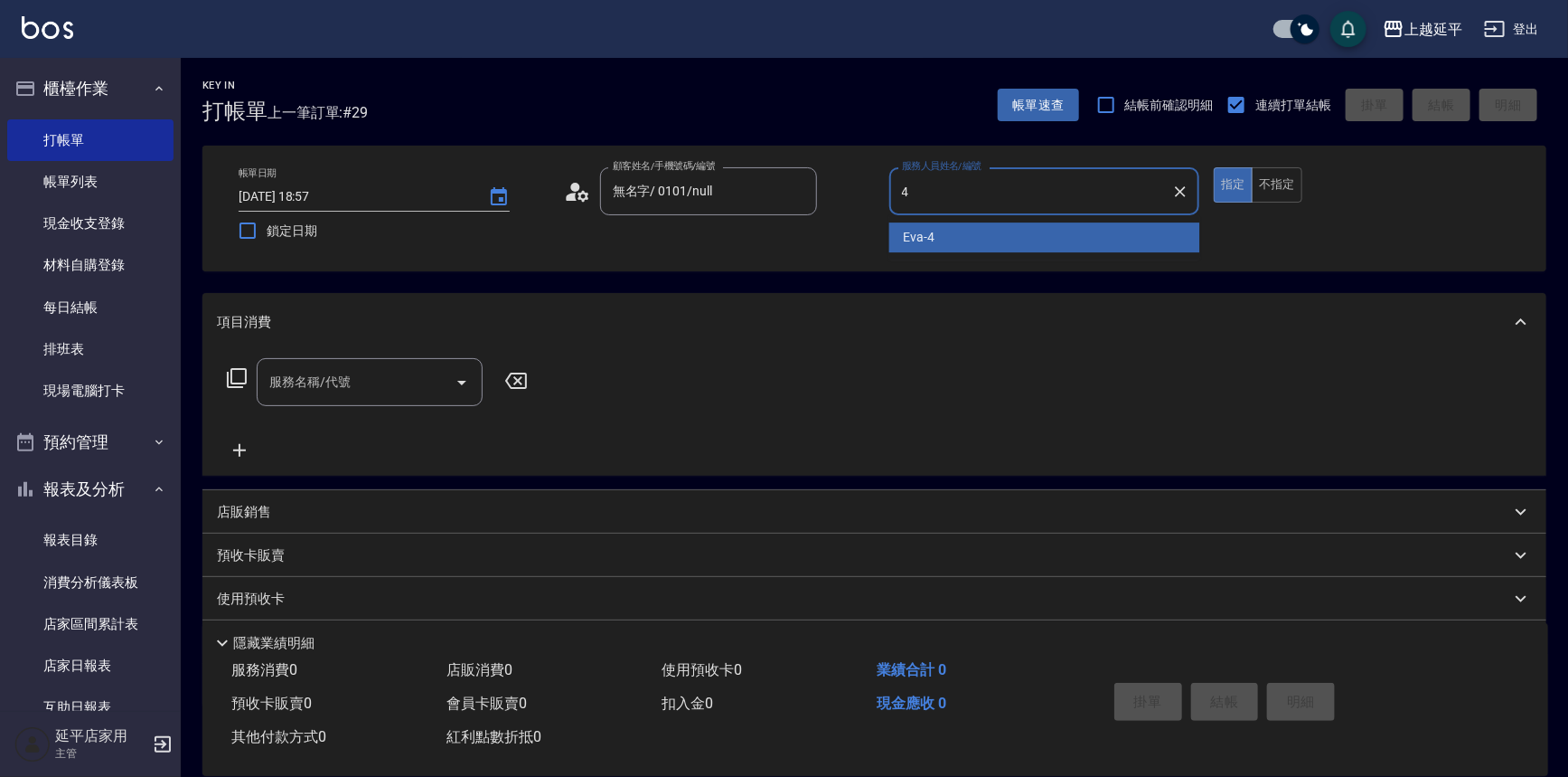
click at [960, 231] on div "[PERSON_NAME] -4" at bounding box center [1044, 237] width 310 height 30
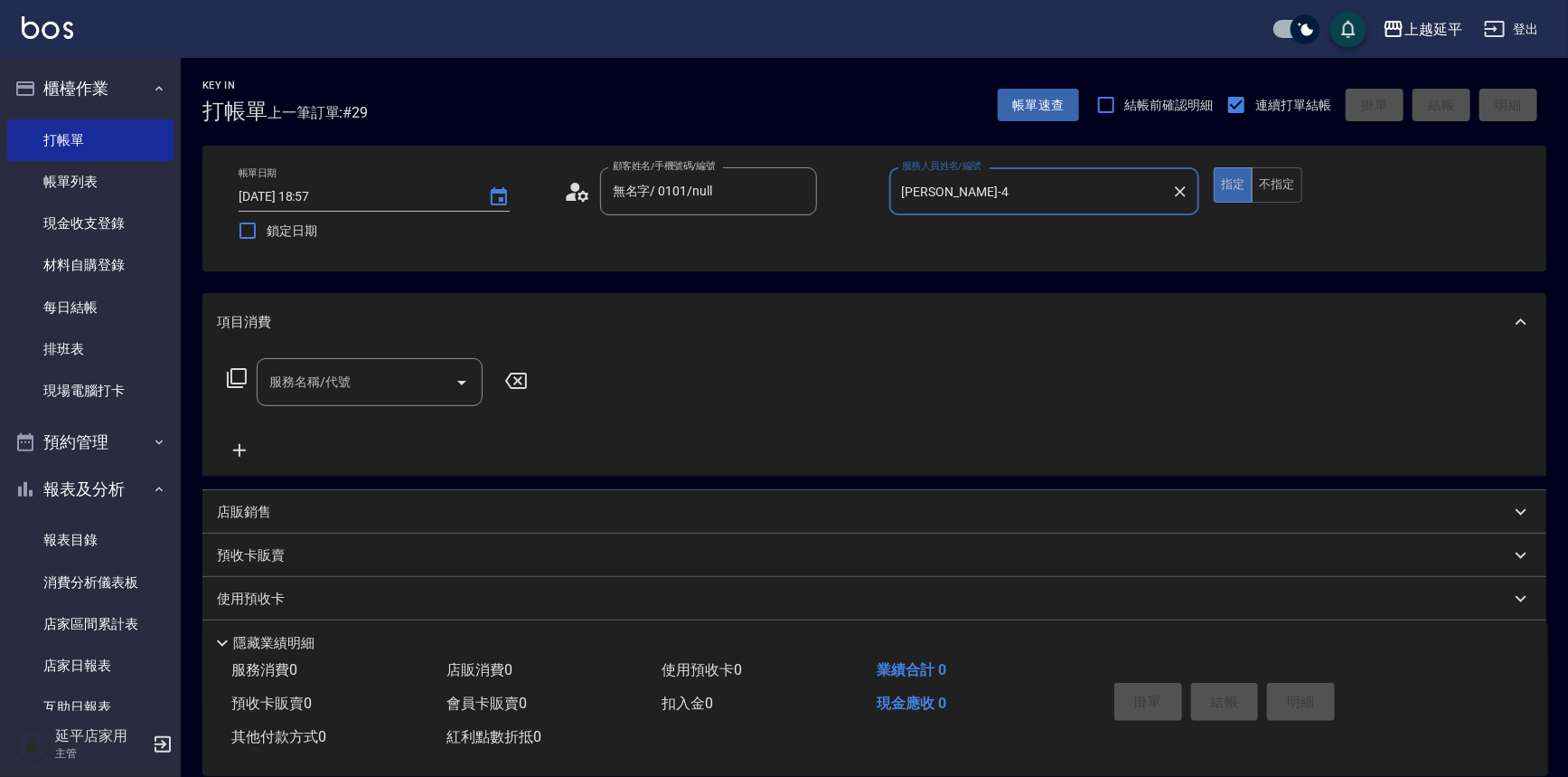
type input "[PERSON_NAME]-4"
click at [394, 384] on input "服務名稱/代號" at bounding box center [356, 382] width 183 height 32
click at [371, 422] on span "B級洗+剪 - 499" at bounding box center [370, 428] width 226 height 30
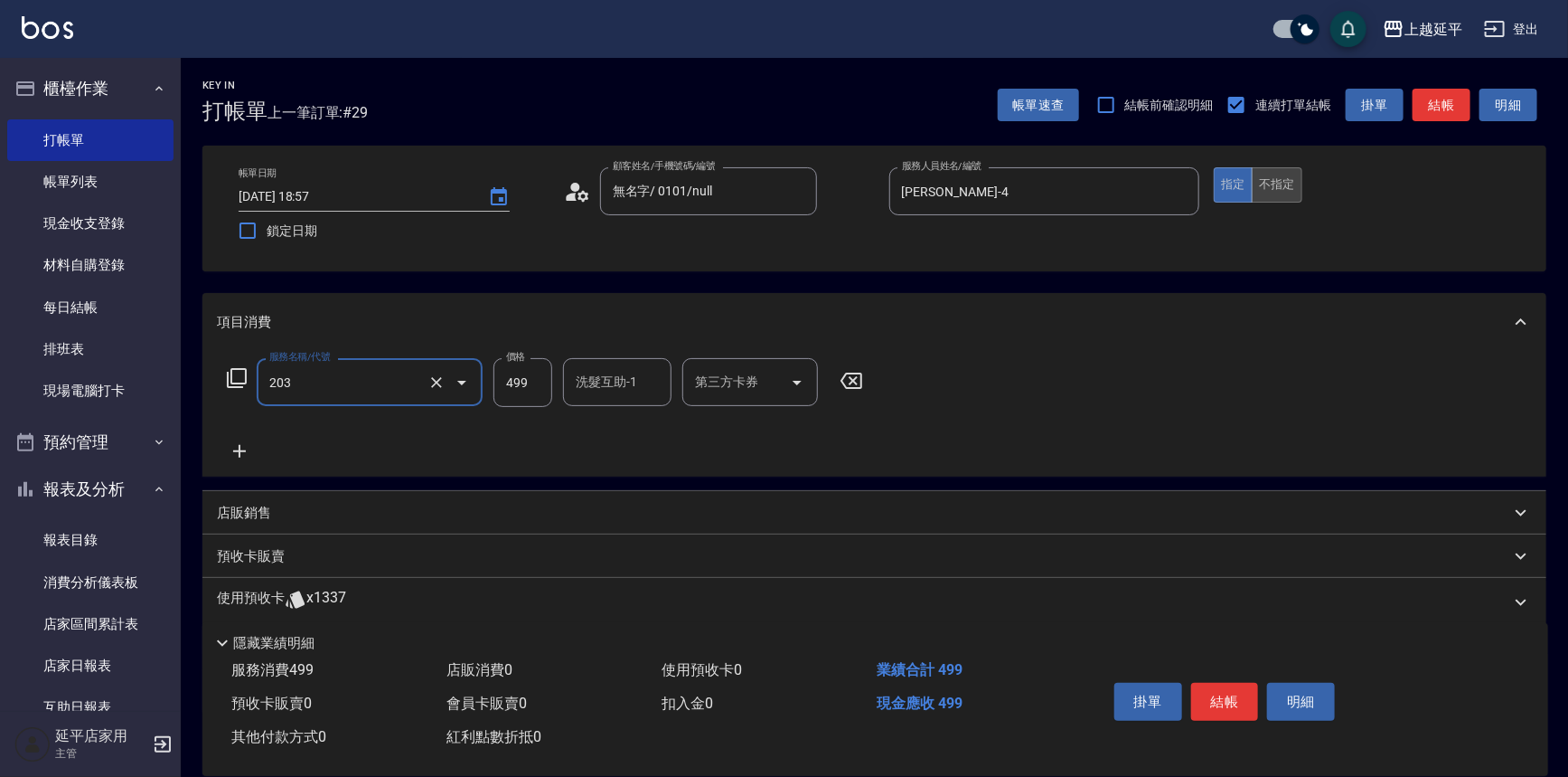
type input "B級洗+剪(203)"
click at [1284, 185] on button "不指定" at bounding box center [1277, 185] width 51 height 35
click at [1426, 97] on button "結帳" at bounding box center [1441, 106] width 57 height 33
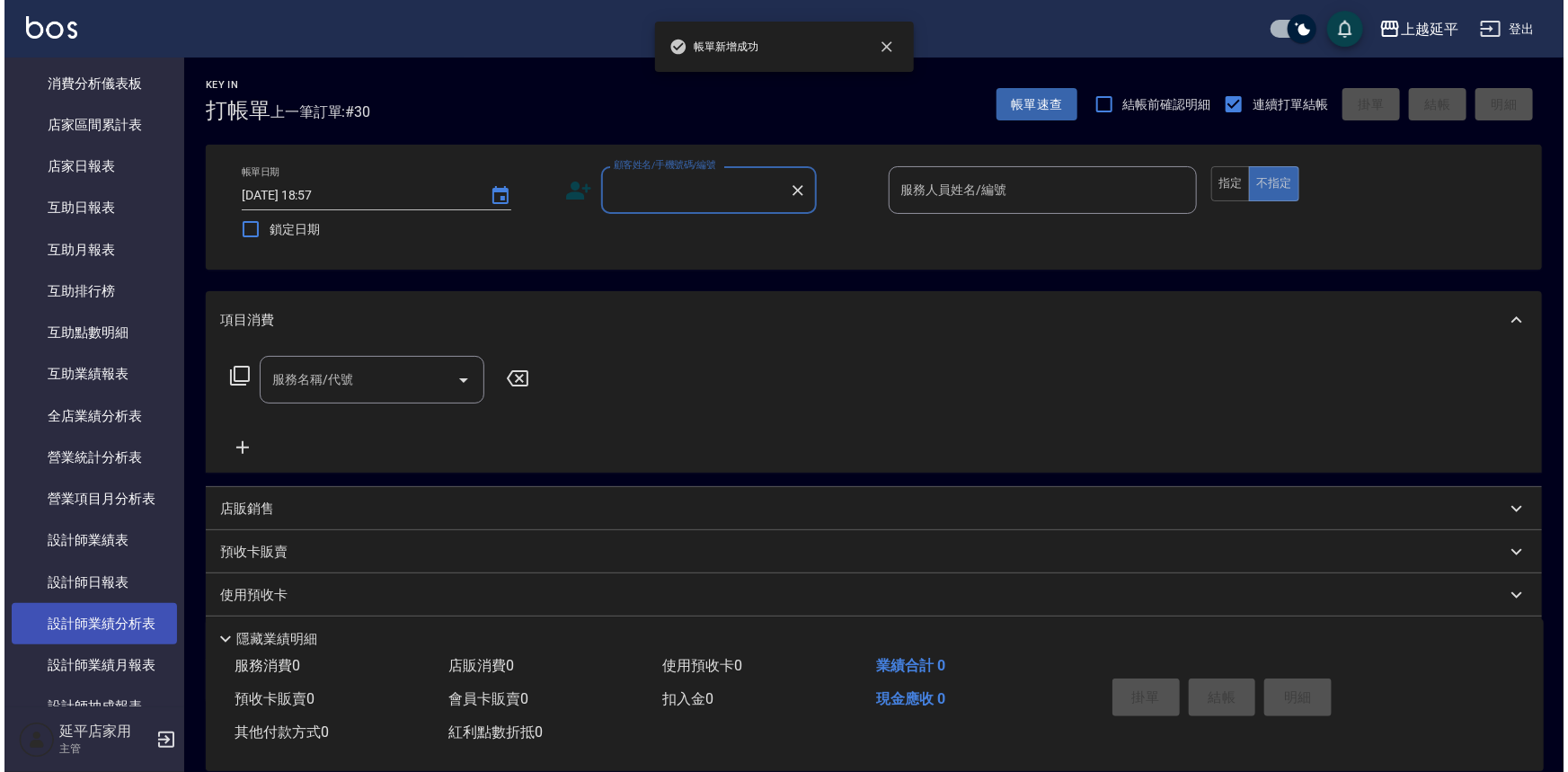
scroll to position [571, 0]
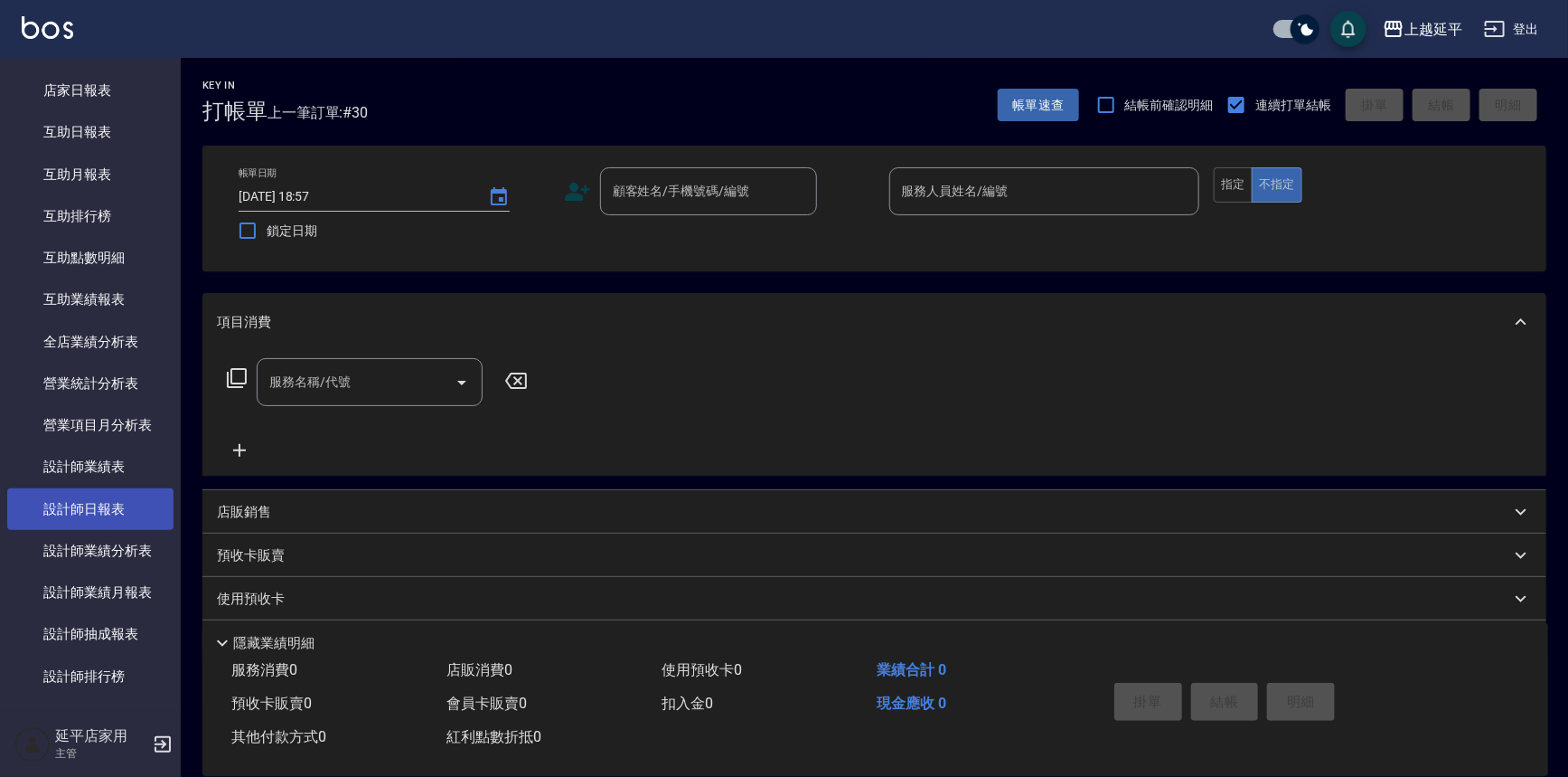
click at [128, 509] on link "設計師日報表" at bounding box center [90, 509] width 166 height 42
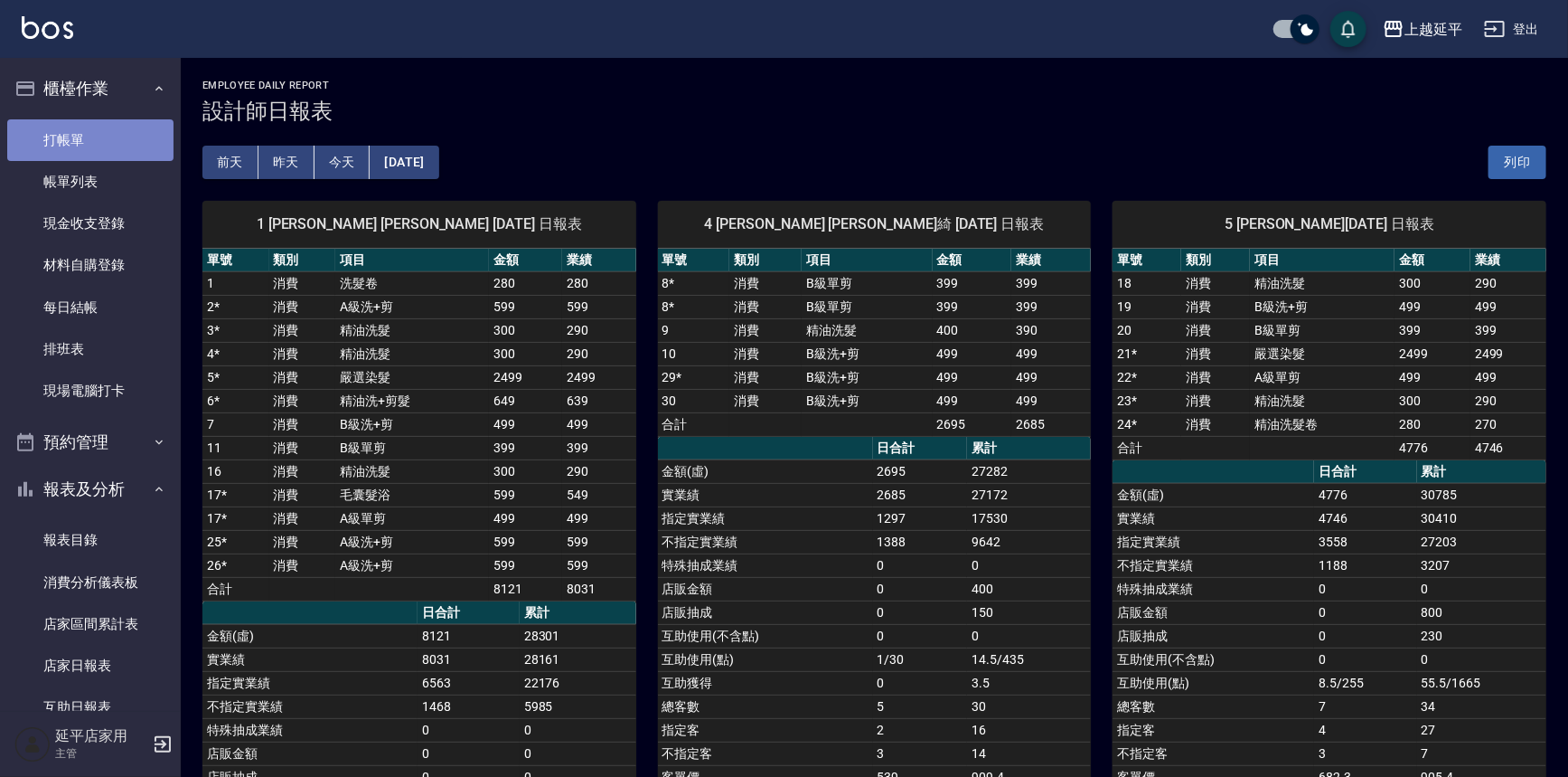
click at [120, 144] on link "打帳單" at bounding box center [90, 140] width 166 height 42
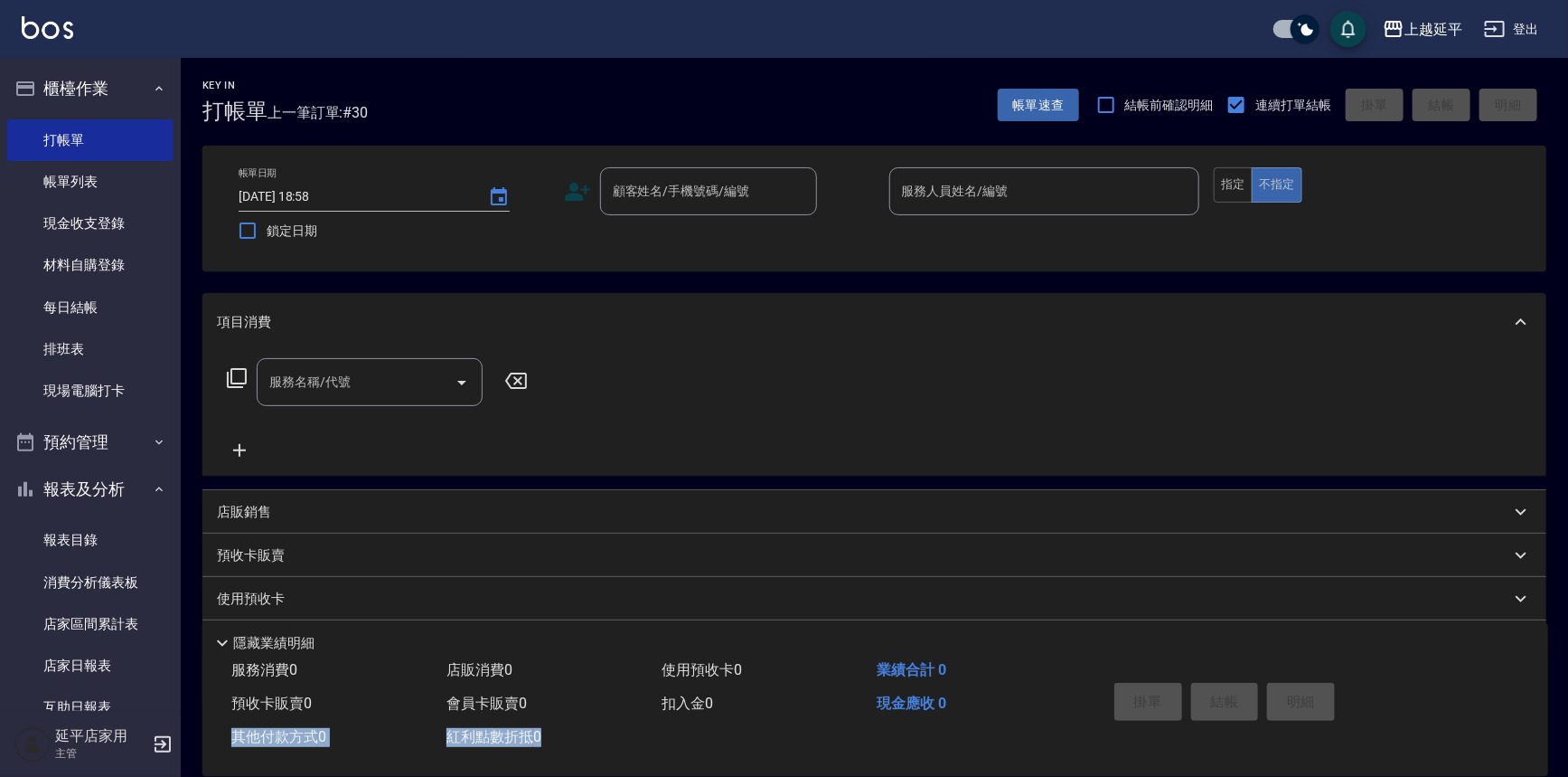
click at [1137, 729] on div "服務消費 0 店販消費 0 使用預收卡 0 業績合計 0 預收卡販賣 0 會員卡販賣 0 扣入金 0 現金應收 0 其他付款方式 0 紅利點數折抵 0 掛單 …" at bounding box center [864, 704] width 1324 height 100
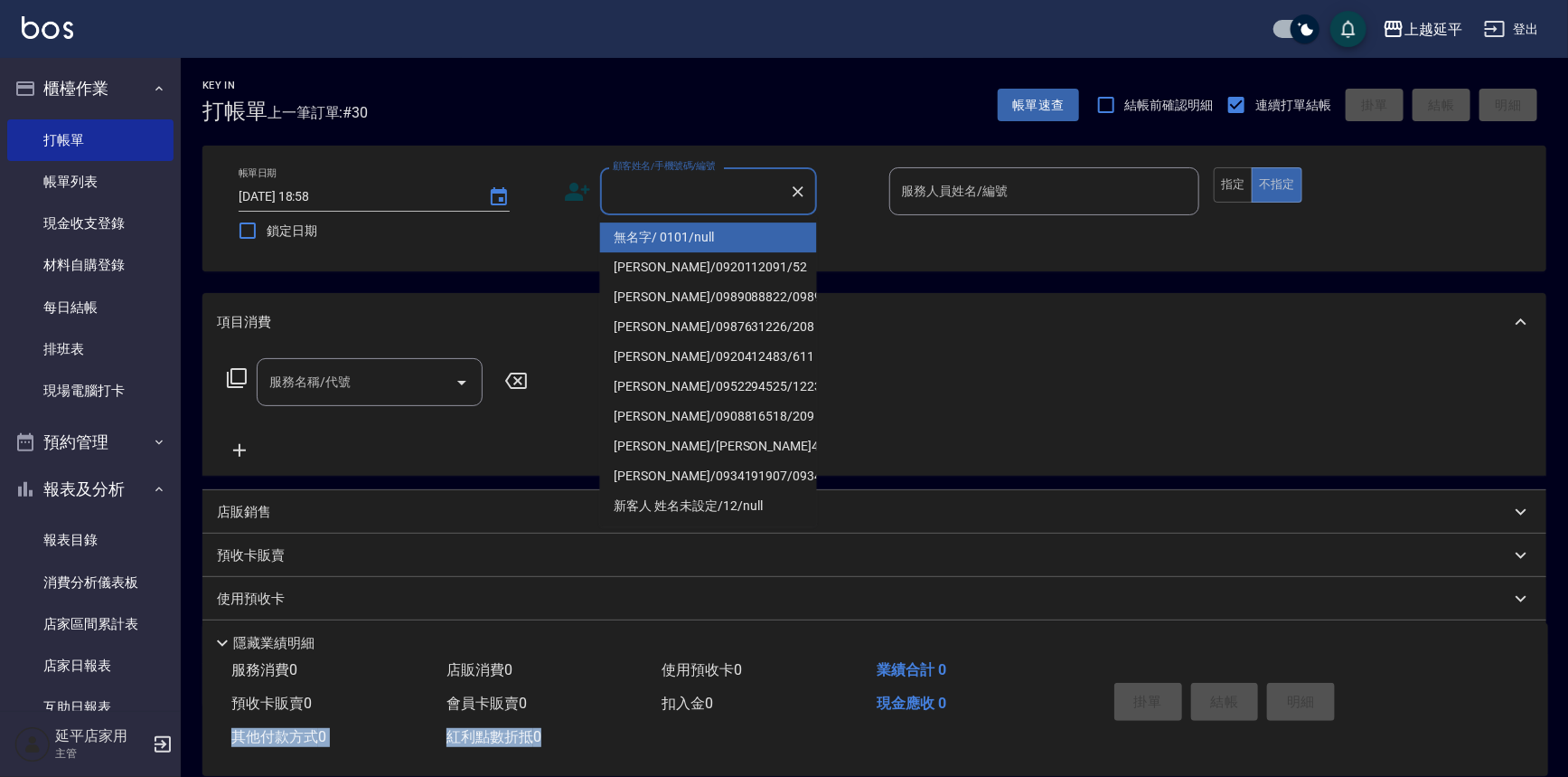
click at [718, 204] on input "顧客姓名/手機號碼/編號" at bounding box center [694, 191] width 173 height 32
click at [726, 241] on li "無名字/ 0101/null" at bounding box center [709, 237] width 217 height 30
type input "無名字/ 0101/null"
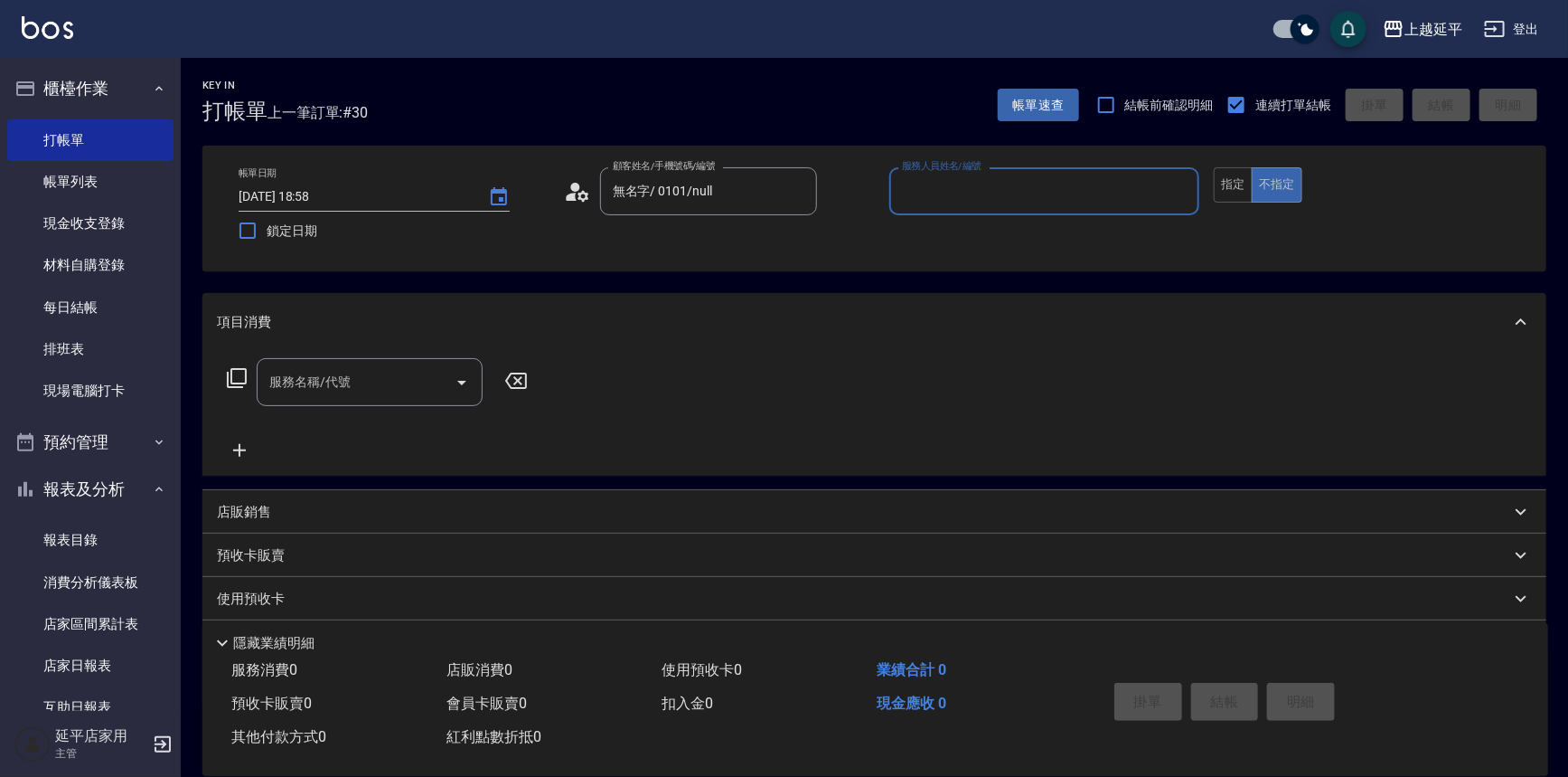
click at [943, 189] on input "服務人員姓名/編號" at bounding box center [1044, 191] width 295 height 32
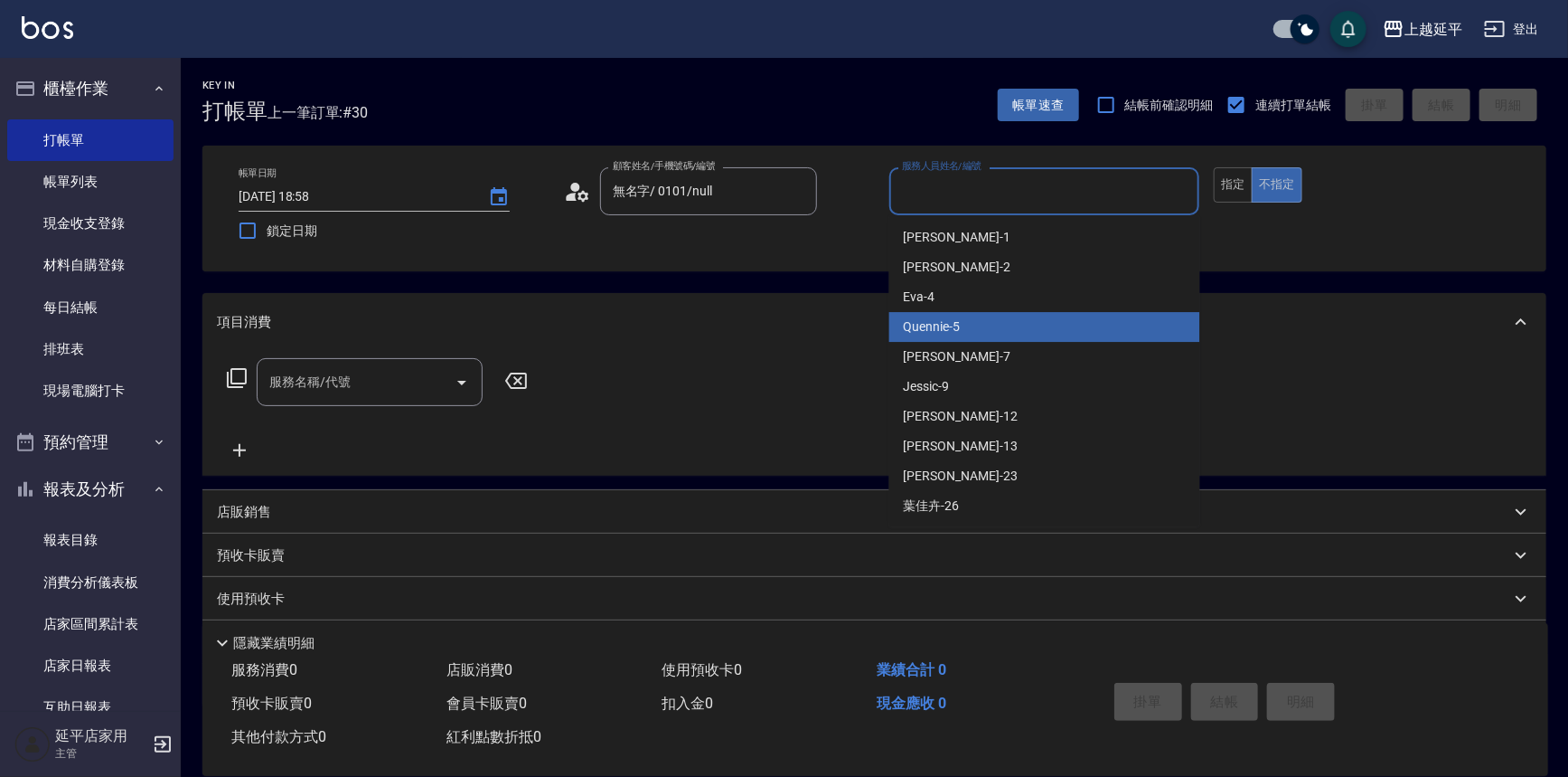
click at [958, 325] on span "Quennie -5" at bounding box center [931, 326] width 57 height 19
type input "Quennie-5"
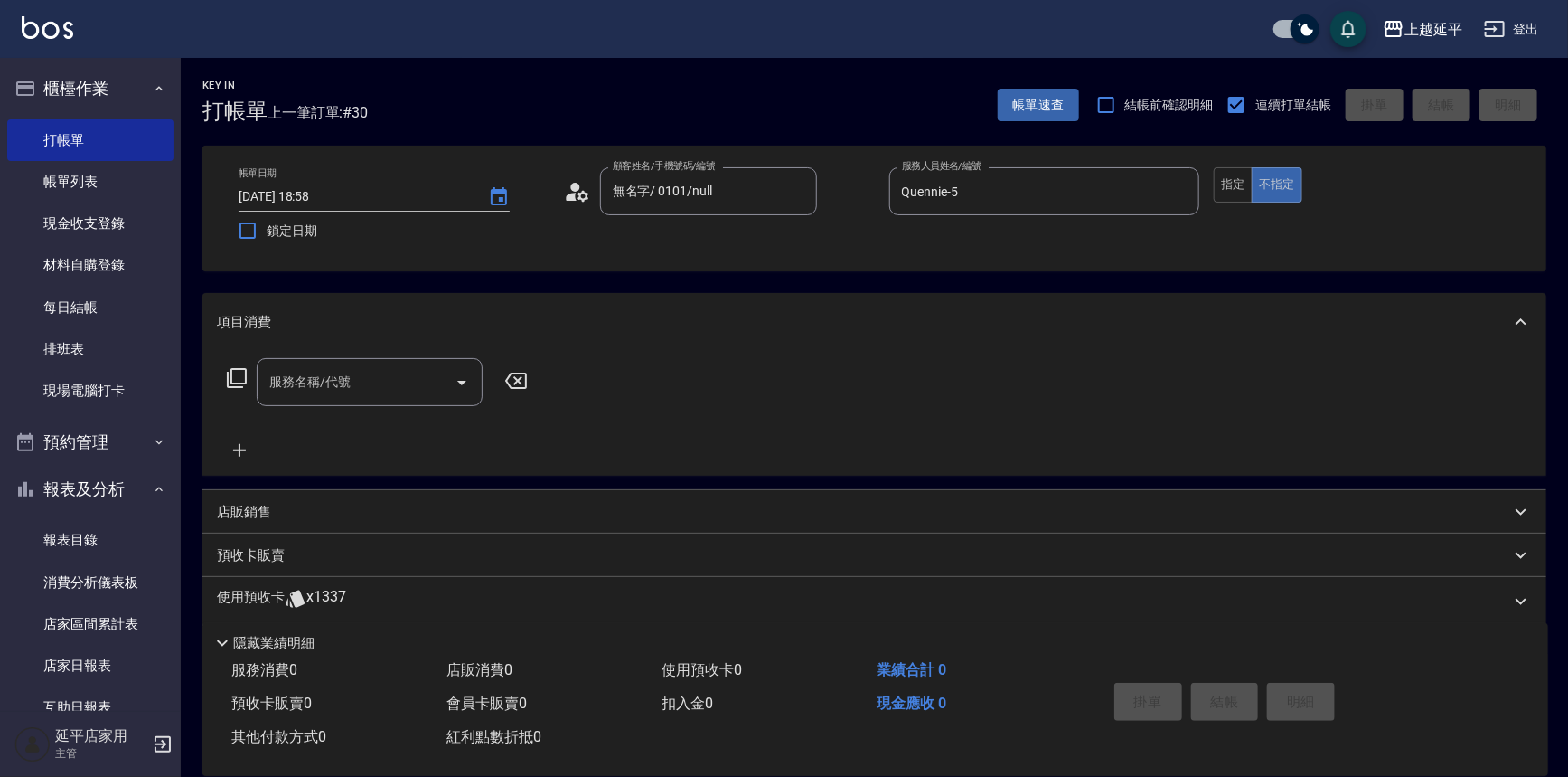
drag, startPoint x: 1207, startPoint y: 197, endPoint x: 1228, endPoint y: 189, distance: 22.5
click at [1208, 197] on div "帳單日期 [DATE] 18:58 鎖定日期 顧客姓名/手機號碼/編號 無名字/ 0101/null 顧客姓名/手機號碼/編號 服務人員姓名/編號 Quenn…" at bounding box center [874, 208] width 1300 height 83
click at [1233, 186] on button "指定" at bounding box center [1233, 185] width 39 height 35
click at [345, 380] on div "服務名稱/代號 服務名稱/代號" at bounding box center [370, 382] width 226 height 48
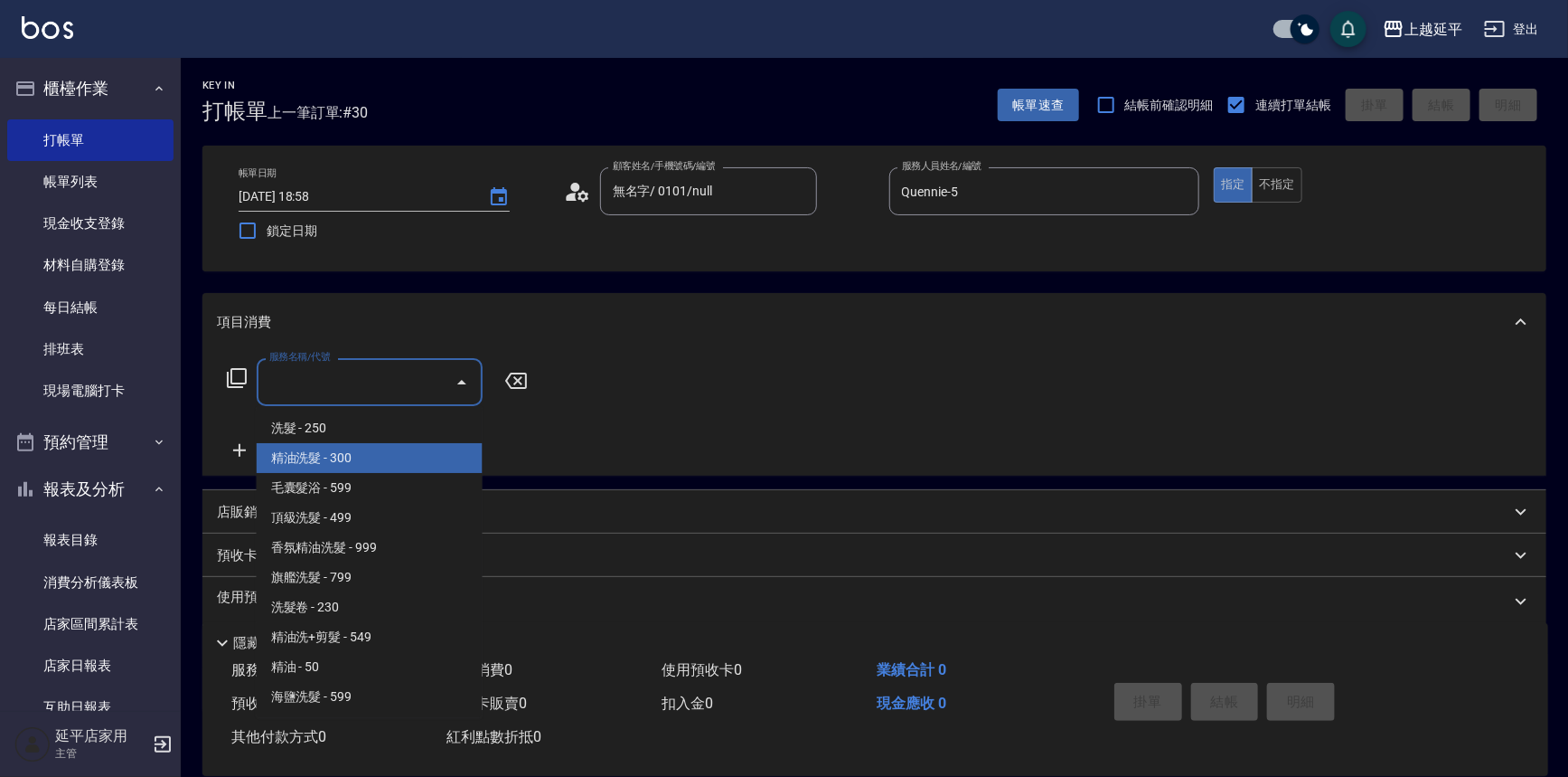
click at [335, 453] on span "精油洗髮 - 300" at bounding box center [370, 458] width 226 height 30
type input "精油洗髮(102)"
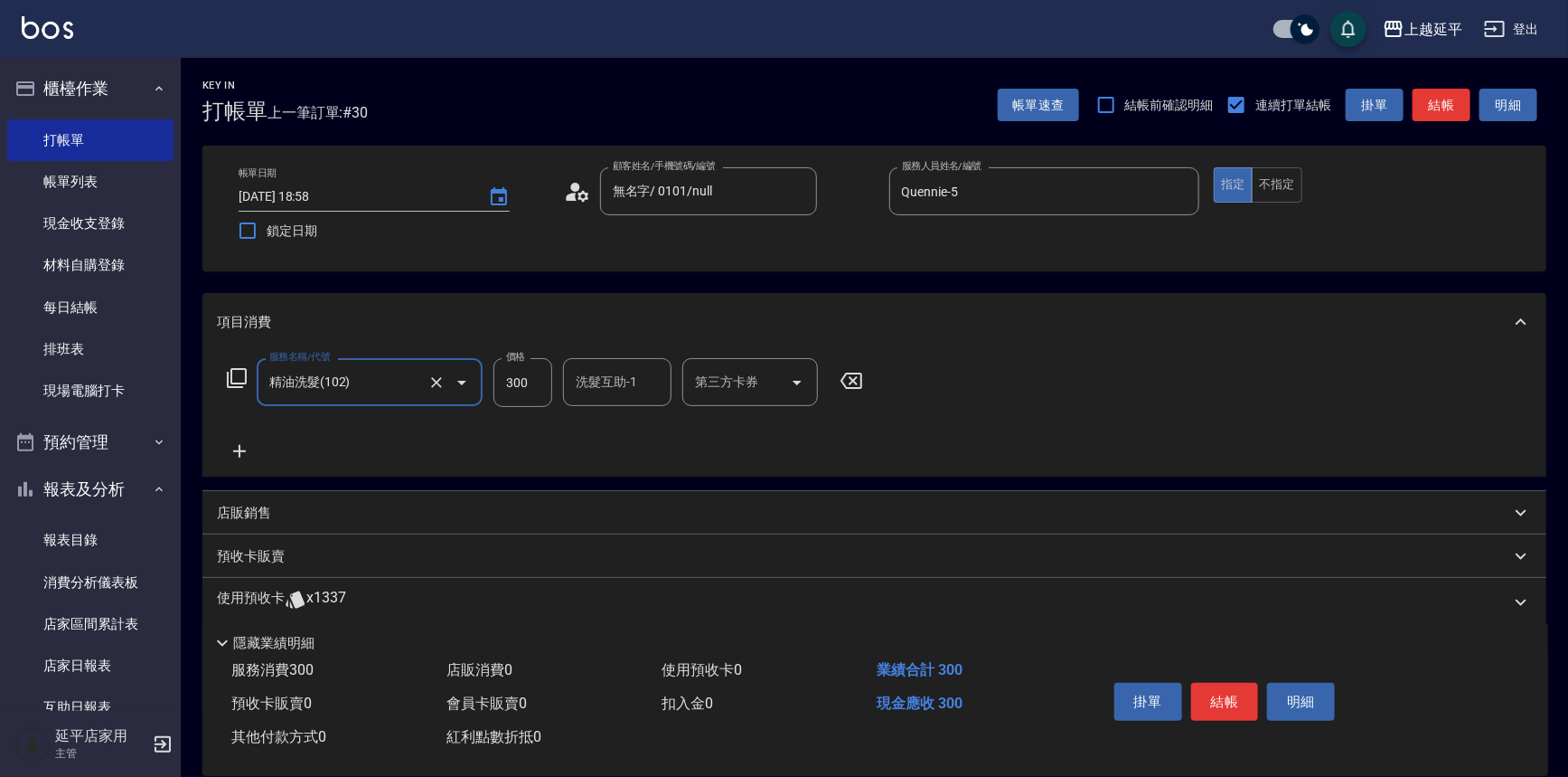
click at [620, 376] on div "洗髮互助-1 洗髮互助-1" at bounding box center [617, 382] width 108 height 48
type input "[PERSON_NAME]-34"
click at [1243, 696] on button "結帳" at bounding box center [1224, 701] width 68 height 38
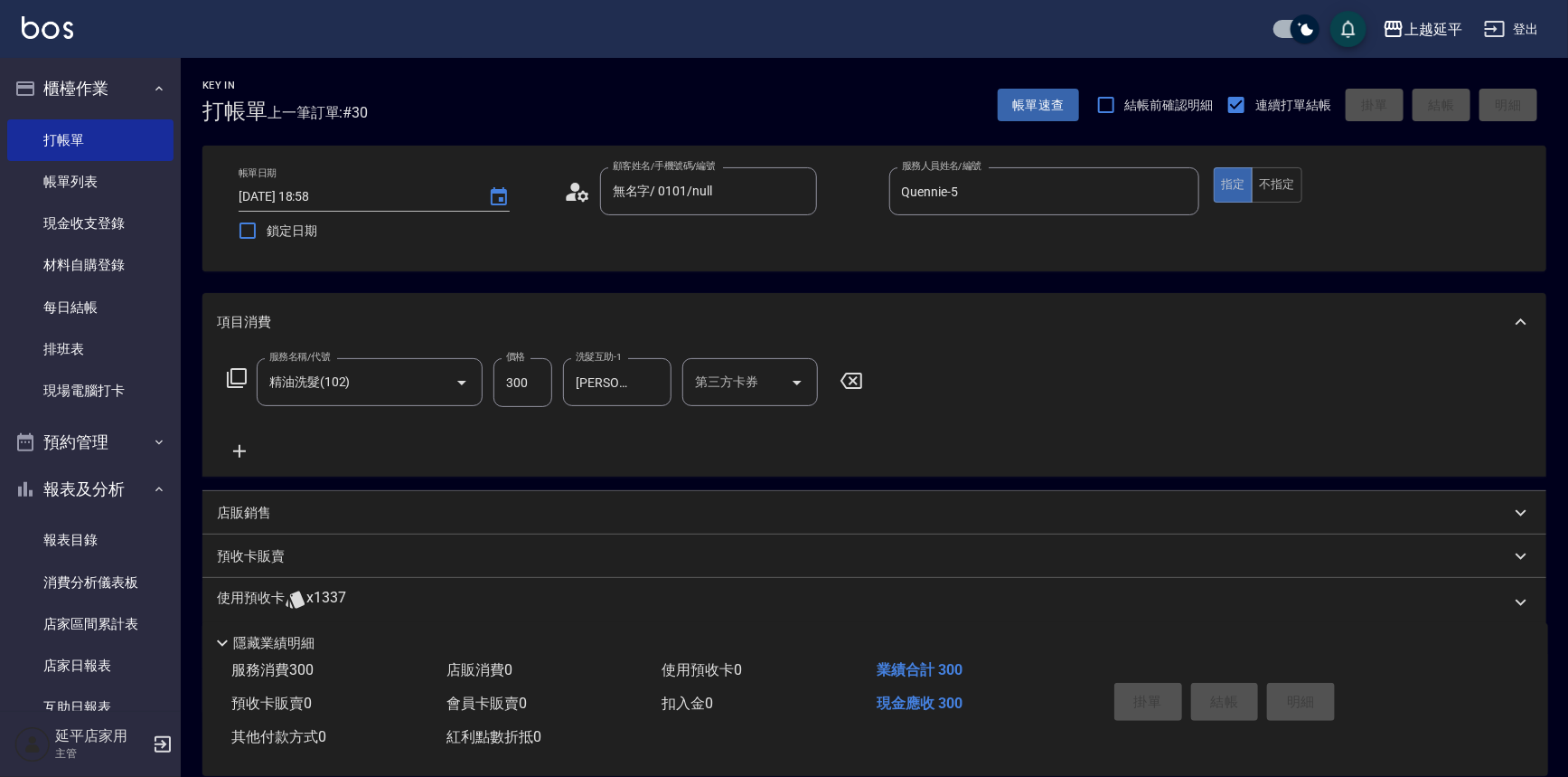
type input "[DATE] 19:04"
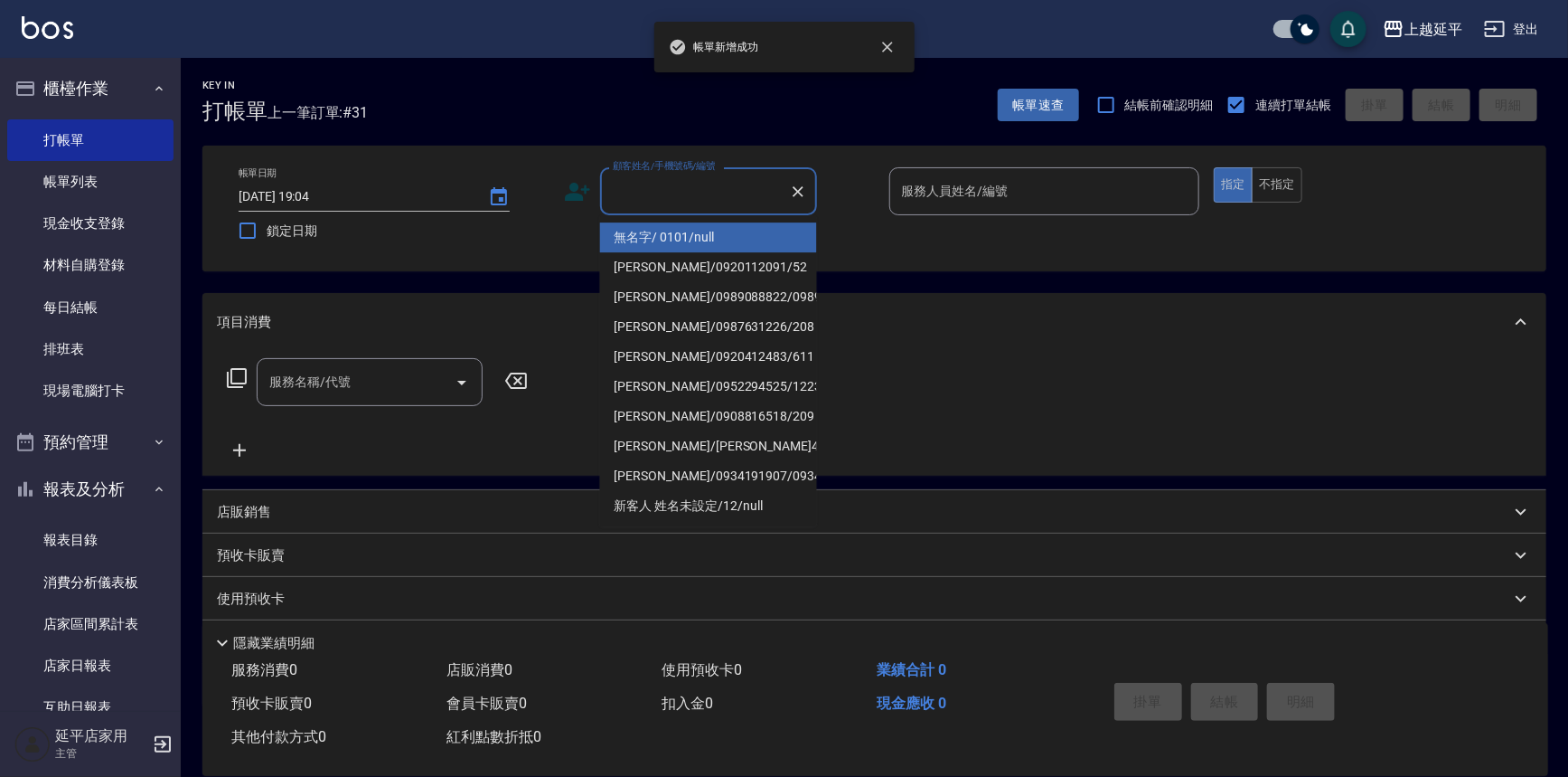
click at [705, 205] on input "顧客姓名/手機號碼/編號" at bounding box center [694, 191] width 173 height 32
click at [737, 236] on li "無名字/ 0101/null" at bounding box center [709, 237] width 217 height 30
type input "無名字/ 0101/null"
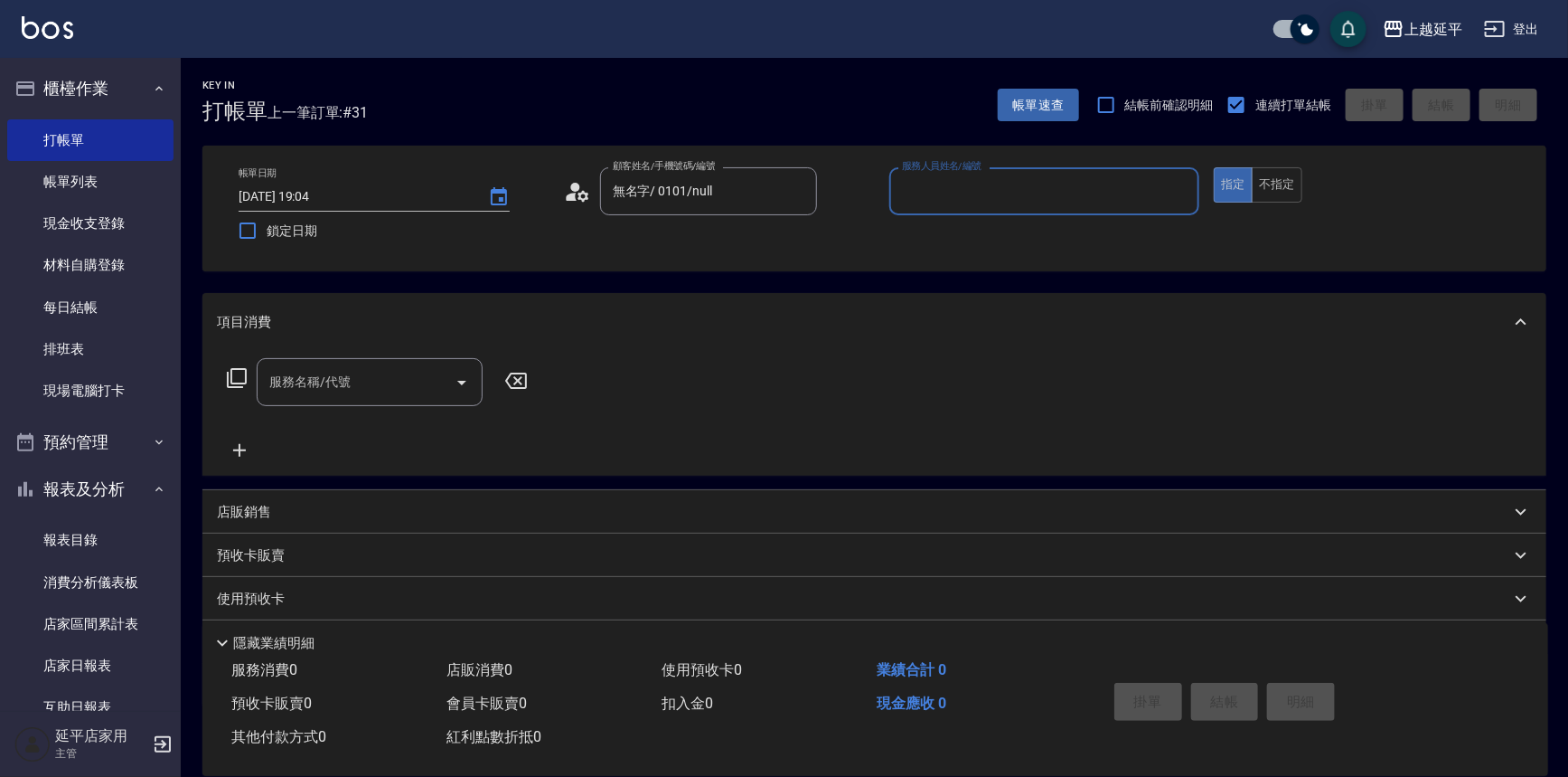
click at [1001, 187] on input "服務人員姓名/編號" at bounding box center [1044, 191] width 295 height 32
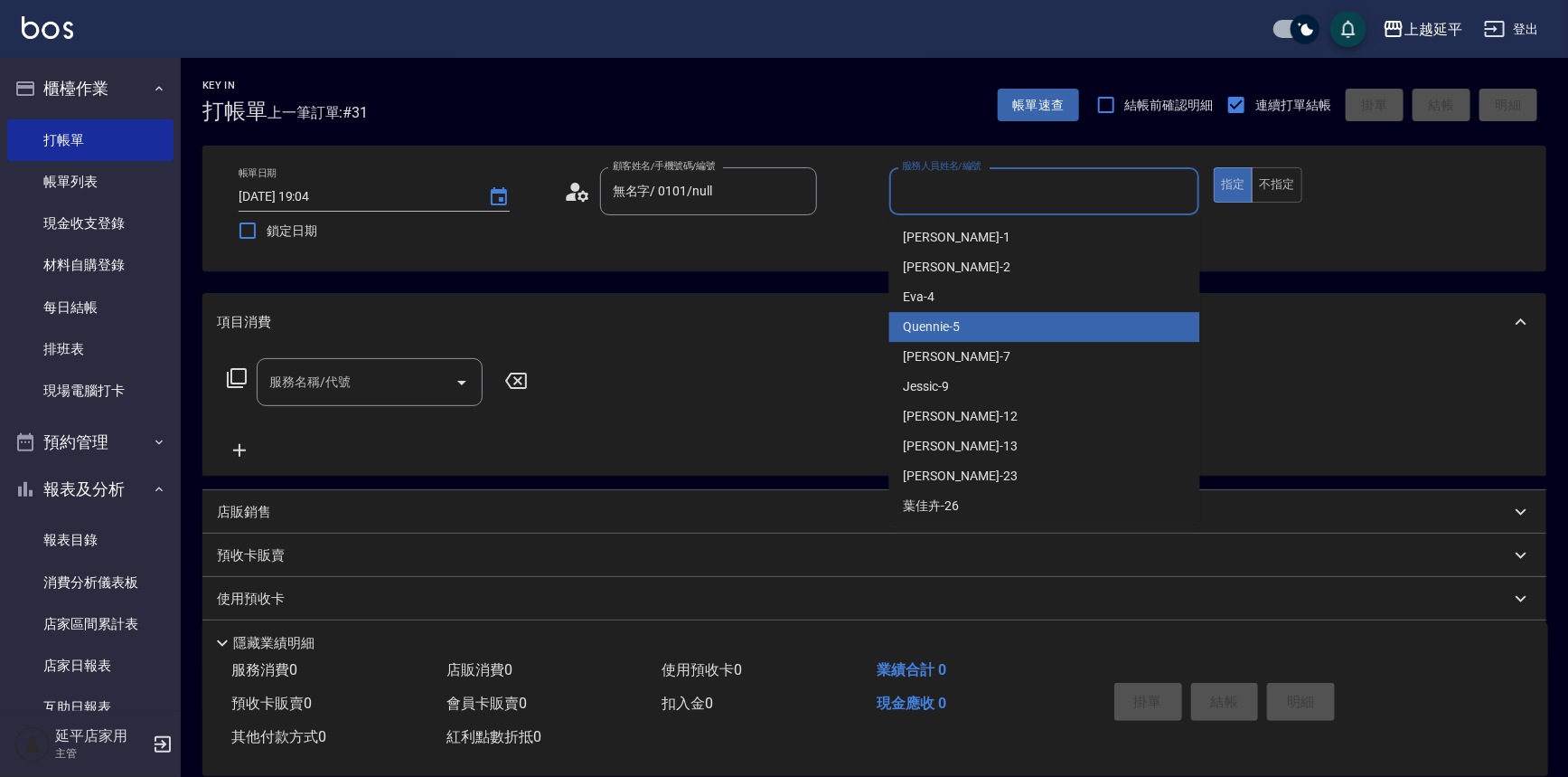
click at [1037, 335] on div "Quennie -5" at bounding box center [1044, 326] width 310 height 30
type input "Quennie-5"
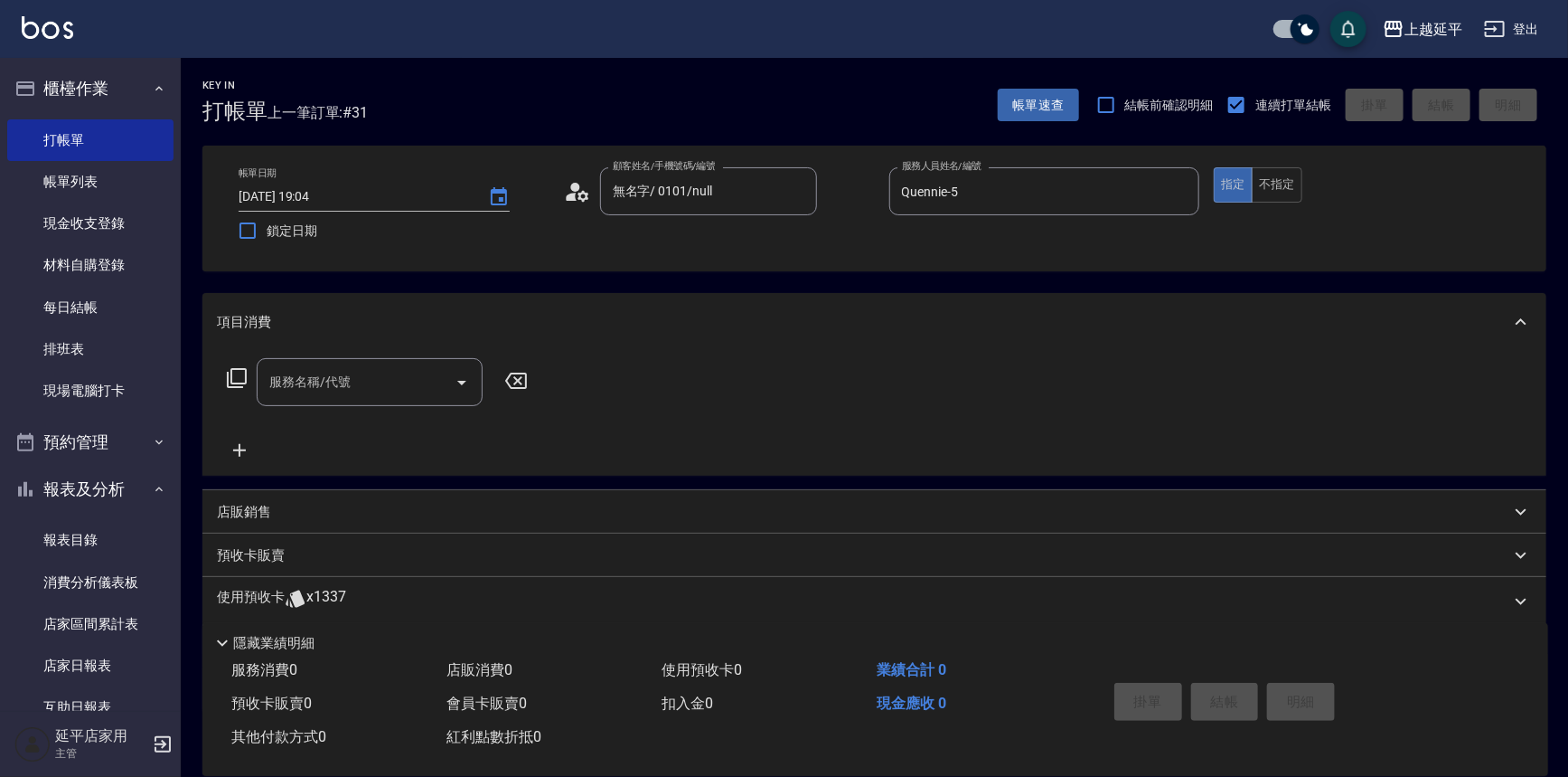
click at [237, 379] on icon at bounding box center [236, 377] width 21 height 21
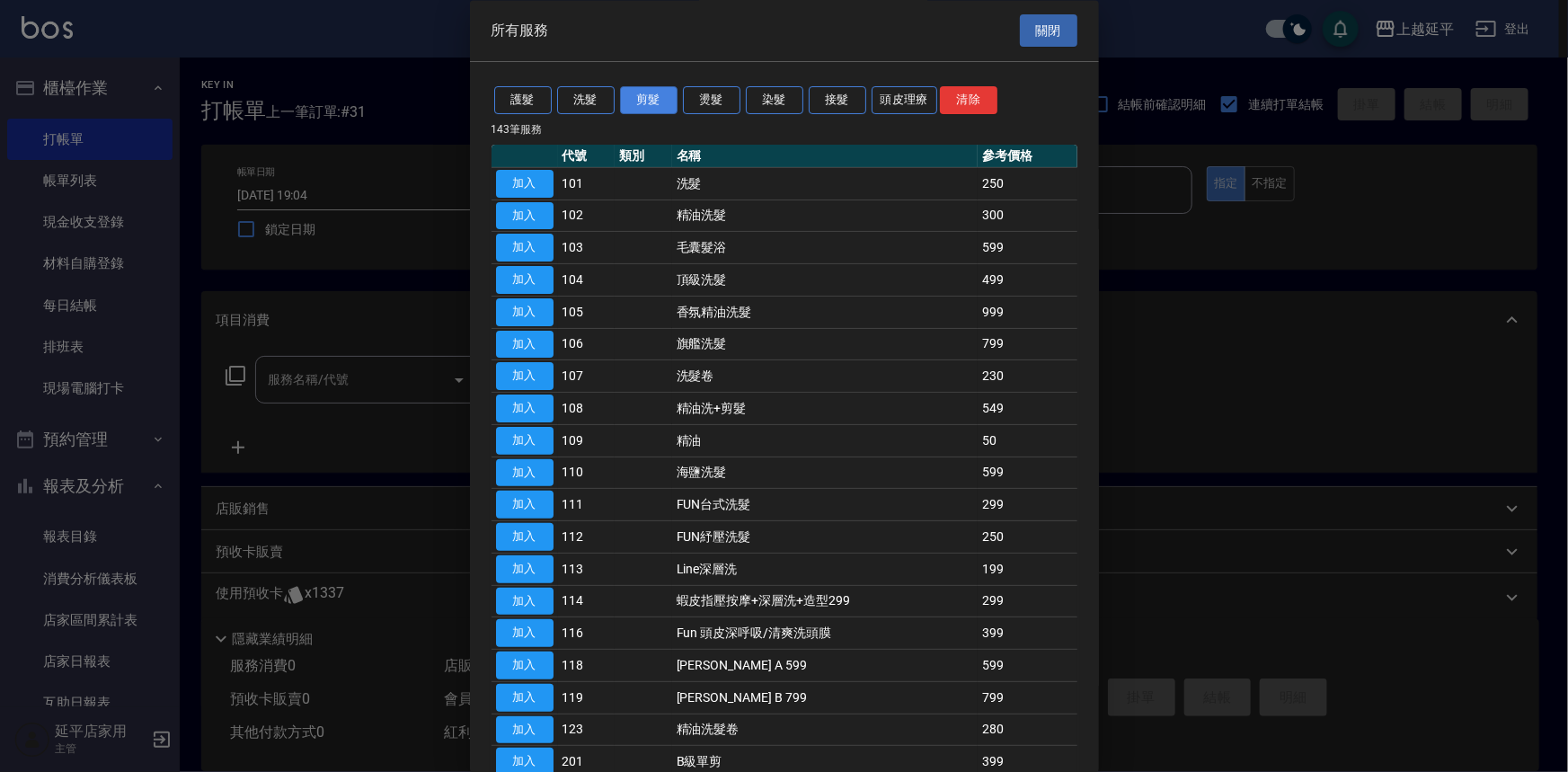
click at [657, 102] on button "剪髮" at bounding box center [649, 101] width 57 height 28
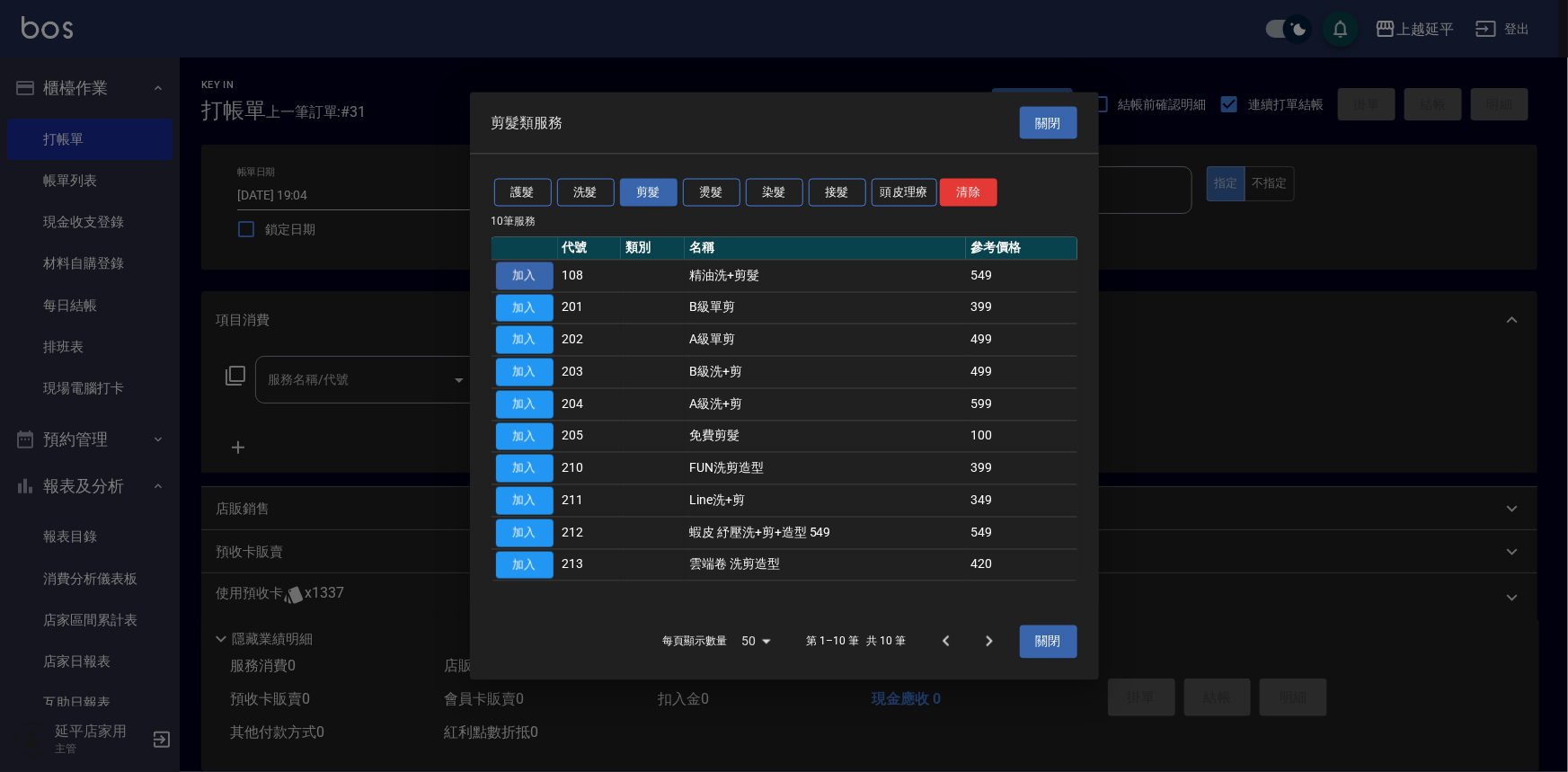
click at [504, 277] on button "加入" at bounding box center [524, 275] width 57 height 28
type input "精油洗+剪髮(108)"
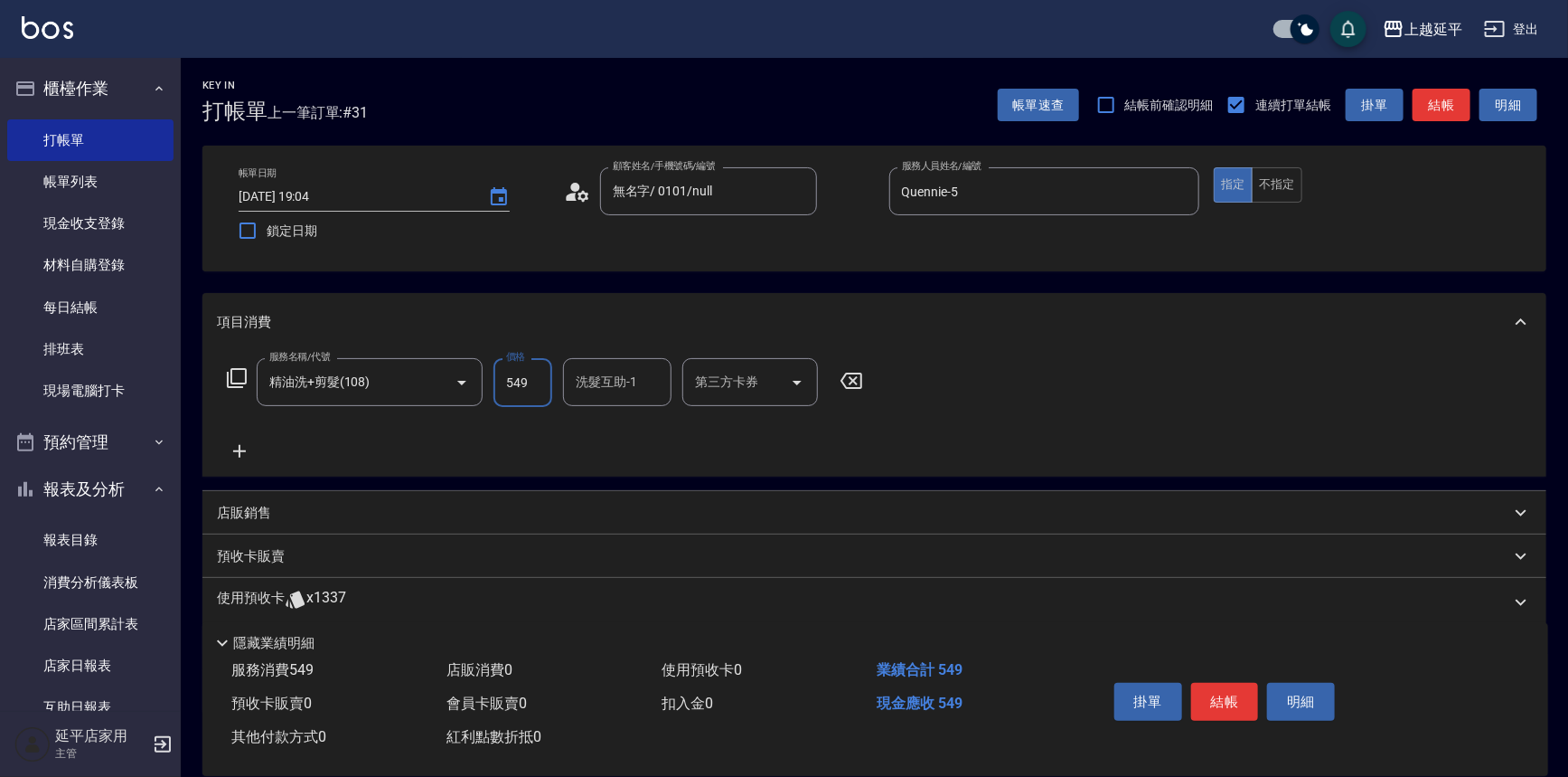
drag, startPoint x: 506, startPoint y: 382, endPoint x: 513, endPoint y: 371, distance: 13.0
click at [506, 382] on input "549" at bounding box center [522, 382] width 58 height 49
type input "649"
type input "恩恩-23"
click at [1211, 682] on button "結帳" at bounding box center [1224, 701] width 68 height 38
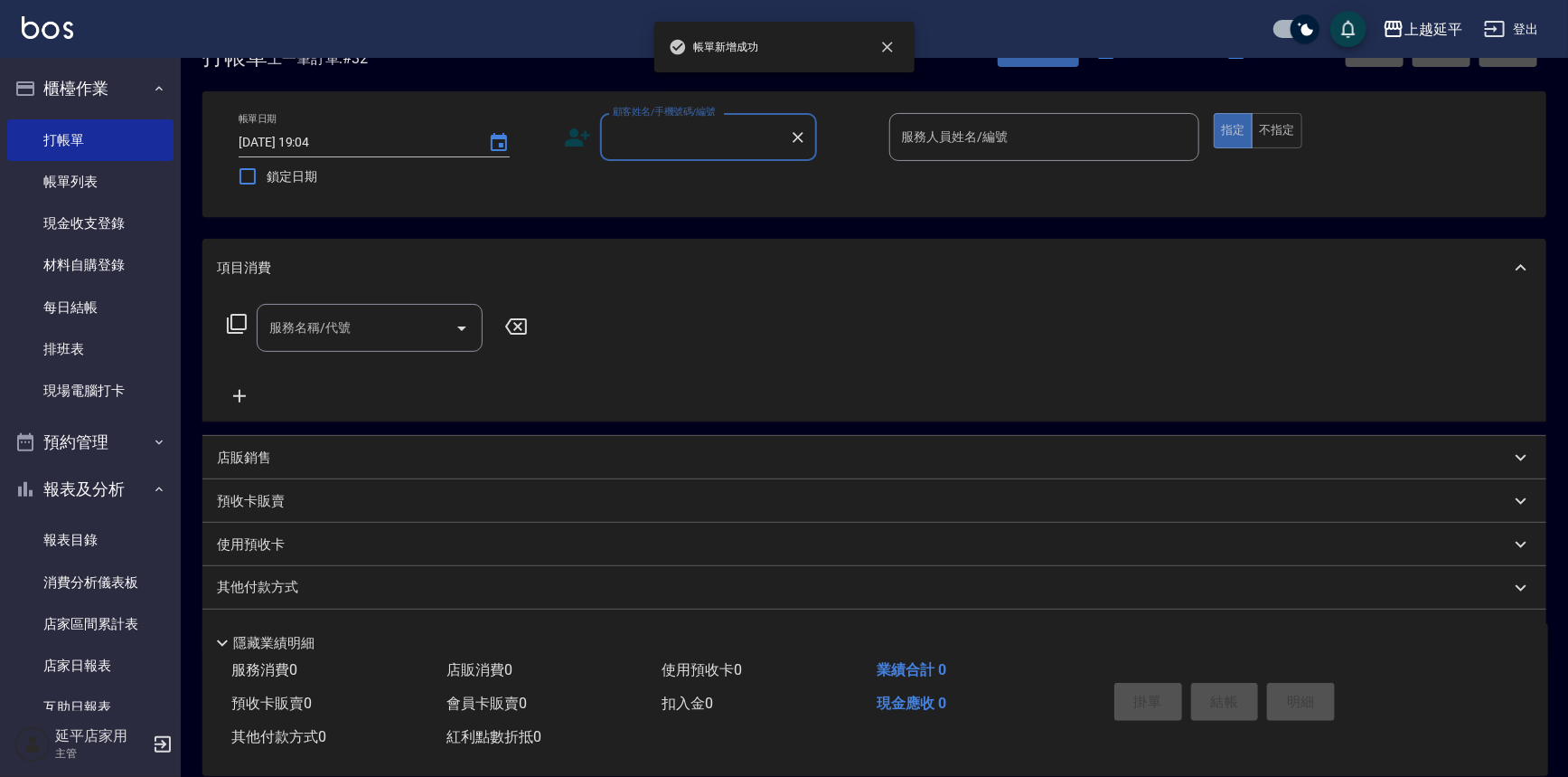
scroll to position [82, 0]
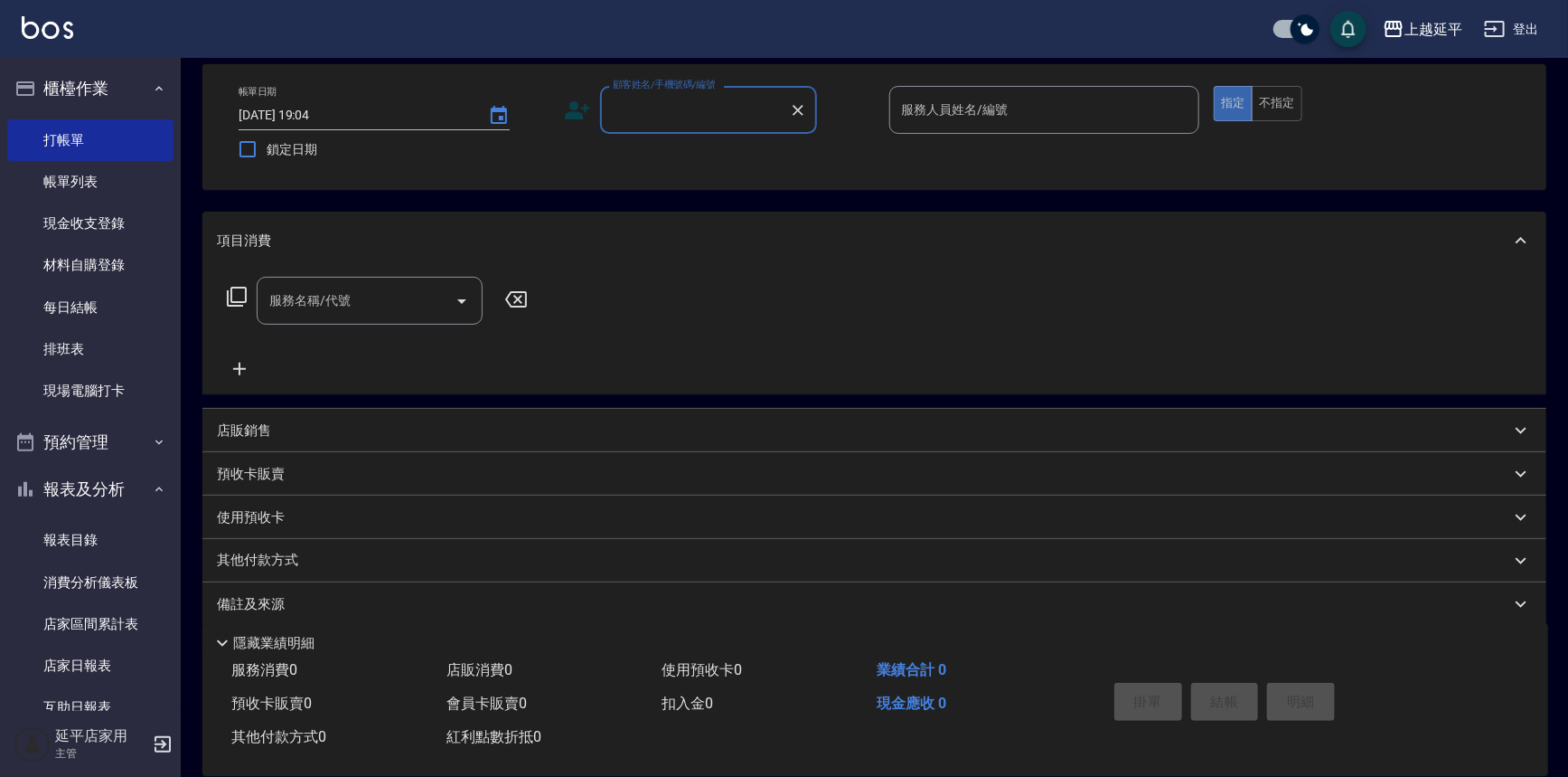
click at [714, 112] on input "顧客姓名/手機號碼/編號" at bounding box center [694, 109] width 173 height 32
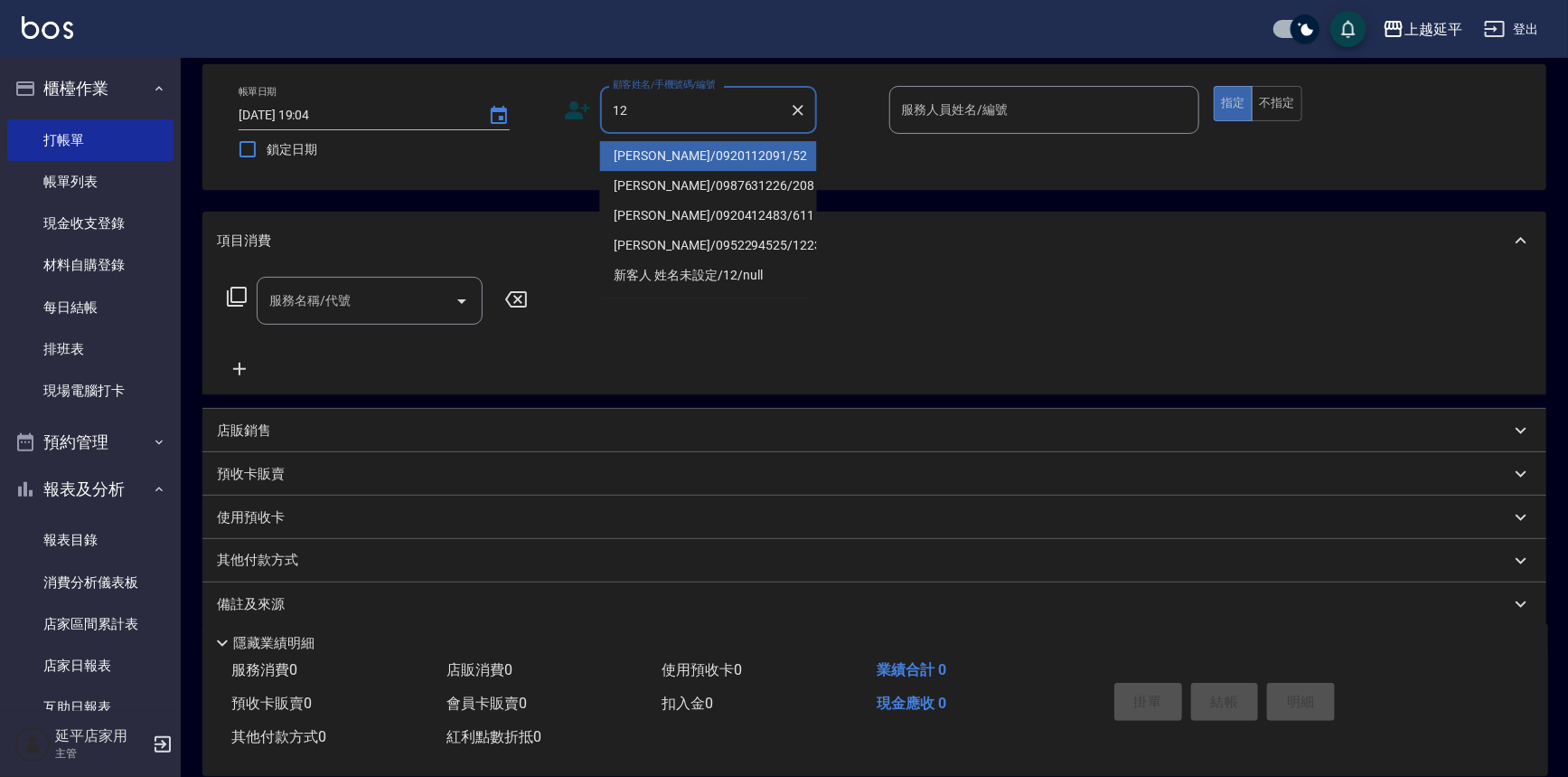
drag, startPoint x: 716, startPoint y: 161, endPoint x: 949, endPoint y: 98, distance: 241.4
click at [717, 161] on li "[PERSON_NAME]/0920112091/52" at bounding box center [709, 156] width 217 height 30
type input "[PERSON_NAME]/0920112091/52"
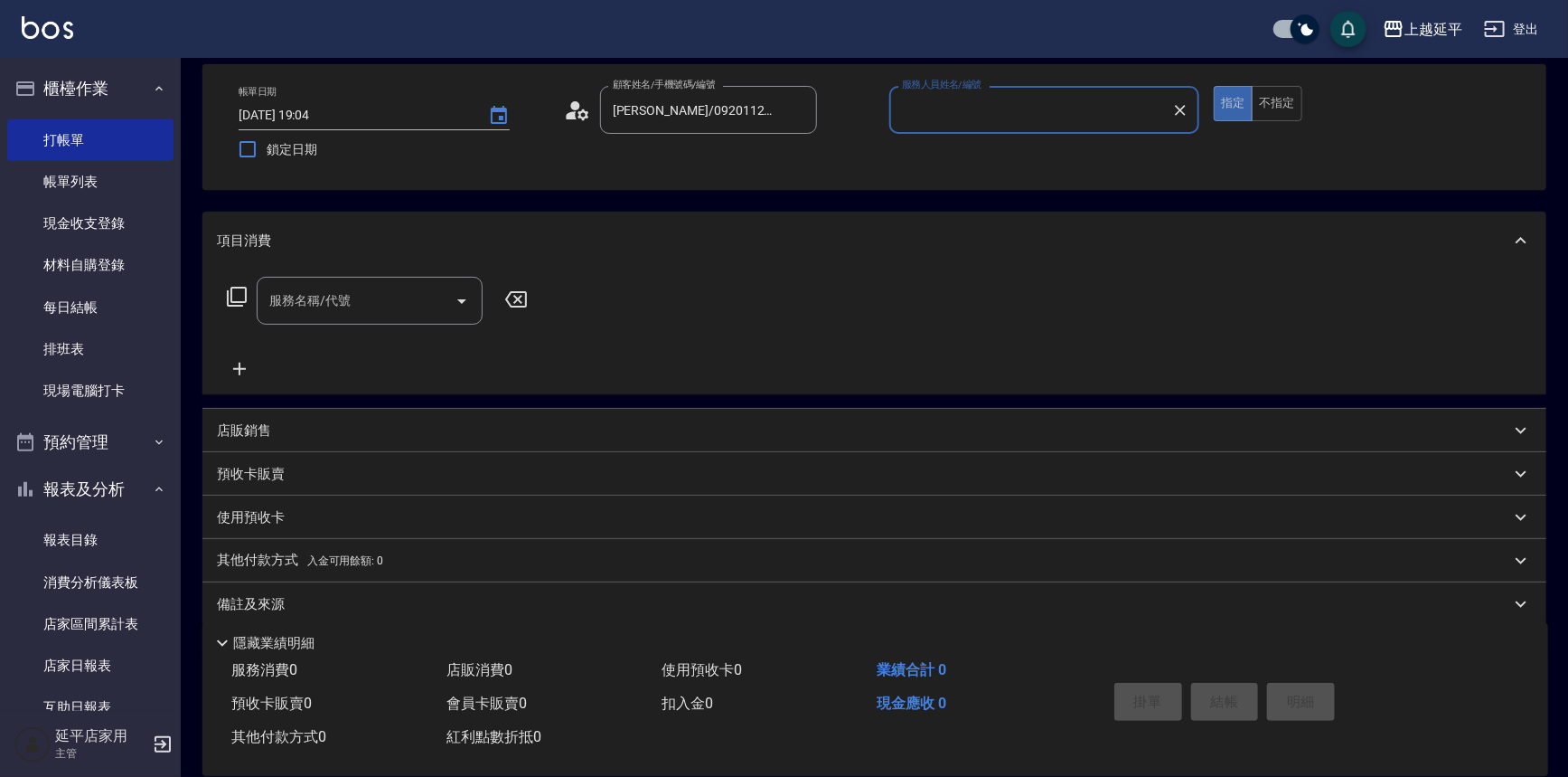
type input "[PERSON_NAME]-12"
click at [1273, 108] on button "不指定" at bounding box center [1277, 104] width 51 height 35
click at [354, 297] on input "服務名稱/代號" at bounding box center [356, 300] width 183 height 32
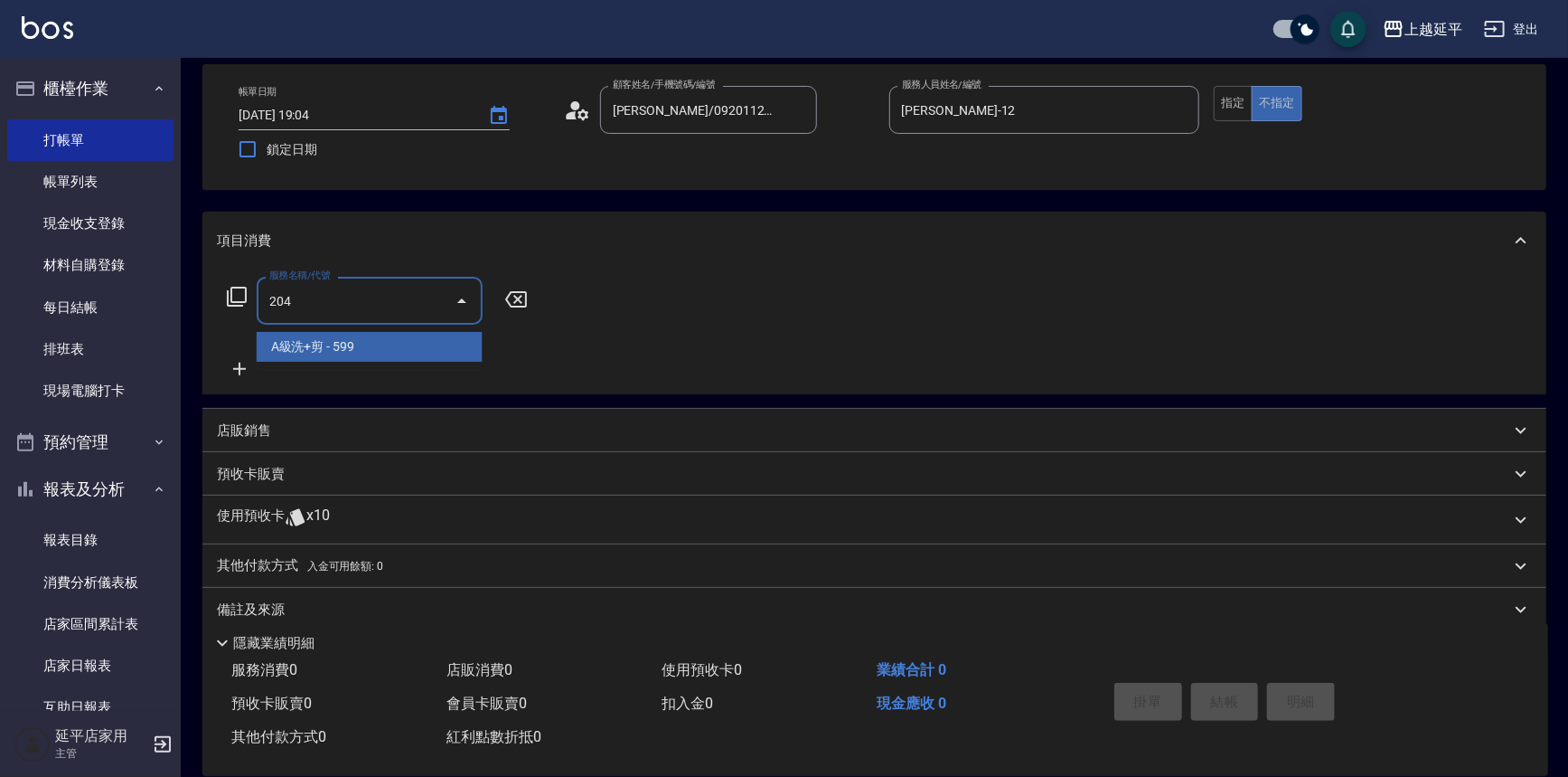
click at [365, 347] on span "A級洗+剪 - 599" at bounding box center [370, 347] width 226 height 30
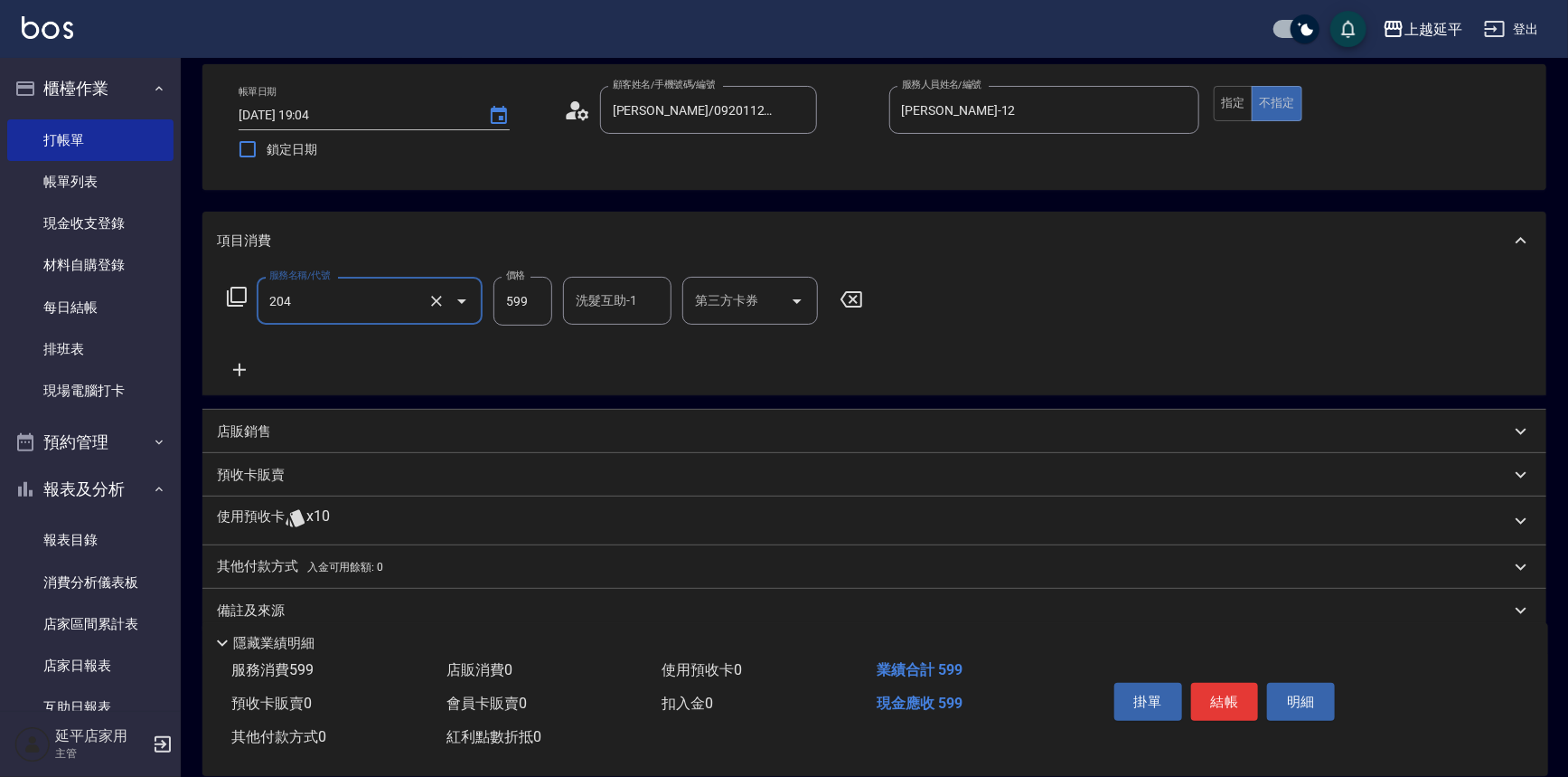
type input "A級洗+剪(204)"
click at [541, 299] on input "599" at bounding box center [522, 300] width 58 height 49
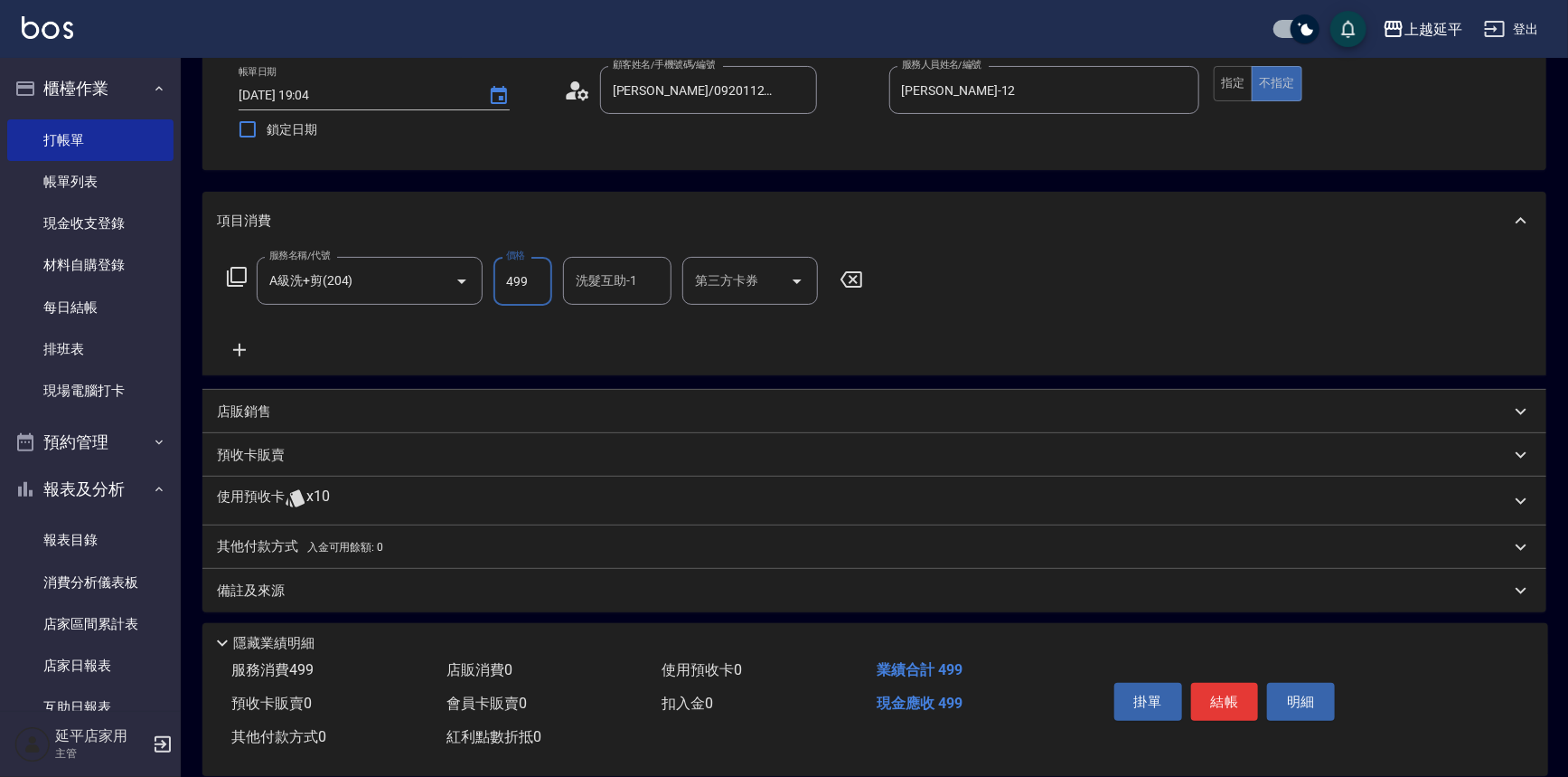
scroll to position [106, 0]
type input "499"
click at [1234, 700] on button "結帳" at bounding box center [1224, 701] width 68 height 38
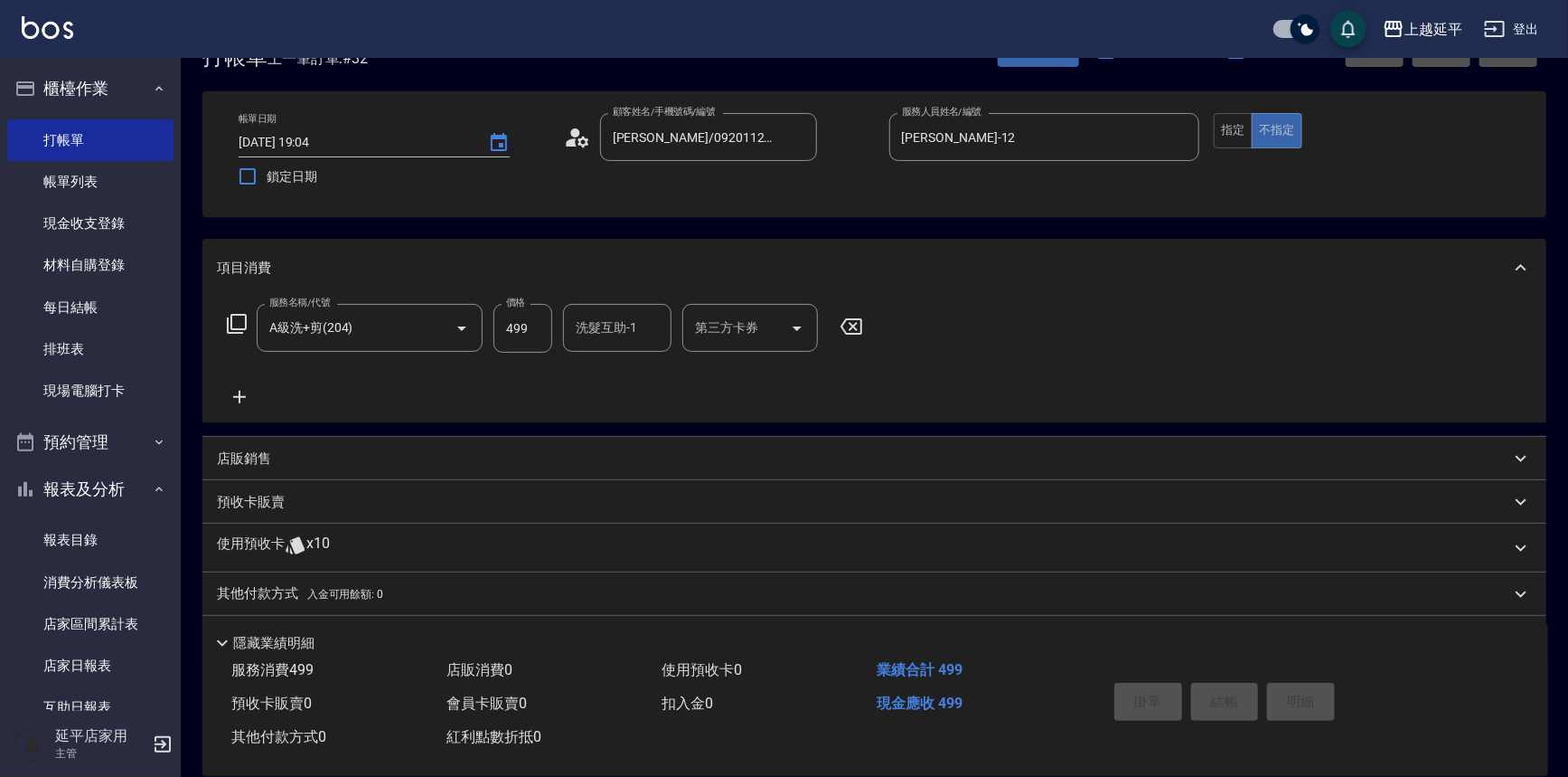
scroll to position [0, 0]
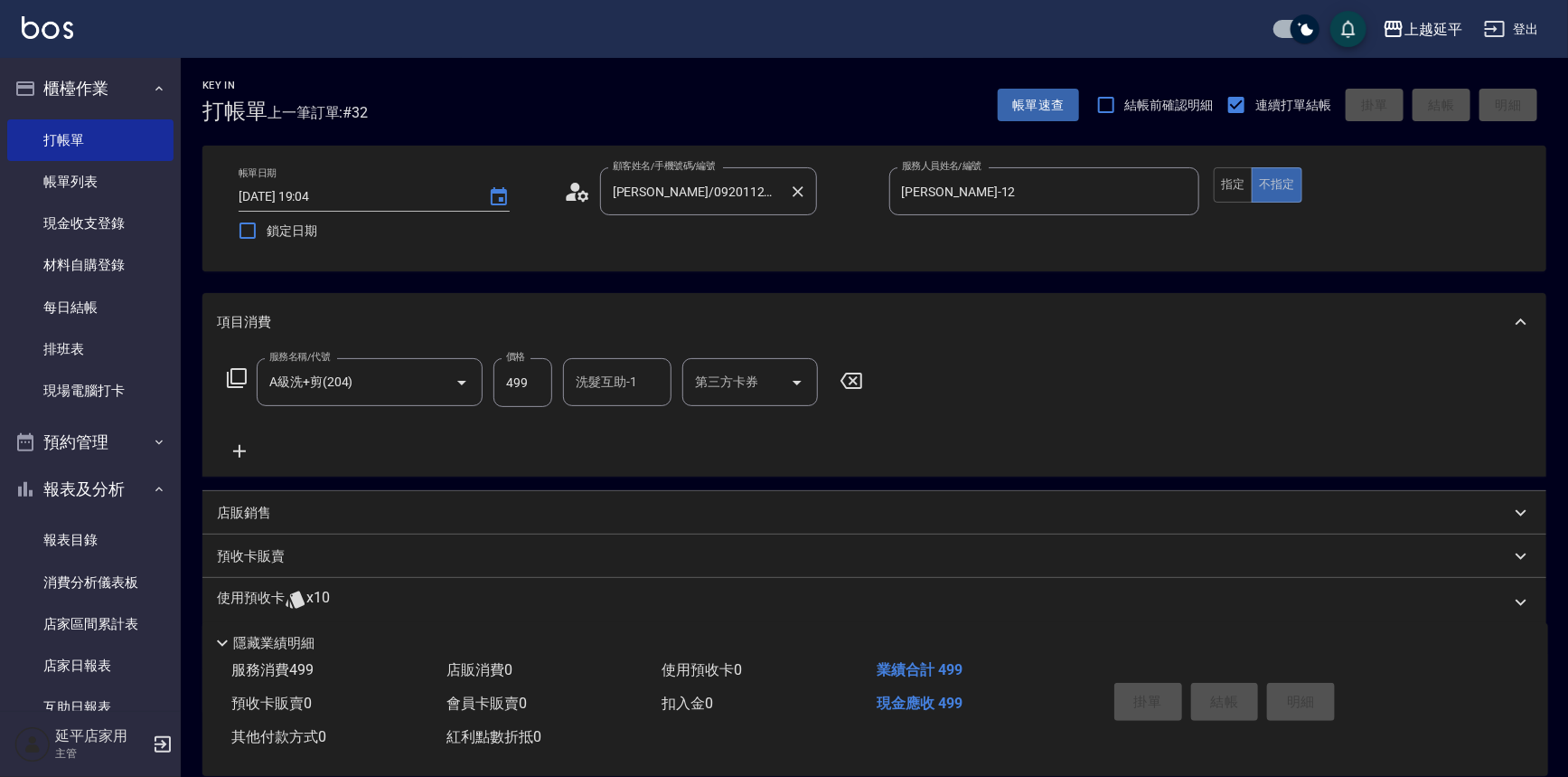
type input "[DATE] 19:33"
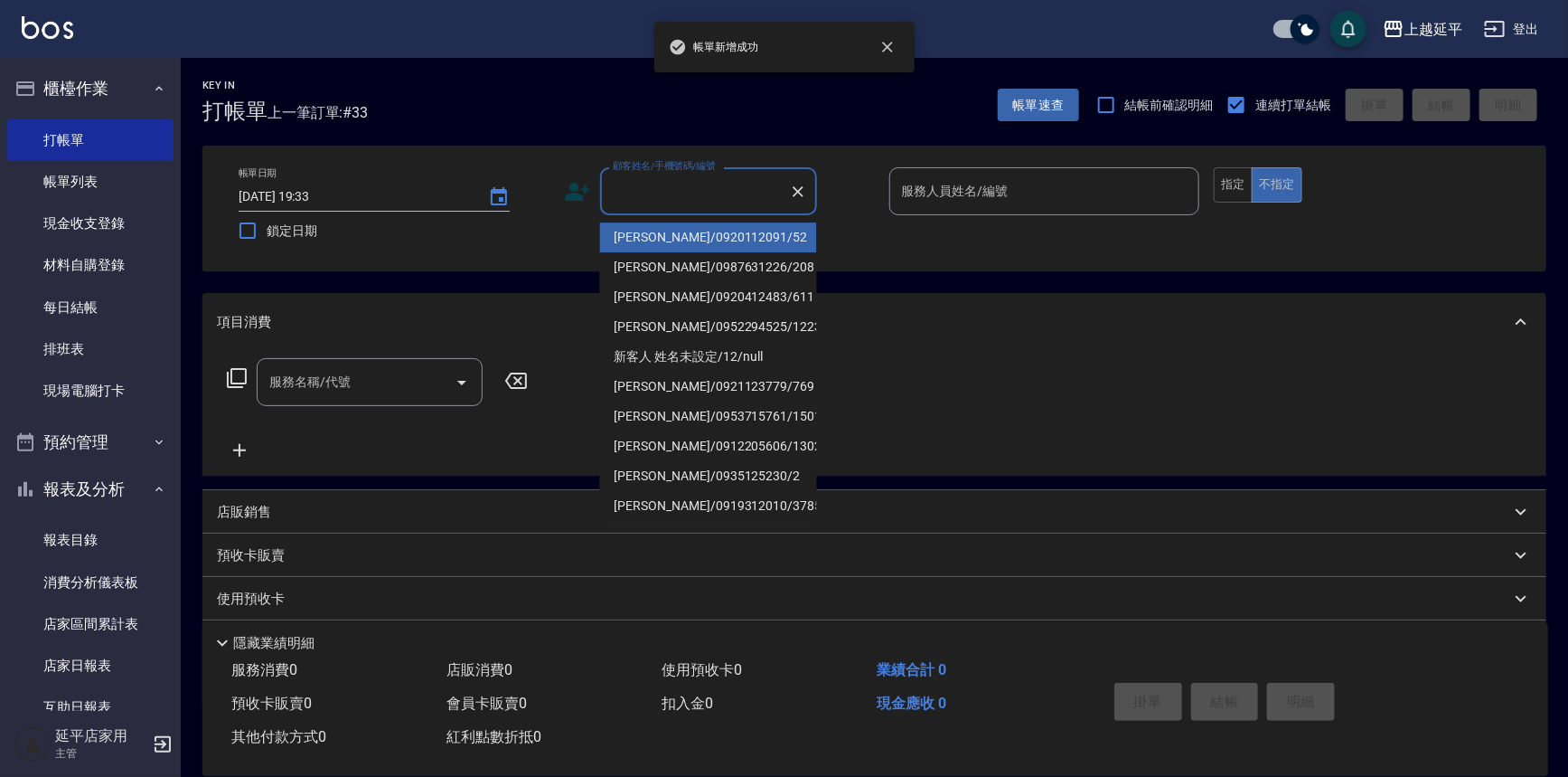
click at [714, 193] on input "顧客姓名/手機號碼/編號" at bounding box center [694, 191] width 173 height 32
click at [714, 241] on li "[PERSON_NAME]/0920112091/52" at bounding box center [709, 237] width 217 height 30
type input "[PERSON_NAME]/0920112091/52"
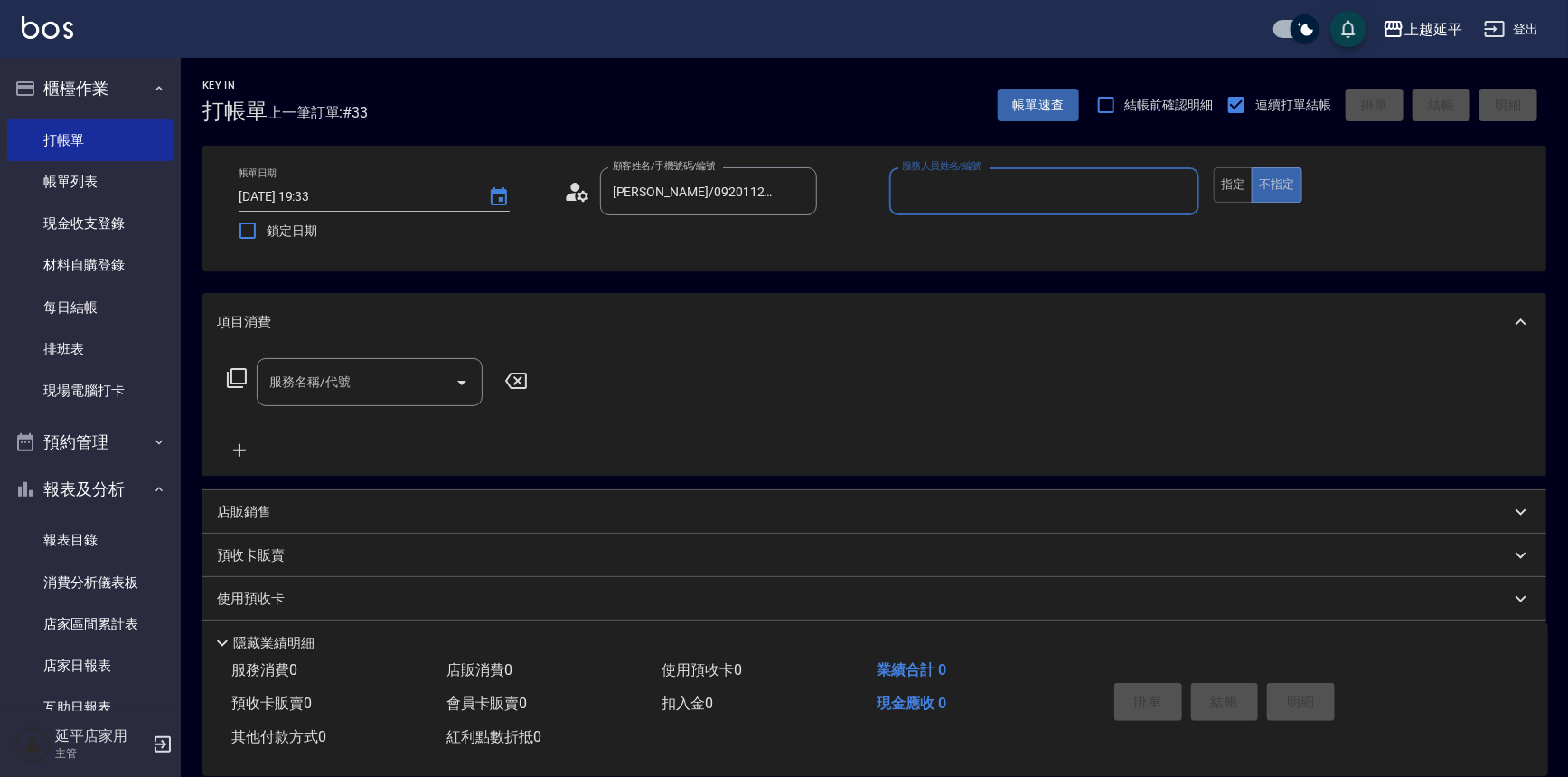
type input "[PERSON_NAME]-12"
click at [1236, 182] on button "指定" at bounding box center [1233, 185] width 39 height 35
click at [369, 391] on input "服務名稱/代號" at bounding box center [356, 382] width 183 height 32
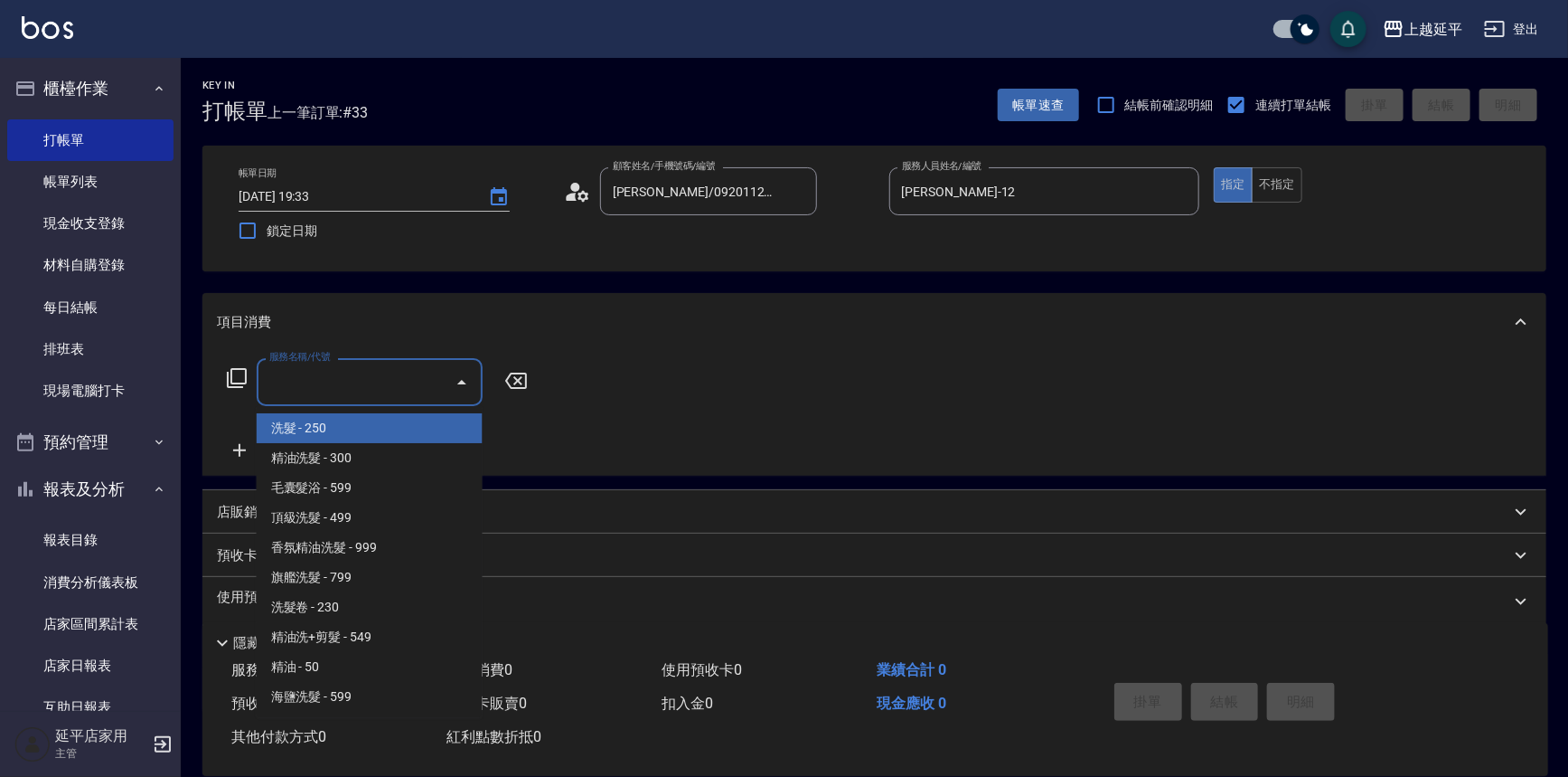
click at [375, 433] on span "洗髮 - 250" at bounding box center [370, 428] width 226 height 30
type input "洗髮(101)"
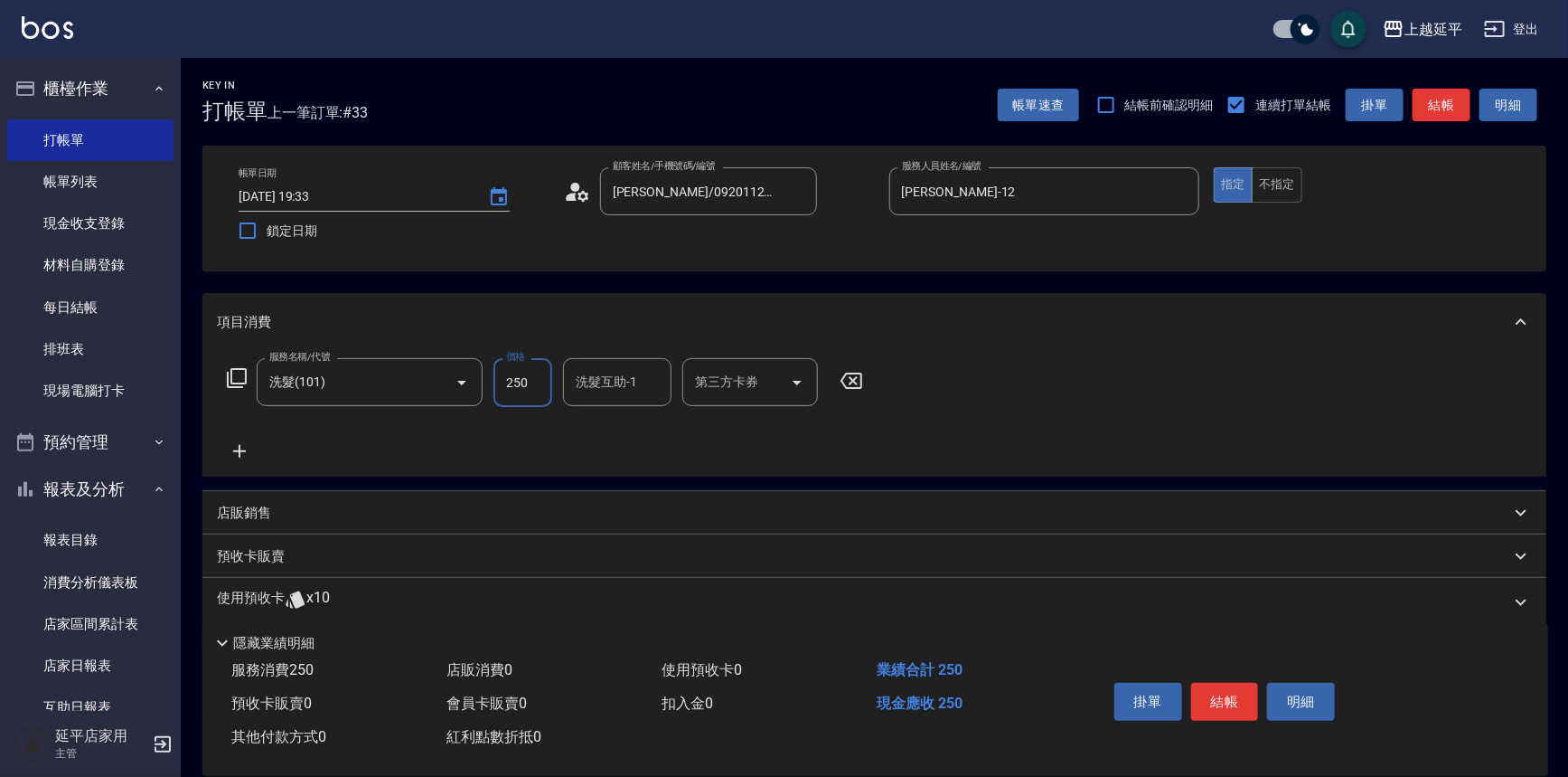
click at [537, 381] on input "250" at bounding box center [522, 382] width 58 height 49
type input "300"
click at [596, 376] on div "洗髮互助-1 洗髮互助-1" at bounding box center [617, 382] width 108 height 48
click at [613, 427] on span "[PERSON_NAME]-34" at bounding box center [605, 428] width 56 height 19
type input "[PERSON_NAME]-34"
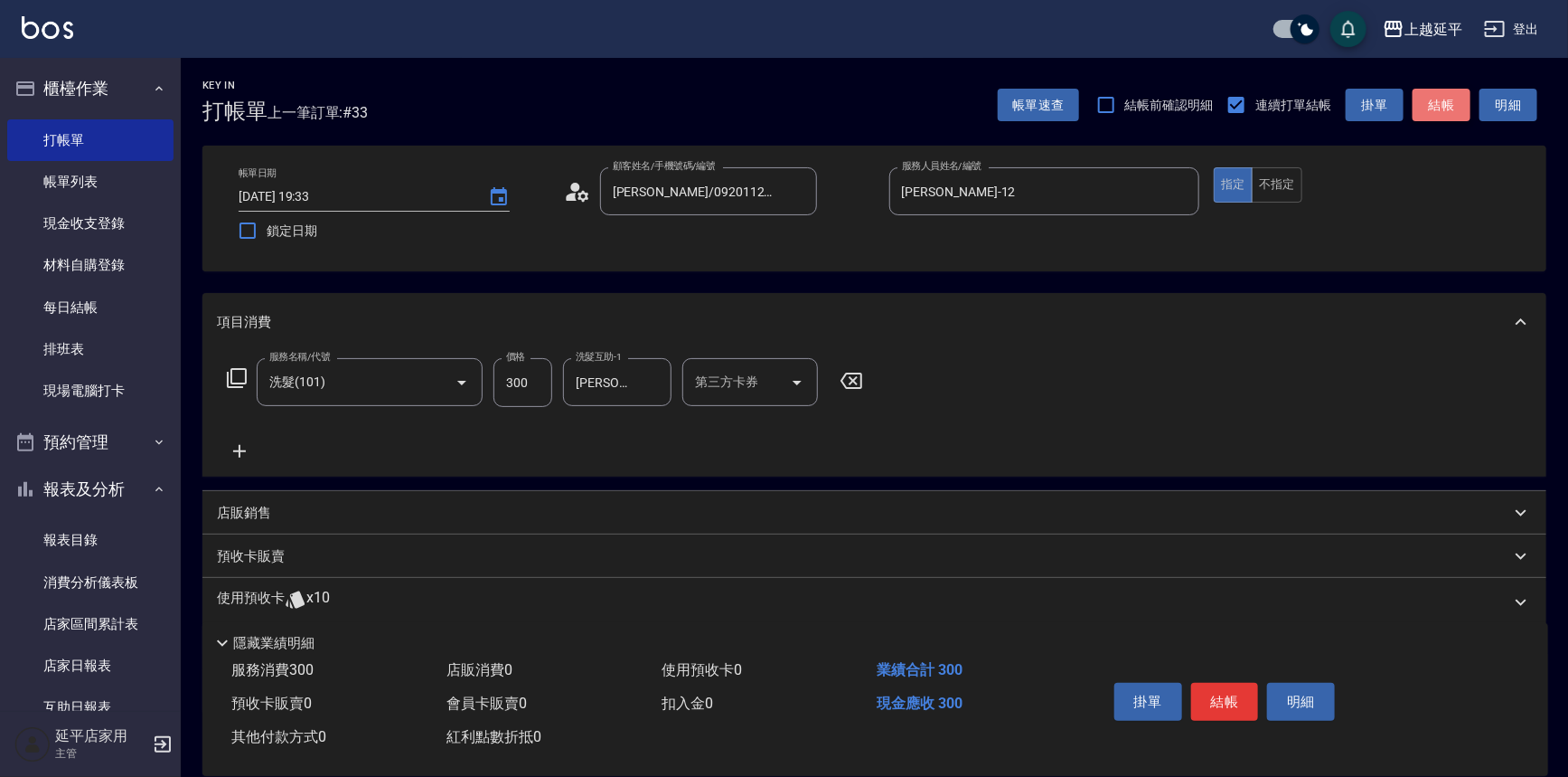
click at [1453, 106] on button "結帳" at bounding box center [1441, 106] width 57 height 33
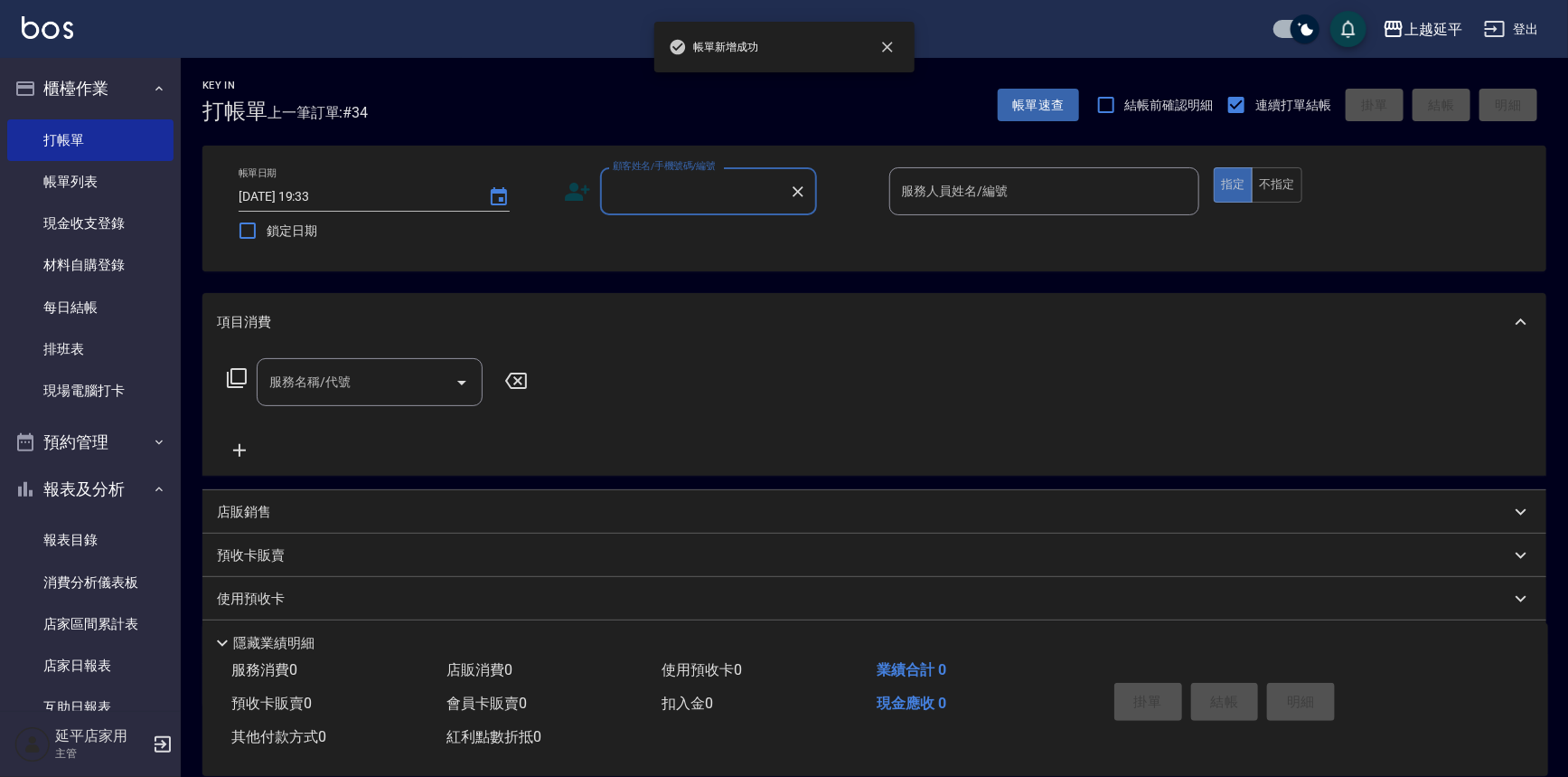
click at [677, 198] on input "顧客姓名/手機號碼/編號" at bounding box center [694, 191] width 173 height 32
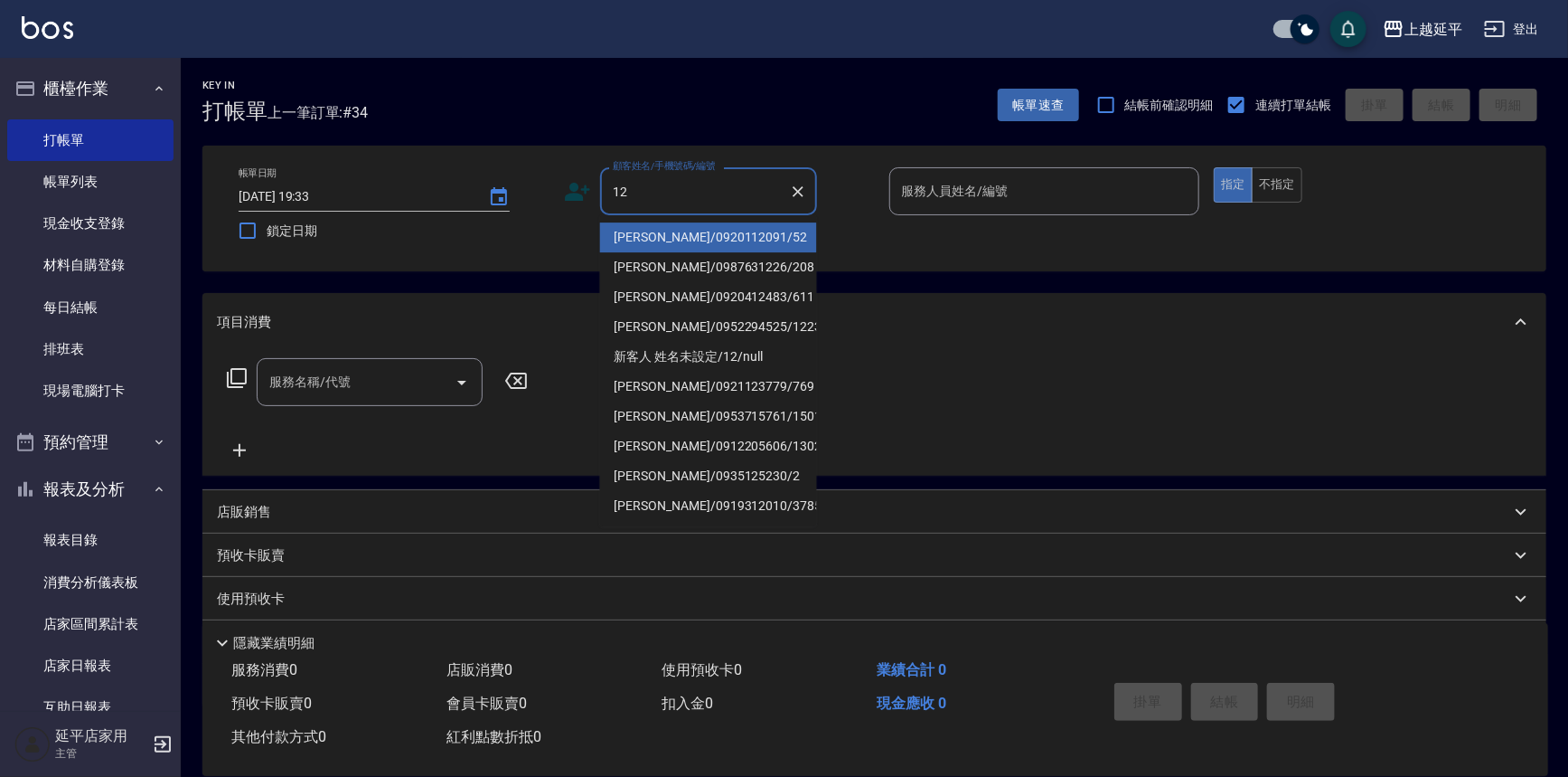
click at [681, 226] on li "[PERSON_NAME]/0920112091/52" at bounding box center [709, 237] width 217 height 30
type input "[PERSON_NAME]/0920112091/52"
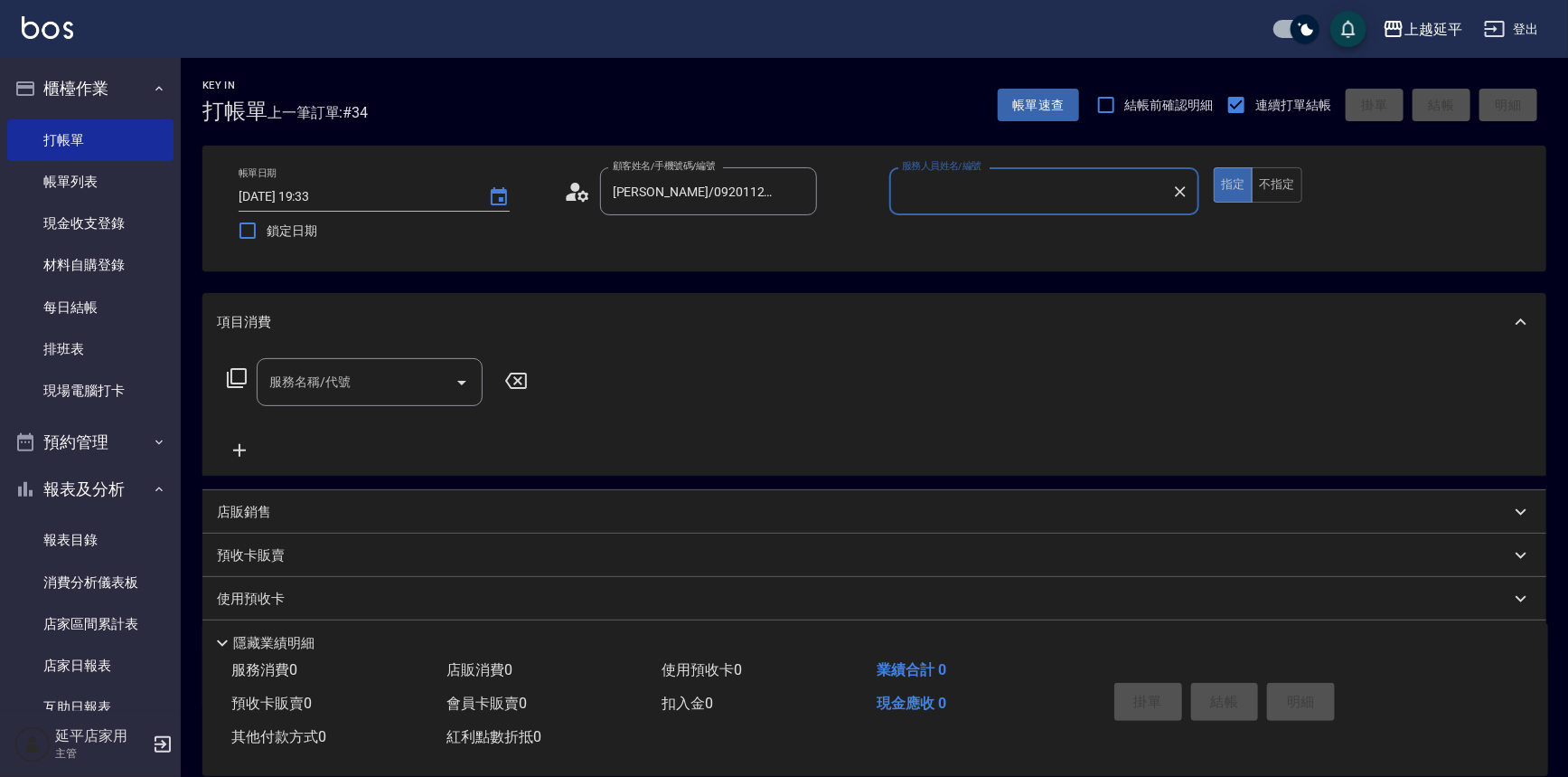
type input "[PERSON_NAME]-12"
click at [1258, 183] on button "不指定" at bounding box center [1277, 185] width 51 height 35
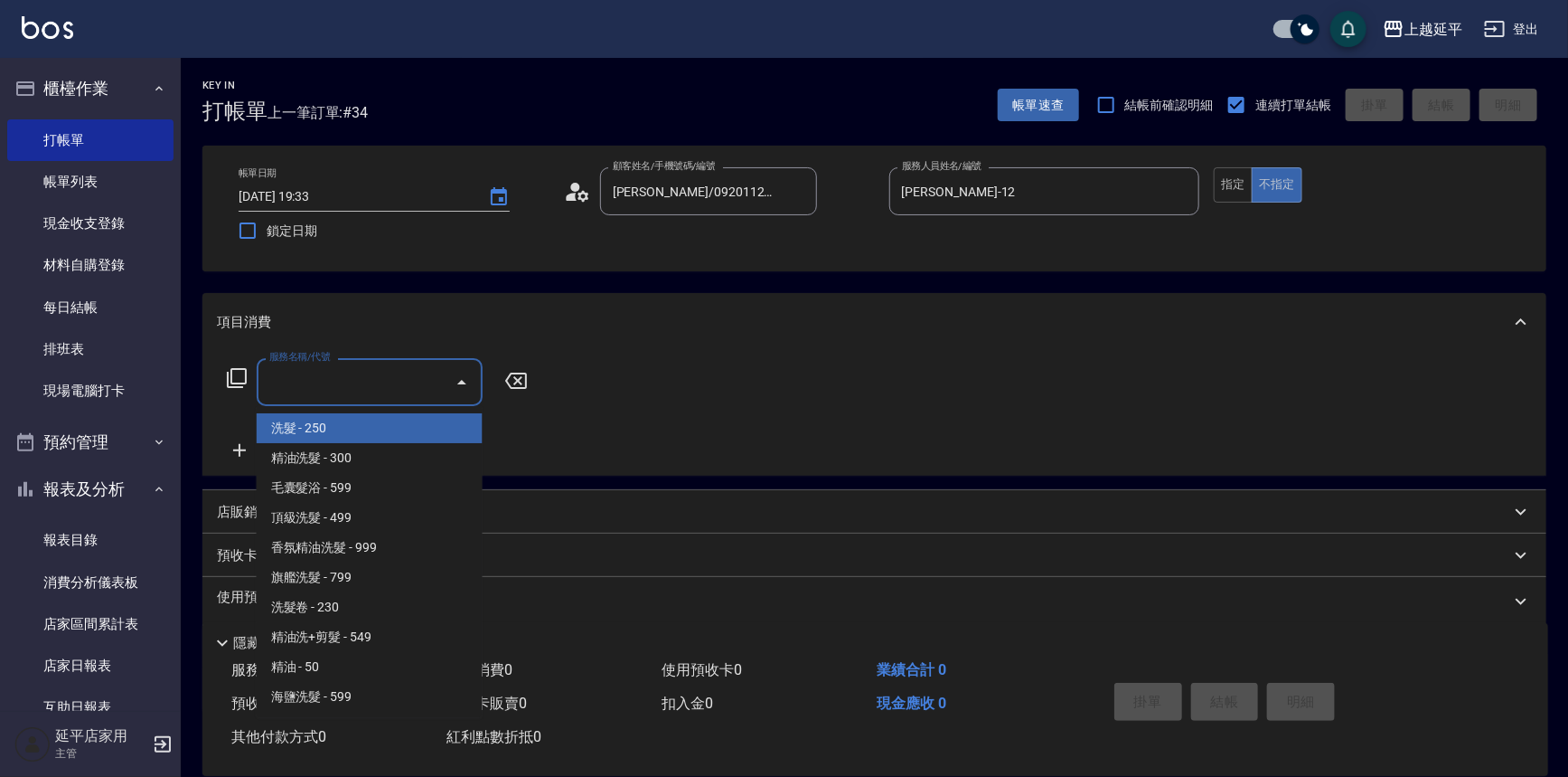
click at [425, 370] on input "服務名稱/代號" at bounding box center [356, 382] width 183 height 32
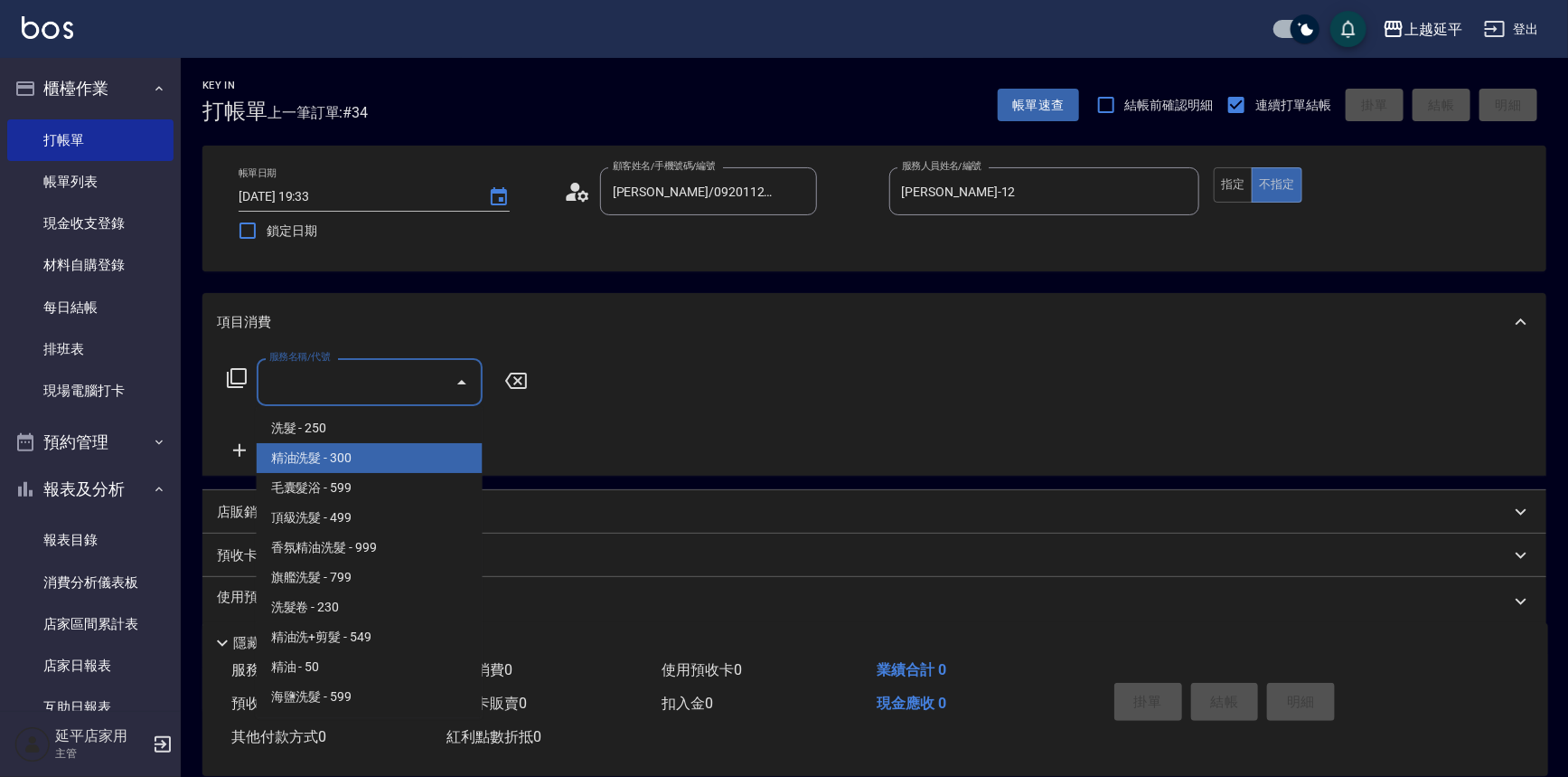
drag, startPoint x: 397, startPoint y: 460, endPoint x: 510, endPoint y: 416, distance: 121.3
click at [397, 459] on span "精油洗髮 - 300" at bounding box center [370, 458] width 226 height 30
type input "精油洗髮(102)"
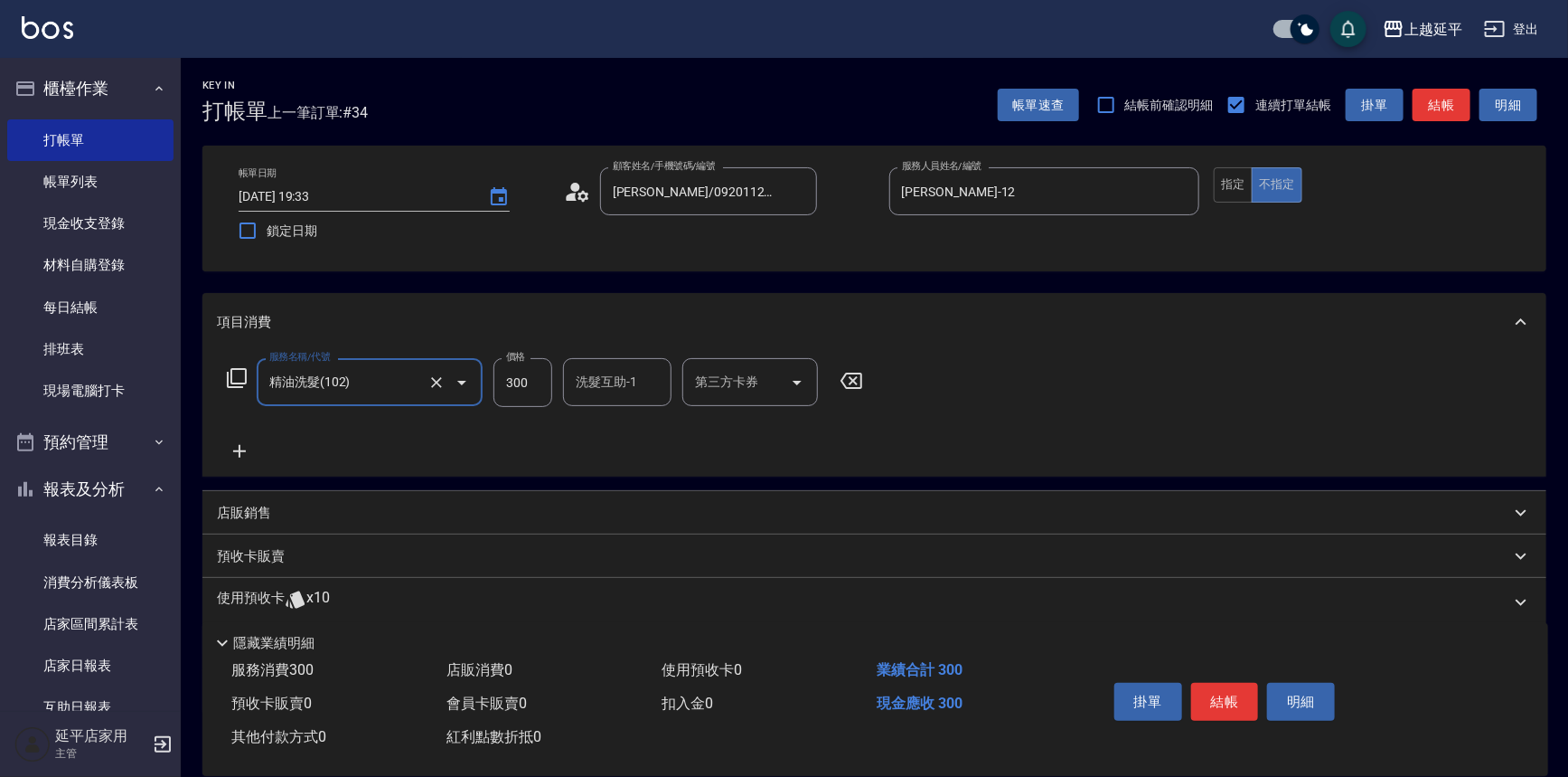
click at [604, 388] on input "洗髮互助-1" at bounding box center [616, 382] width 92 height 32
click at [592, 427] on span "丞宗 -29" at bounding box center [599, 428] width 44 height 19
type input "丞宗-29"
drag, startPoint x: 651, startPoint y: 380, endPoint x: 633, endPoint y: 376, distance: 18.4
click at [651, 380] on icon "Clear" at bounding box center [652, 383] width 19 height 19
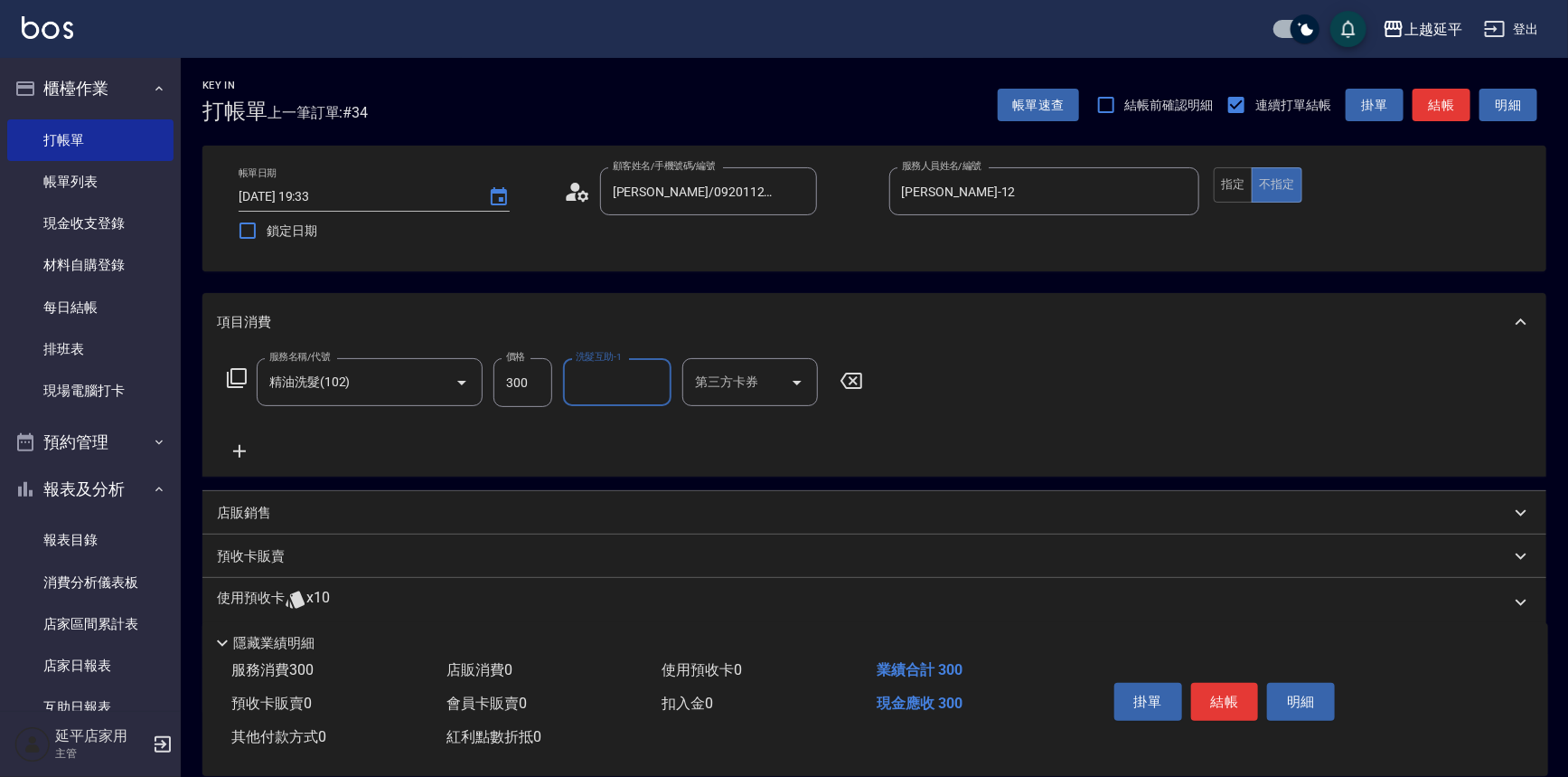
click at [631, 376] on input "洗髮互助-1" at bounding box center [616, 382] width 92 height 32
click at [630, 420] on div "恩恩 -23" at bounding box center [617, 428] width 108 height 30
type input "恩恩-23"
click at [1235, 703] on button "結帳" at bounding box center [1224, 701] width 68 height 38
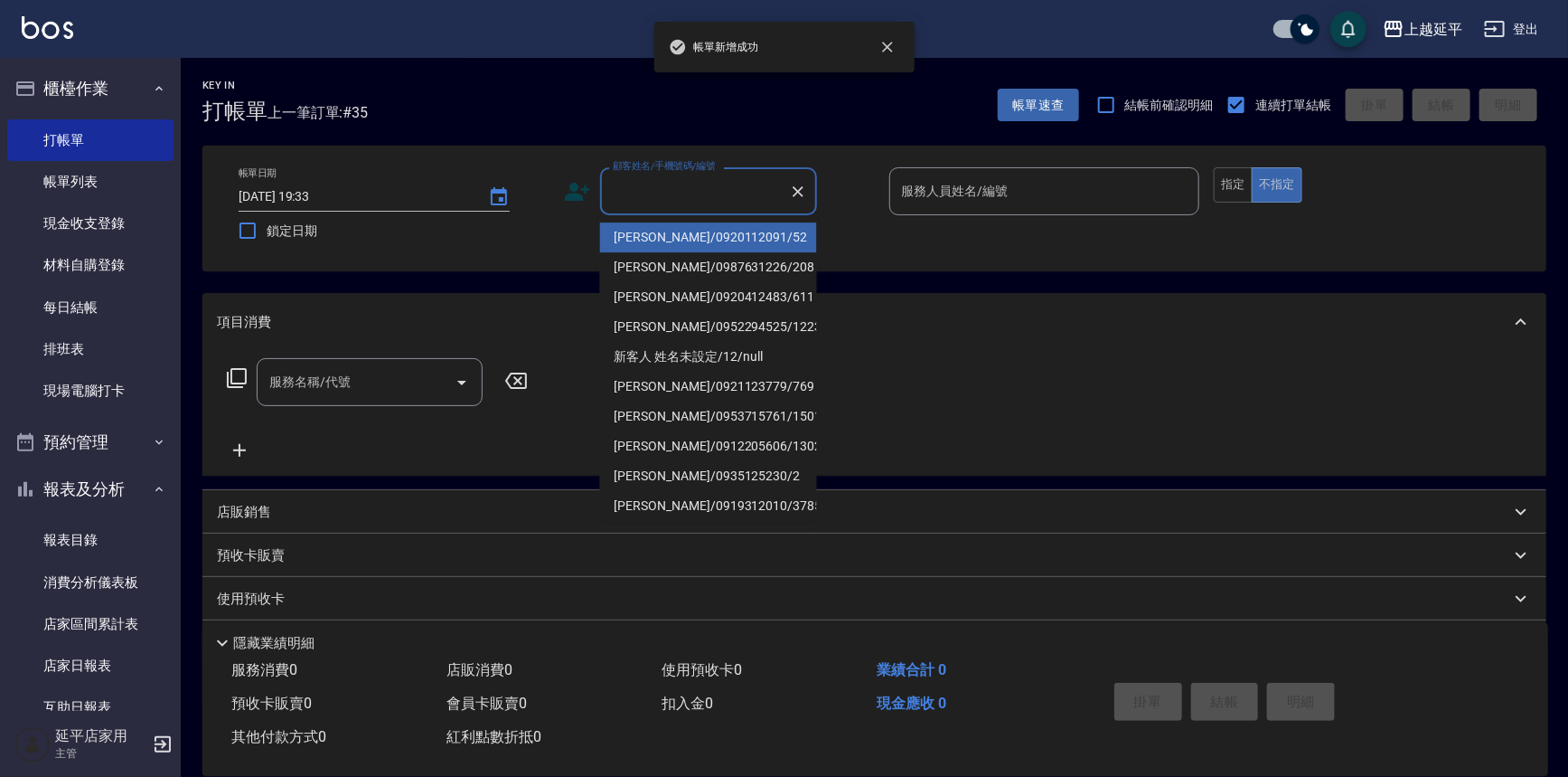
click at [719, 191] on input "顧客姓名/手機號碼/編號" at bounding box center [694, 191] width 173 height 32
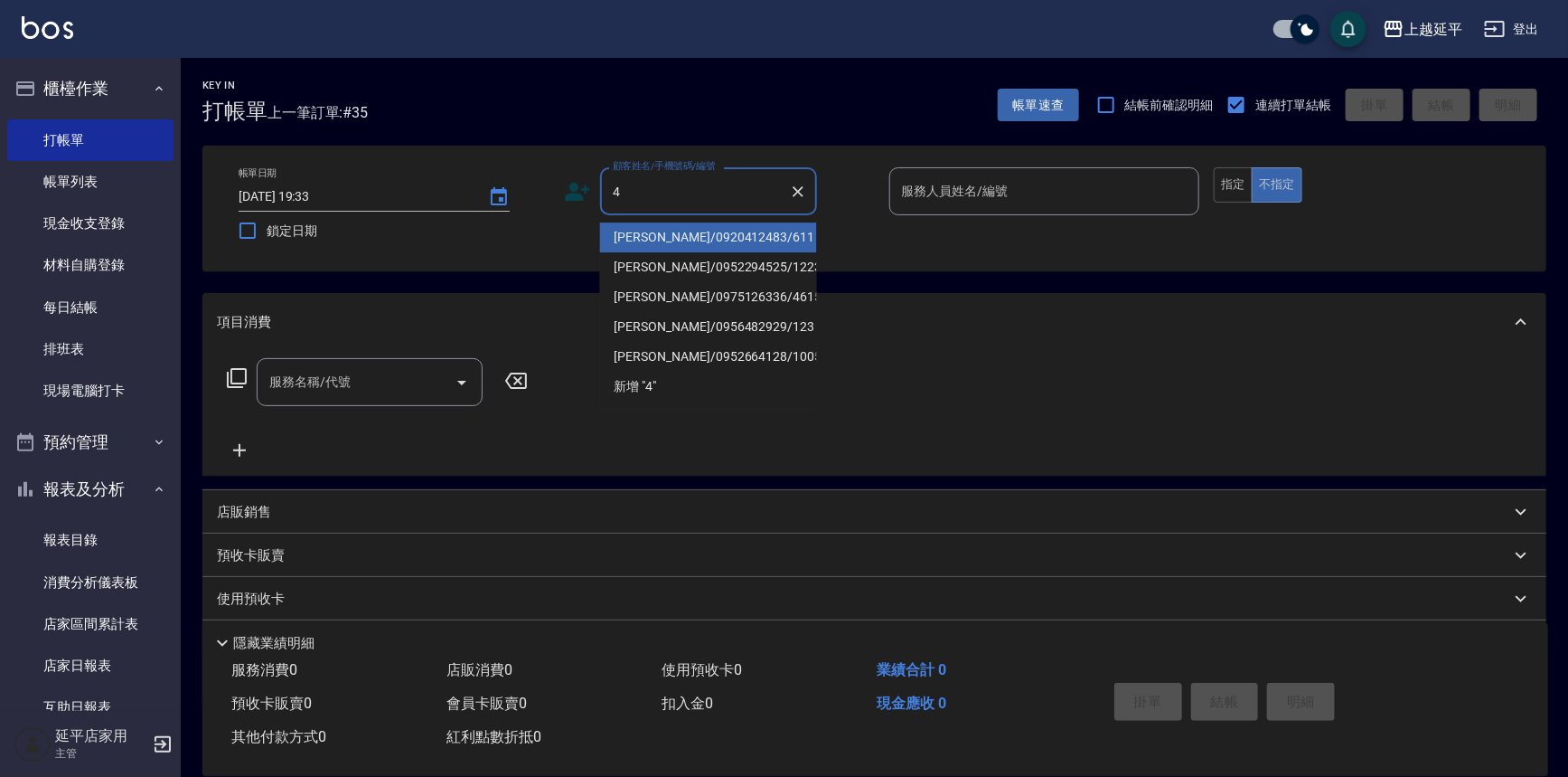
click at [718, 237] on li "[PERSON_NAME]/0920412483/611" at bounding box center [709, 237] width 217 height 30
type input "[PERSON_NAME]/0920412483/611"
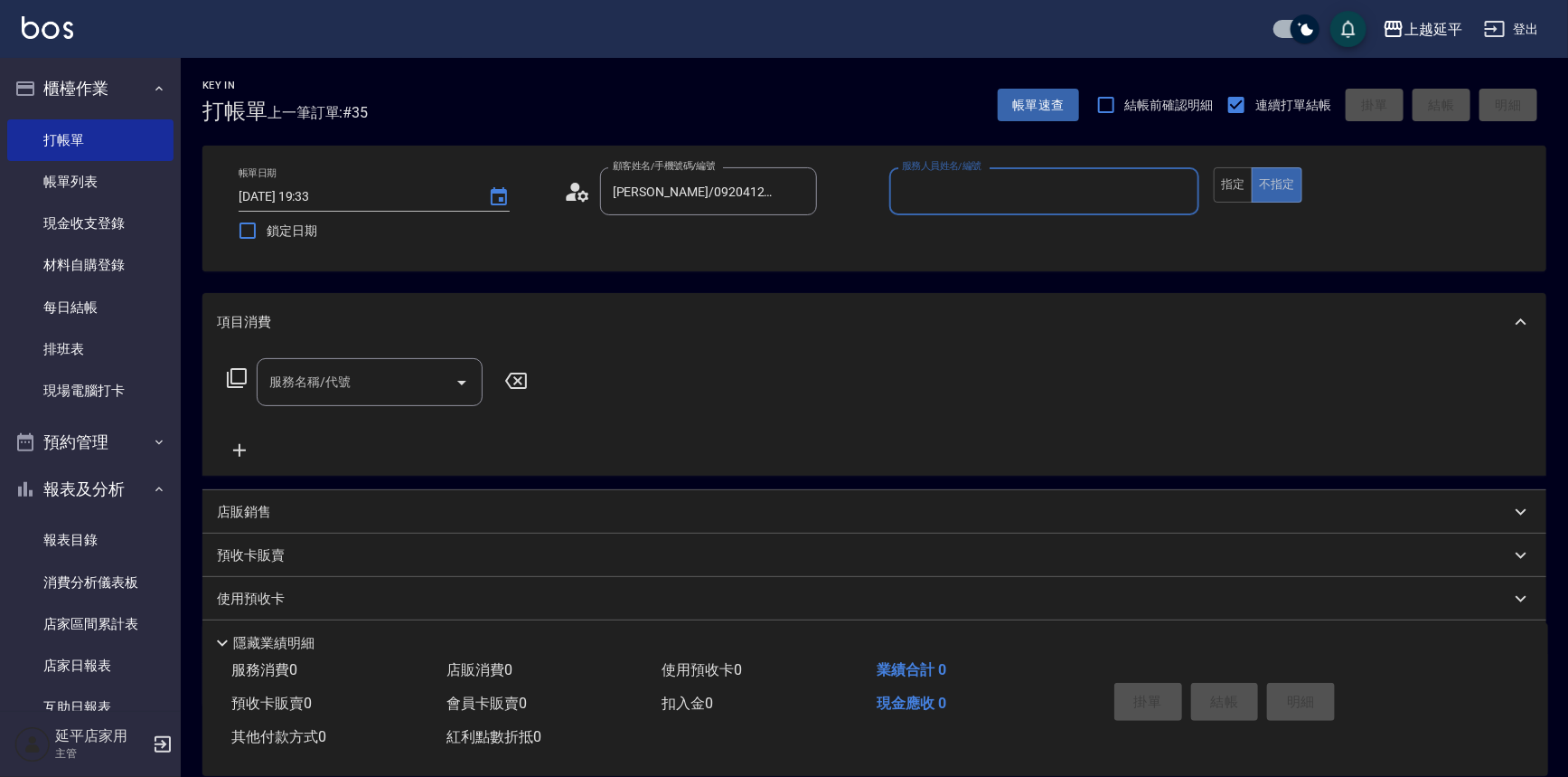
type input "Jessic-9"
click at [1174, 187] on icon "Clear" at bounding box center [1181, 192] width 19 height 19
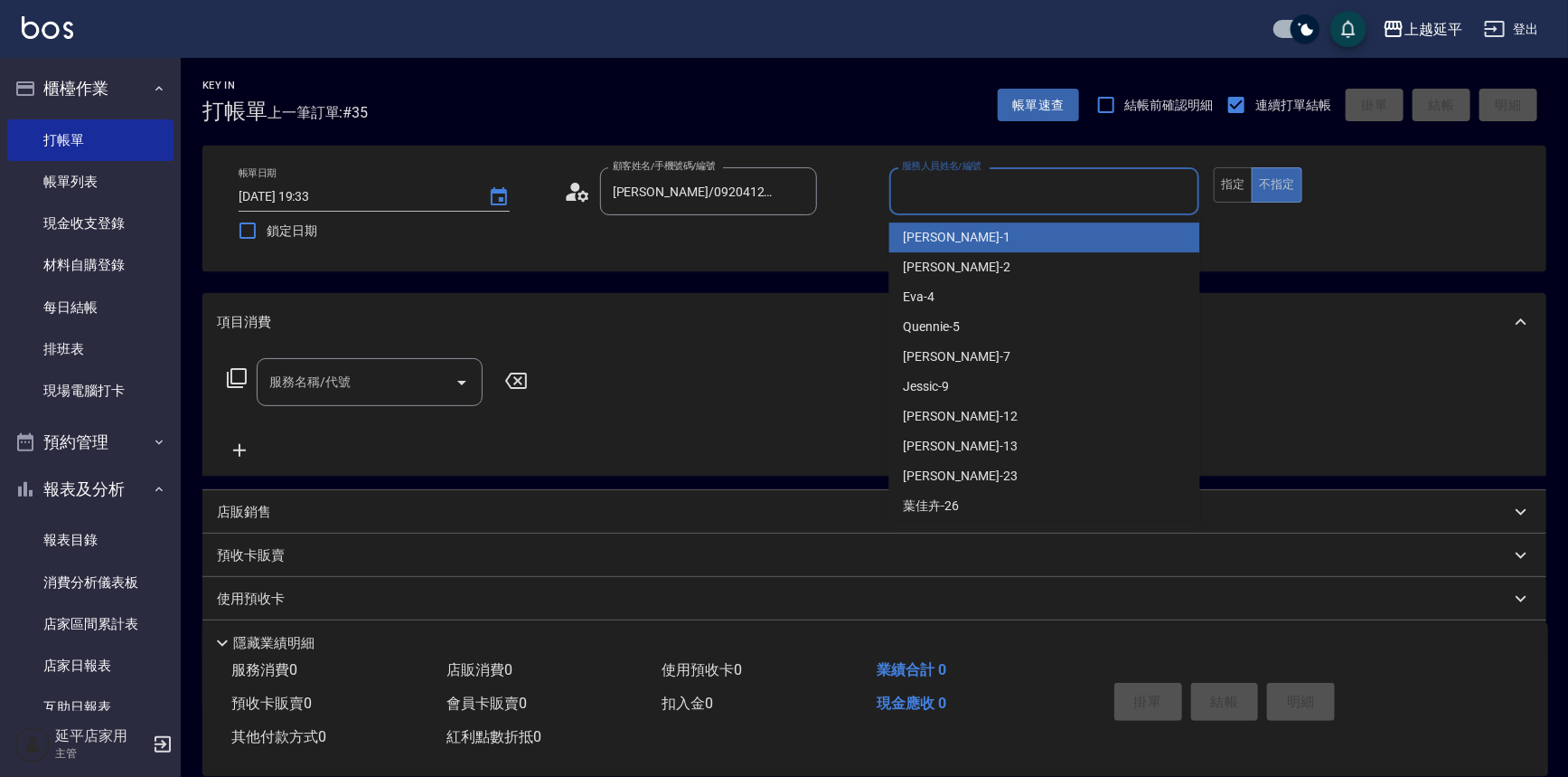
click at [1127, 183] on input "服務人員姓名/編號" at bounding box center [1044, 191] width 295 height 32
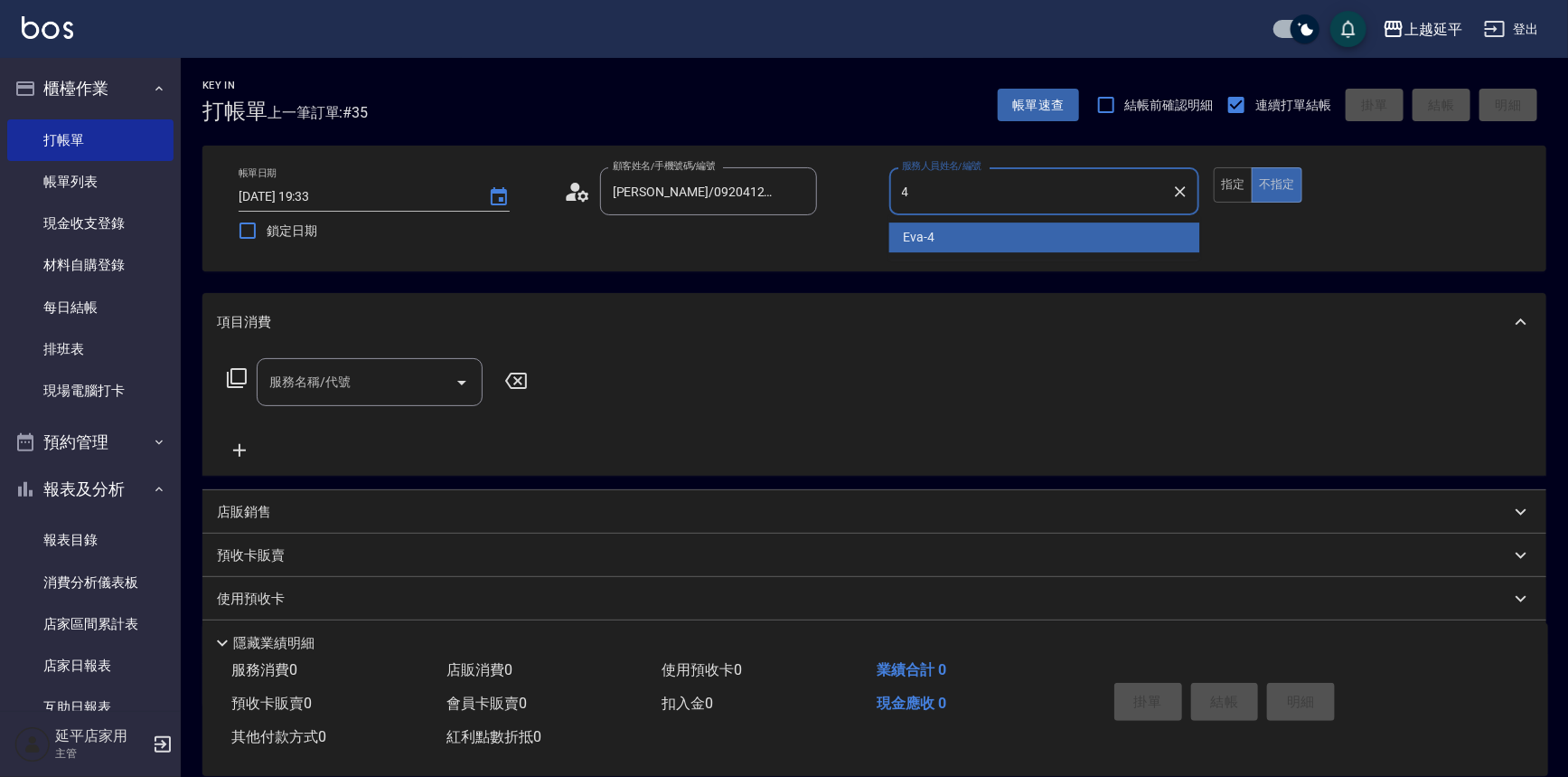
click at [950, 236] on div "[PERSON_NAME] -4" at bounding box center [1044, 237] width 310 height 30
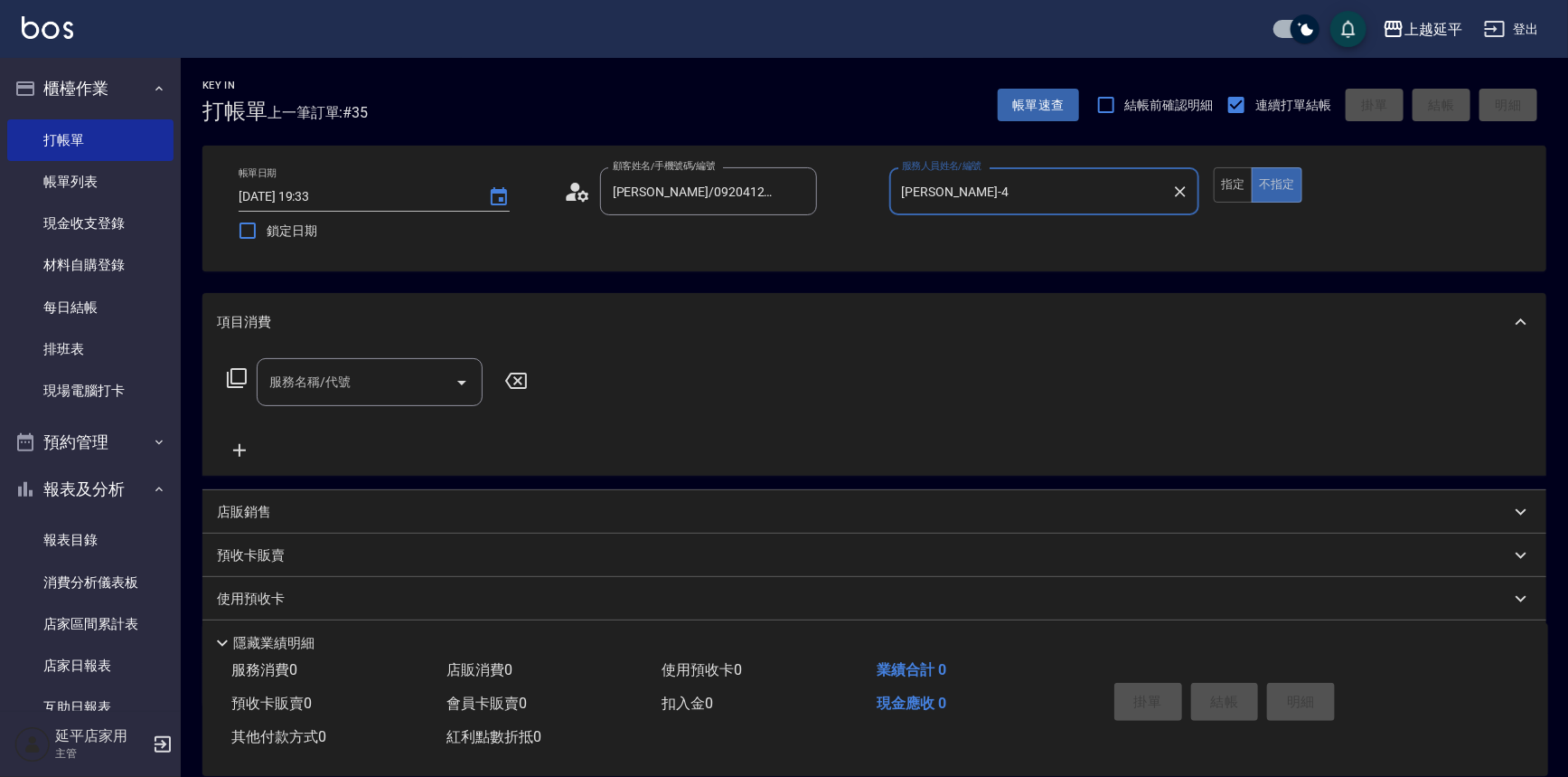
type input "[PERSON_NAME]-4"
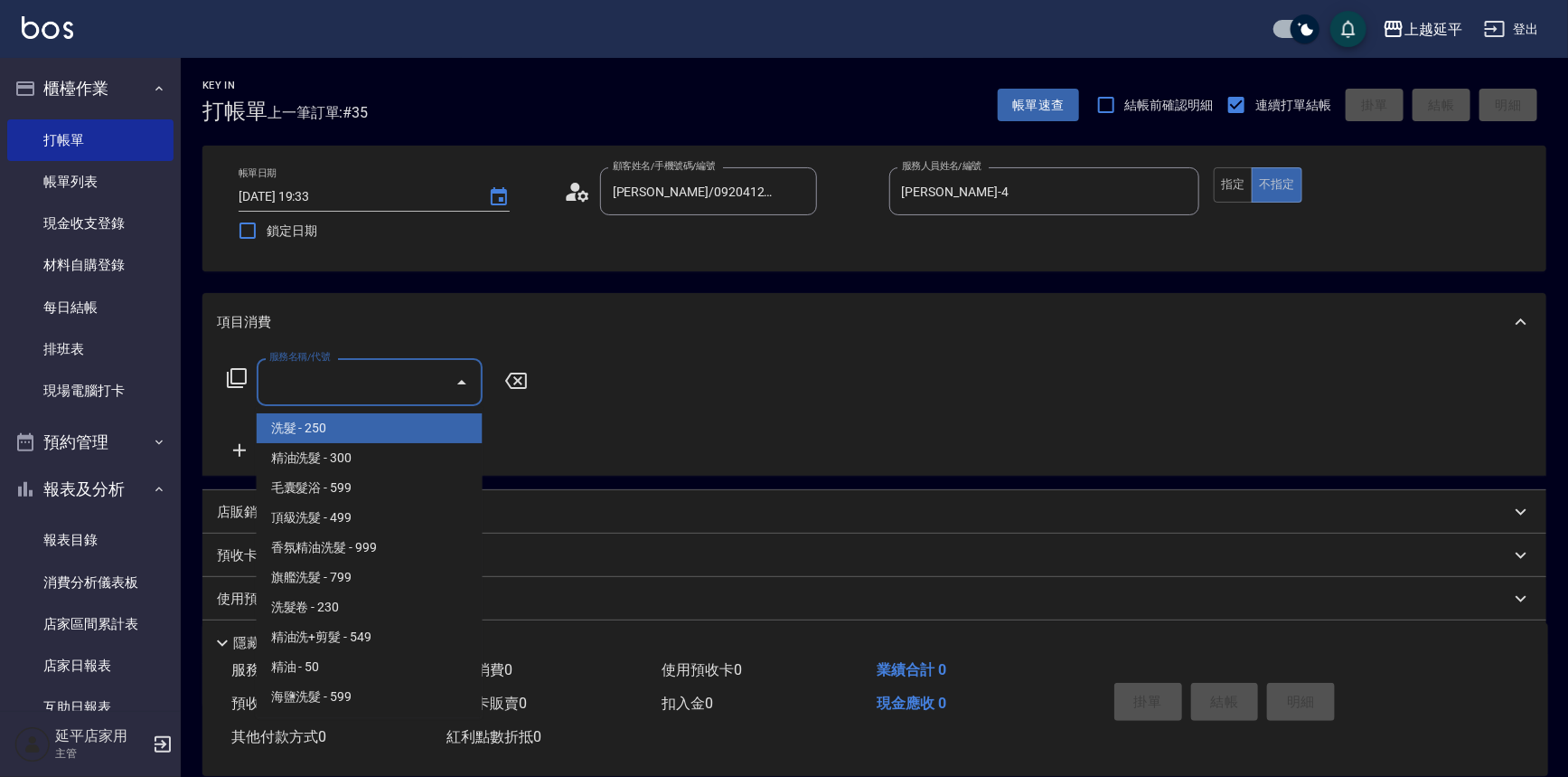
click at [383, 388] on input "服務名稱/代號" at bounding box center [356, 382] width 183 height 32
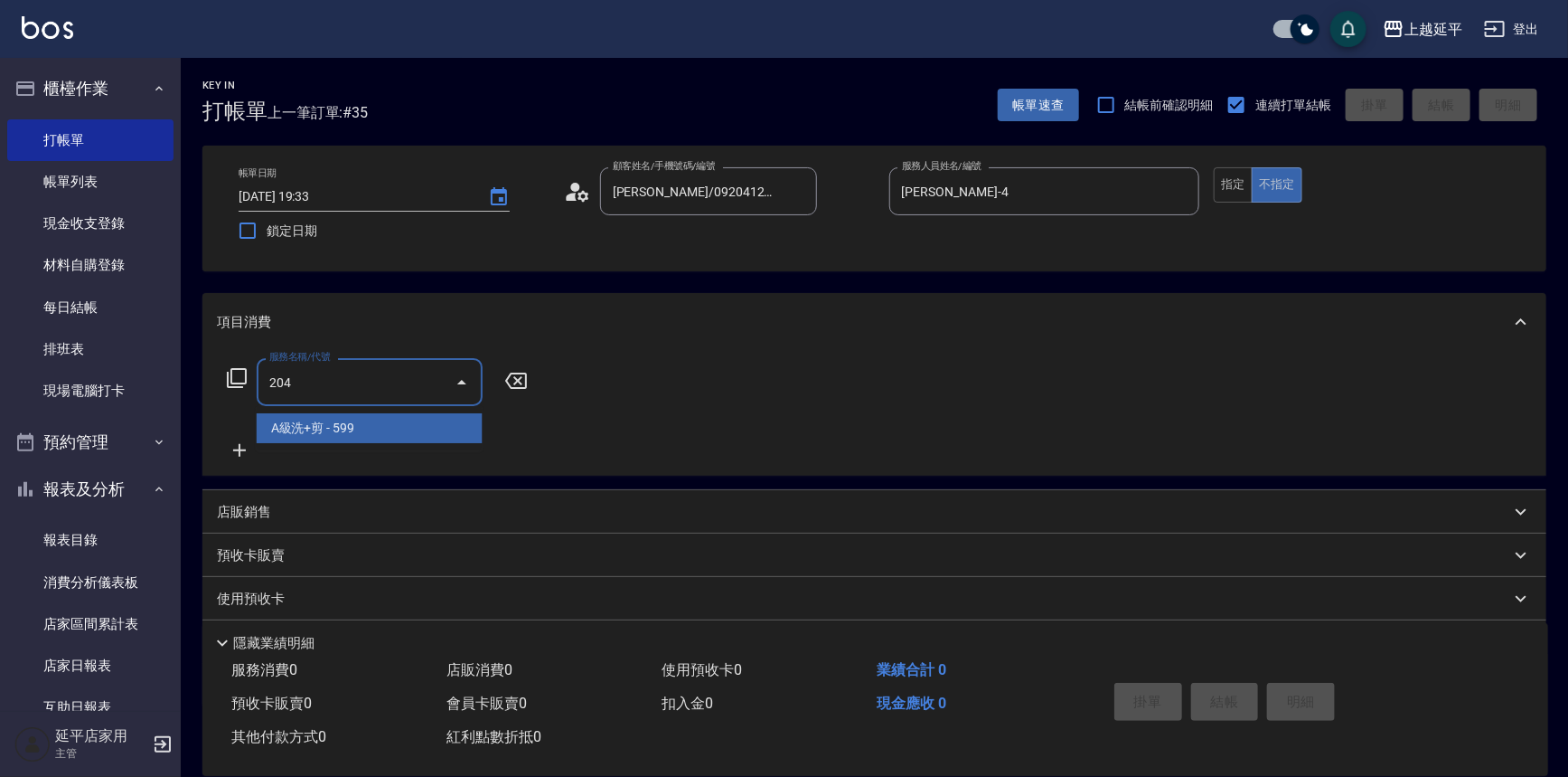
click at [377, 432] on span "A級洗+剪 - 599" at bounding box center [370, 428] width 226 height 30
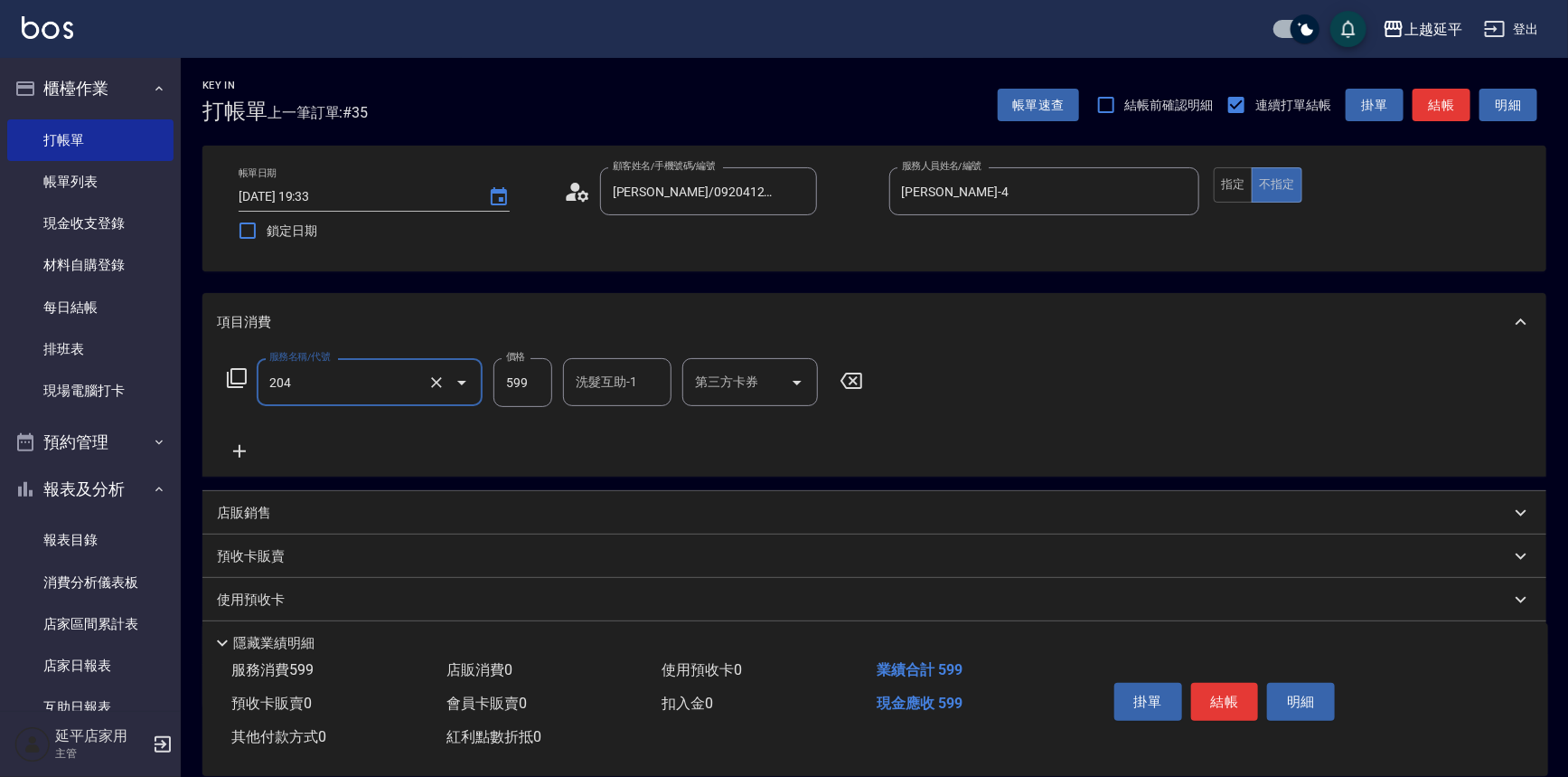
type input "A級洗+剪(204)"
click at [523, 382] on input "599" at bounding box center [522, 382] width 58 height 49
type input "499"
click at [1223, 700] on button "結帳" at bounding box center [1224, 701] width 68 height 38
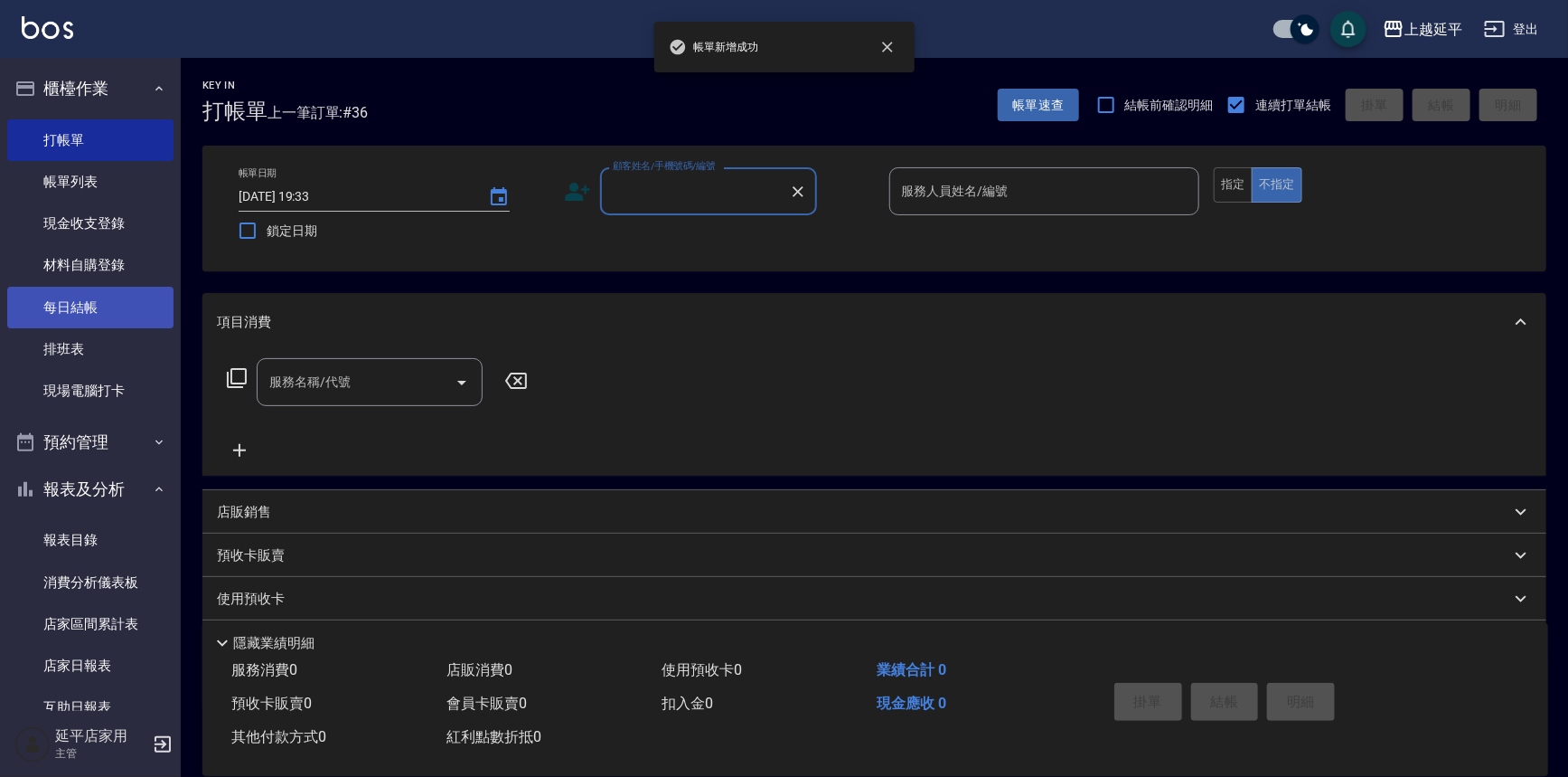
click at [88, 308] on link "每日結帳" at bounding box center [90, 307] width 166 height 42
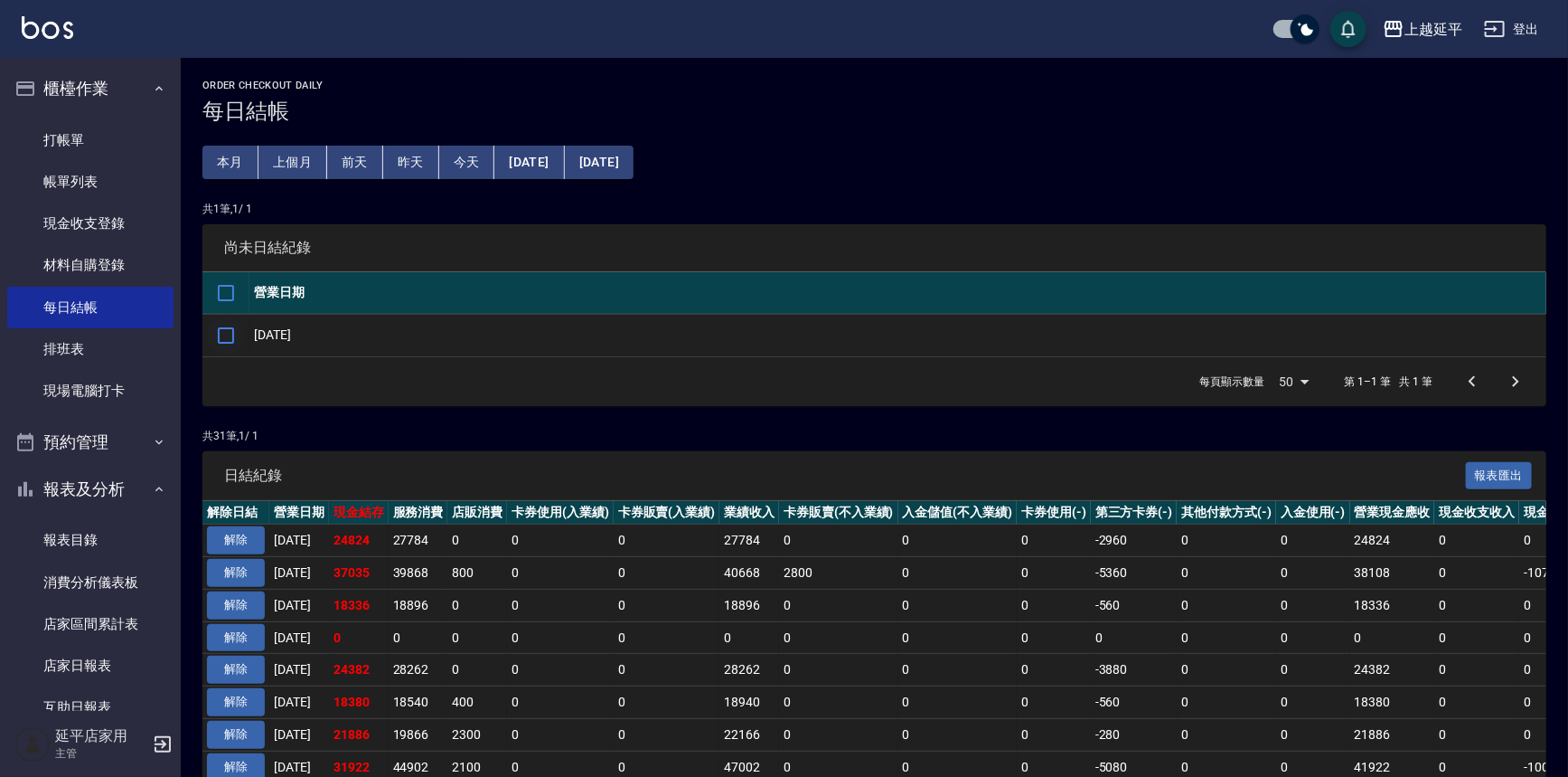
click at [216, 335] on input "checkbox" at bounding box center [225, 335] width 38 height 38
checkbox input "true"
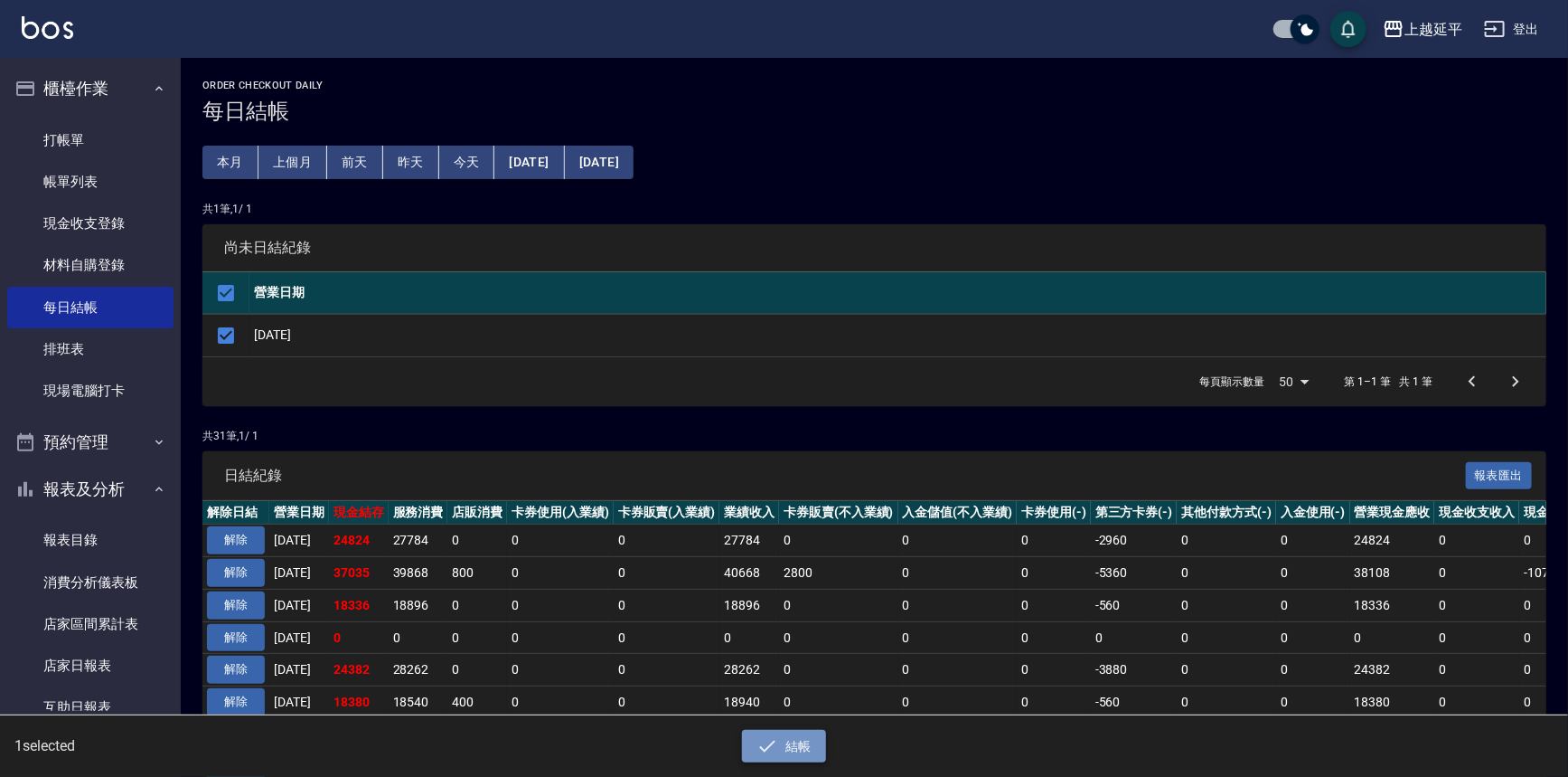
click at [795, 757] on button "結帳" at bounding box center [784, 746] width 84 height 33
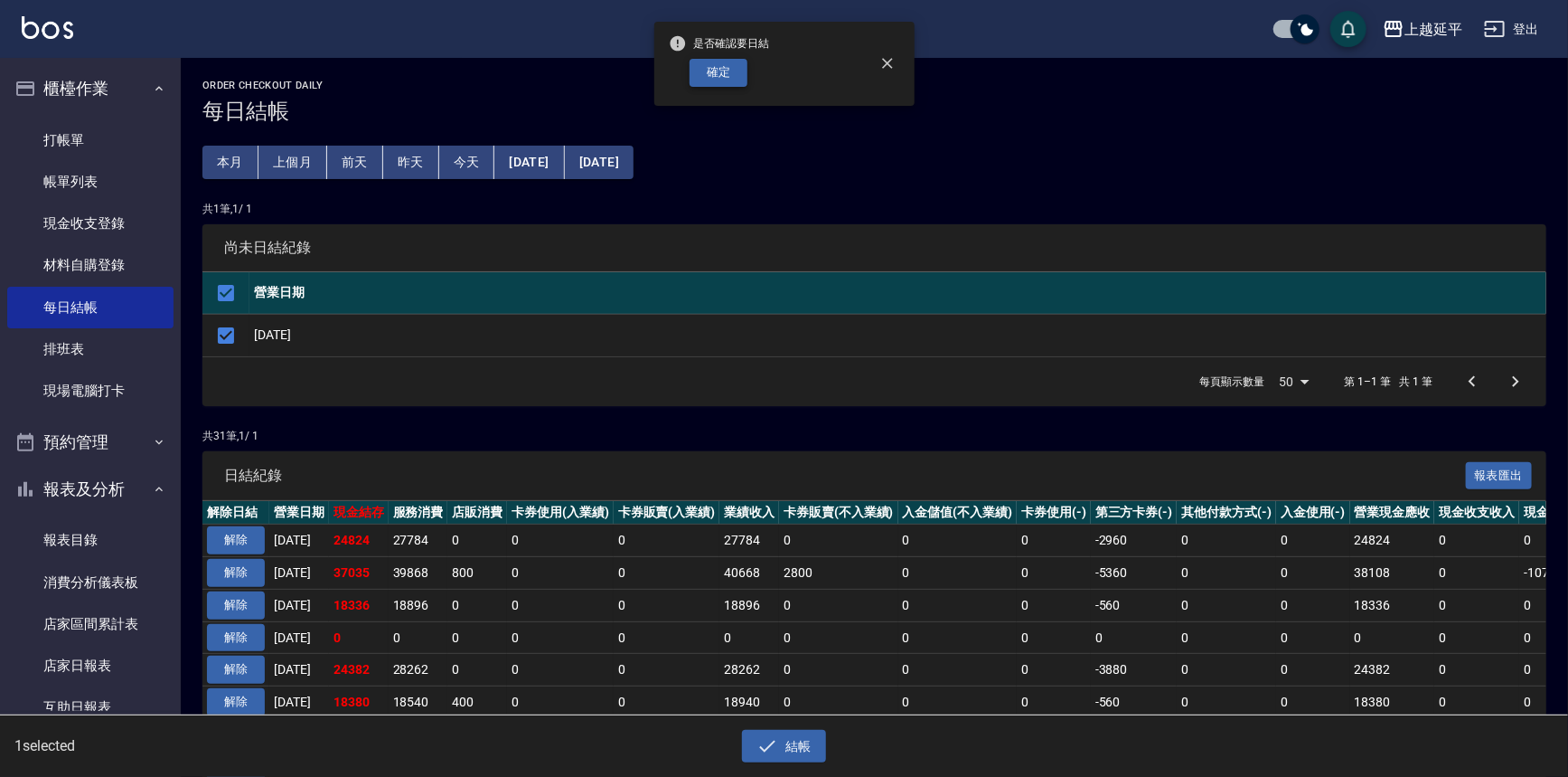
click at [713, 71] on button "確定" at bounding box center [718, 72] width 57 height 28
checkbox input "false"
